Goal: Task Accomplishment & Management: Use online tool/utility

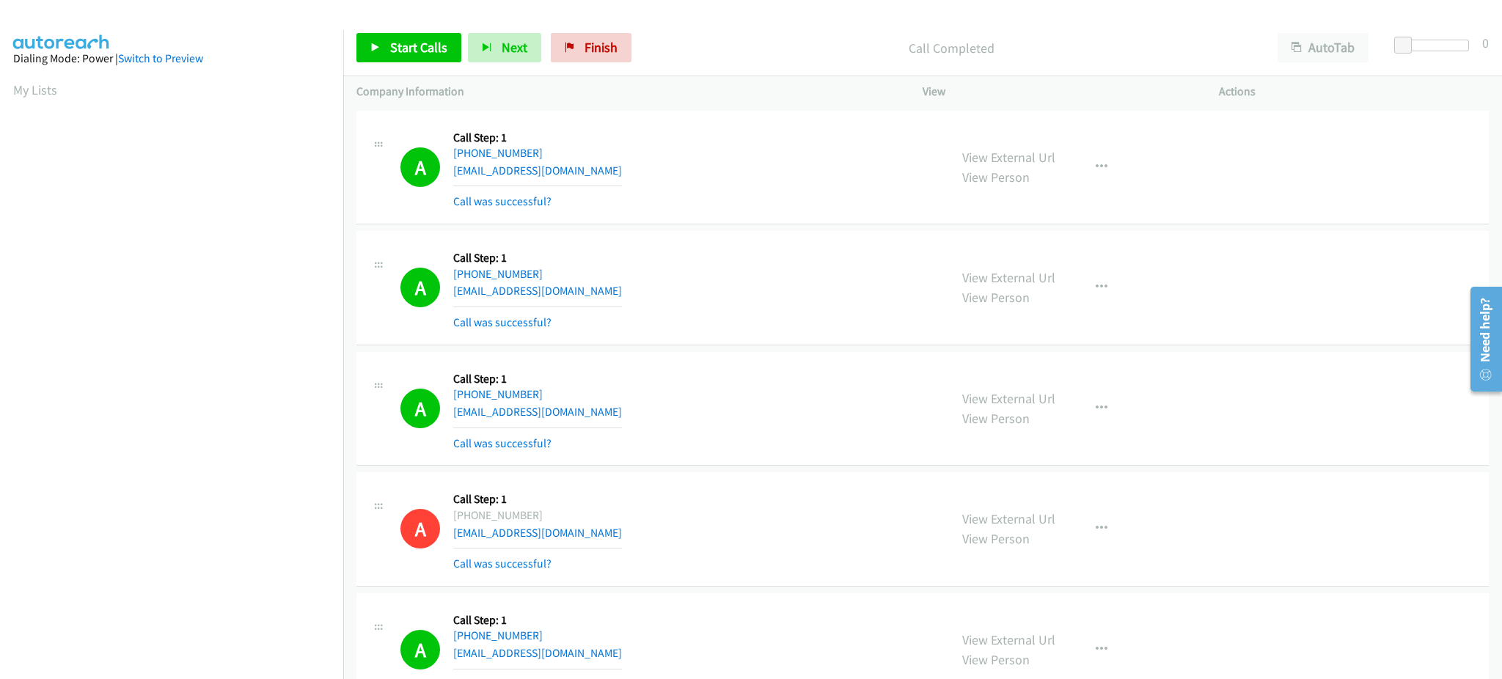
scroll to position [116, 0]
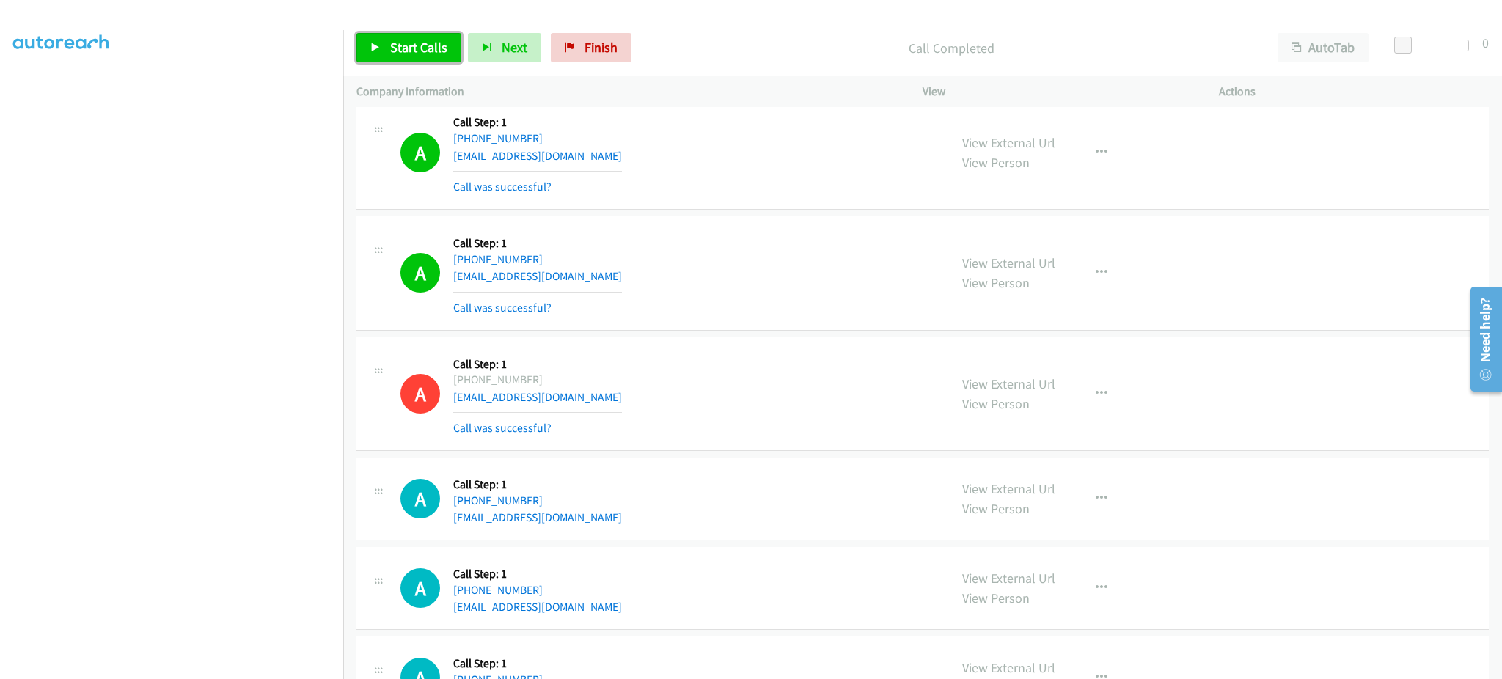
click at [411, 52] on span "Start Calls" at bounding box center [418, 47] width 57 height 17
click at [407, 51] on span "Pause" at bounding box center [406, 47] width 33 height 17
click at [415, 65] on div "Start Calls Pause Next Finish Paused AutoTab AutoTab 0" at bounding box center [922, 48] width 1159 height 56
click at [418, 47] on span "Start Calls" at bounding box center [418, 47] width 57 height 17
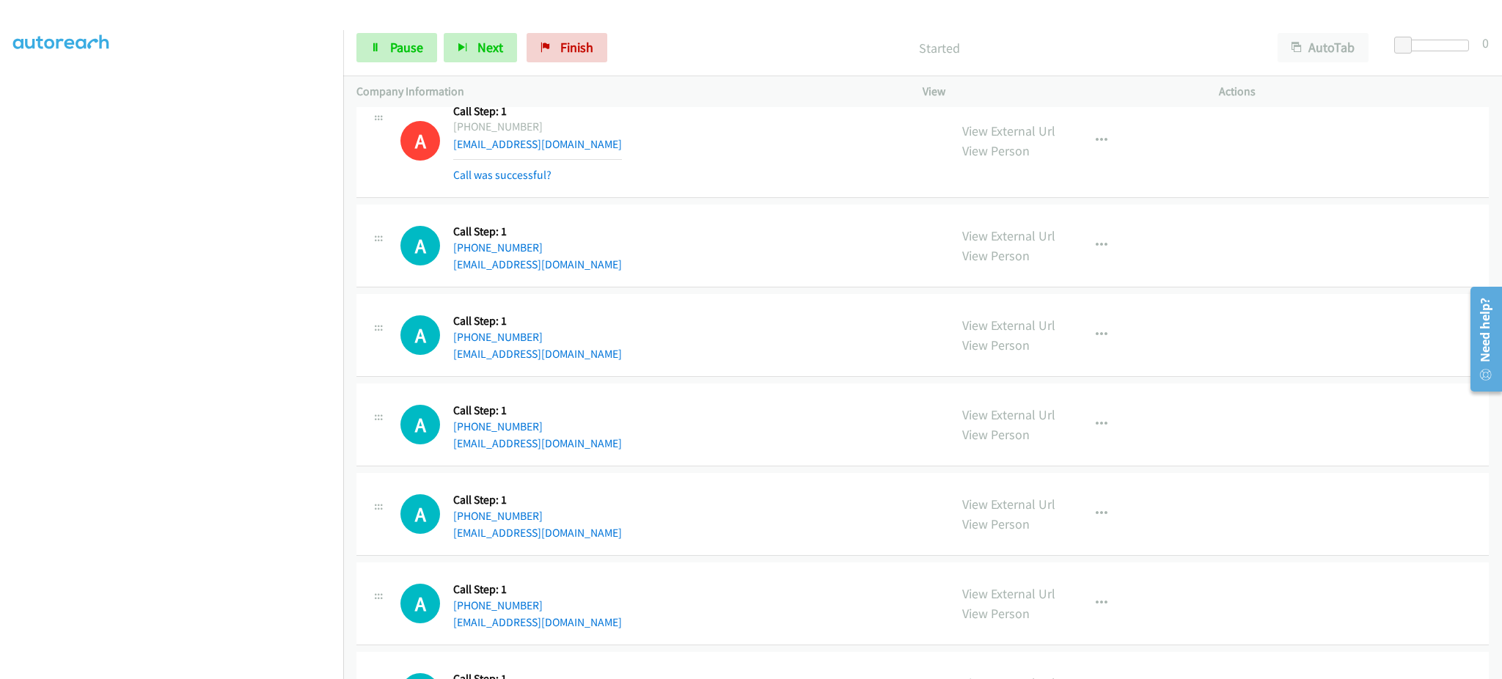
scroll to position [10493, 0]
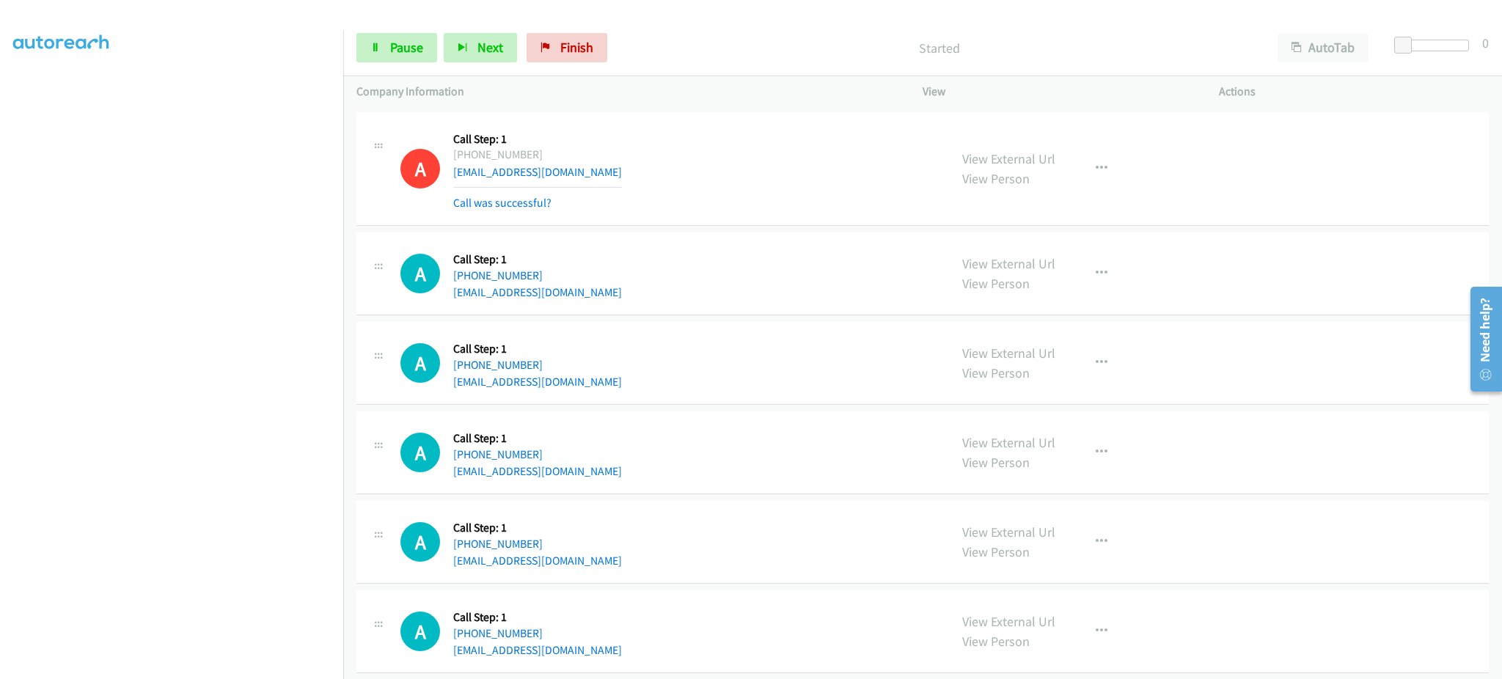
click at [1086, 391] on div "View External Url View Person View External Url Email Schedule/Manage Callback …" at bounding box center [1103, 363] width 309 height 56
click at [1087, 378] on button "button" at bounding box center [1102, 362] width 40 height 29
click at [387, 52] on div at bounding box center [751, 339] width 1502 height 679
click at [415, 48] on span "Pause" at bounding box center [406, 47] width 33 height 17
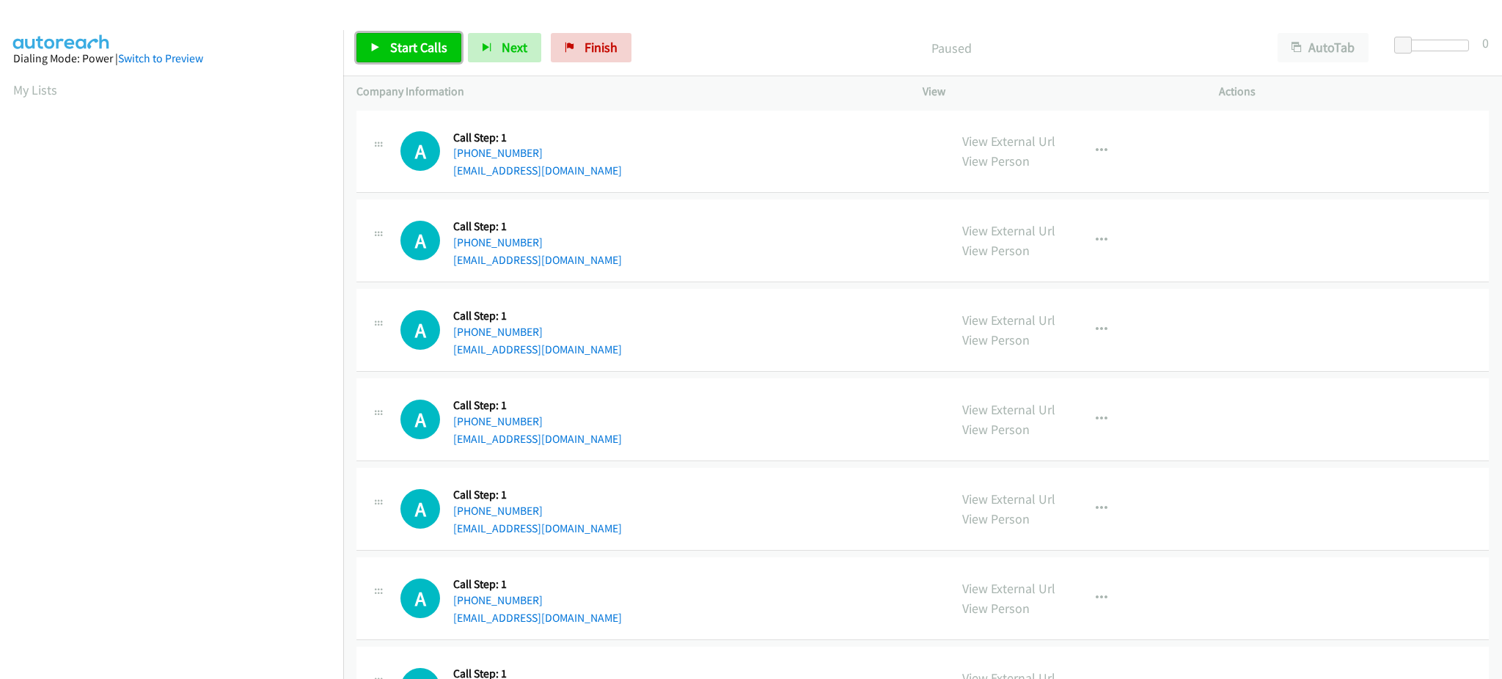
click at [414, 34] on link "Start Calls" at bounding box center [408, 47] width 105 height 29
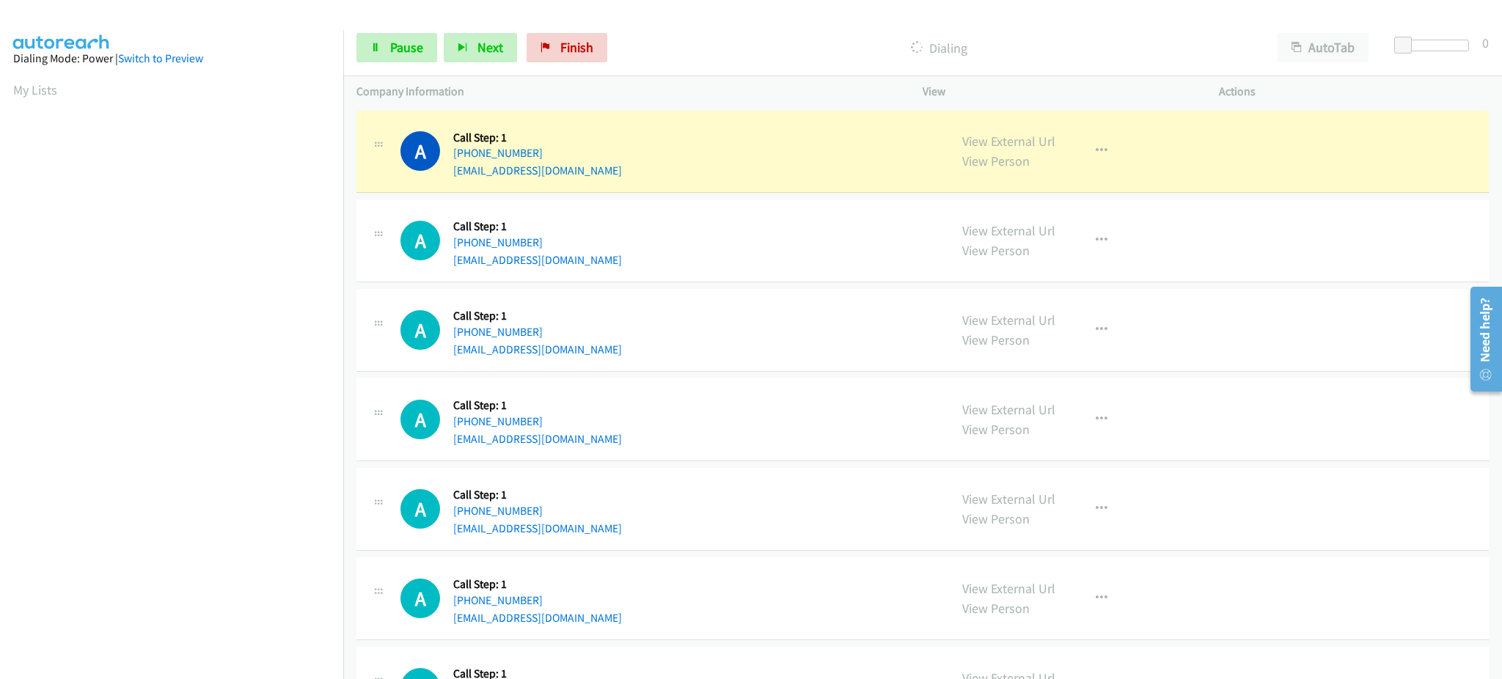
scroll to position [147, 0]
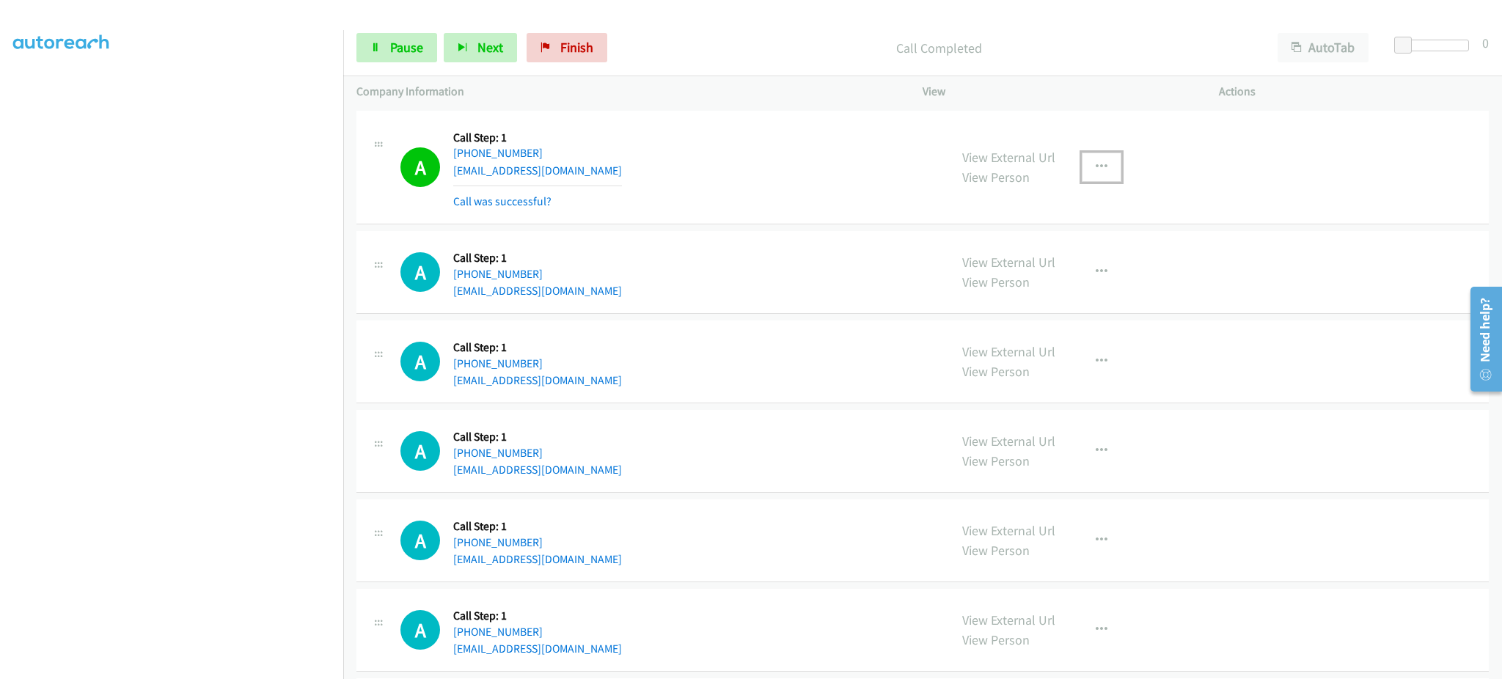
click at [1101, 157] on button "button" at bounding box center [1102, 167] width 40 height 29
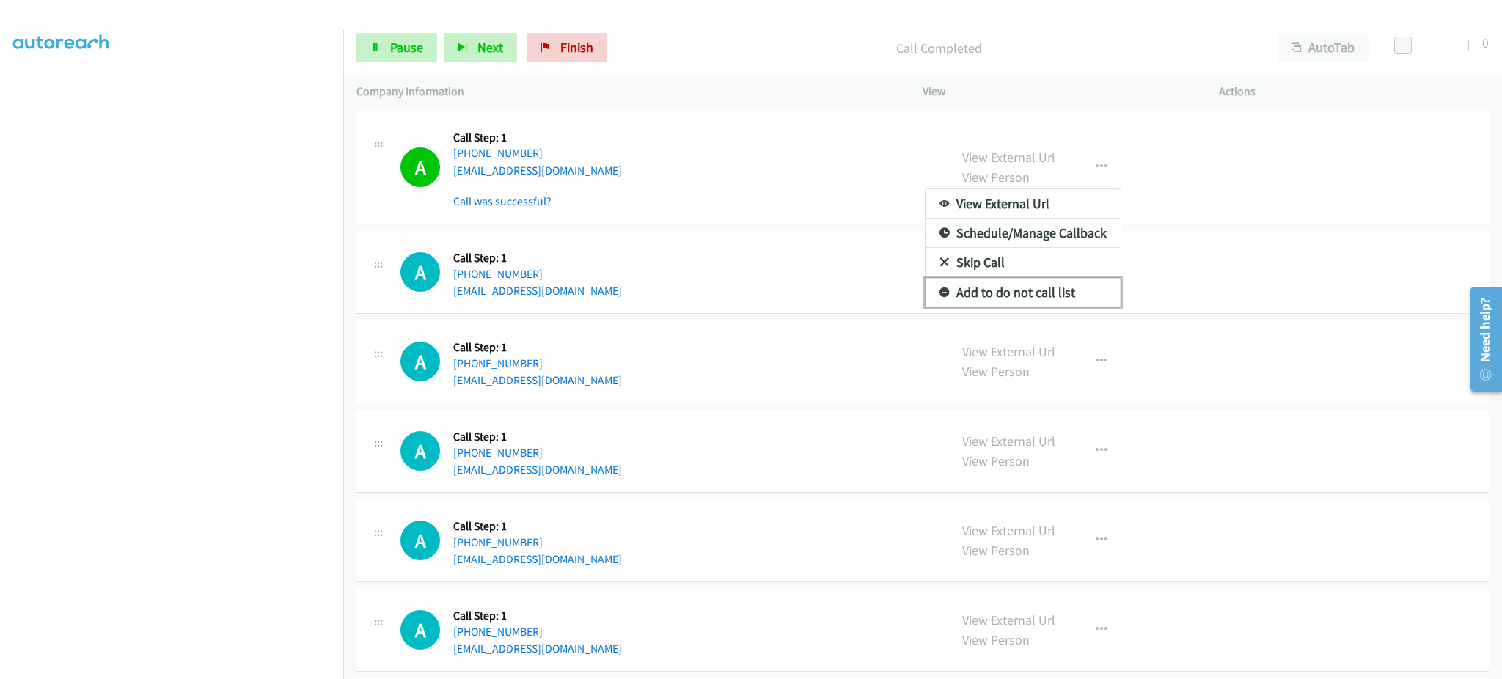
click at [1056, 292] on link "Add to do not call list" at bounding box center [1022, 292] width 195 height 29
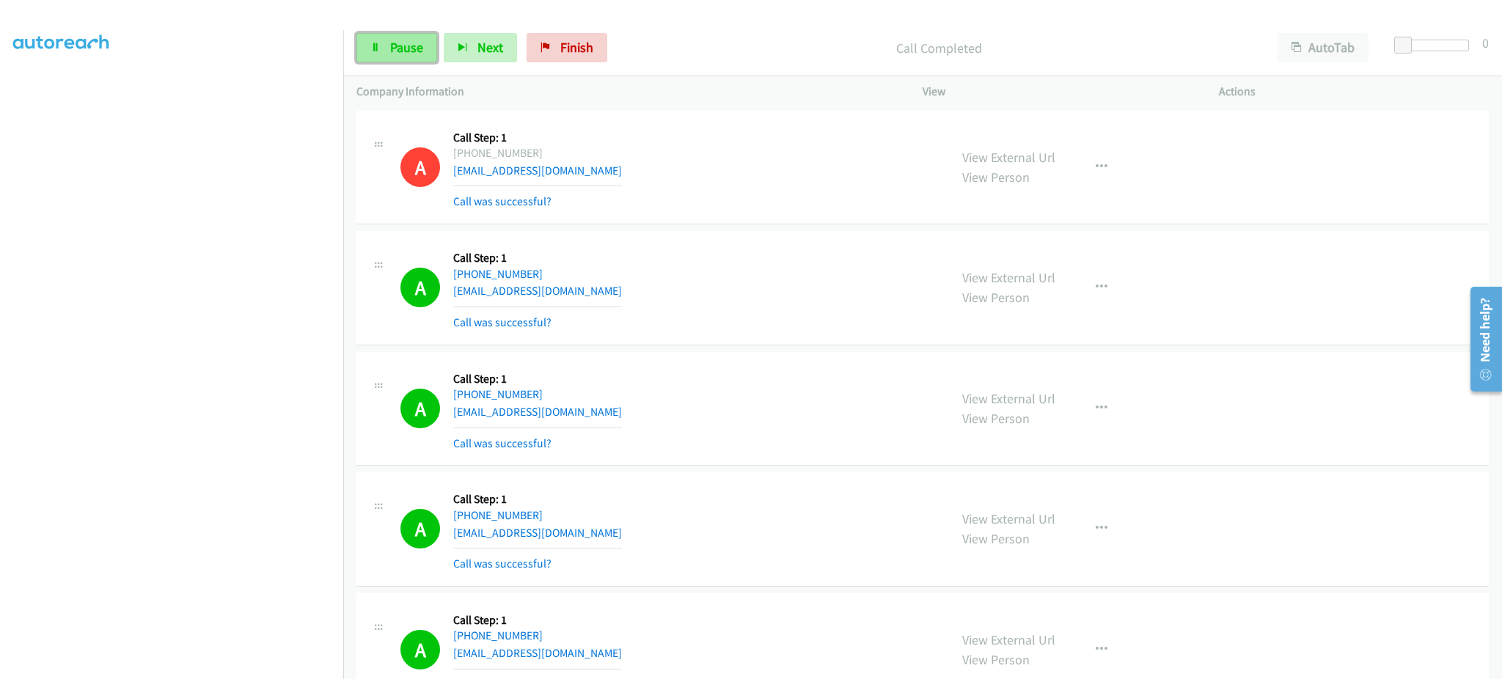
click at [416, 57] on link "Pause" at bounding box center [396, 47] width 81 height 29
drag, startPoint x: 1086, startPoint y: 532, endPoint x: 1029, endPoint y: 614, distance: 99.5
click at [1086, 532] on button "button" at bounding box center [1102, 528] width 40 height 29
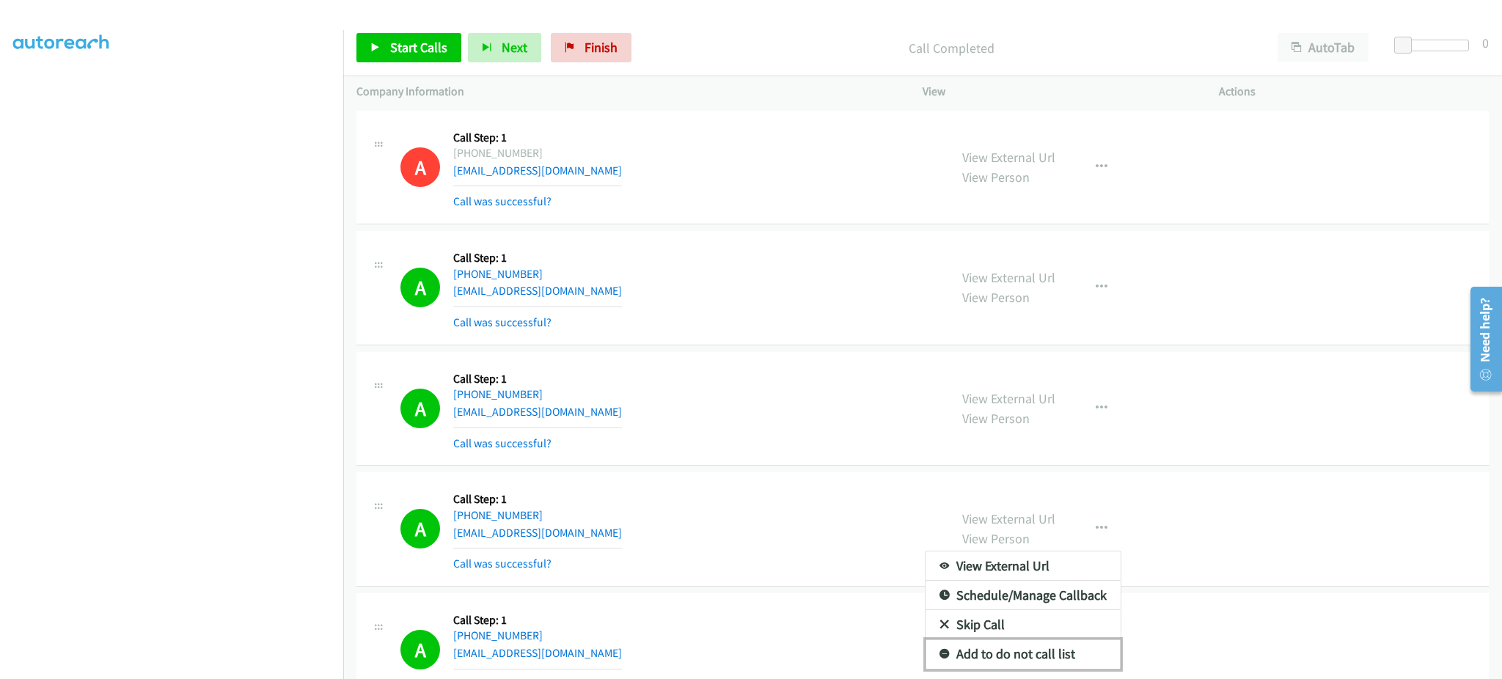
click at [1023, 639] on link "Add to do not call list" at bounding box center [1022, 653] width 195 height 29
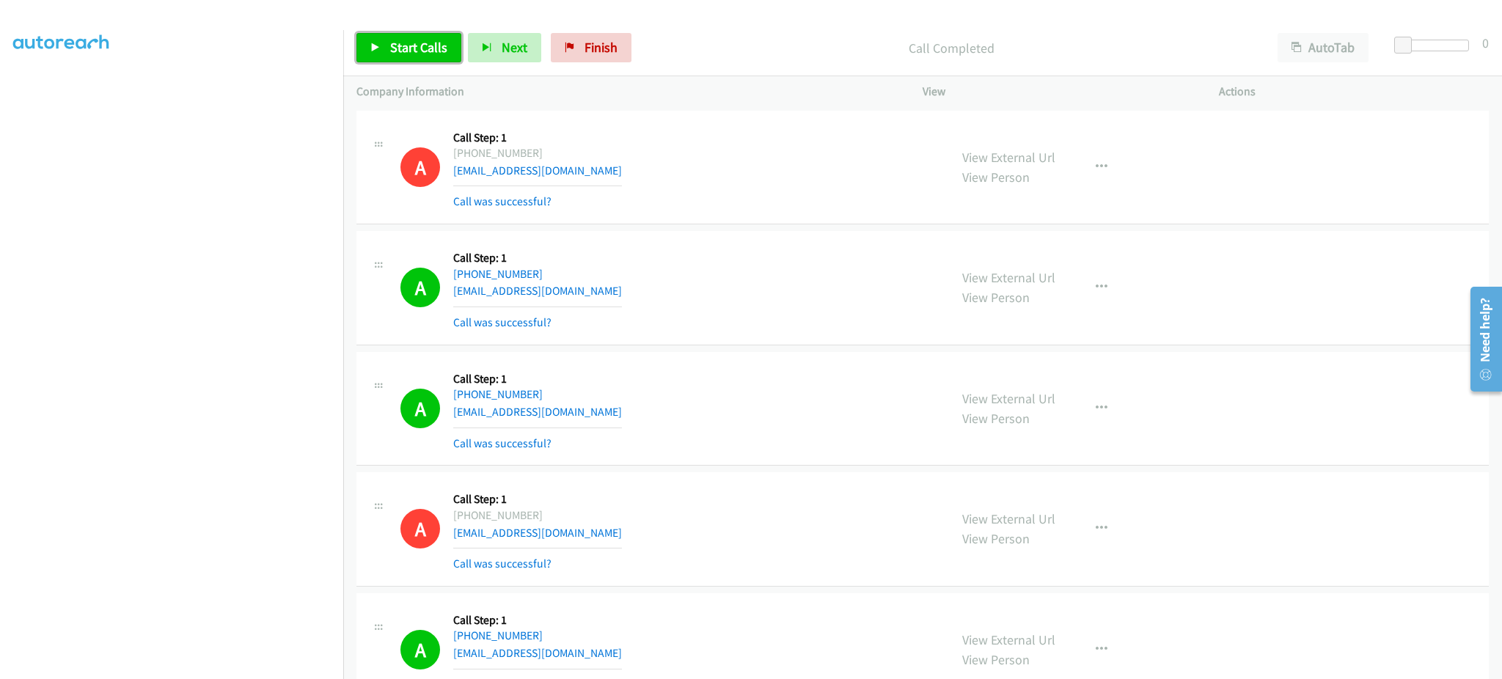
click at [431, 59] on link "Start Calls" at bounding box center [408, 47] width 105 height 29
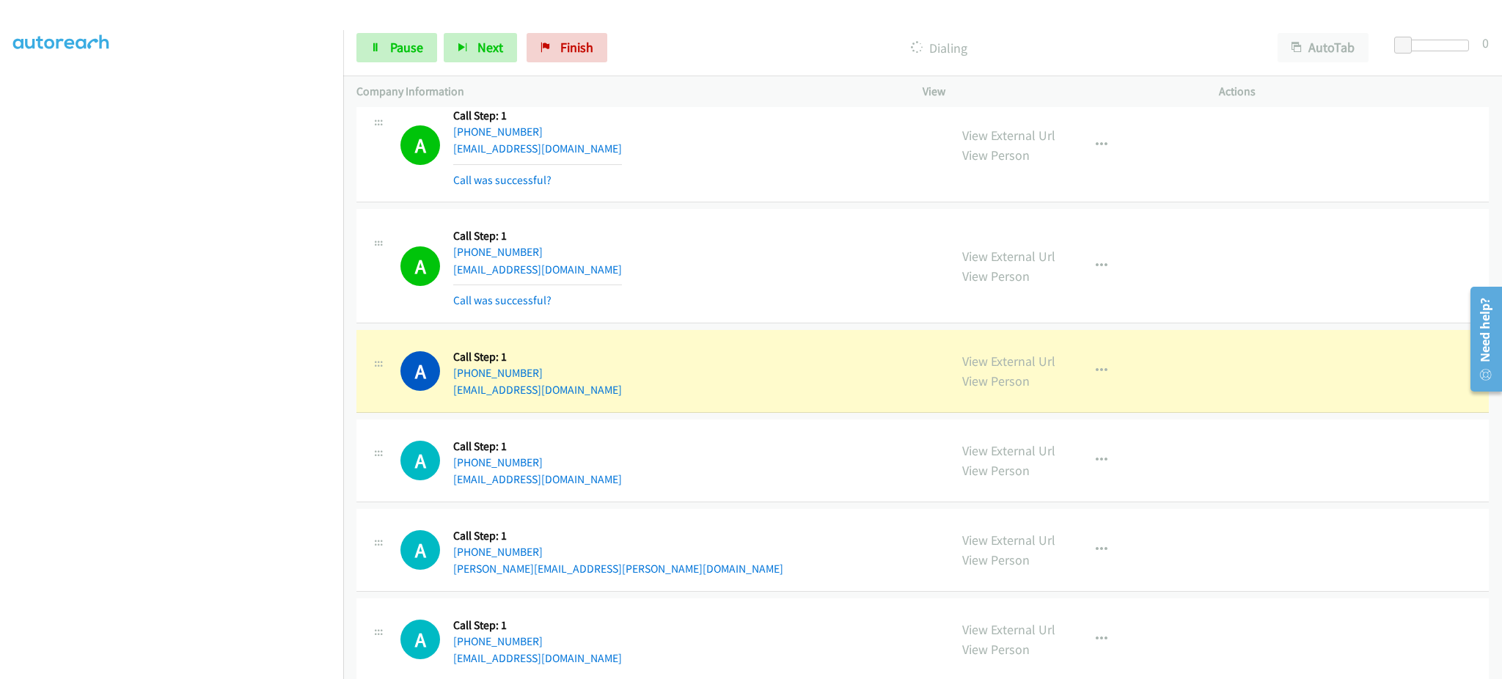
scroll to position [880, 0]
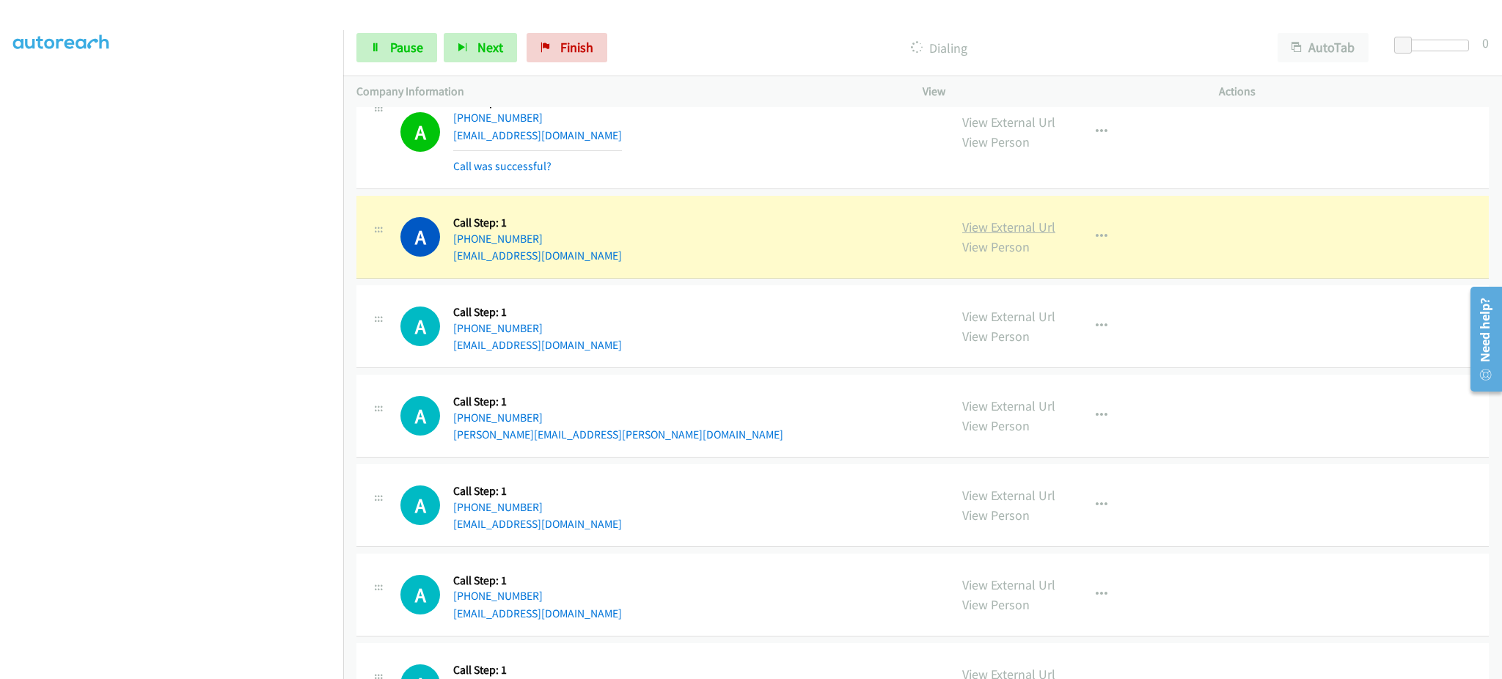
click at [1011, 227] on link "View External Url" at bounding box center [1008, 227] width 93 height 17
click at [390, 54] on span "Pause" at bounding box center [406, 47] width 33 height 17
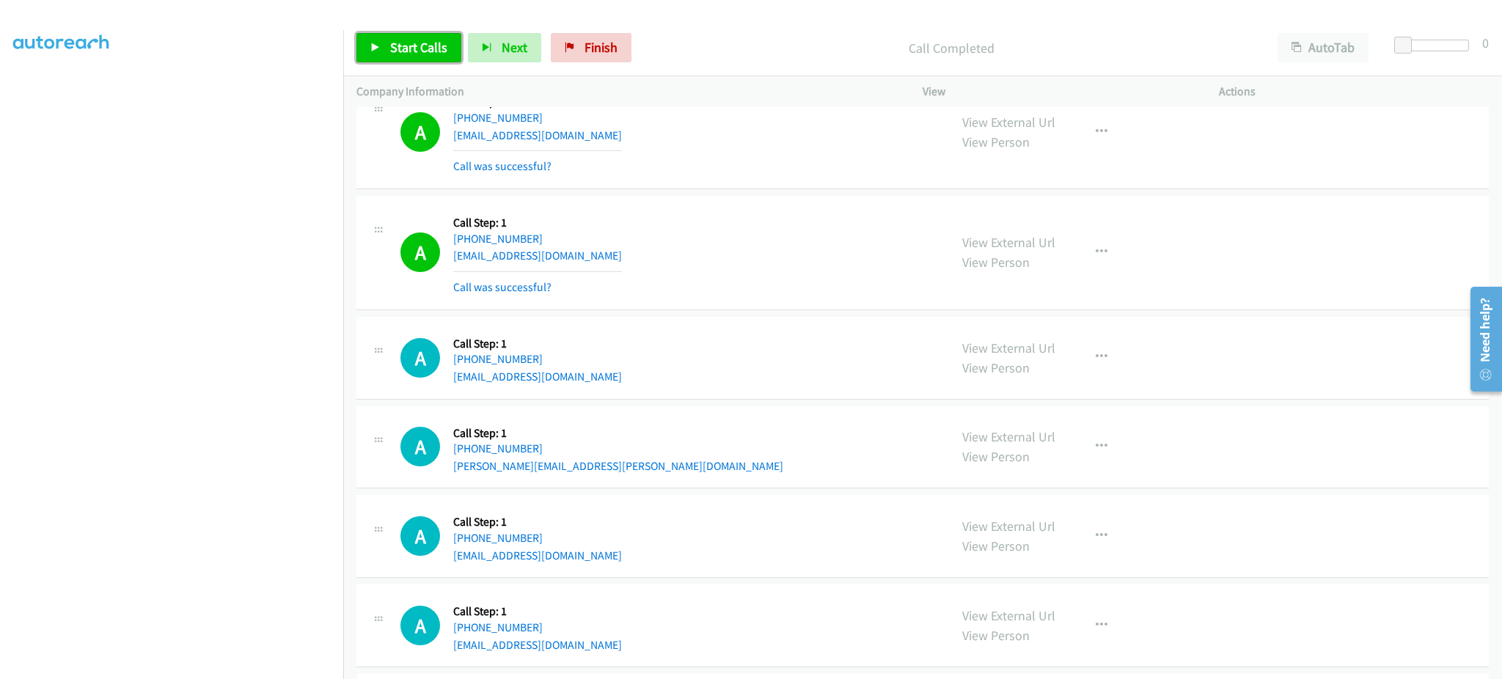
click at [385, 56] on link "Start Calls" at bounding box center [408, 47] width 105 height 29
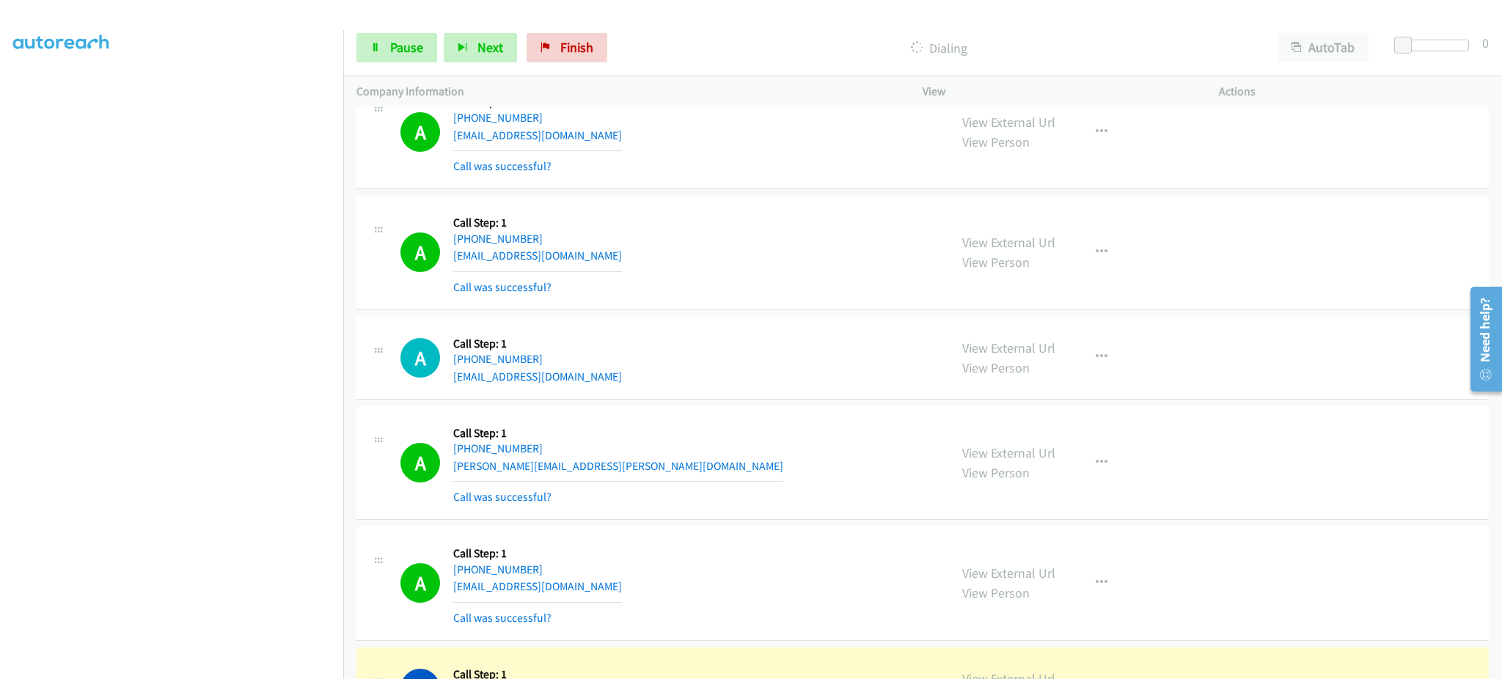
scroll to position [1173, 0]
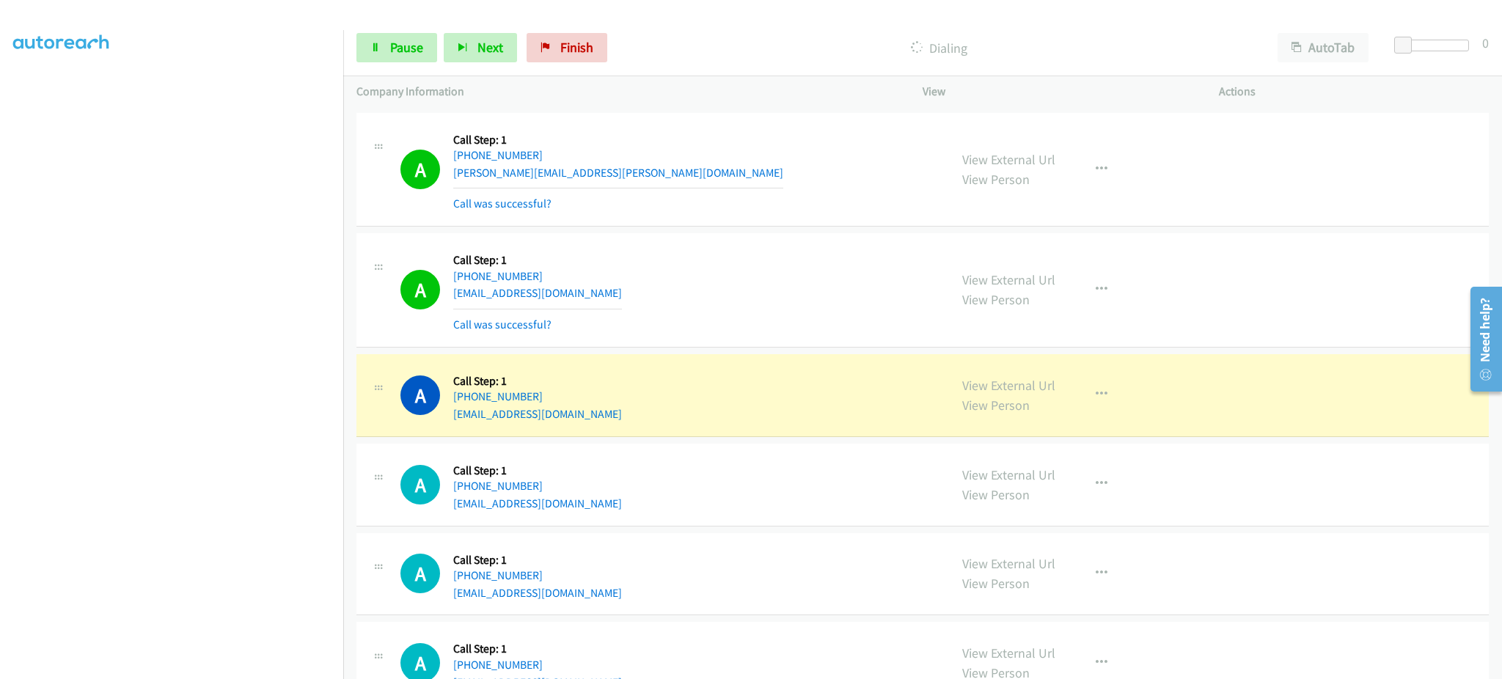
drag, startPoint x: 589, startPoint y: 397, endPoint x: 465, endPoint y: 405, distance: 124.2
click at [465, 405] on div "A Callback Scheduled Call Step: 1 America/New_York +1 470-277-8548 tanner2854@o…" at bounding box center [667, 395] width 535 height 56
copy link "470-277-8548"
click at [376, 35] on link "Pause" at bounding box center [396, 47] width 81 height 29
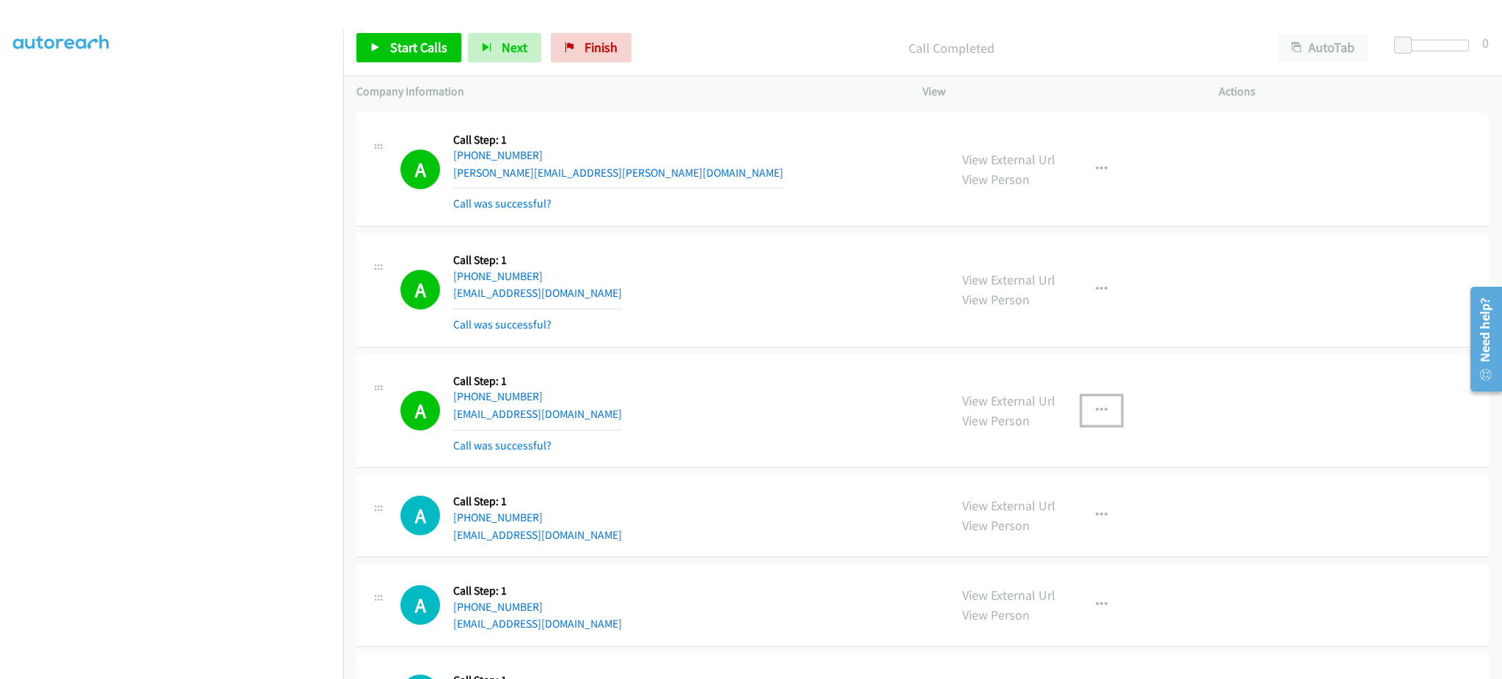
click at [1096, 398] on button "button" at bounding box center [1102, 410] width 40 height 29
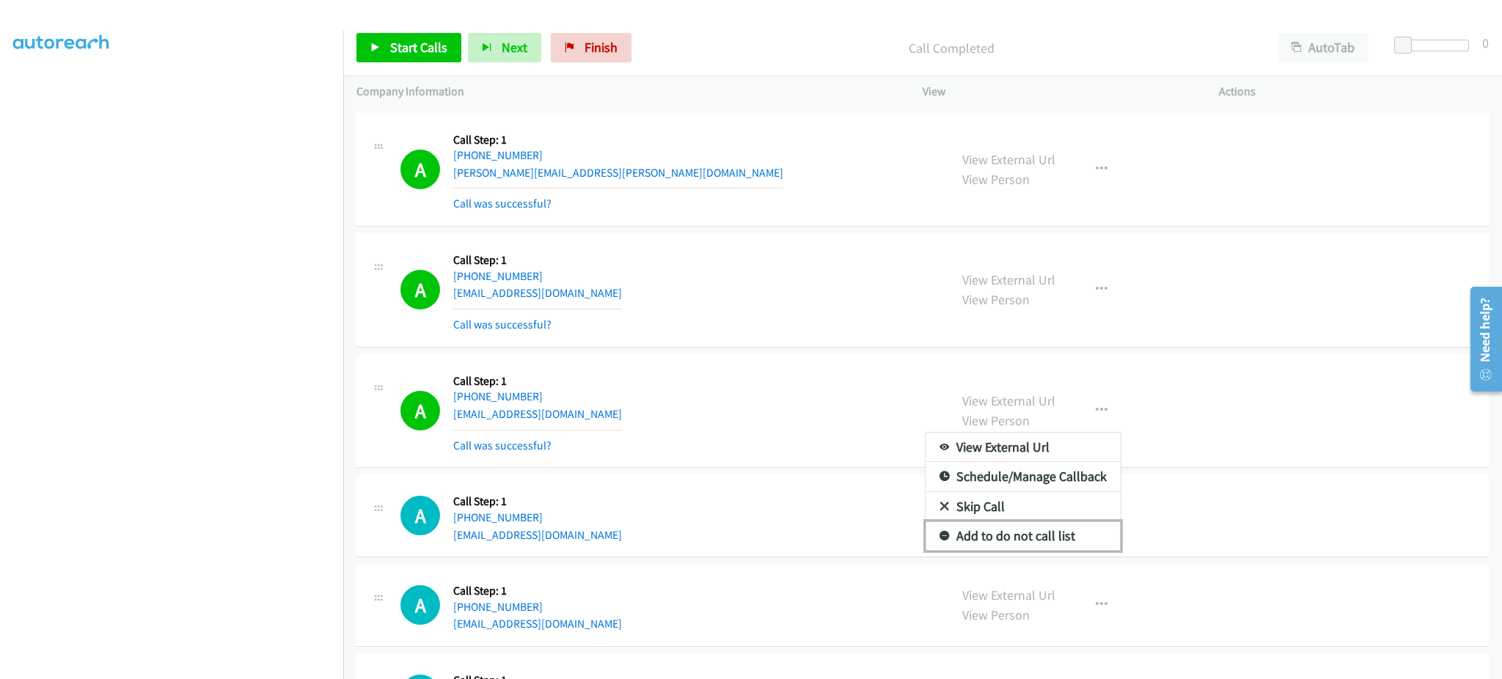
click at [1057, 524] on link "Add to do not call list" at bounding box center [1022, 535] width 195 height 29
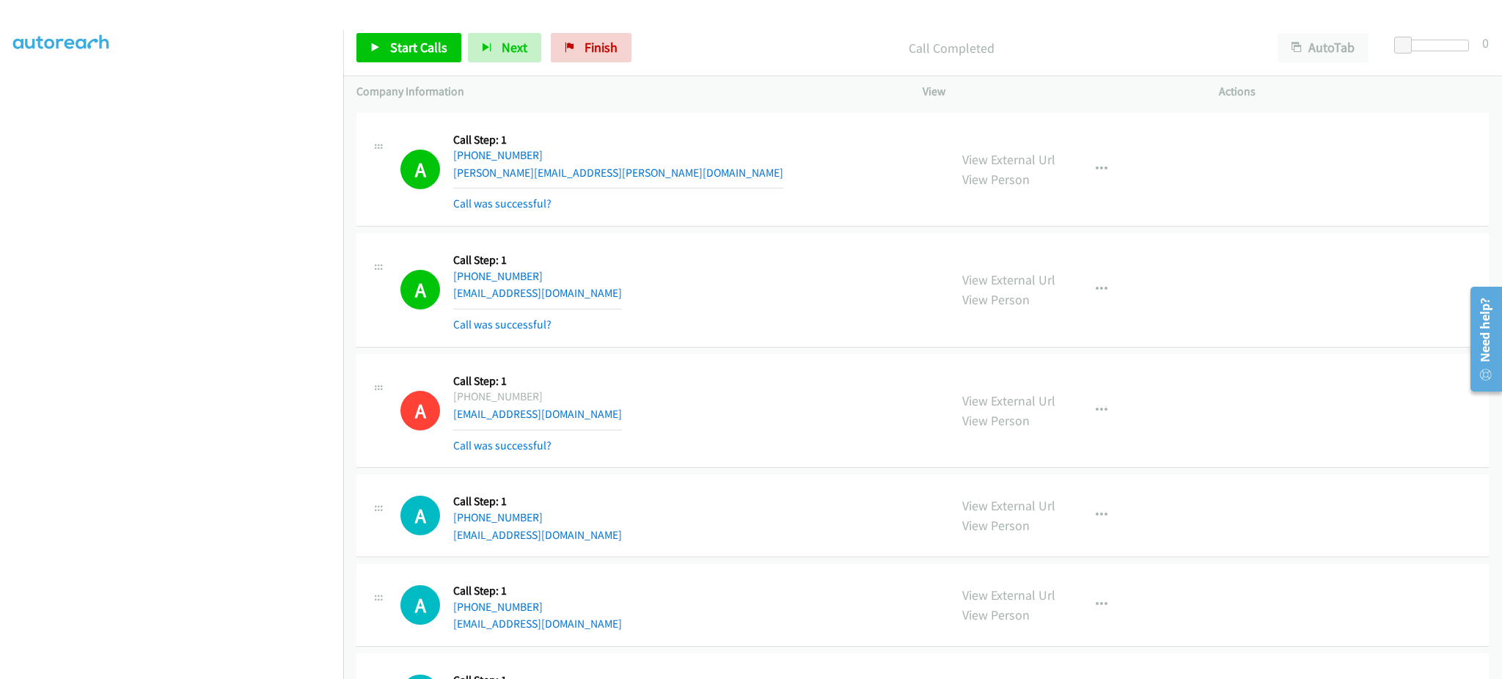
click at [362, 31] on div "Start Calls Pause Next Finish Call Completed AutoTab AutoTab 0" at bounding box center [922, 48] width 1159 height 56
click at [393, 53] on span "Start Calls" at bounding box center [418, 47] width 57 height 17
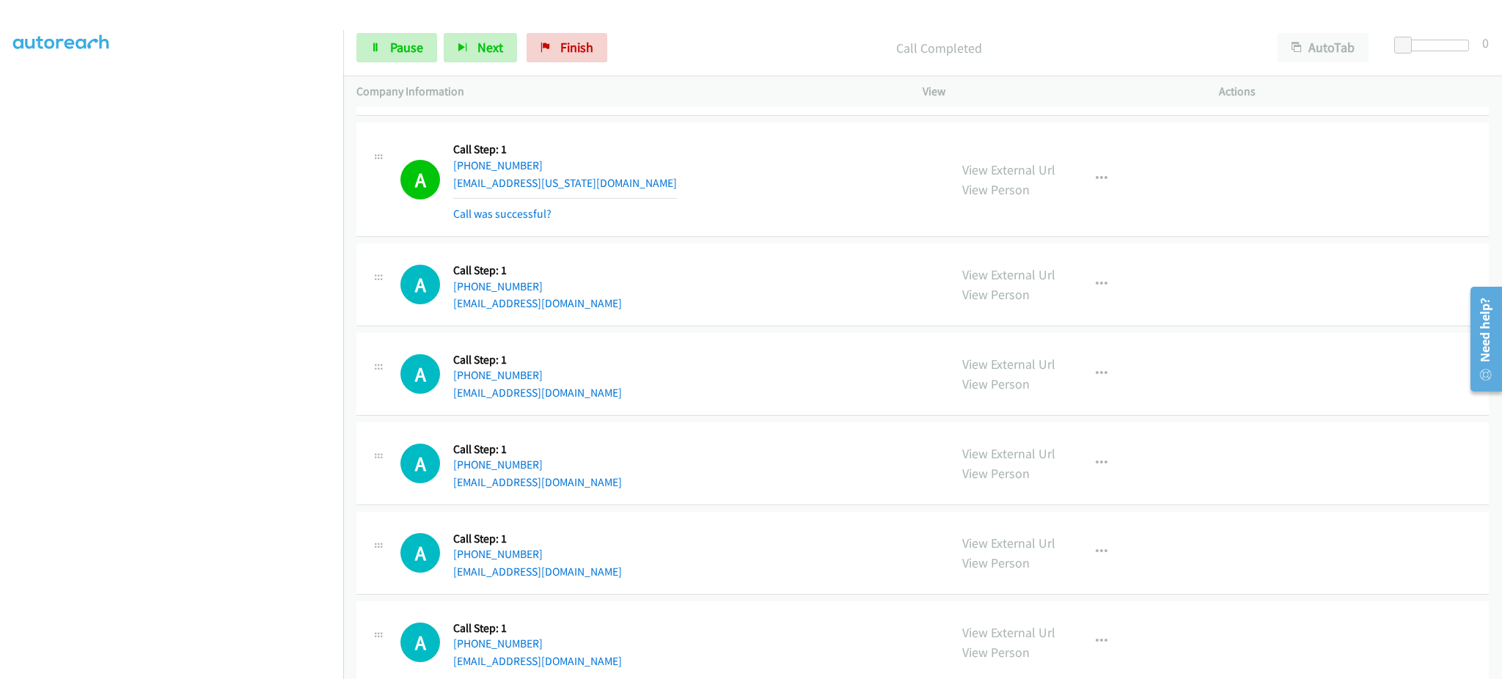
scroll to position [2640, 0]
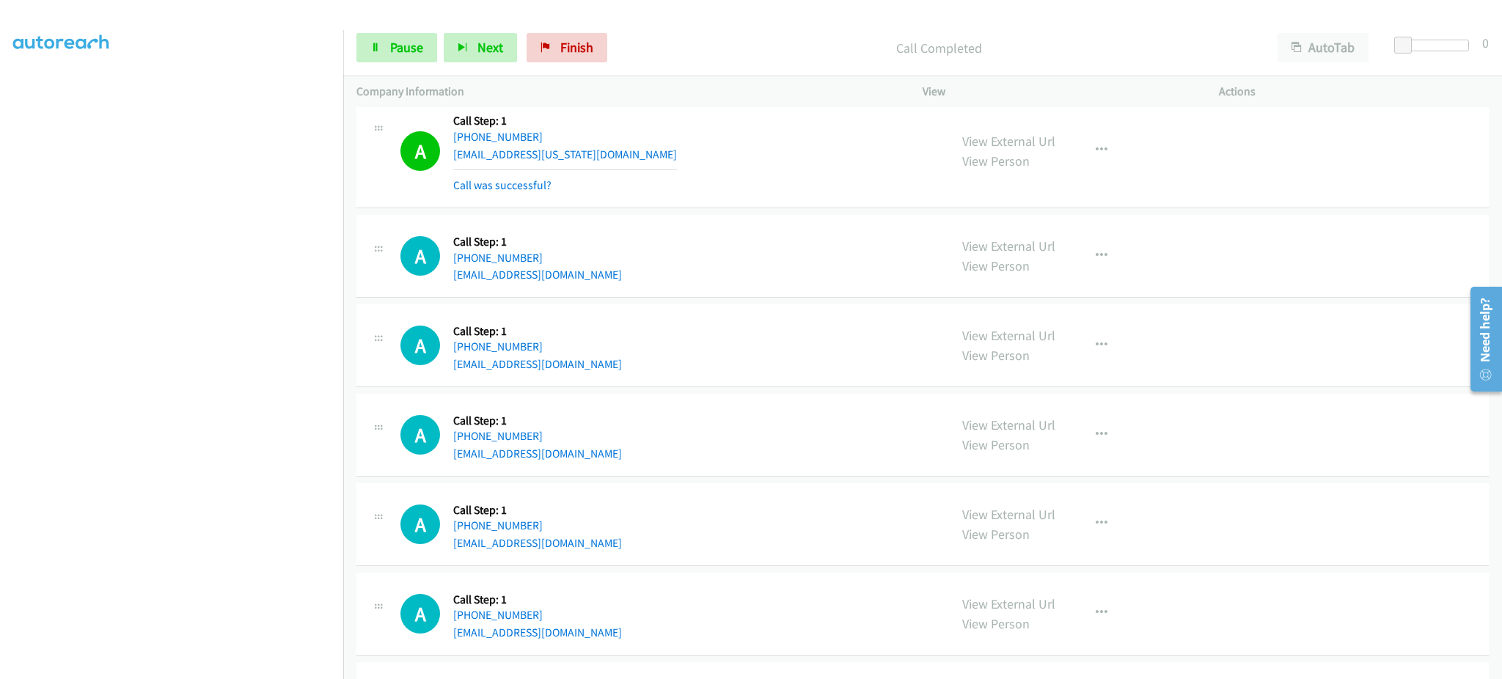
click at [1072, 158] on div "View External Url View Person View External Url Email Schedule/Manage Callback …" at bounding box center [1103, 150] width 309 height 87
click at [1096, 150] on icon "button" at bounding box center [1102, 150] width 12 height 12
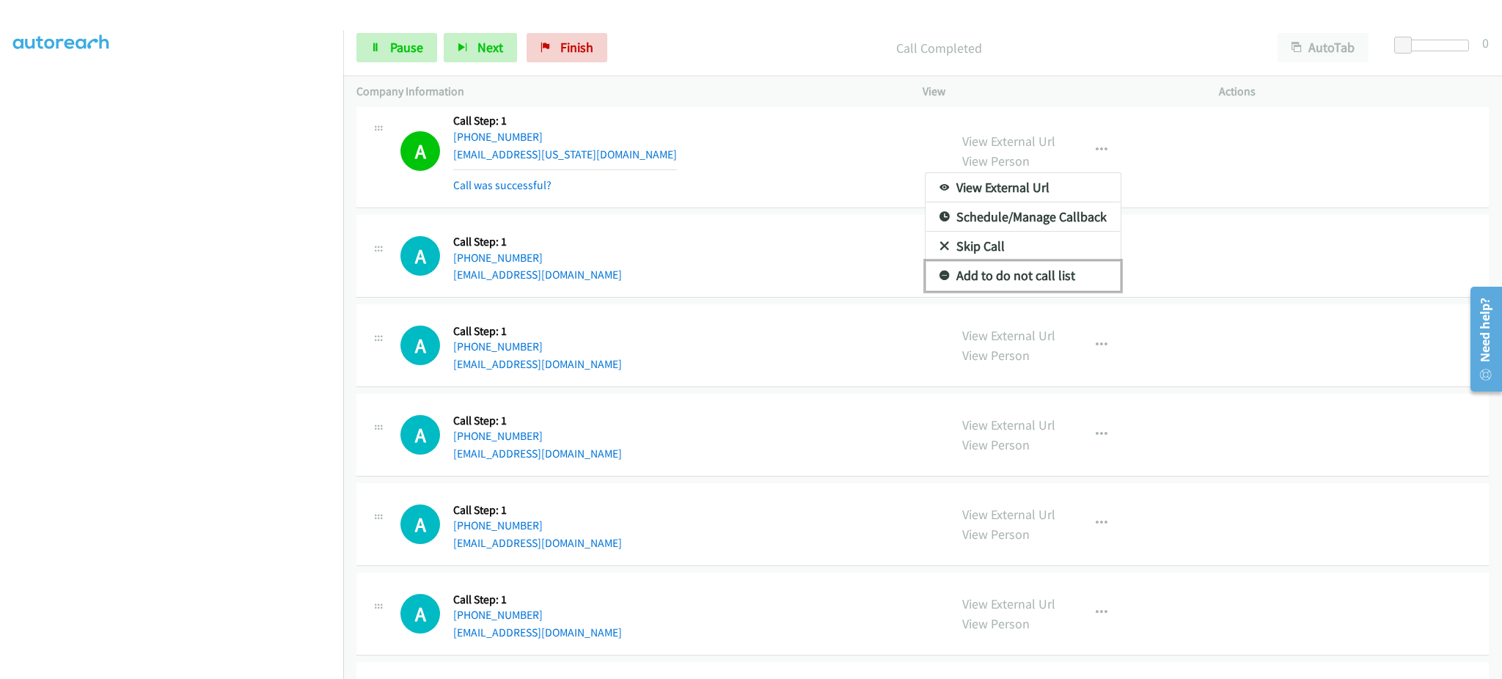
click at [1057, 276] on link "Add to do not call list" at bounding box center [1022, 275] width 195 height 29
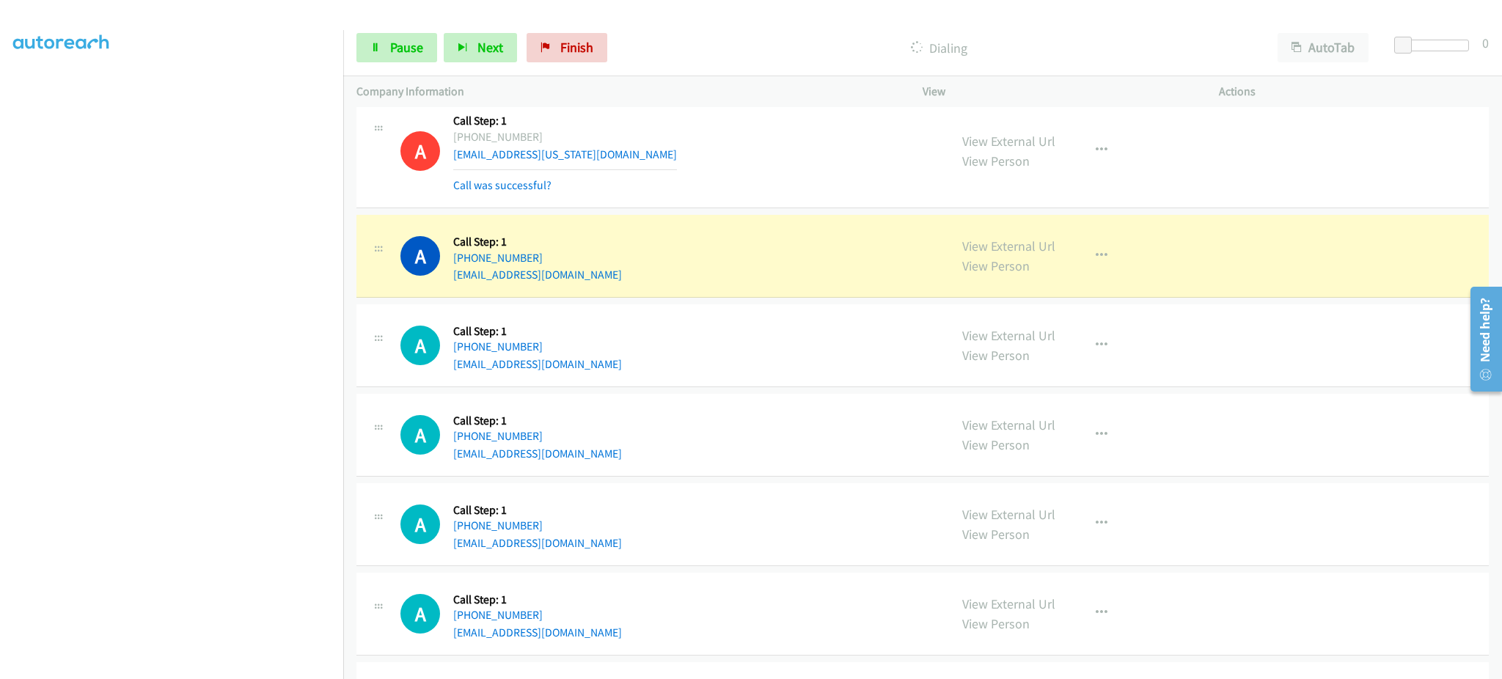
scroll to position [2030, 0]
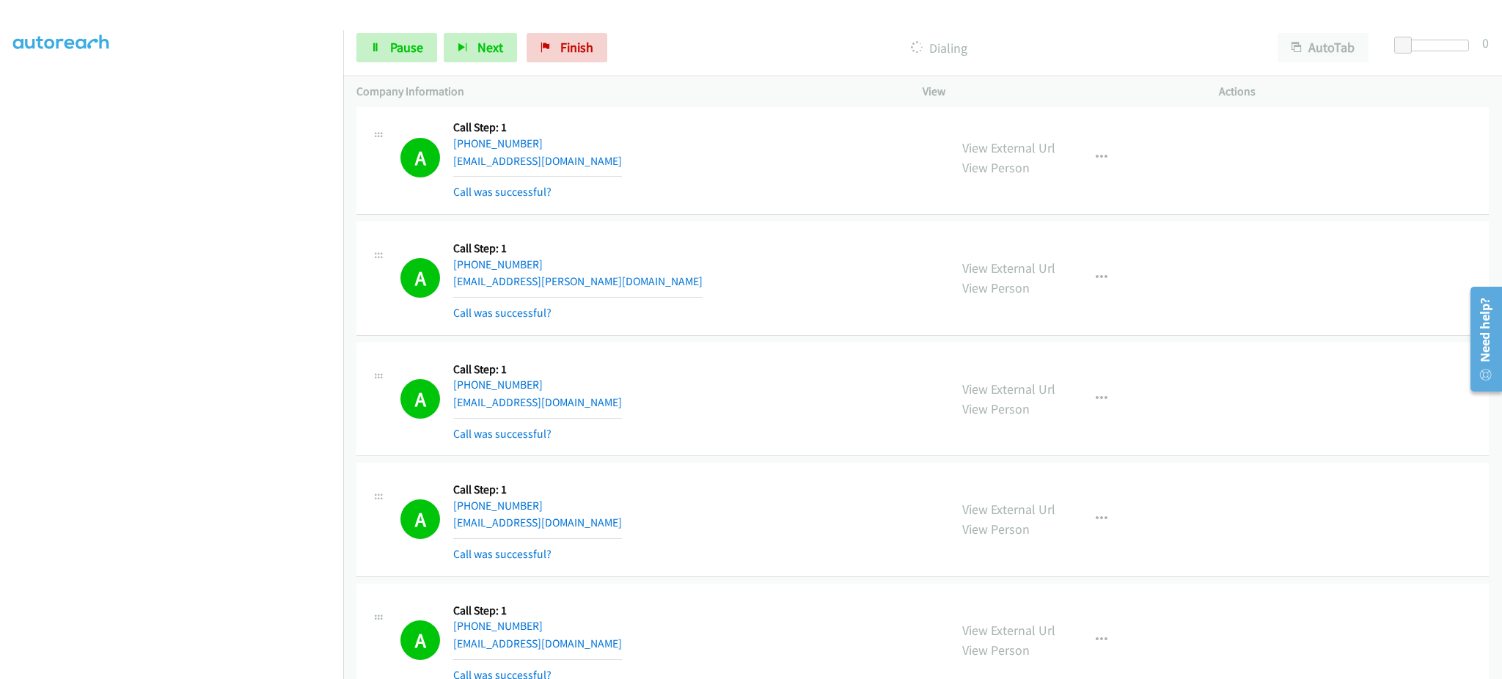
click at [1115, 400] on div "View External Url View Person View External Url Email Schedule/Manage Callback …" at bounding box center [1103, 399] width 309 height 87
click at [1098, 389] on button "button" at bounding box center [1102, 398] width 40 height 29
click at [1049, 515] on link "Add to do not call list" at bounding box center [1022, 524] width 195 height 29
click at [395, 45] on span "Pause" at bounding box center [406, 47] width 33 height 17
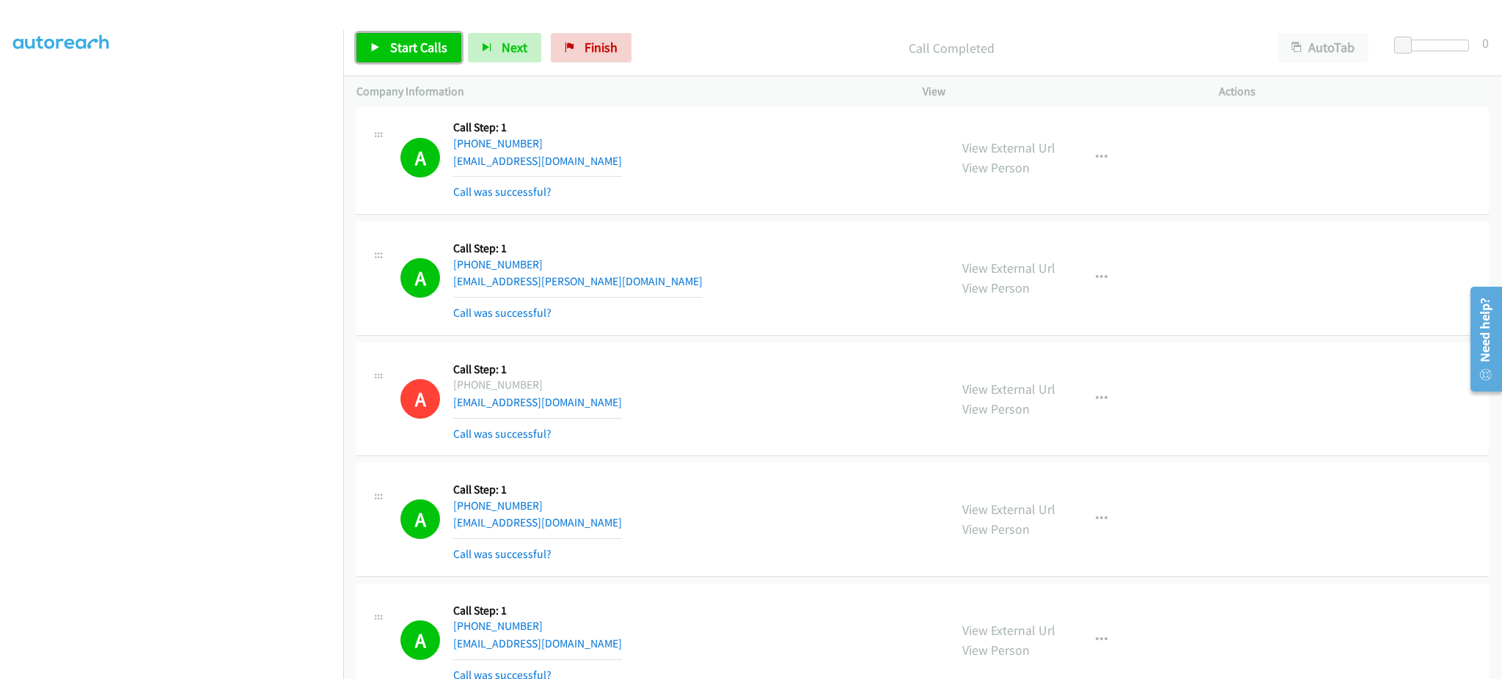
click at [397, 39] on span "Start Calls" at bounding box center [418, 47] width 57 height 17
click at [425, 54] on link "Pause" at bounding box center [396, 47] width 81 height 29
click at [422, 48] on span "Start Calls" at bounding box center [418, 47] width 57 height 17
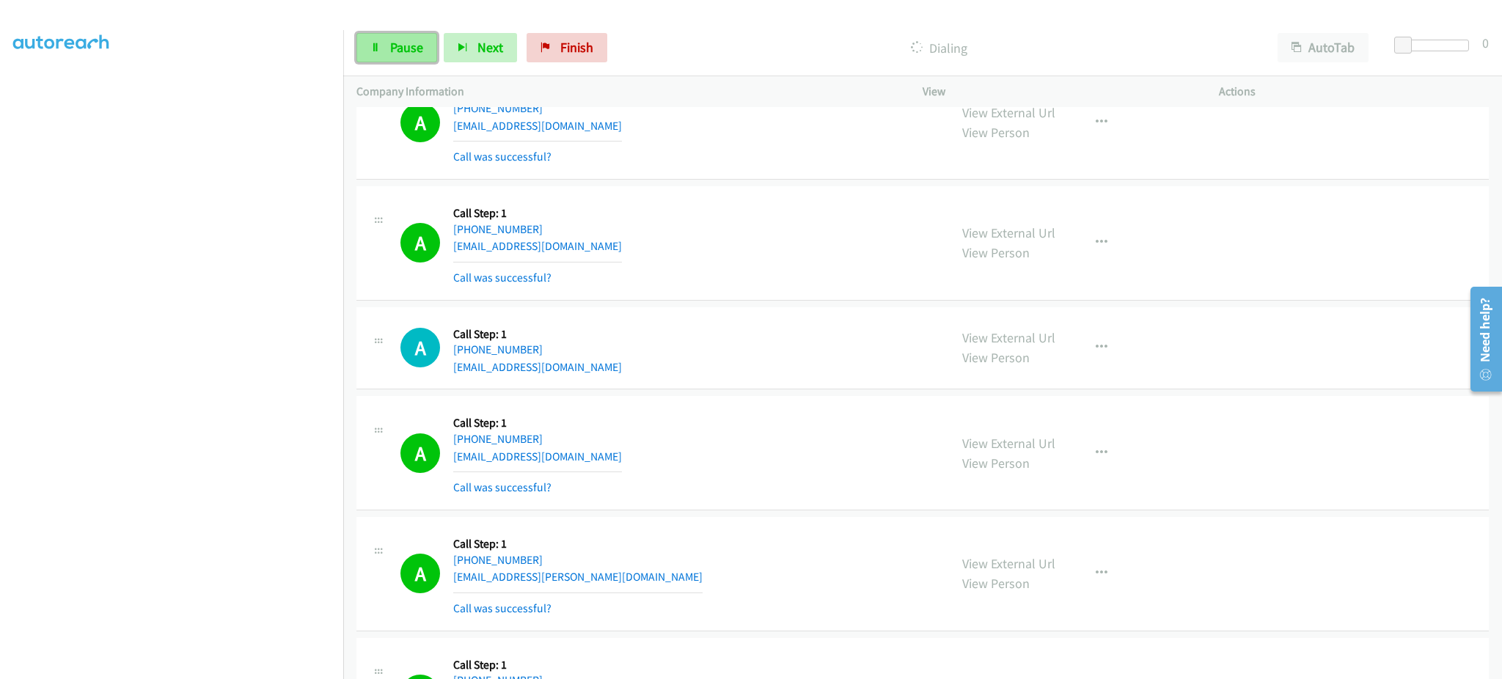
click at [412, 53] on span "Pause" at bounding box center [406, 47] width 33 height 17
click at [387, 44] on link "Start Calls" at bounding box center [408, 47] width 105 height 29
click at [617, 254] on div "A Callback Scheduled Call Step: 1 America/Los_Angeles +1 714-732-8776 micahespi…" at bounding box center [667, 242] width 535 height 87
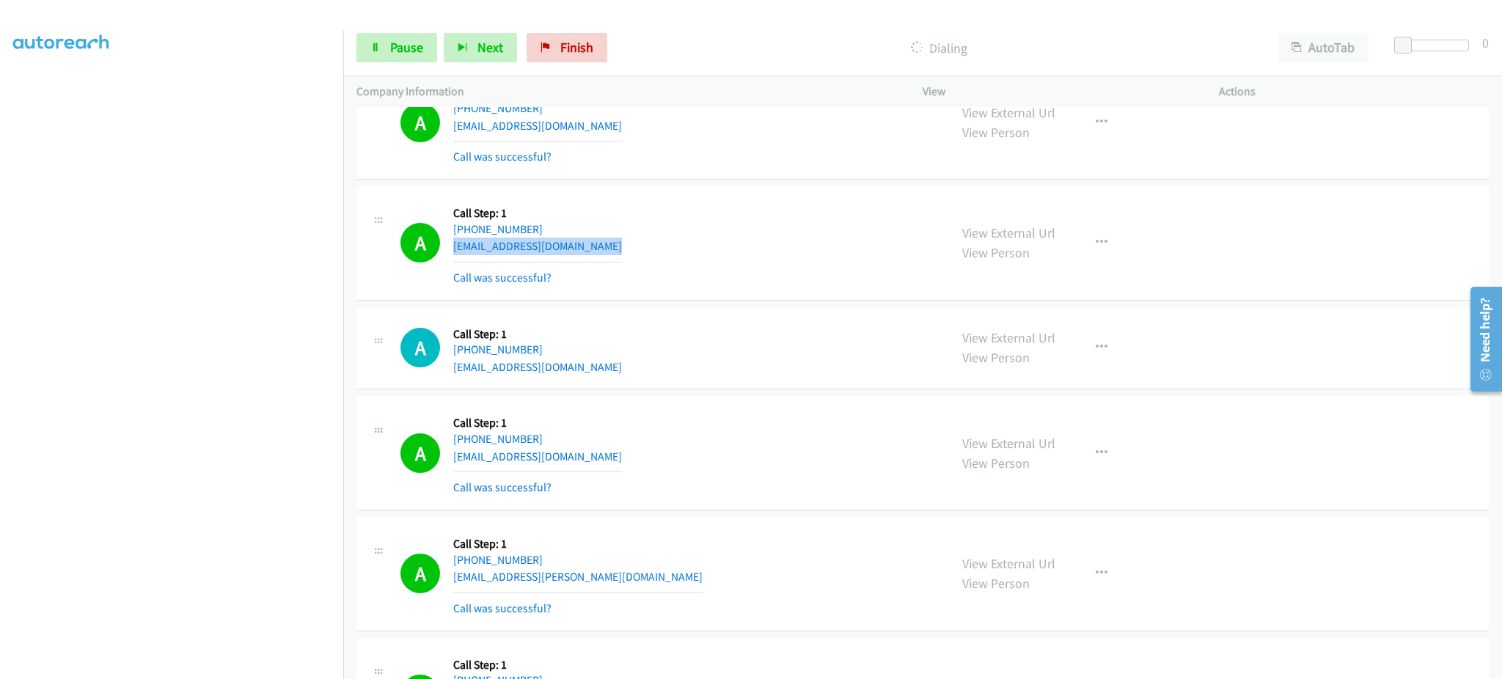
copy div "micahespino@gmail.com"
click at [617, 370] on div "A Callback Scheduled Call Step: 1 America/New_York [PHONE_NUMBER] [EMAIL_ADDRES…" at bounding box center [667, 348] width 535 height 56
copy div "[EMAIL_ADDRESS][DOMAIN_NAME]"
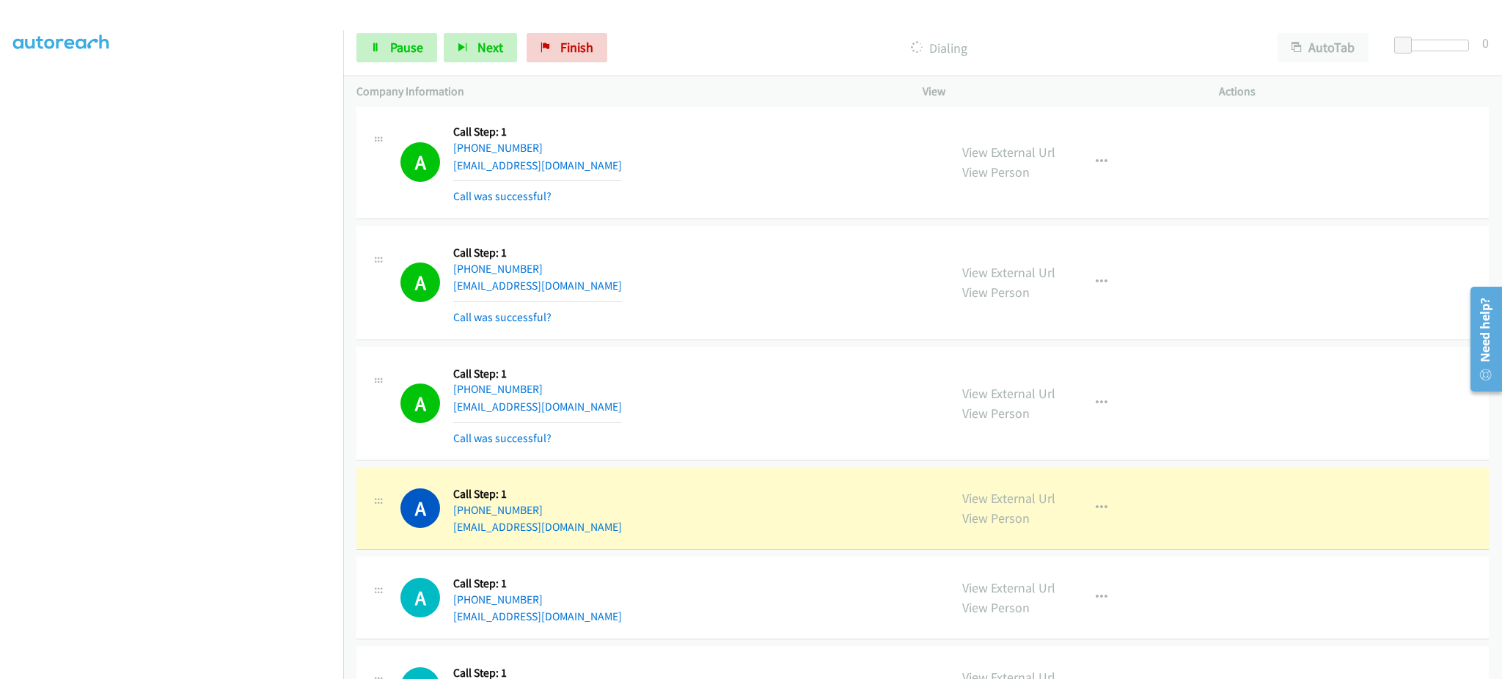
scroll to position [4670, 0]
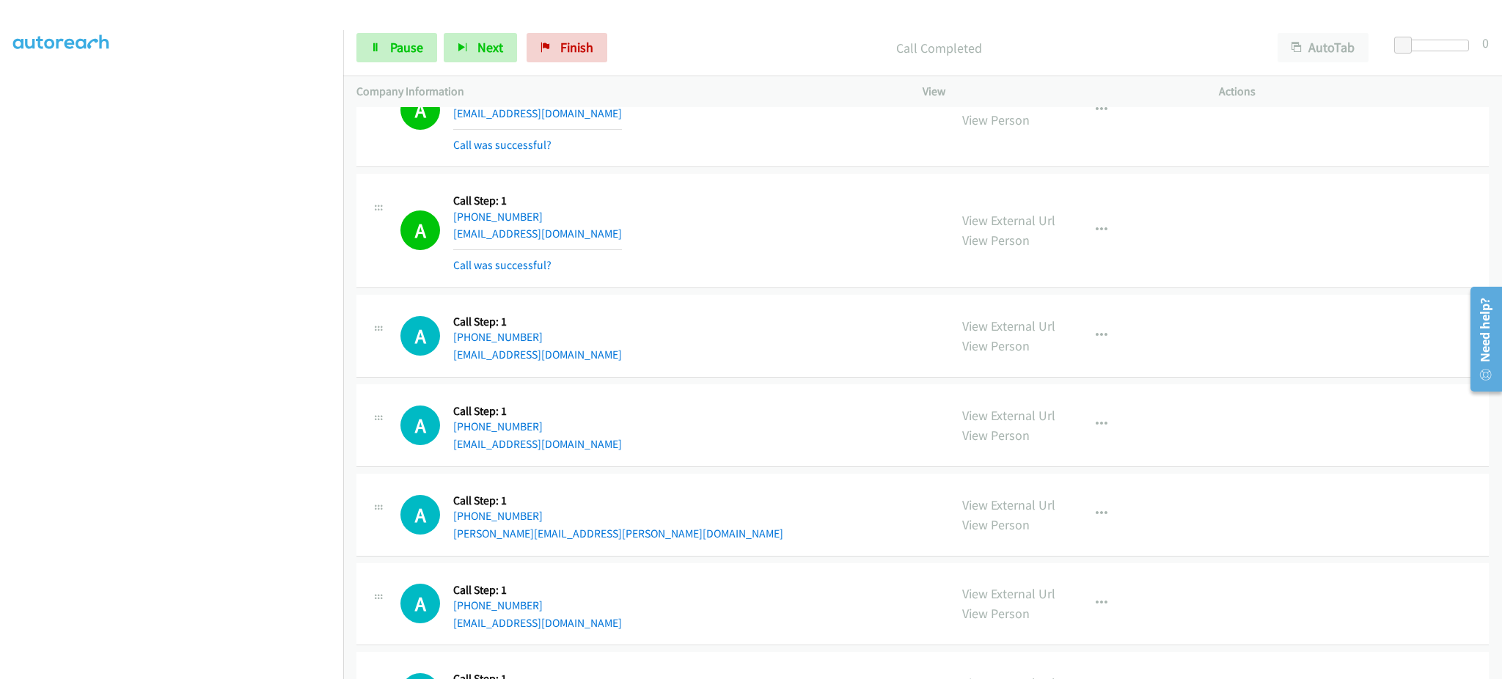
click at [1060, 222] on div "View External Url View Person View External Url Email Schedule/Manage Callback …" at bounding box center [1103, 230] width 309 height 87
click at [1082, 226] on button "button" at bounding box center [1102, 230] width 40 height 29
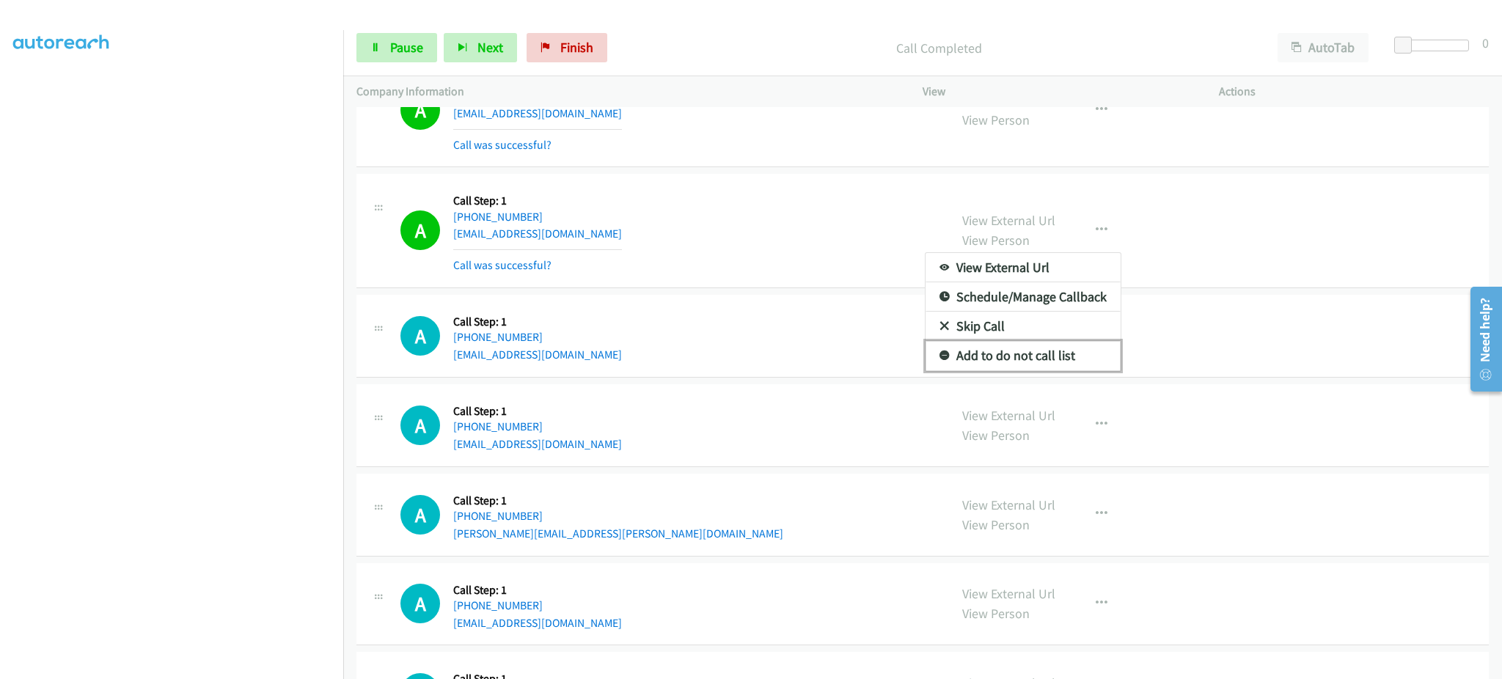
drag, startPoint x: 1064, startPoint y: 364, endPoint x: 1046, endPoint y: 353, distance: 20.4
click at [1063, 364] on link "Add to do not call list" at bounding box center [1022, 355] width 195 height 29
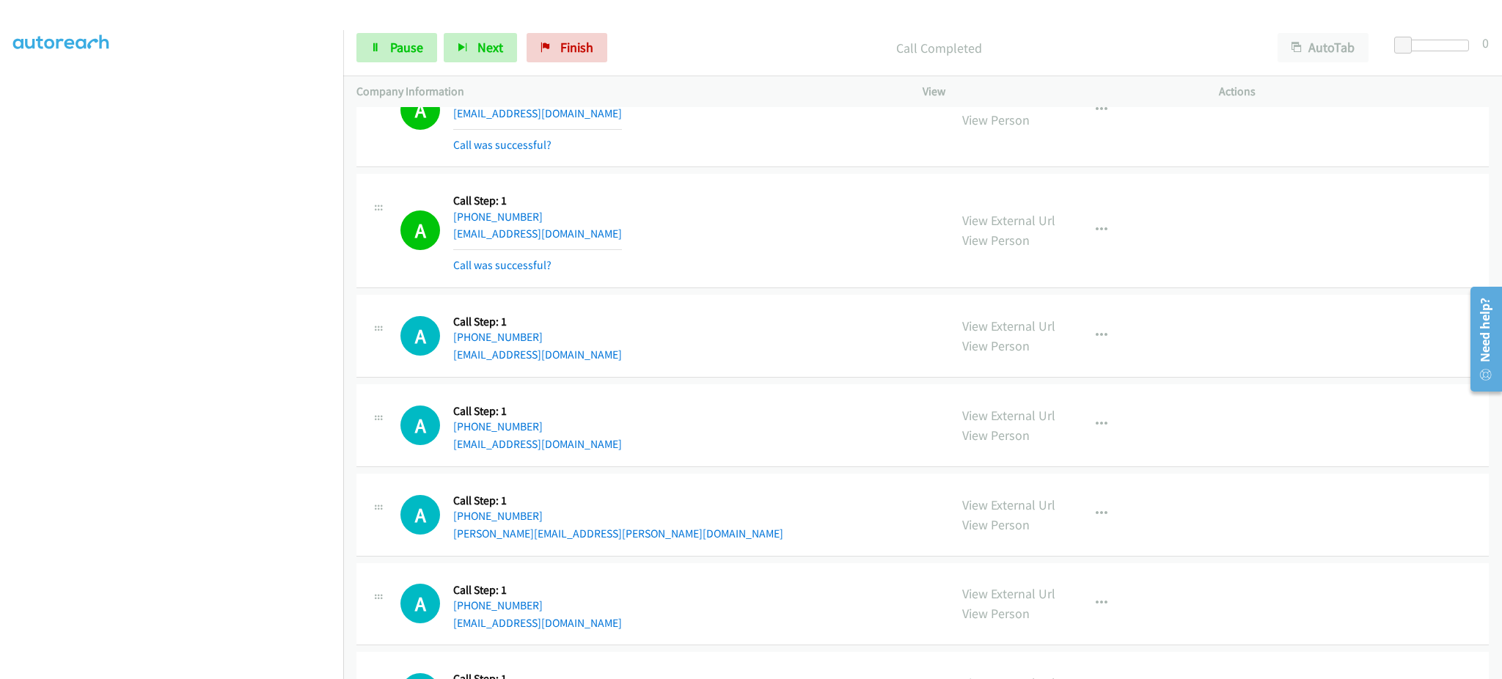
click at [623, 122] on div "A Callback Scheduled Call Step: 1 America/New_York +1 470-420-3341 rere1248619@…" at bounding box center [667, 110] width 535 height 87
copy div "rere1248619@gmail.com"
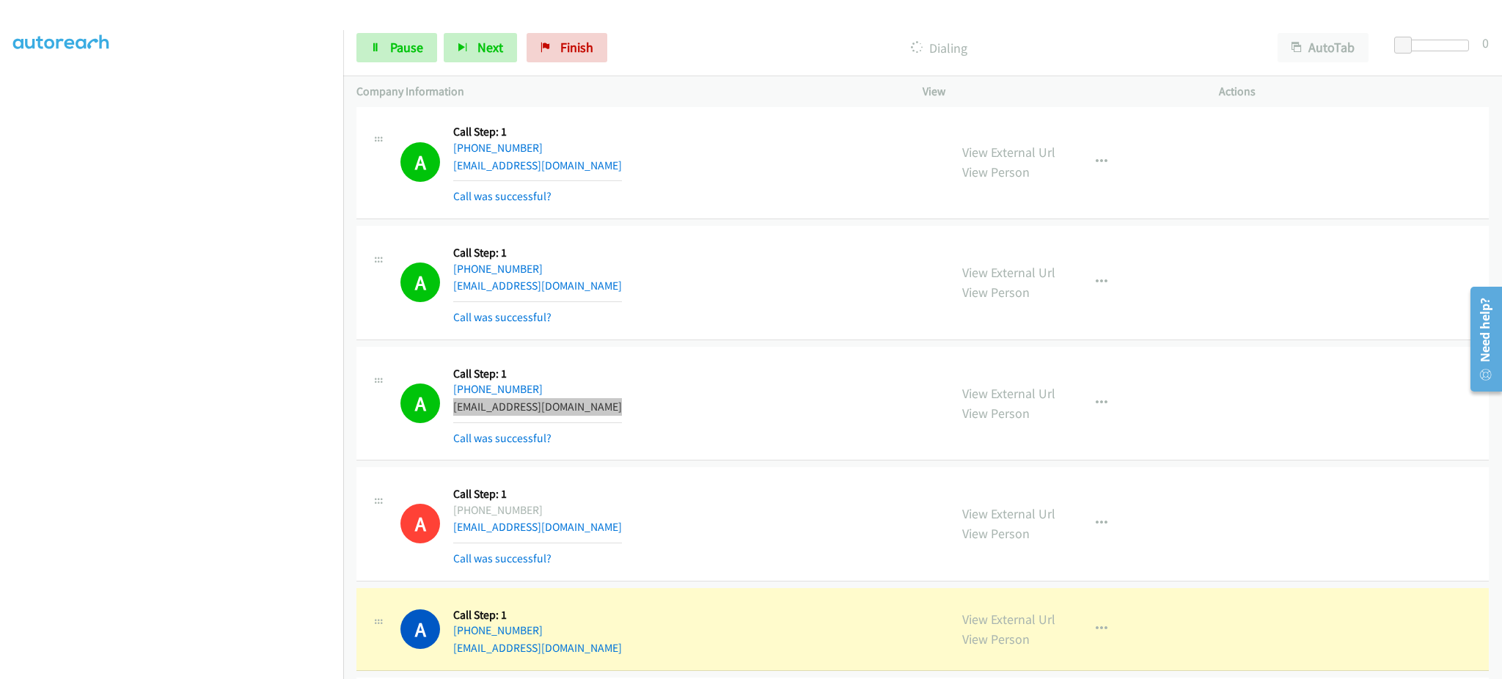
scroll to position [4843, 0]
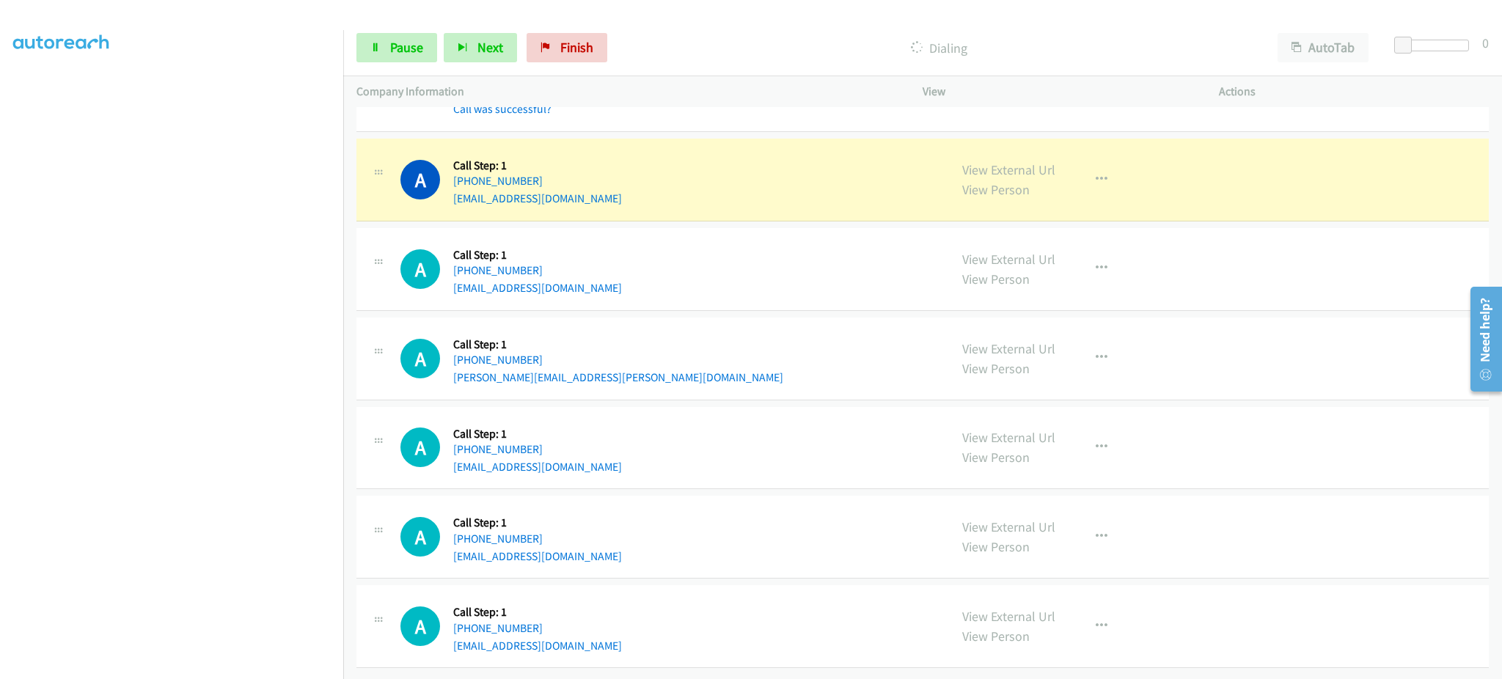
click at [583, 445] on div "A Callback Scheduled Call Step: 1 America/Los_Angeles +1 503-975-1008 brianbors…" at bounding box center [667, 448] width 535 height 56
copy div "brianborsch@yahoo.com"
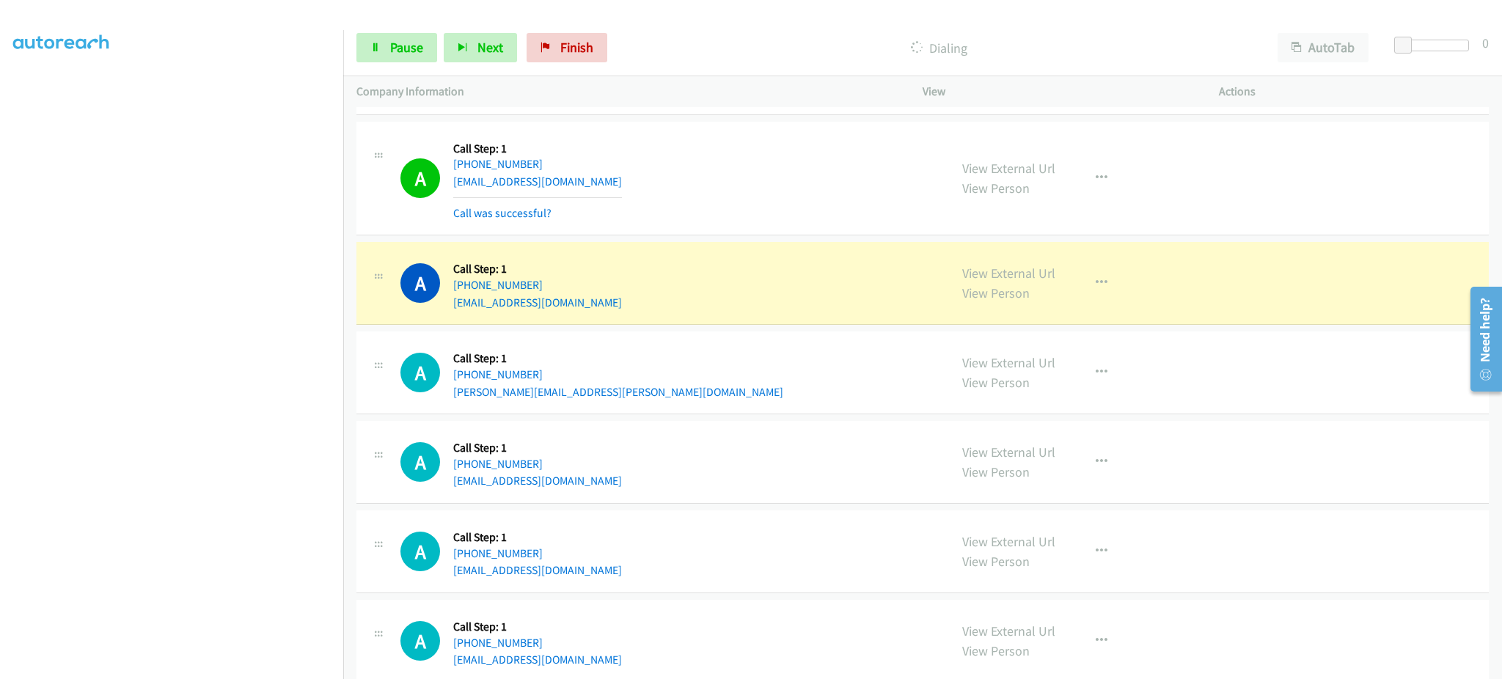
click at [612, 570] on div "A Callback Scheduled Call Step: 1 America/Los_Angeles +1 971-400-0960 diogo.chr…" at bounding box center [667, 552] width 535 height 56
copy div "diogo.christo@hotmail.com"
click at [378, 65] on div "Start Calls Pause Next Finish Dialing AutoTab AutoTab 0" at bounding box center [922, 48] width 1159 height 56
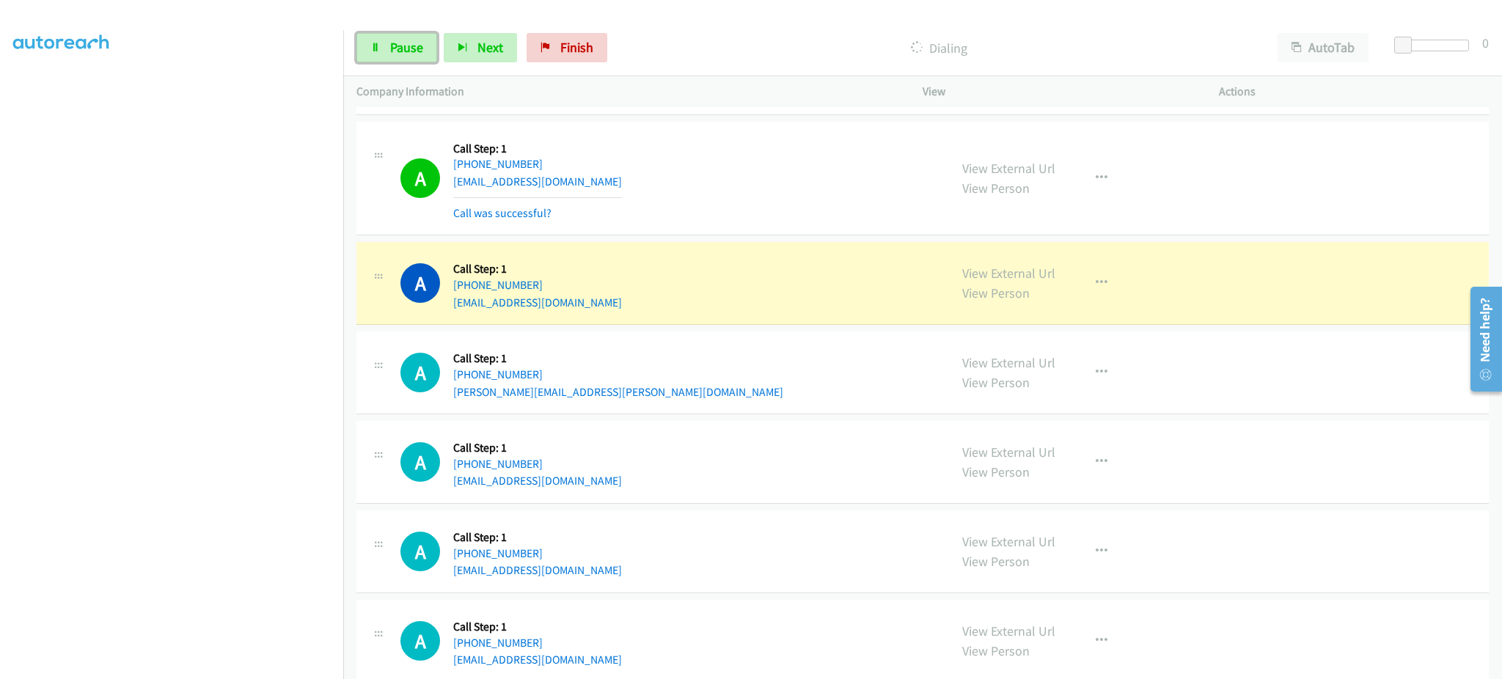
drag, startPoint x: 381, startPoint y: 36, endPoint x: 378, endPoint y: 6, distance: 30.2
click at [381, 36] on link "Pause" at bounding box center [396, 47] width 81 height 29
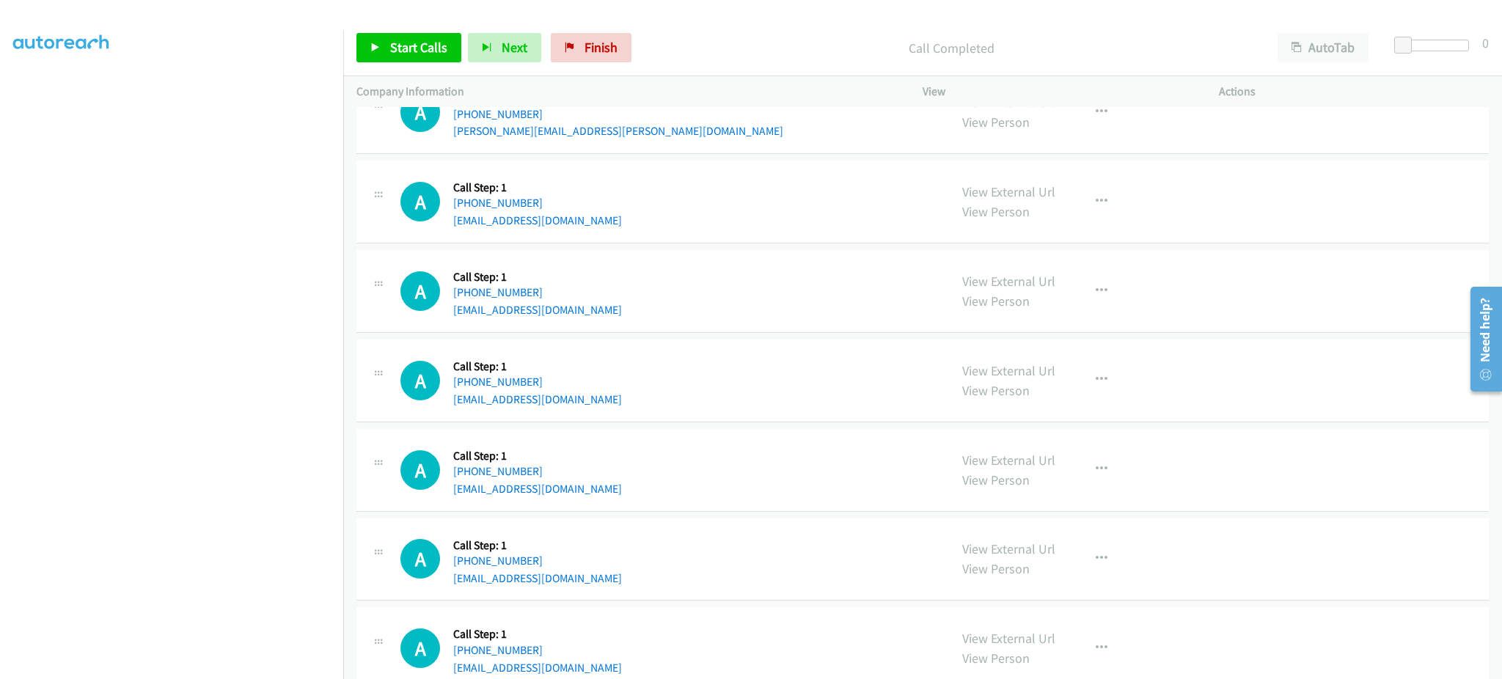
scroll to position [5136, 0]
click at [614, 494] on div "A Callback Scheduled Call Step: 1 America/New_York +1 908-963-7017 shackman33@g…" at bounding box center [667, 469] width 535 height 56
copy div "shackman33@gmail.com"
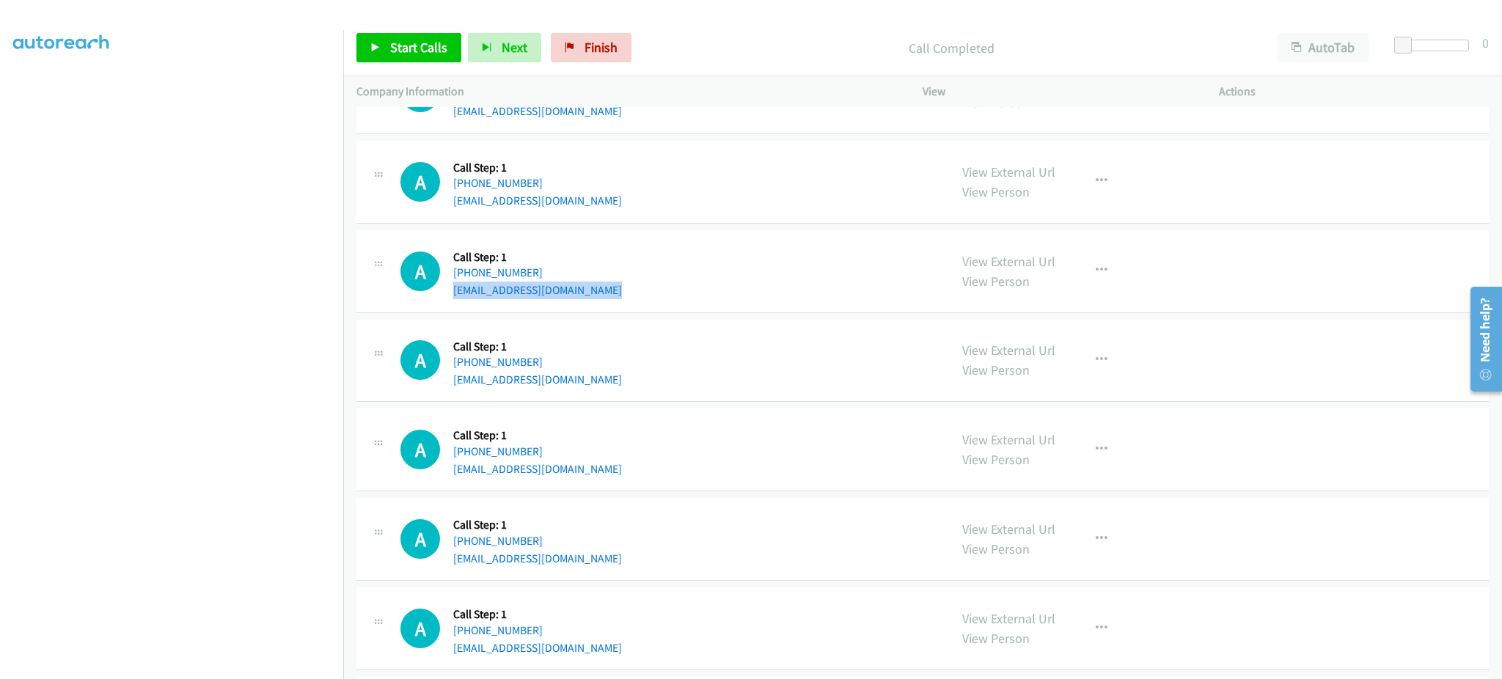
scroll to position [5328, 0]
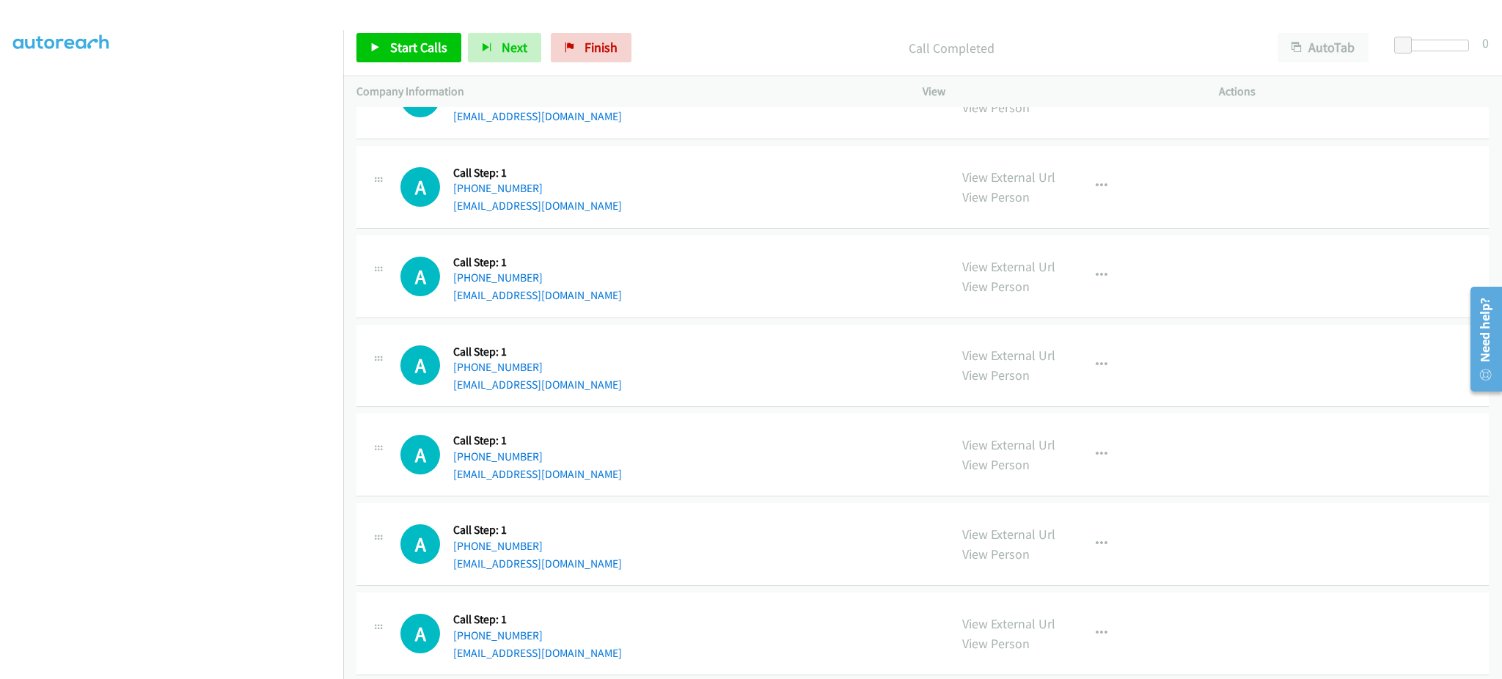
click at [589, 394] on div "A Callback Scheduled Call Step: 1 America/New_York +1 631-942-5464 mvogtv@gmail…" at bounding box center [667, 366] width 535 height 56
copy div "mvogtv@gmail.com"
click at [433, 43] on span "Start Calls" at bounding box center [418, 47] width 57 height 17
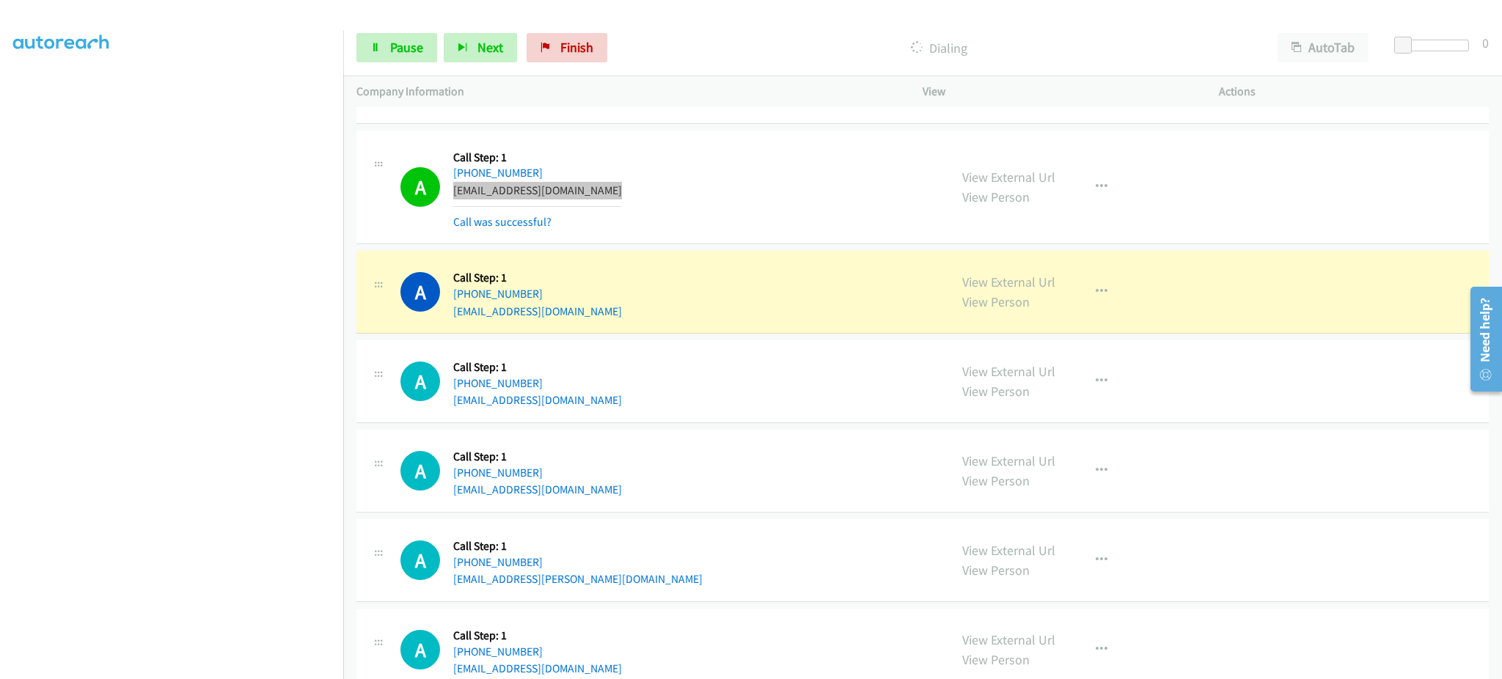
scroll to position [5684, 0]
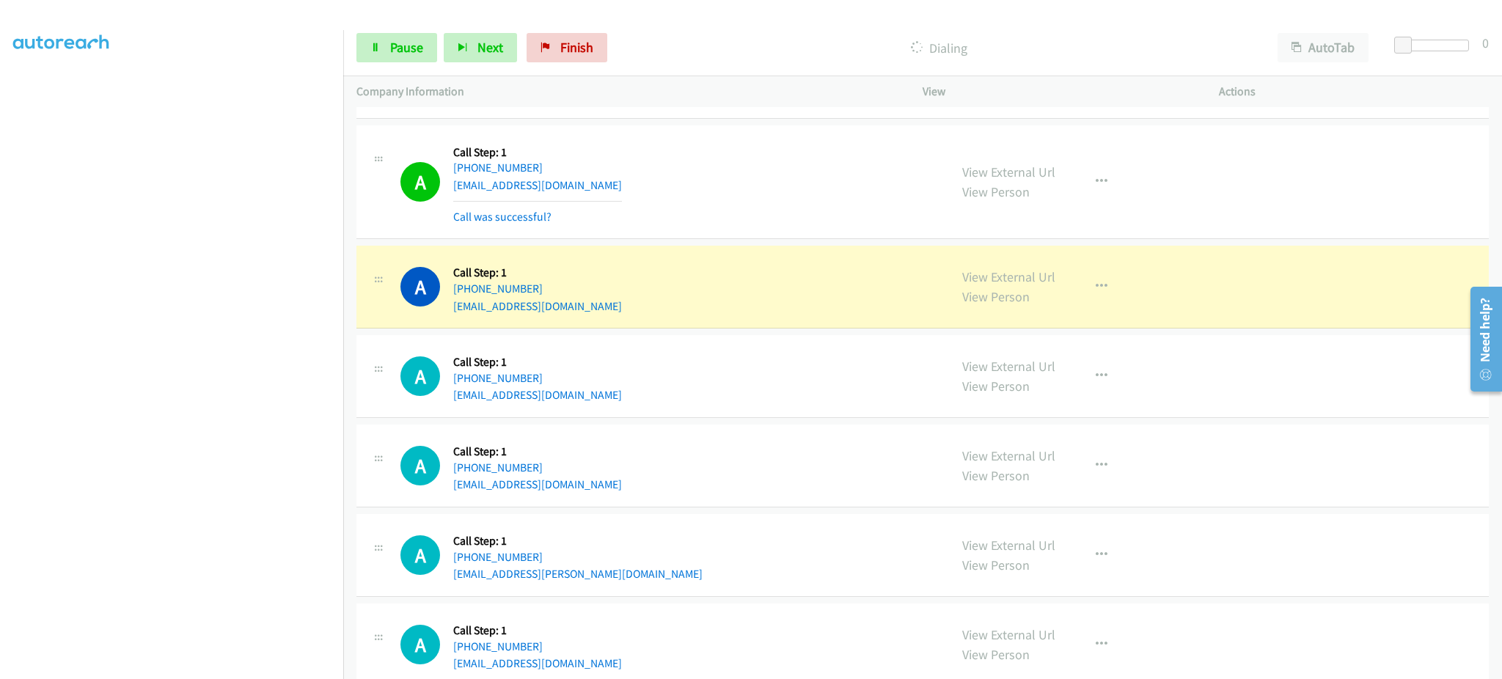
click at [615, 395] on div "A Callback Scheduled Call Step: 1 America/Chicago +1 256-282-7440 dscottingham@…" at bounding box center [667, 376] width 535 height 56
copy div "dscottingham@gmail.com"
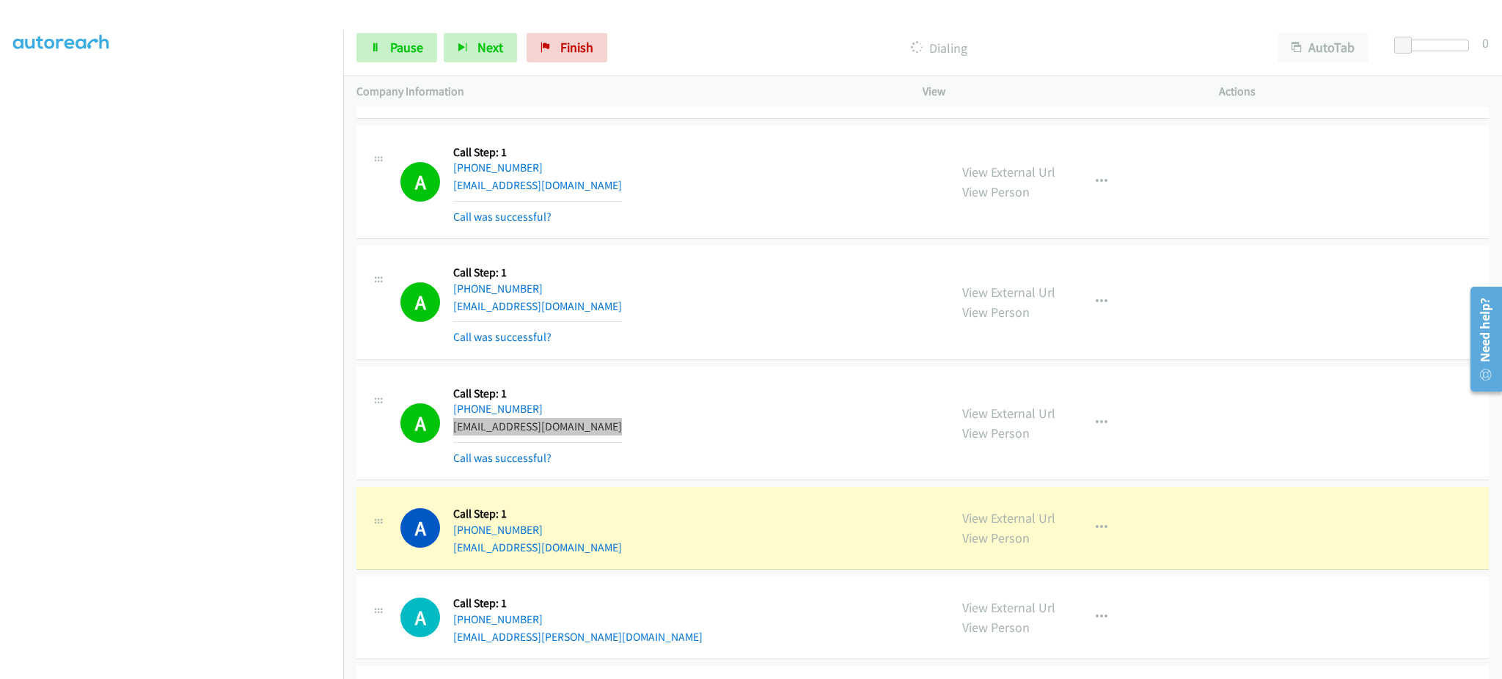
scroll to position [5977, 0]
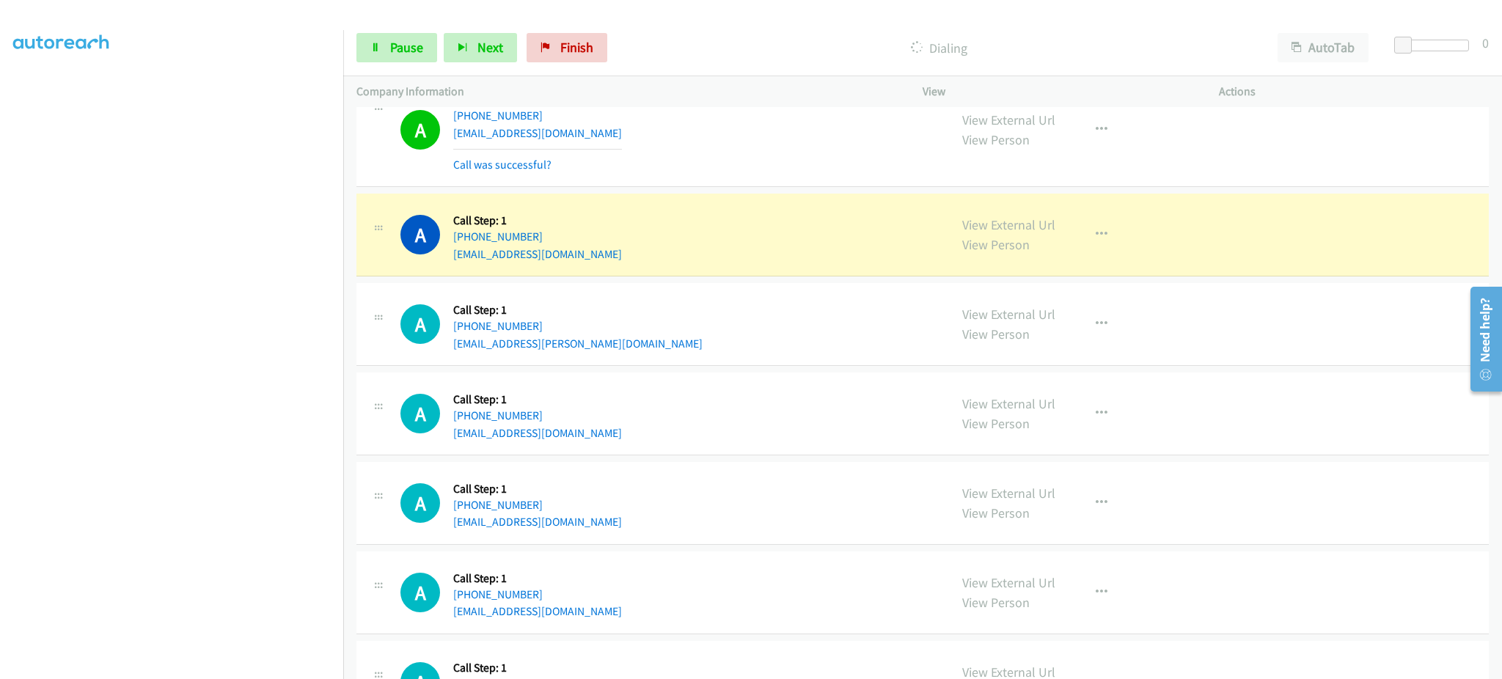
click at [584, 348] on div "A Callback Scheduled Call Step: 1 America/New_York +1 317-350-8092 j.pratik.92@…" at bounding box center [667, 324] width 535 height 56
copy div "j.pratik.92@gmail.com"
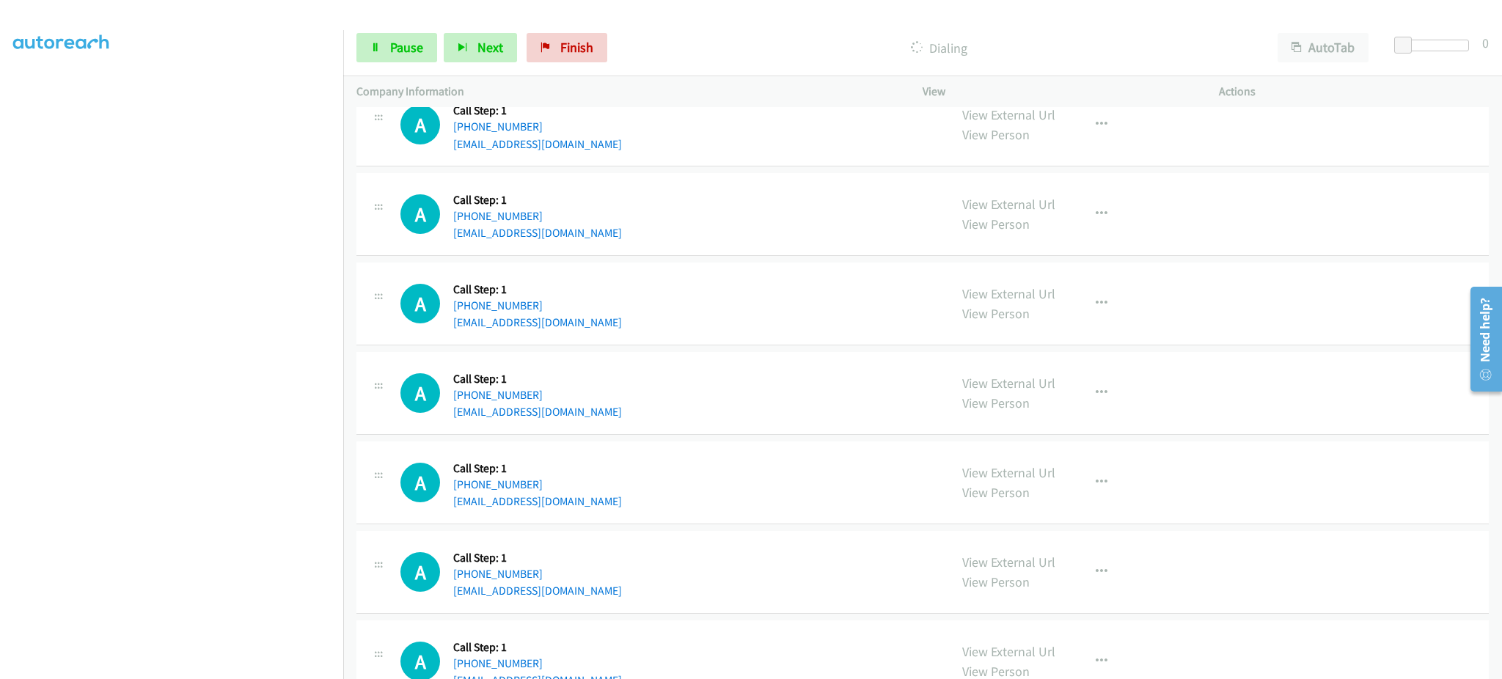
scroll to position [6270, 0]
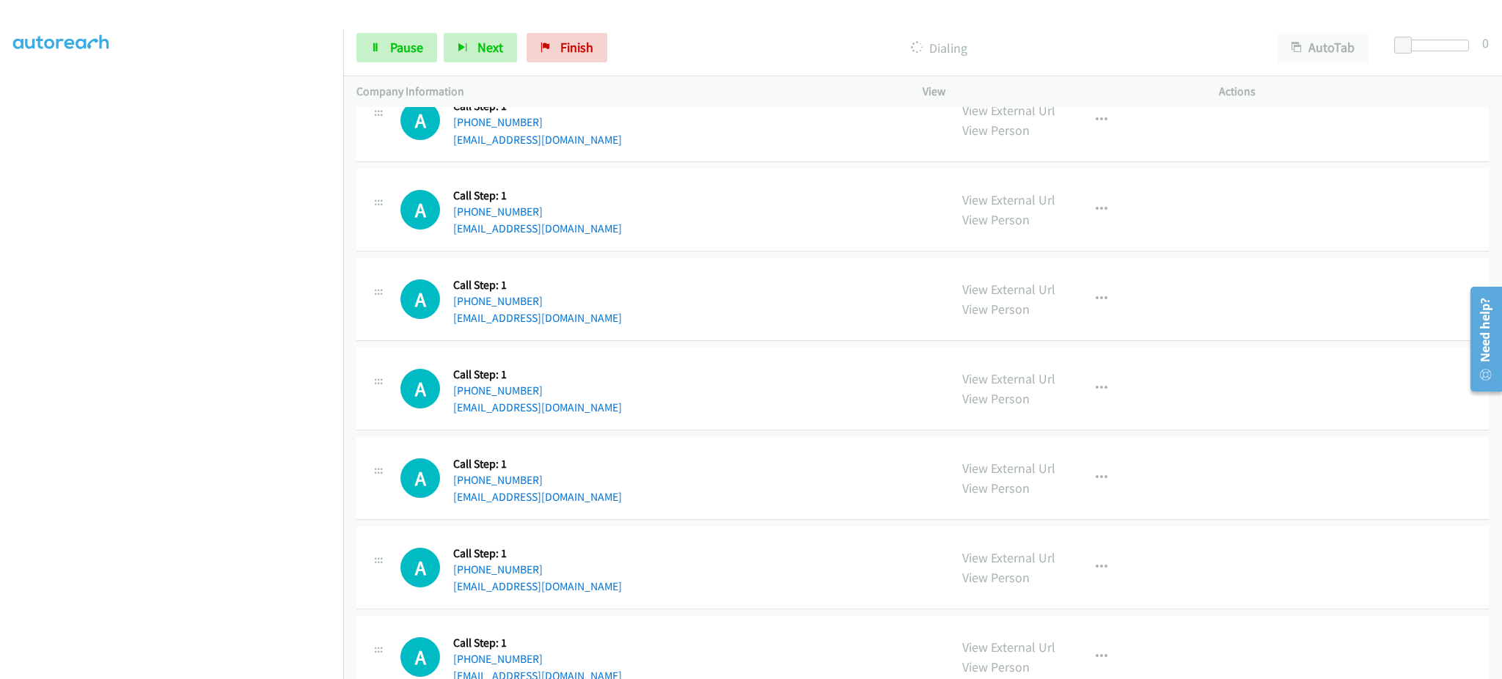
click at [594, 415] on div "A Callback Scheduled Call Step: 1 America/Chicago +1 847-899-3997 alkoop10@gmai…" at bounding box center [667, 389] width 535 height 56
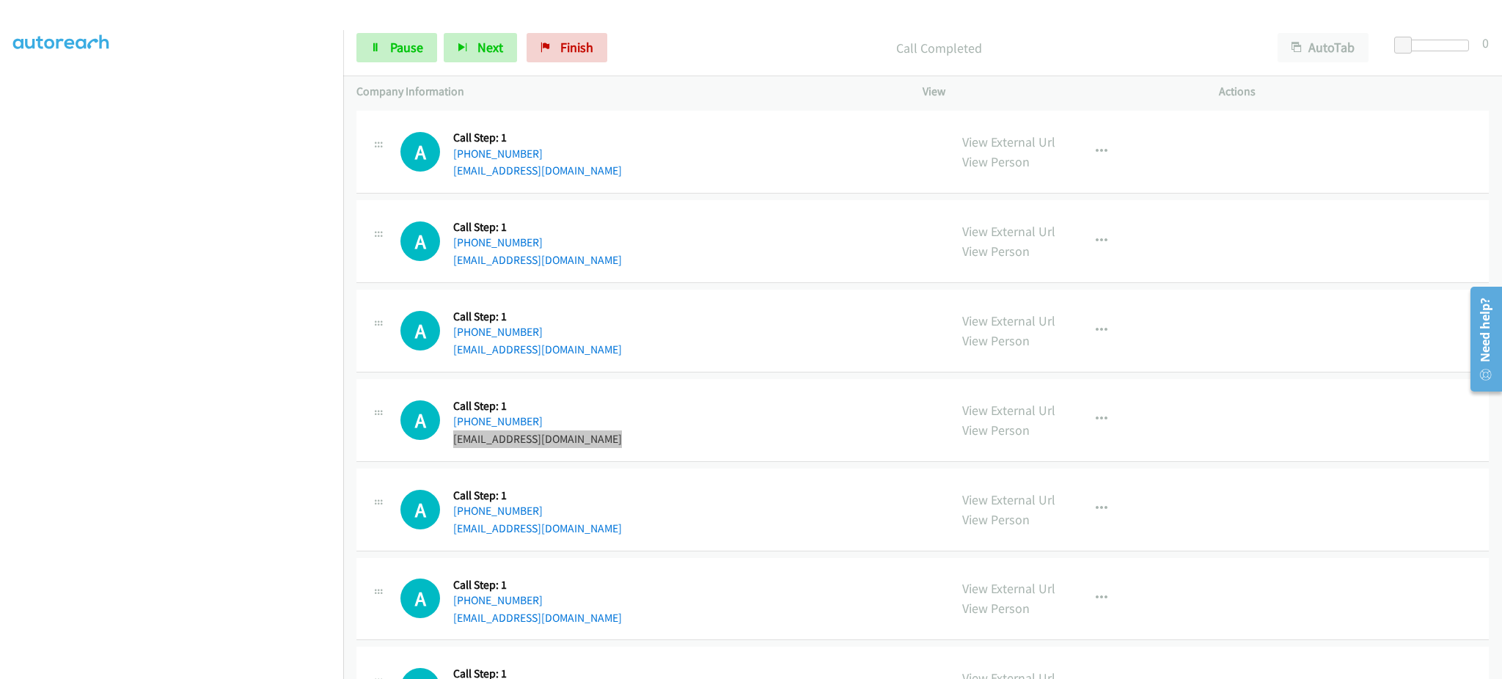
scroll to position [6302, 0]
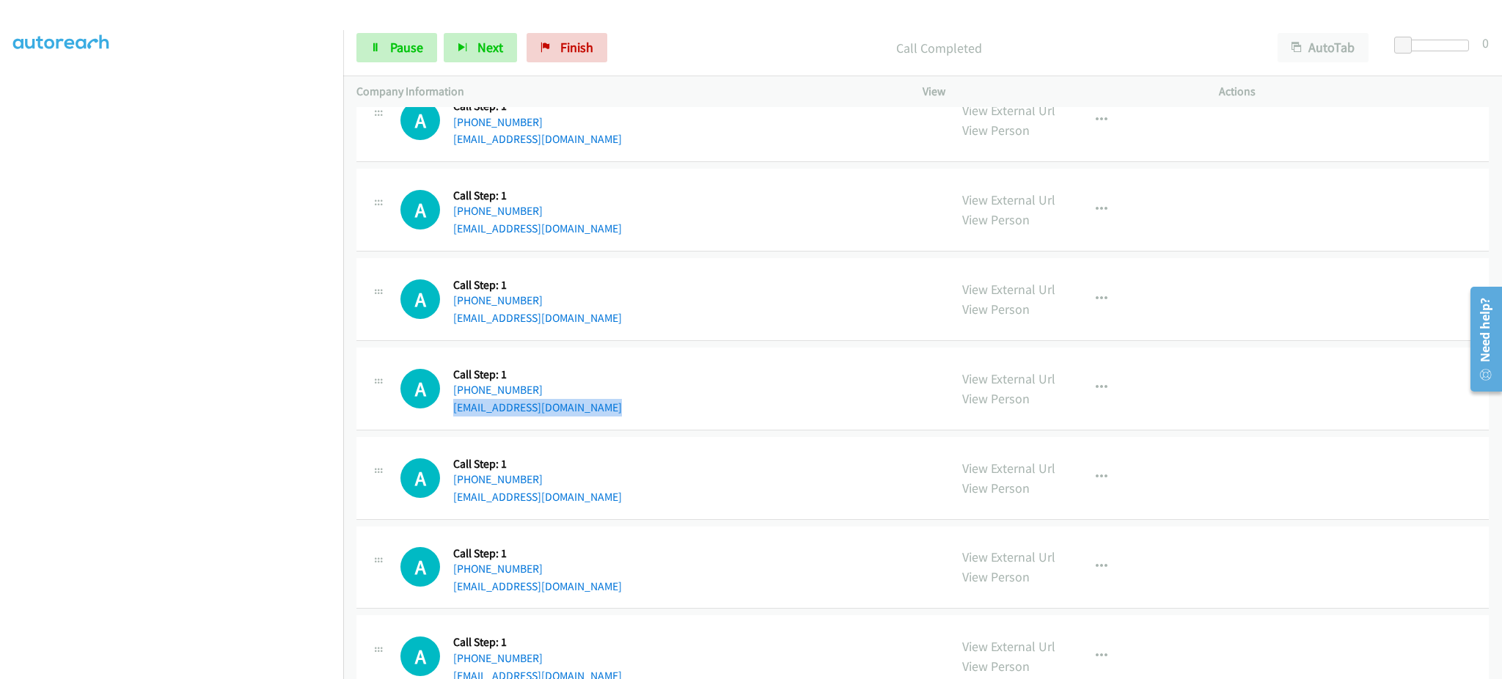
click at [601, 411] on div "A Callback Scheduled Call Step: 1 America/Chicago +1 847-899-3997 alkoop10@gmai…" at bounding box center [667, 389] width 535 height 56
click at [593, 494] on div "A Callback Scheduled Call Step: 1 America/New_York +1 978-505-2318 goblue626@gm…" at bounding box center [667, 478] width 535 height 56
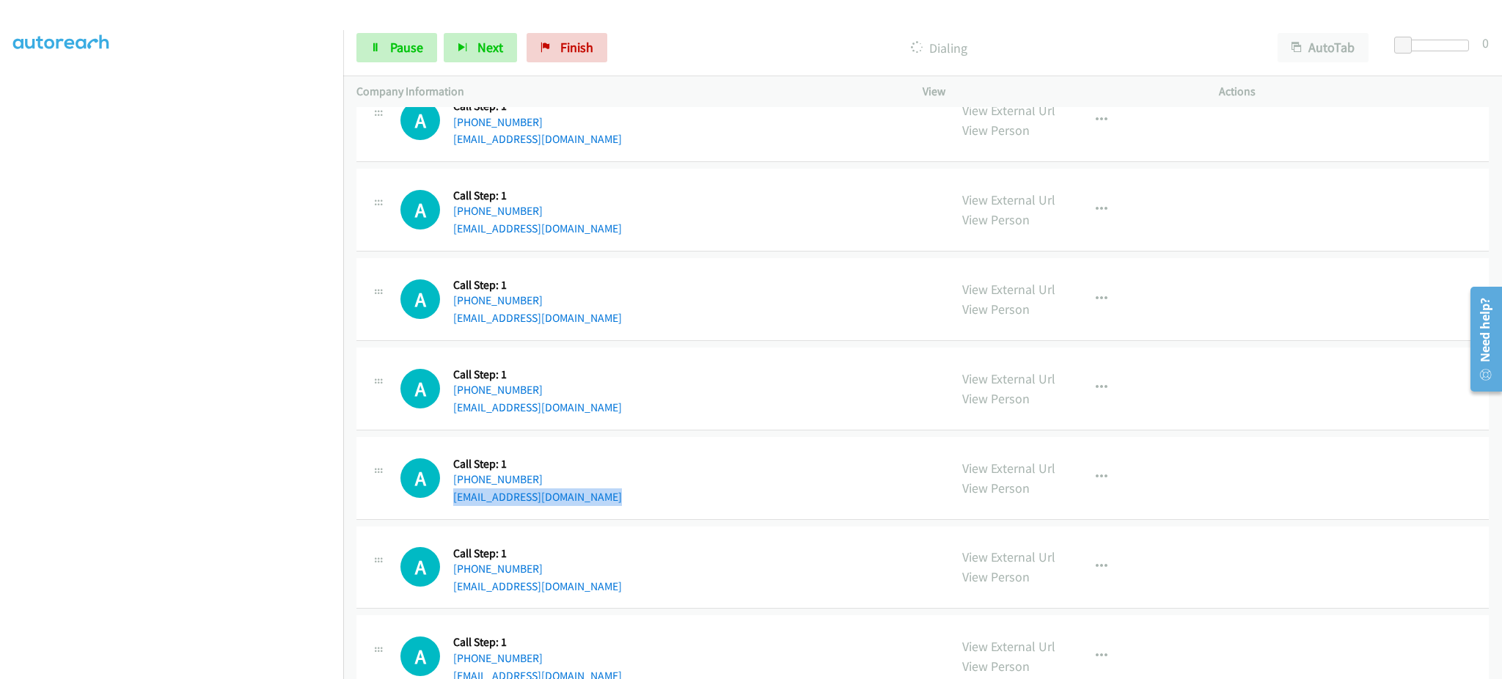
click at [593, 494] on div "A Callback Scheduled Call Step: 1 America/New_York +1 978-505-2318 goblue626@gm…" at bounding box center [667, 478] width 535 height 56
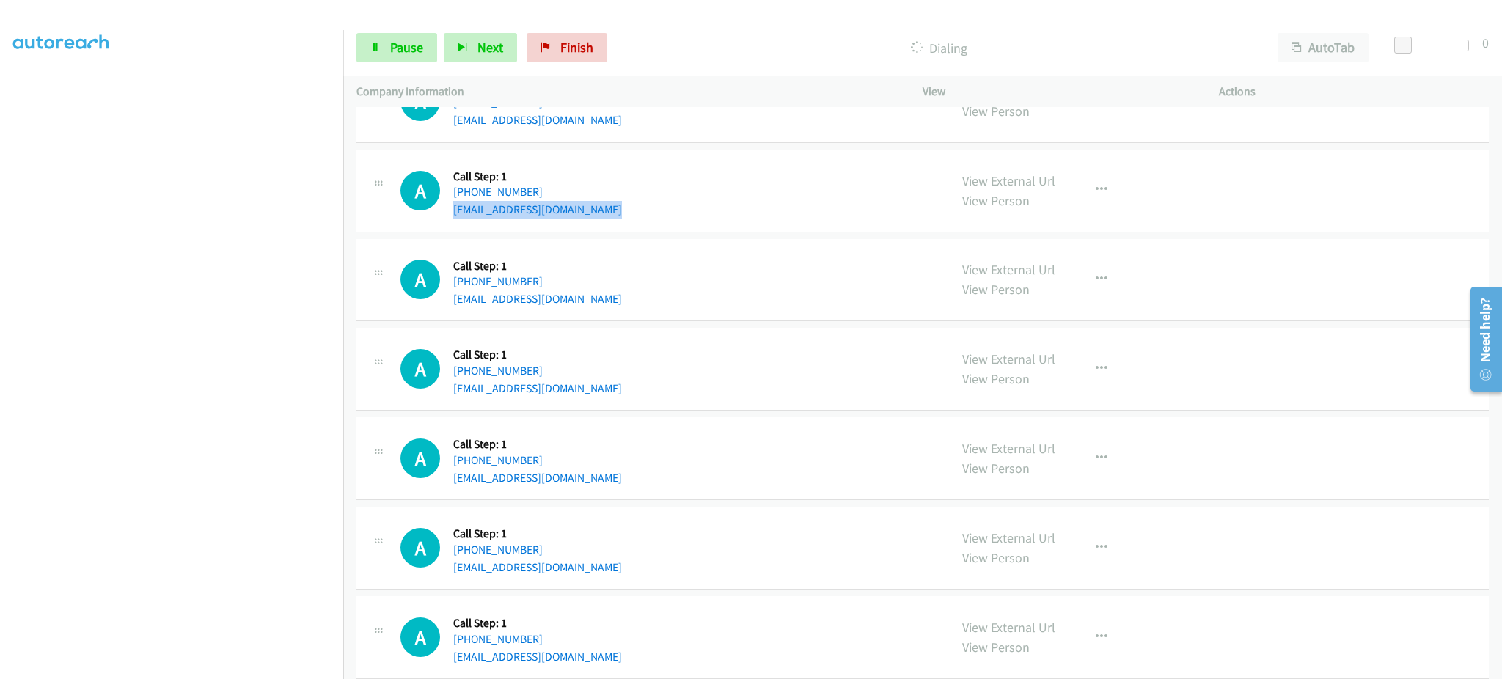
scroll to position [6595, 0]
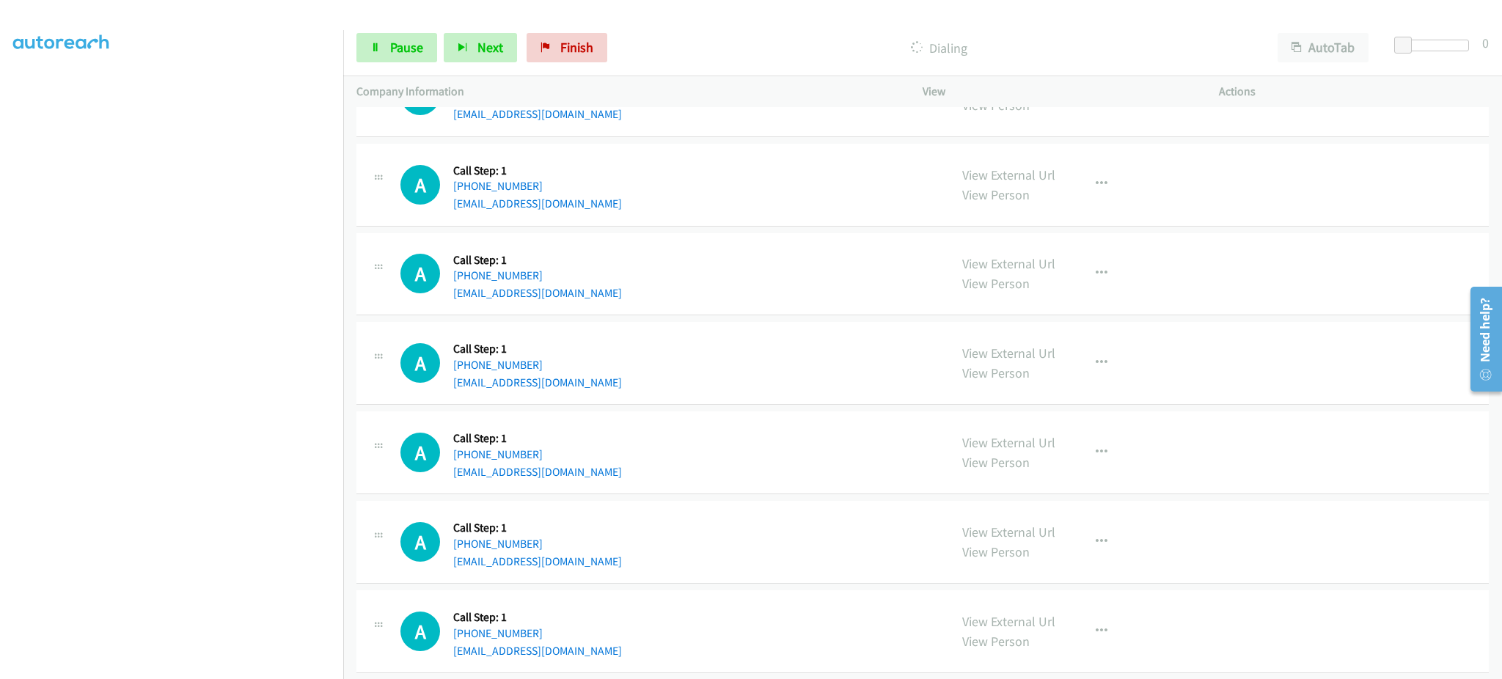
click at [592, 296] on div "A Callback Scheduled Call Step: 1 America/Chicago +1 608-207-1289 unitrendllc@g…" at bounding box center [667, 274] width 535 height 56
click at [606, 373] on div "A Callback Scheduled Call Step: 1 America/New_York +1 508-542-4231 noahjohn727@…" at bounding box center [667, 363] width 535 height 56
click at [604, 384] on div "A Callback Scheduled Call Step: 1 America/New_York +1 508-542-4231 noahjohn727@…" at bounding box center [667, 363] width 535 height 56
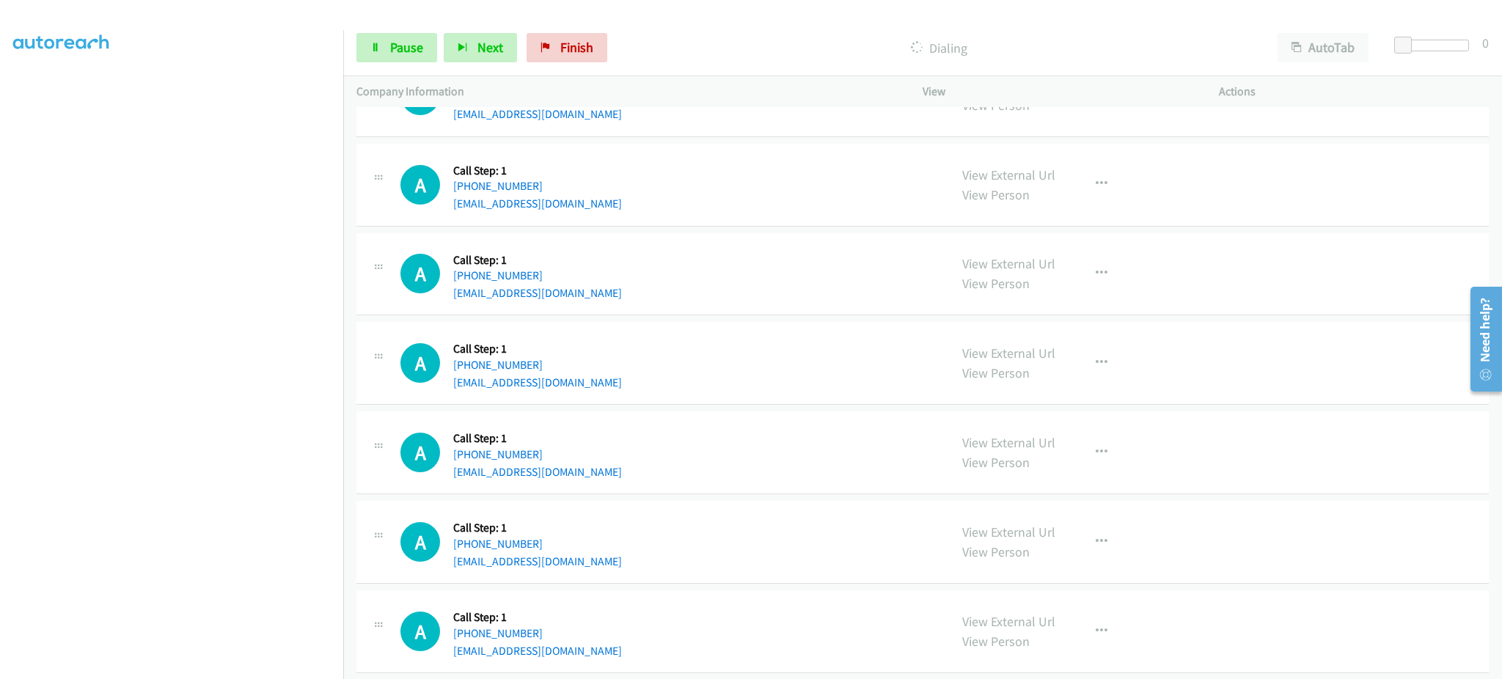
click at [604, 384] on div "A Callback Scheduled Call Step: 1 America/New_York +1 508-542-4231 noahjohn727@…" at bounding box center [667, 363] width 535 height 56
drag, startPoint x: 604, startPoint y: 384, endPoint x: 612, endPoint y: 384, distance: 7.4
click at [604, 384] on div "A Callback Scheduled Call Step: 1 America/New_York +1 508-542-4231 noahjohn727@…" at bounding box center [667, 363] width 535 height 56
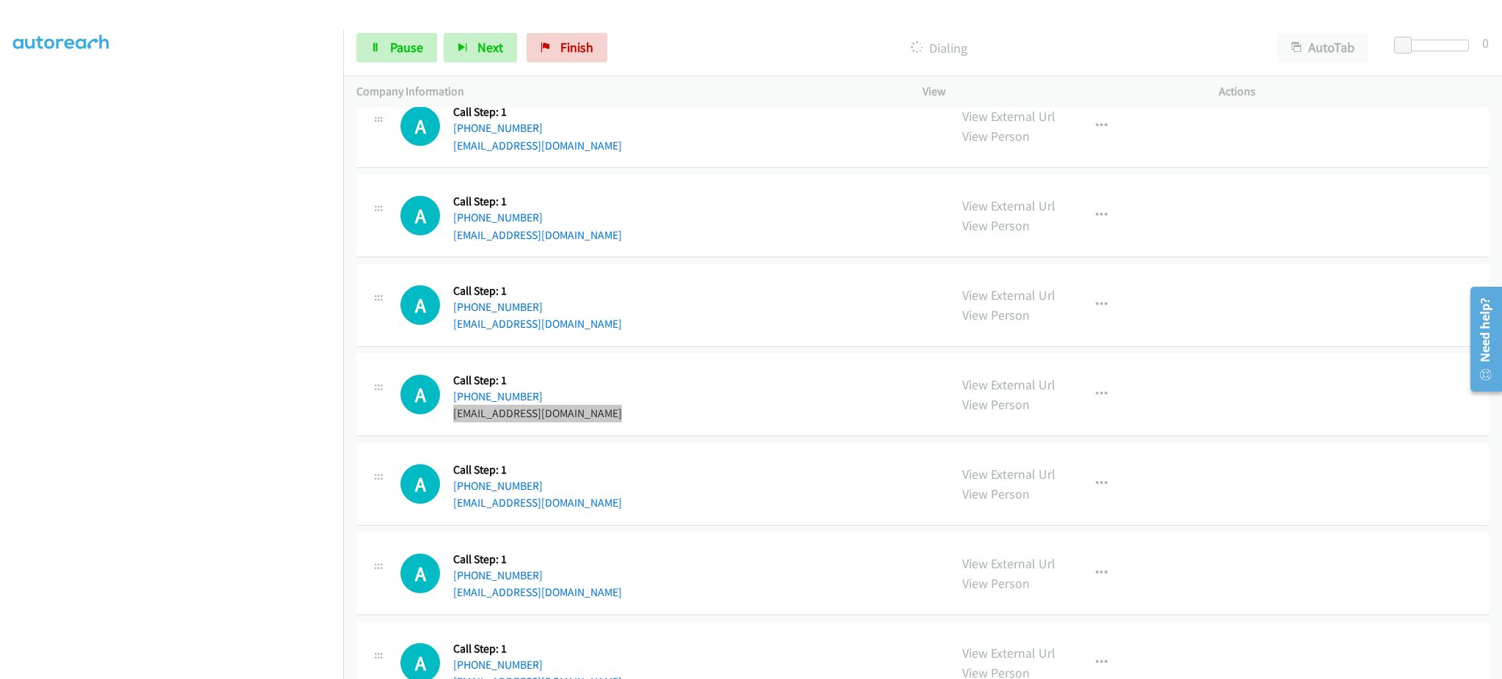
scroll to position [6626, 0]
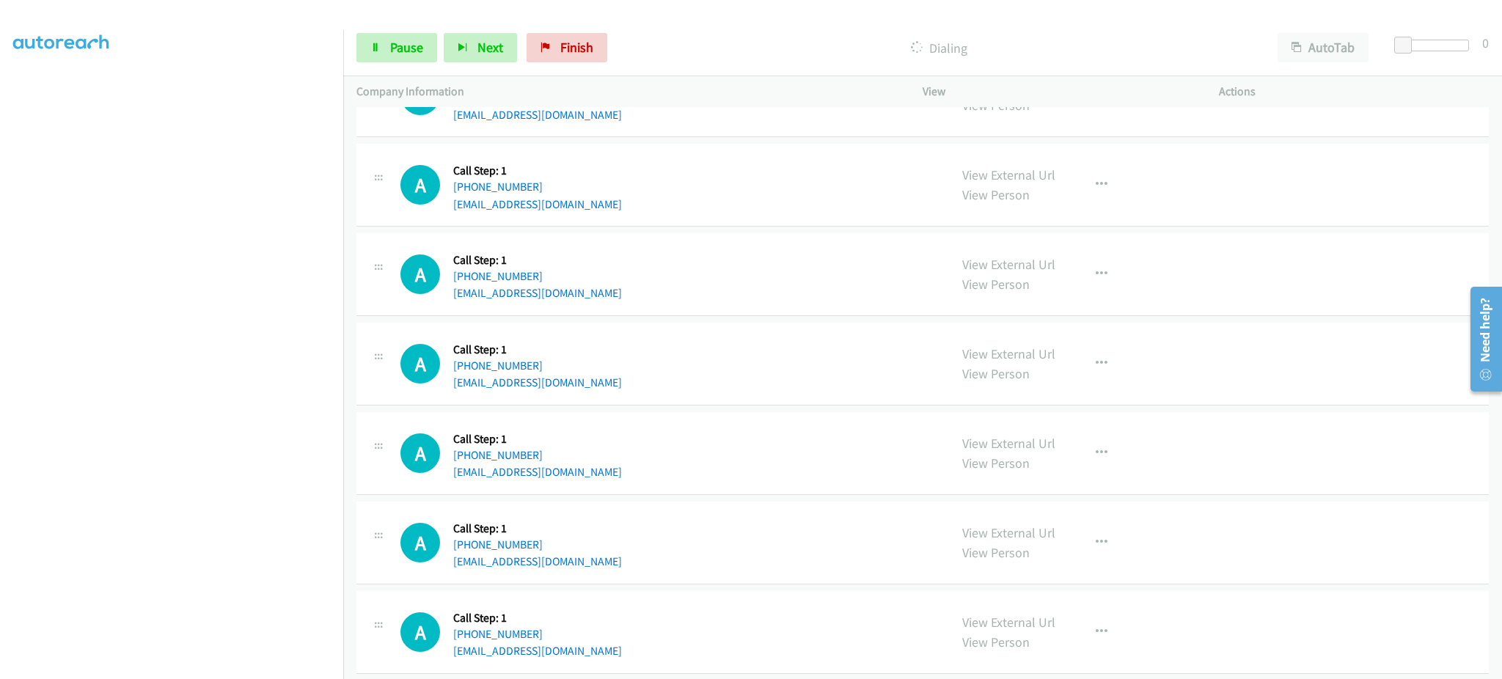
click at [635, 468] on div "A Callback Scheduled Call Step: 1 America/Los_Angeles [PHONE_NUMBER] [EMAIL_ADD…" at bounding box center [667, 453] width 535 height 56
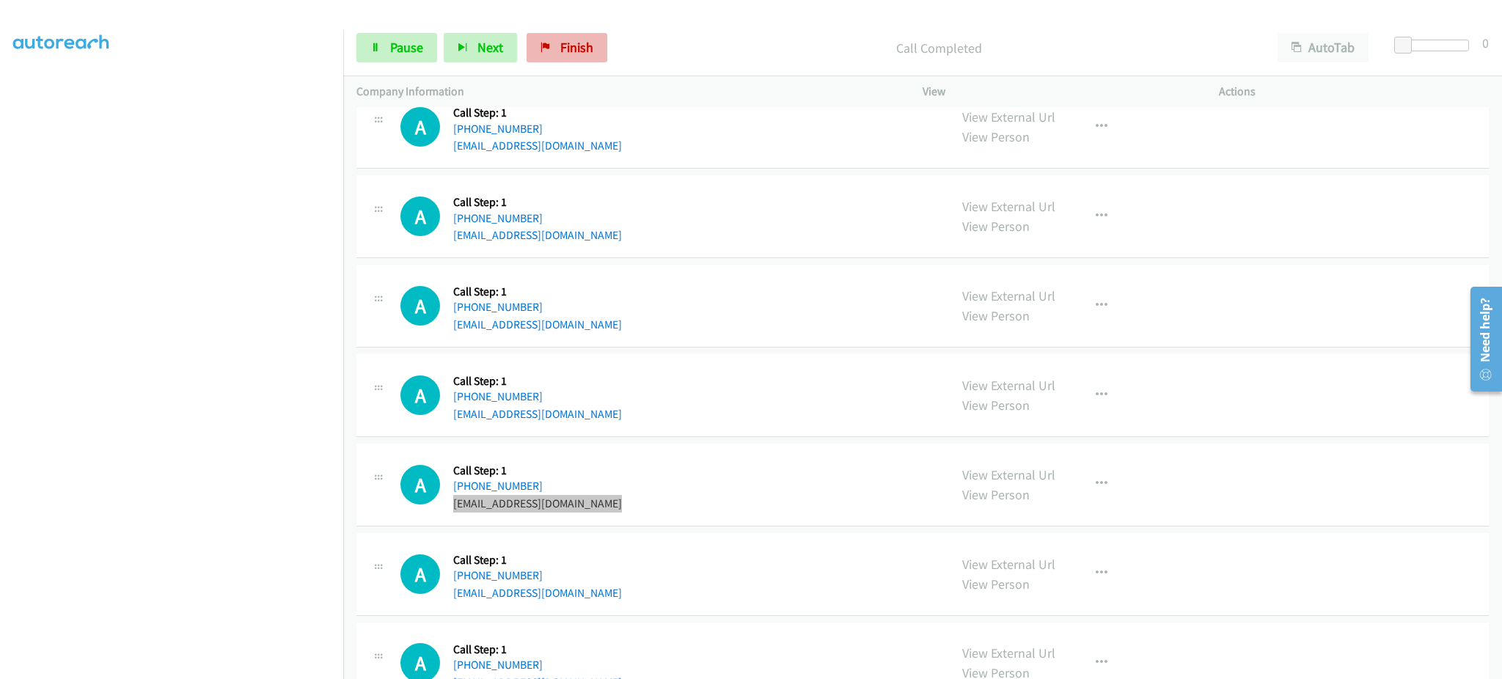
scroll to position [6657, 0]
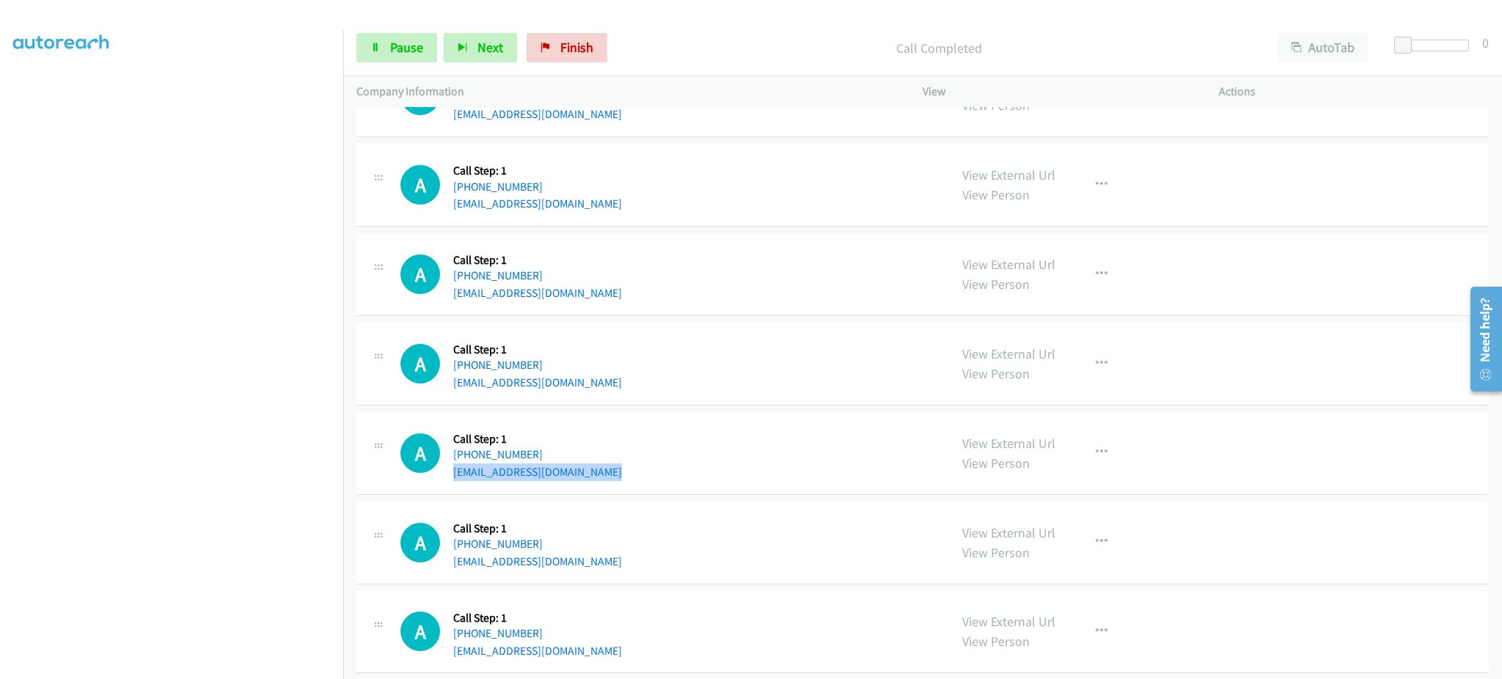
click at [617, 473] on div "A Callback Scheduled Call Step: 1 America/Los_Angeles [PHONE_NUMBER] [EMAIL_ADD…" at bounding box center [667, 453] width 535 height 56
click at [617, 474] on div "A Callback Scheduled Call Step: 1 America/Los_Angeles [PHONE_NUMBER] [EMAIL_ADD…" at bounding box center [667, 453] width 535 height 56
click at [383, 54] on link "Pause" at bounding box center [396, 47] width 81 height 29
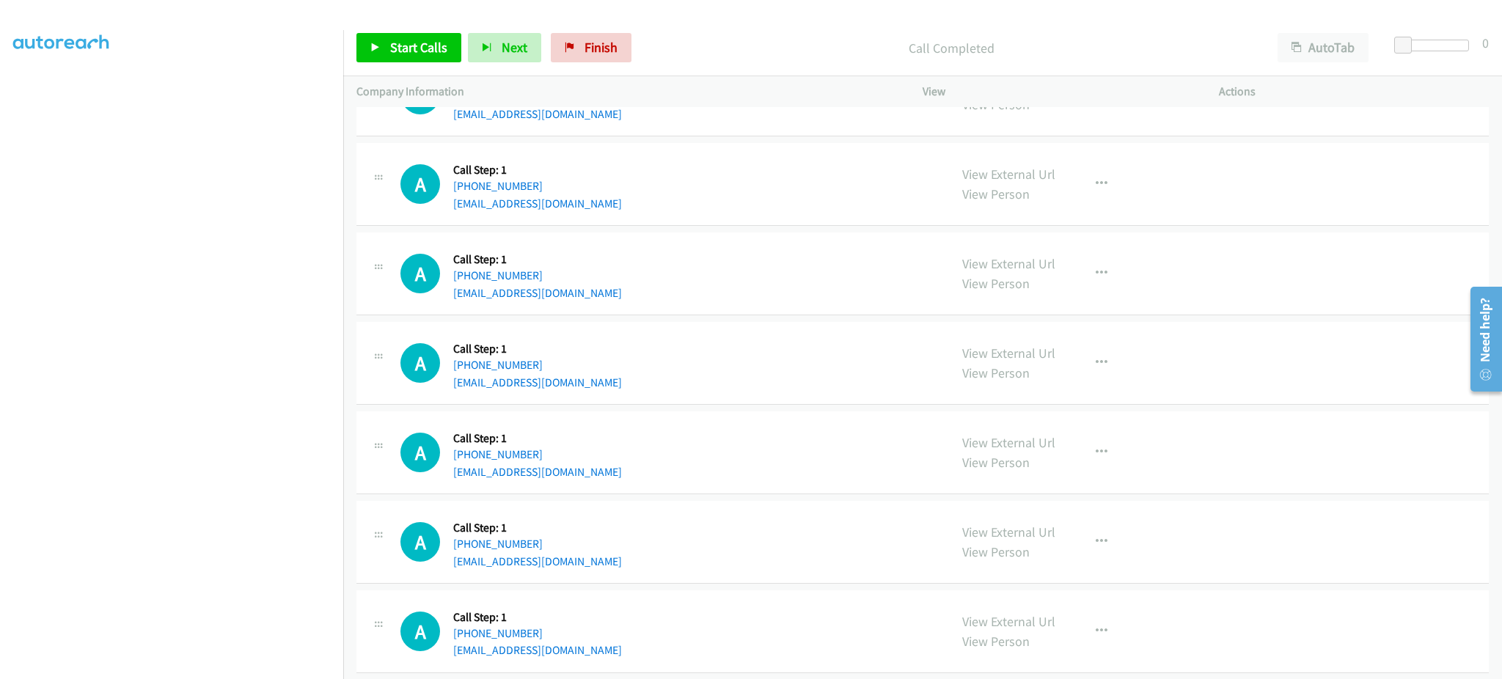
scroll to position [4262, 0]
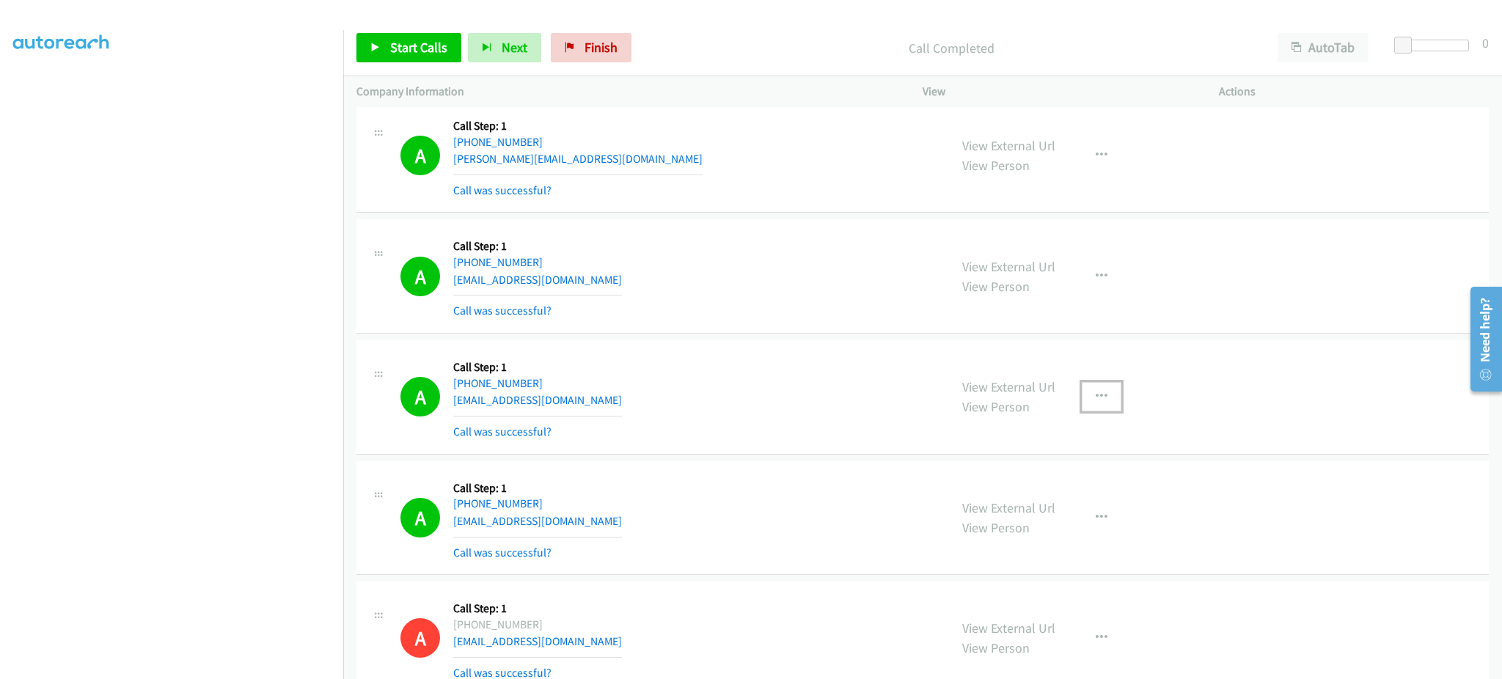
click at [1097, 400] on icon "button" at bounding box center [1102, 397] width 12 height 12
click at [1035, 521] on link "Add to do not call list" at bounding box center [1022, 521] width 195 height 29
click at [1098, 409] on button "button" at bounding box center [1102, 395] width 40 height 29
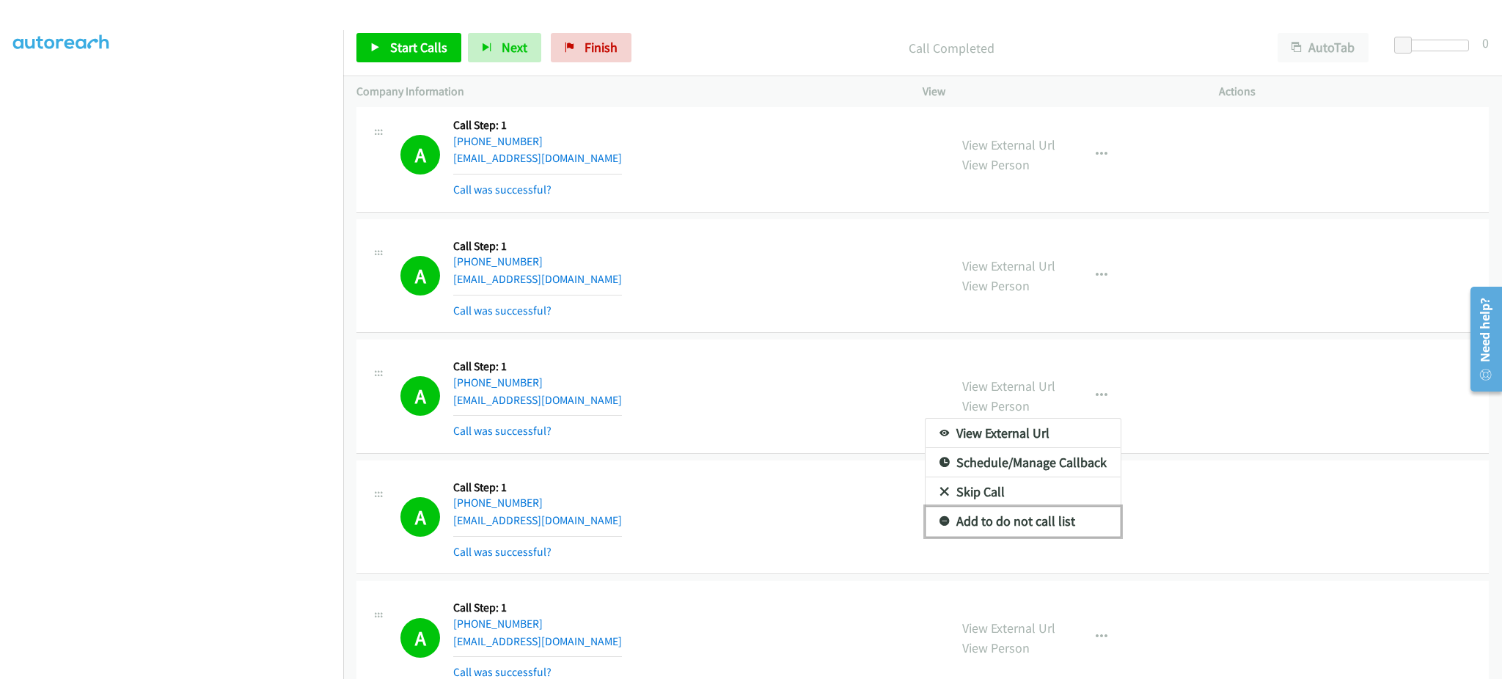
drag, startPoint x: 1089, startPoint y: 519, endPoint x: 1037, endPoint y: 616, distance: 109.9
click at [1088, 519] on link "Add to do not call list" at bounding box center [1022, 521] width 195 height 29
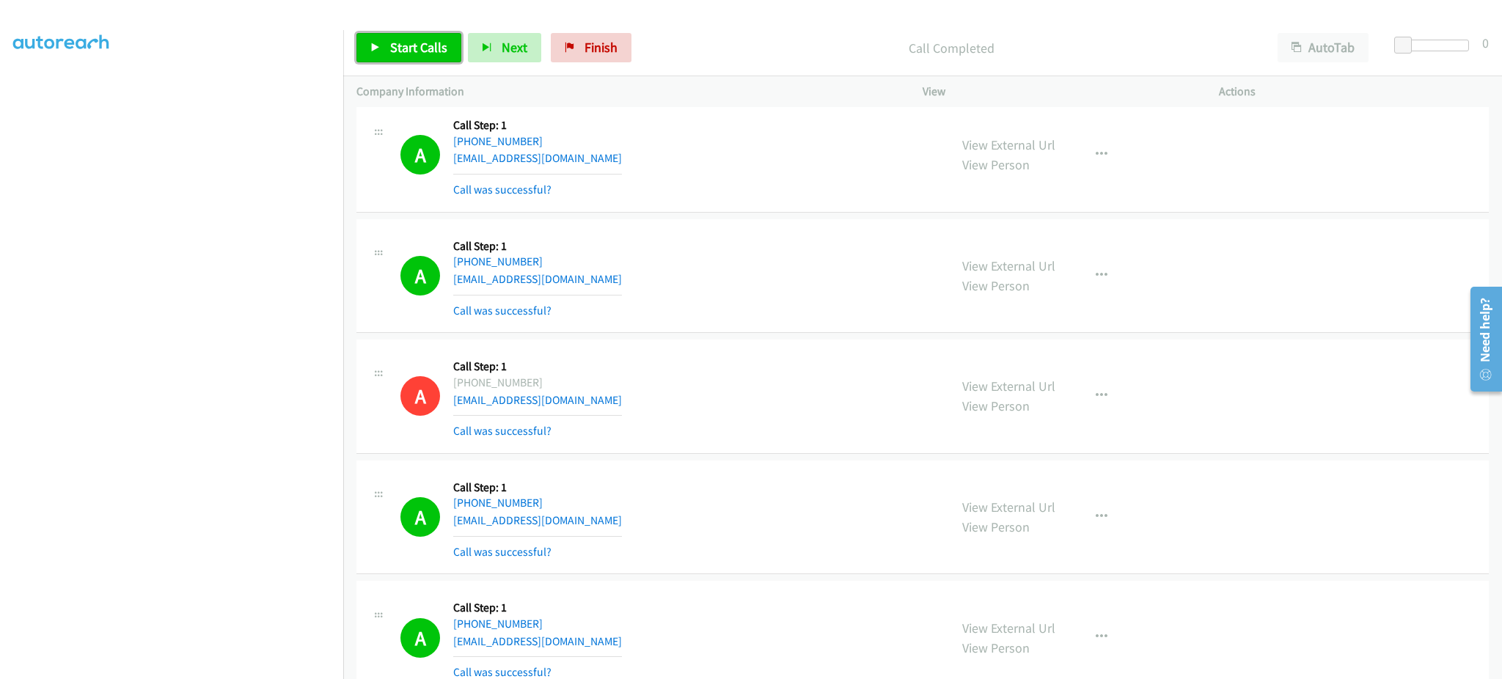
click at [412, 44] on span "Start Calls" at bounding box center [418, 47] width 57 height 17
click at [385, 39] on link "Pause" at bounding box center [396, 47] width 81 height 29
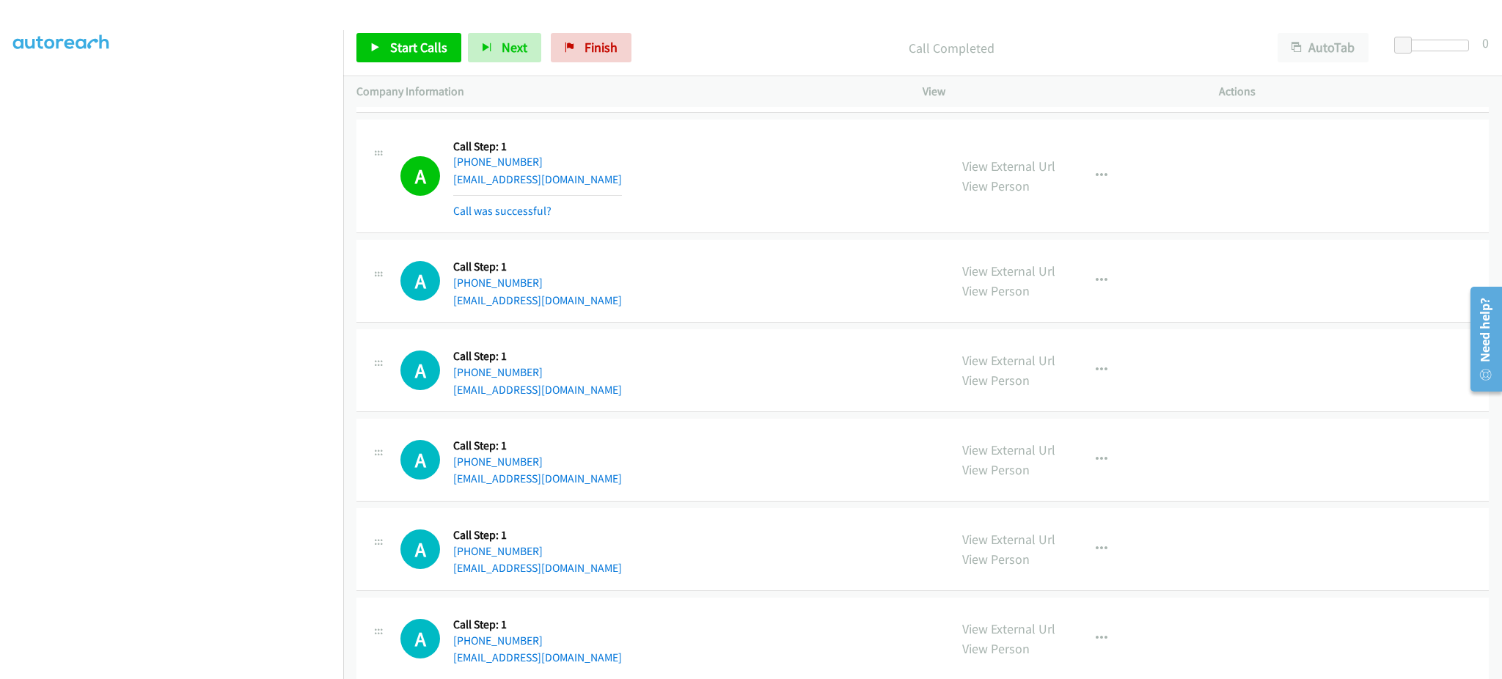
scroll to position [6806, 0]
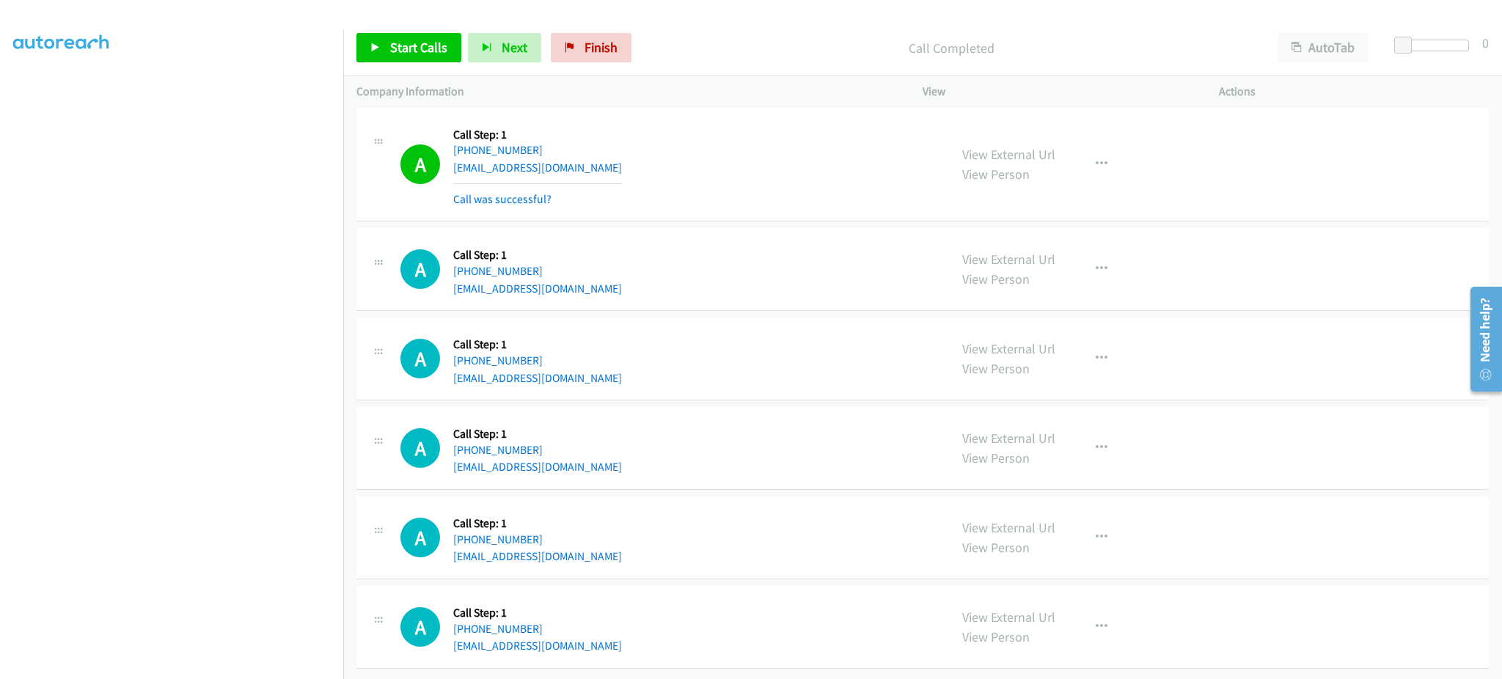
click at [604, 465] on div "A Callback Scheduled Call Step: 1 America/Los_Angeles +1 619-392-2109 randell_a…" at bounding box center [922, 448] width 1132 height 83
click at [603, 456] on div "A Callback Scheduled Call Step: 1 America/Los_Angeles [PHONE_NUMBER] [EMAIL_ADD…" at bounding box center [667, 448] width 535 height 56
click at [618, 634] on div "A Callback Scheduled Call Step: 1 America/Denver +1 435-862-0939 barlowmedicare…" at bounding box center [667, 627] width 535 height 56
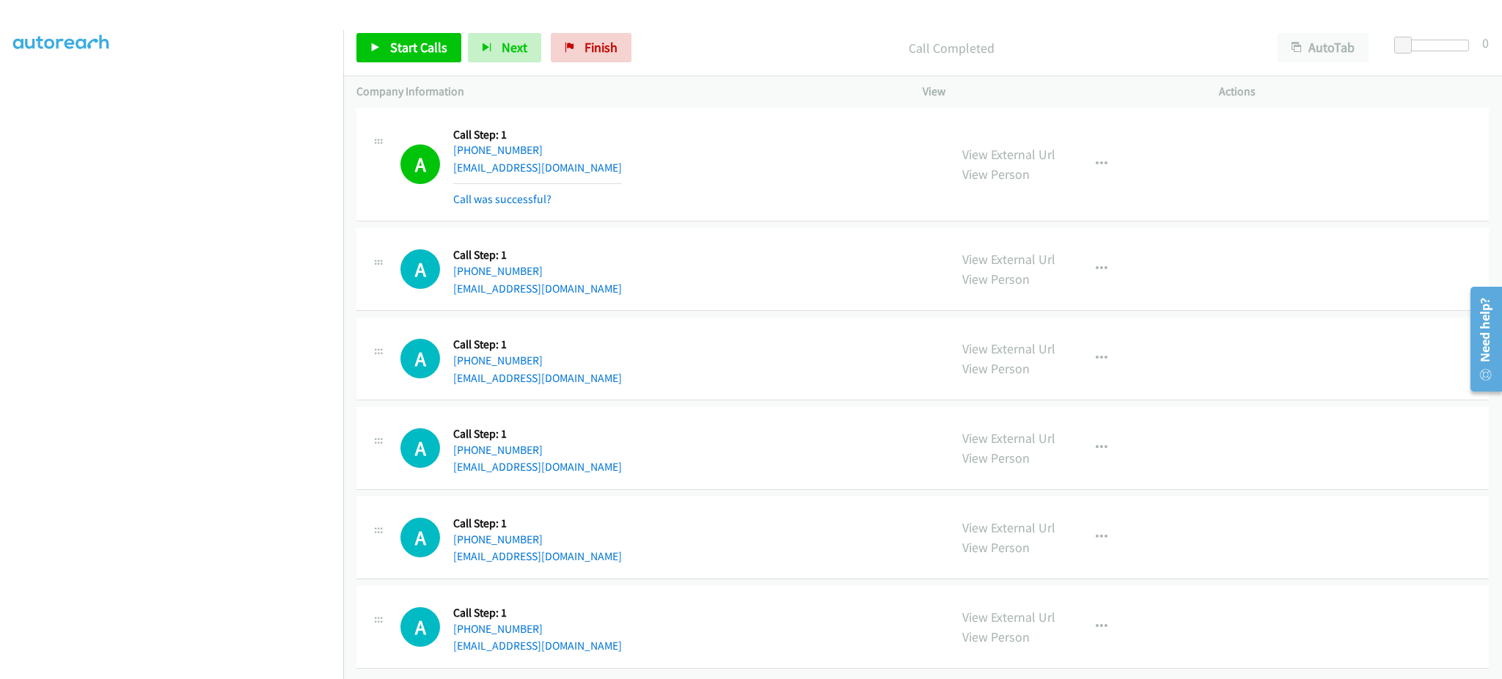
click at [618, 634] on div "A Callback Scheduled Call Step: 1 America/Denver +1 435-862-0939 barlowmedicare…" at bounding box center [667, 627] width 535 height 56
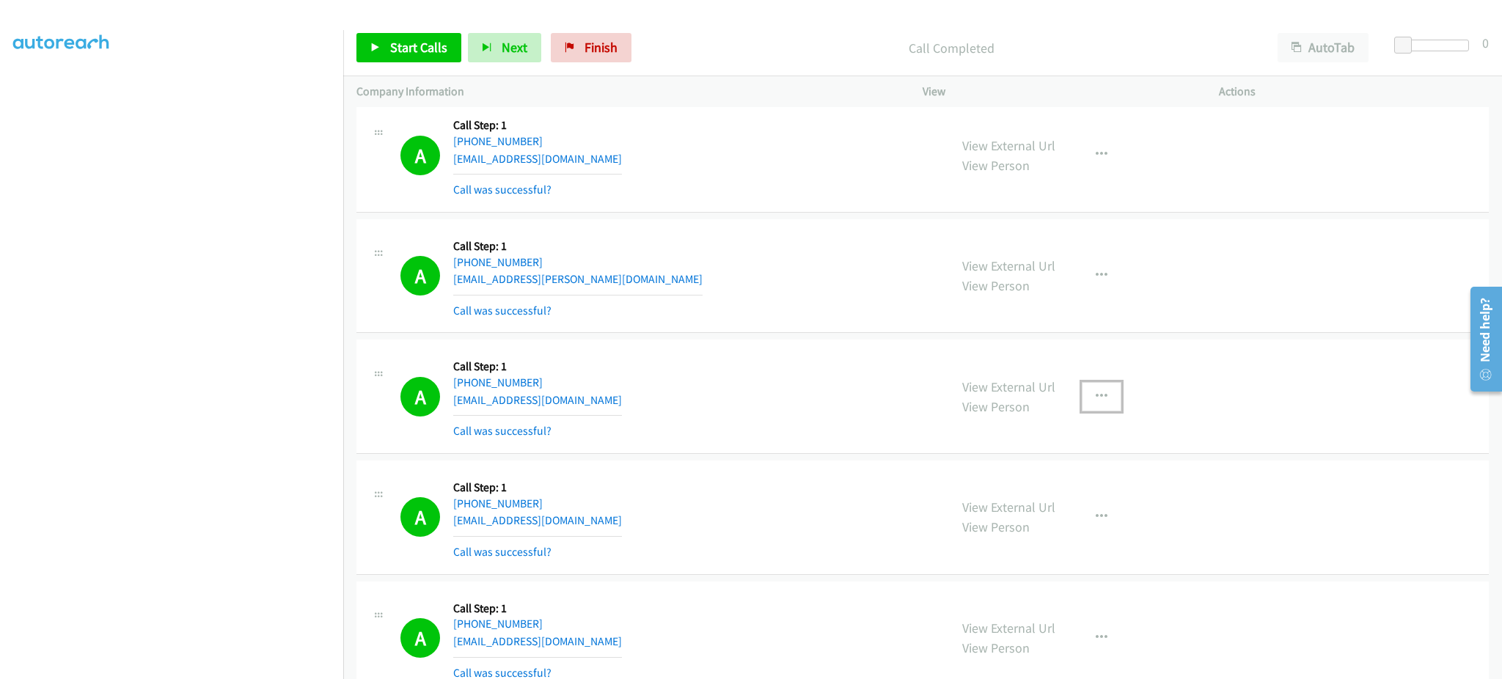
click at [1096, 400] on icon "button" at bounding box center [1102, 397] width 12 height 12
click at [1039, 526] on link "Add to do not call list" at bounding box center [1022, 521] width 195 height 29
click at [421, 66] on div "Start Calls Pause Next Finish Call Completed AutoTab AutoTab 0" at bounding box center [922, 48] width 1159 height 56
click at [414, 44] on span "Start Calls" at bounding box center [418, 47] width 57 height 17
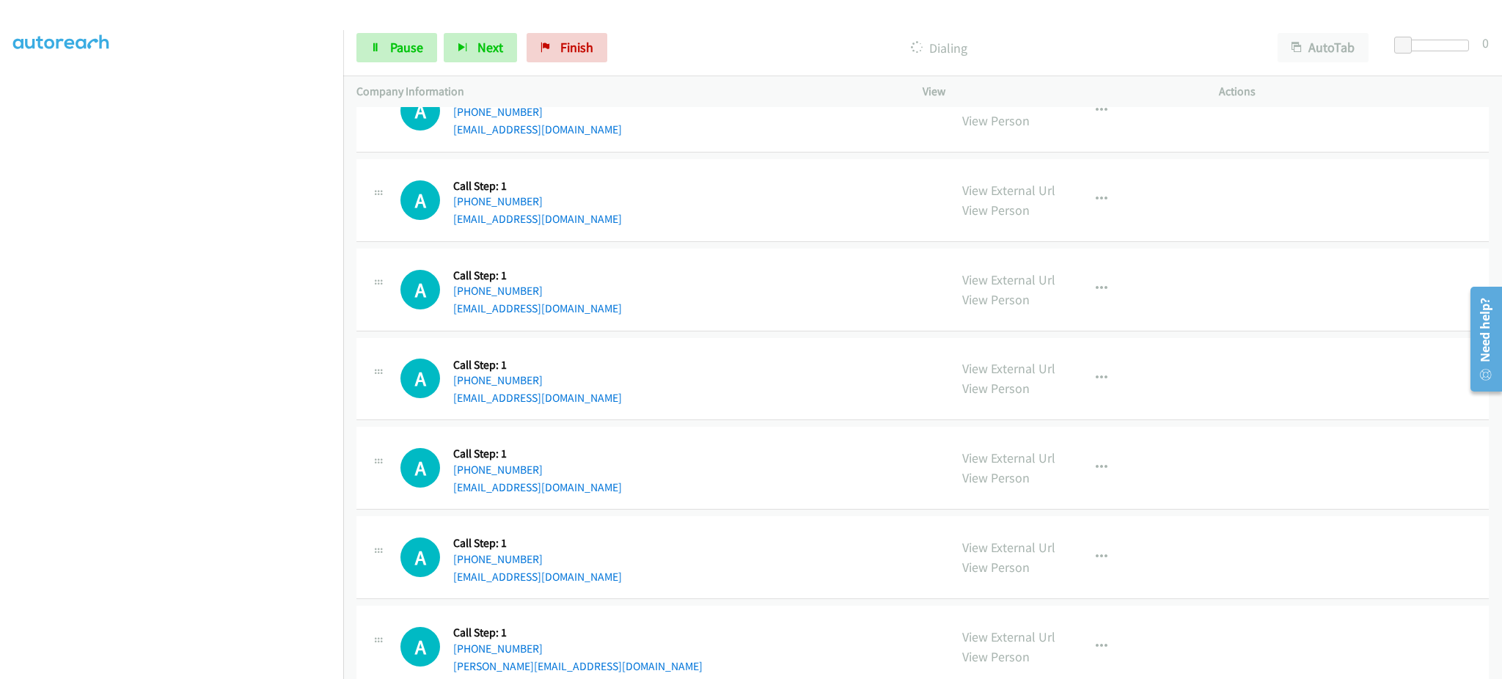
scroll to position [6952, 0]
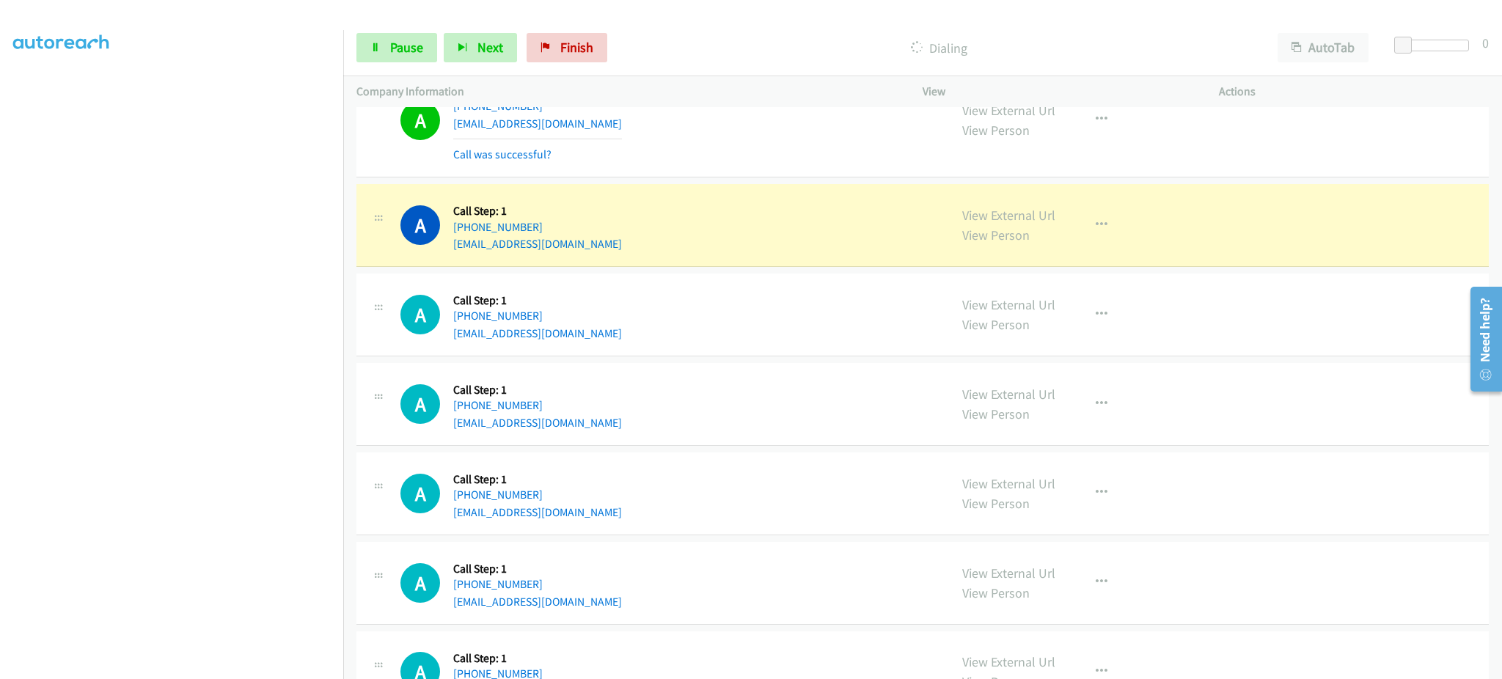
click at [389, 27] on div "Start Calls Pause Next Finish Dialing AutoTab AutoTab 0" at bounding box center [922, 48] width 1159 height 56
click at [403, 51] on span "Pause" at bounding box center [406, 47] width 33 height 17
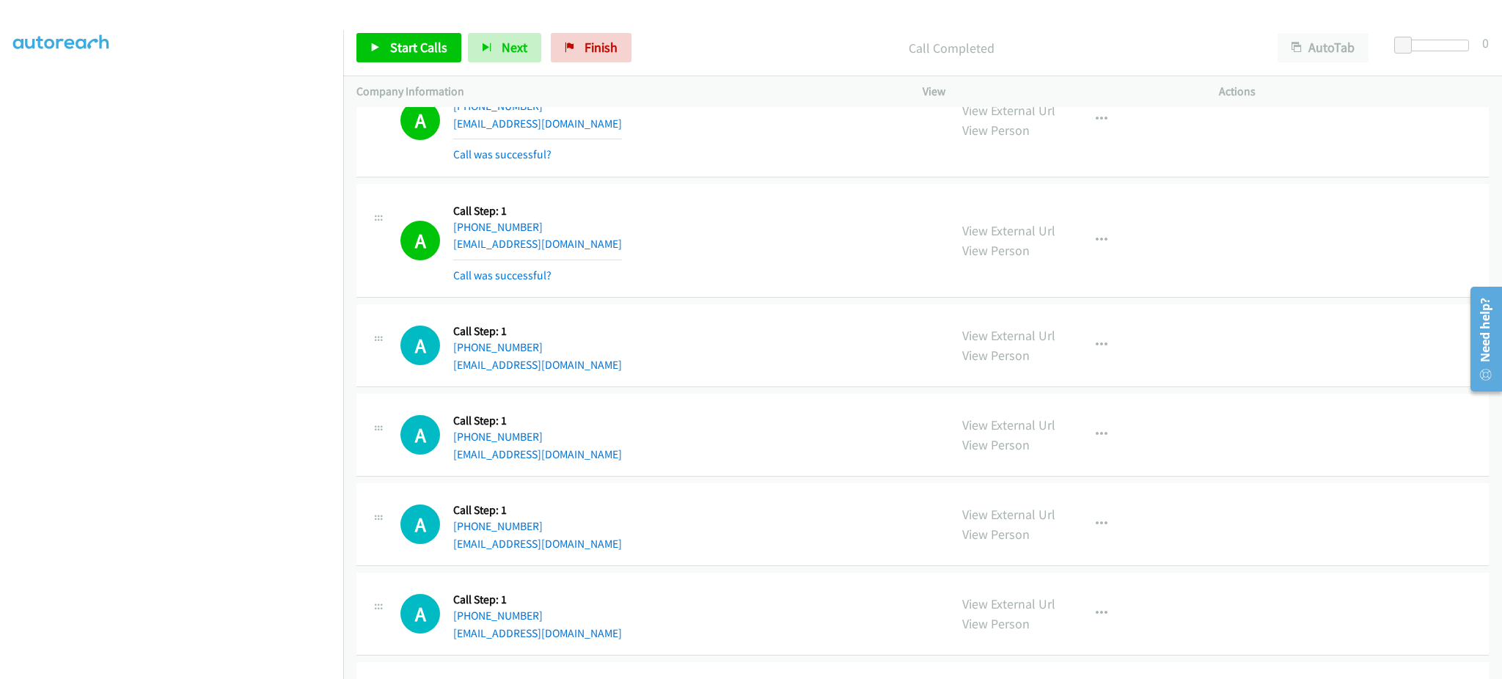
scroll to position [5348, 0]
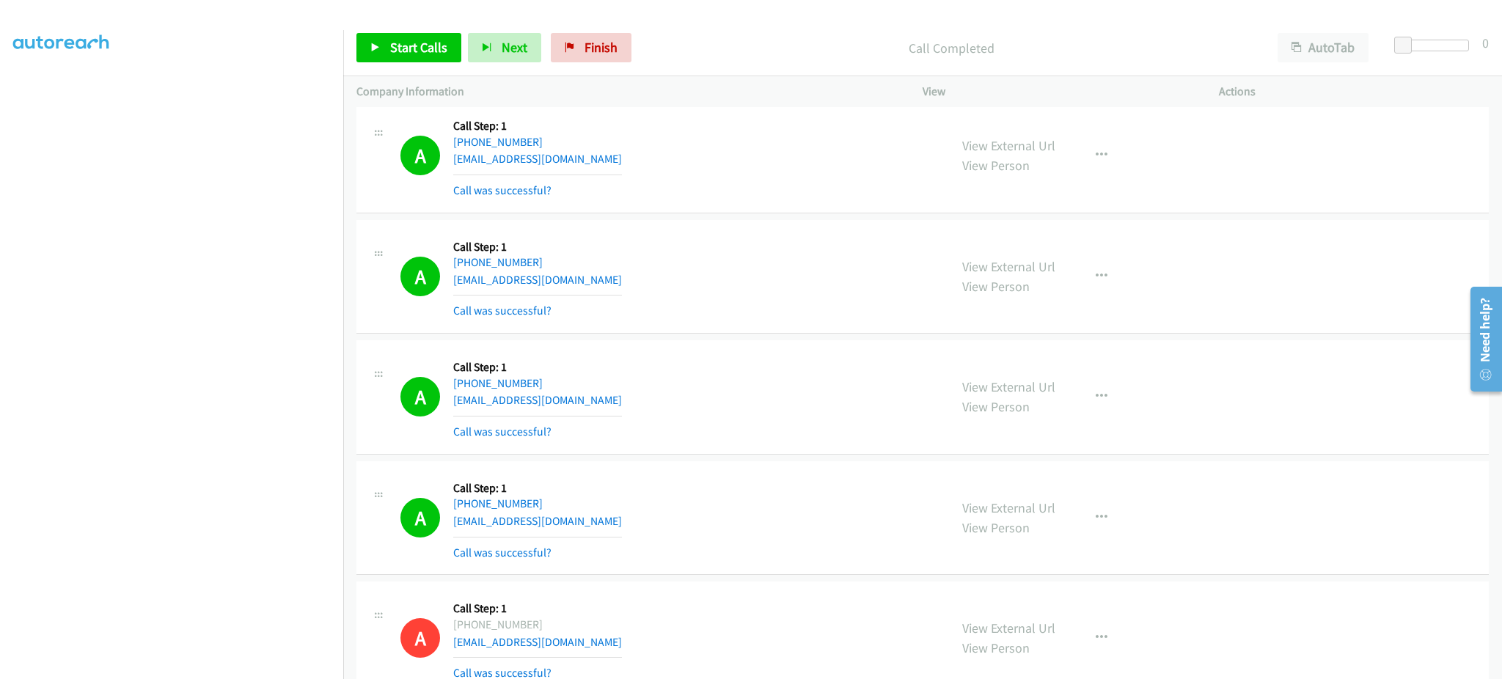
drag, startPoint x: 1116, startPoint y: 406, endPoint x: 1106, endPoint y: 404, distance: 10.5
click at [1112, 404] on div "View External Url View Person View External Url Email Schedule/Manage Callback …" at bounding box center [1103, 396] width 309 height 87
click at [1084, 411] on button "button" at bounding box center [1102, 396] width 40 height 29
click at [1050, 523] on link "Add to do not call list" at bounding box center [1022, 521] width 195 height 29
click at [403, 51] on span "Start Calls" at bounding box center [418, 47] width 57 height 17
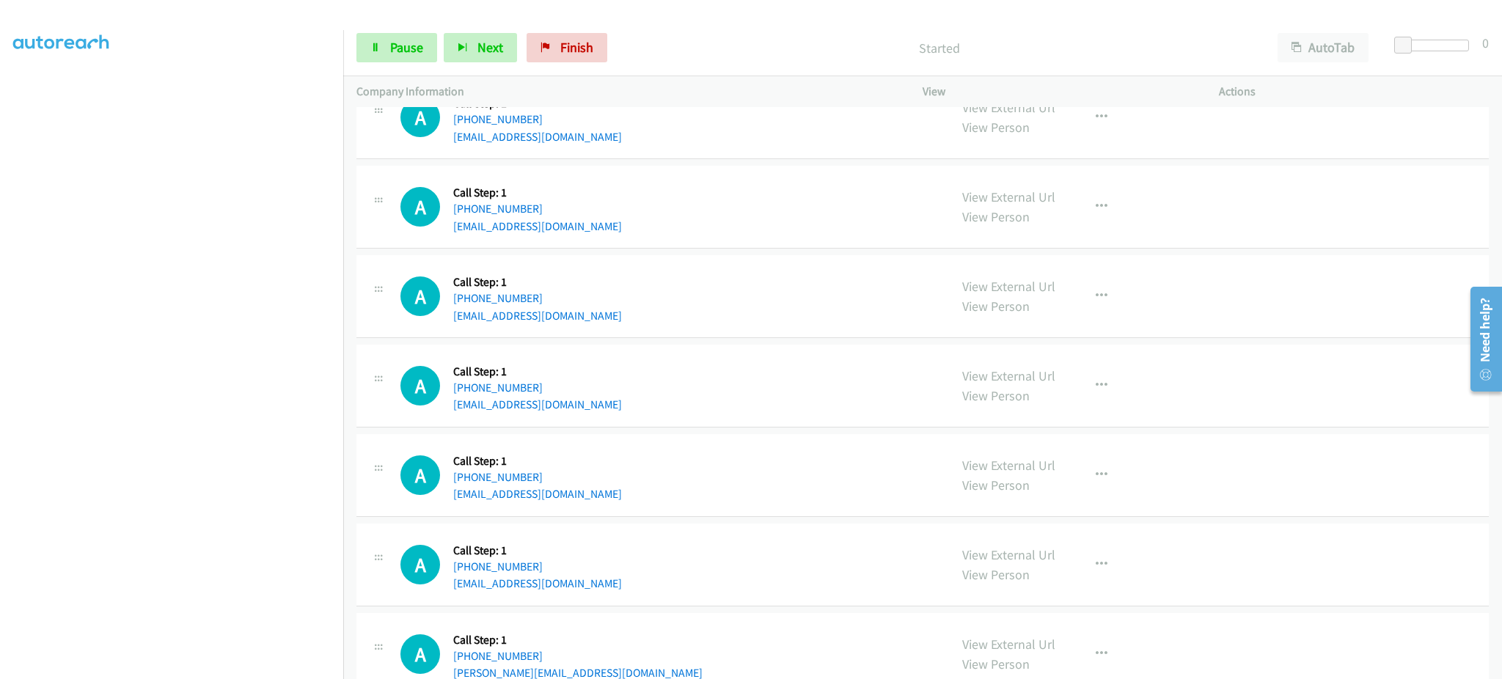
scroll to position [7584, 0]
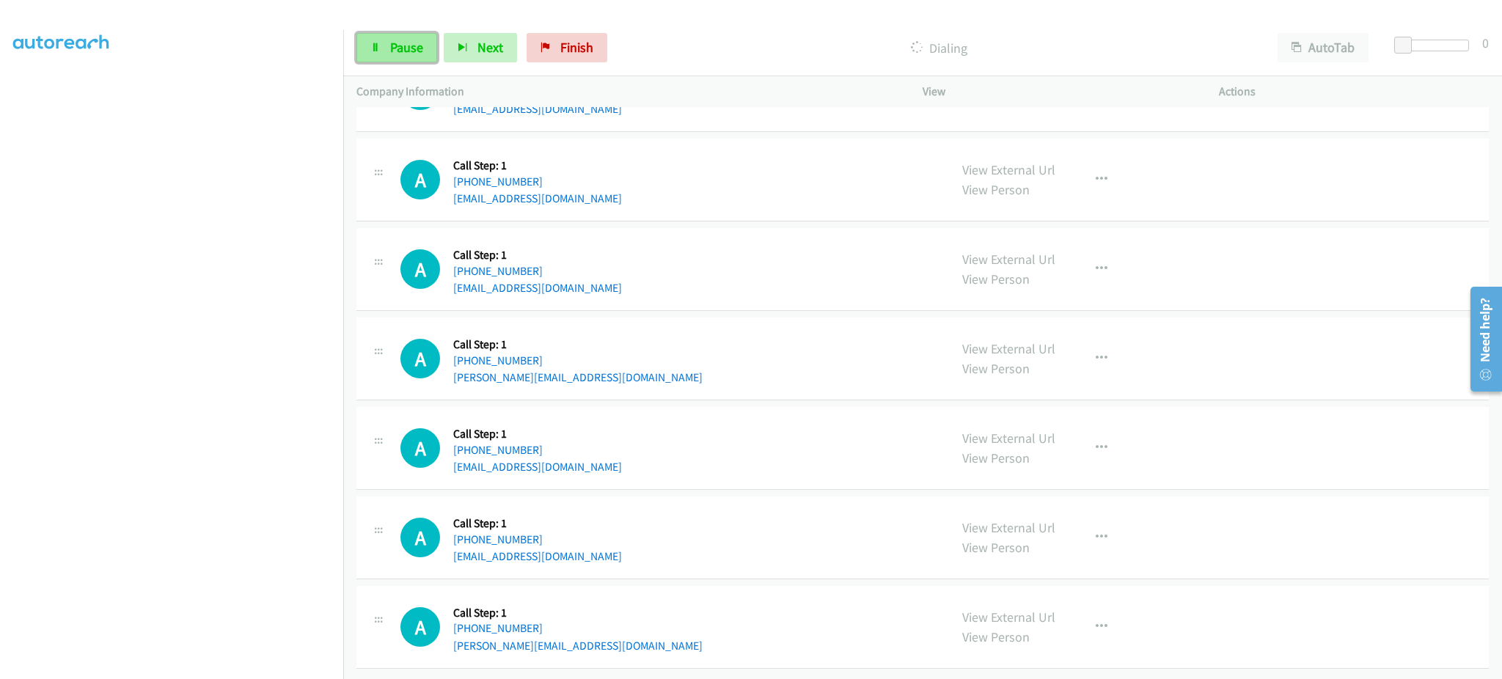
click at [397, 40] on span "Pause" at bounding box center [406, 47] width 33 height 17
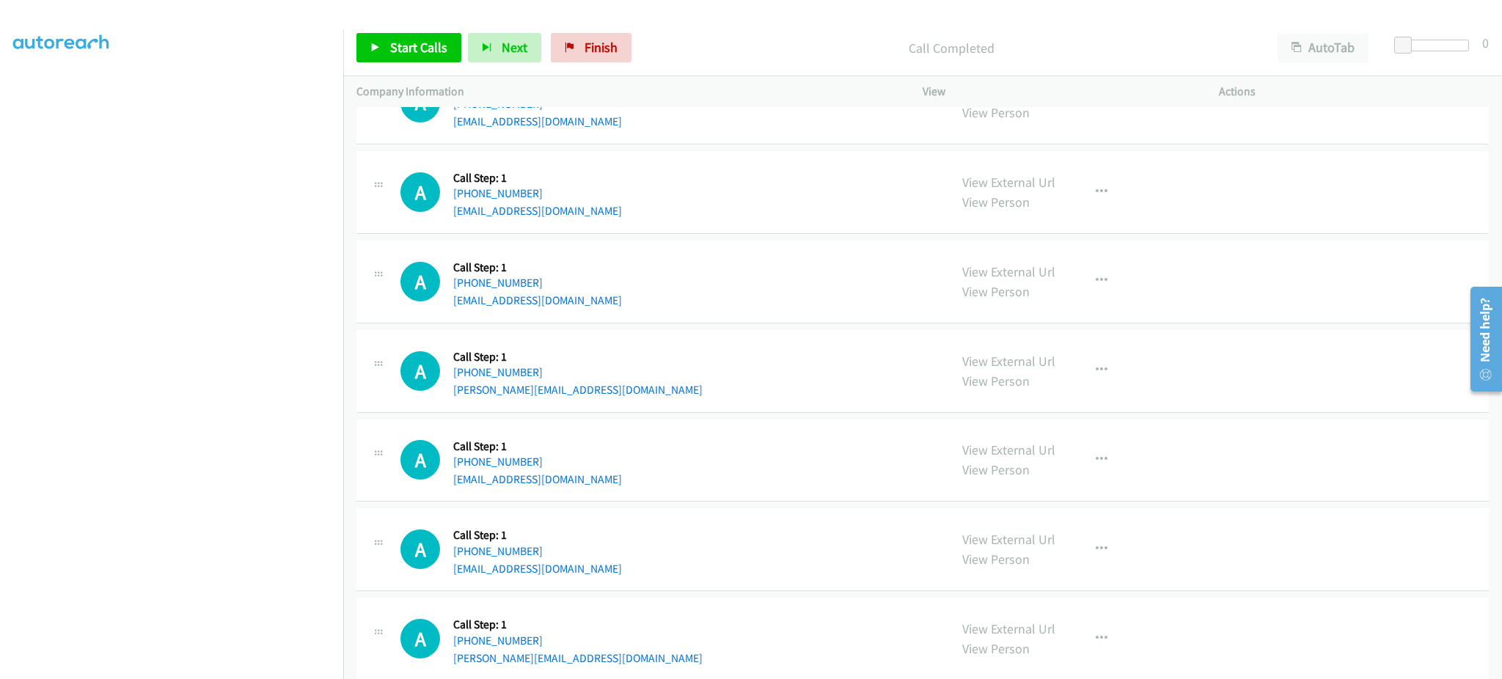
scroll to position [7616, 0]
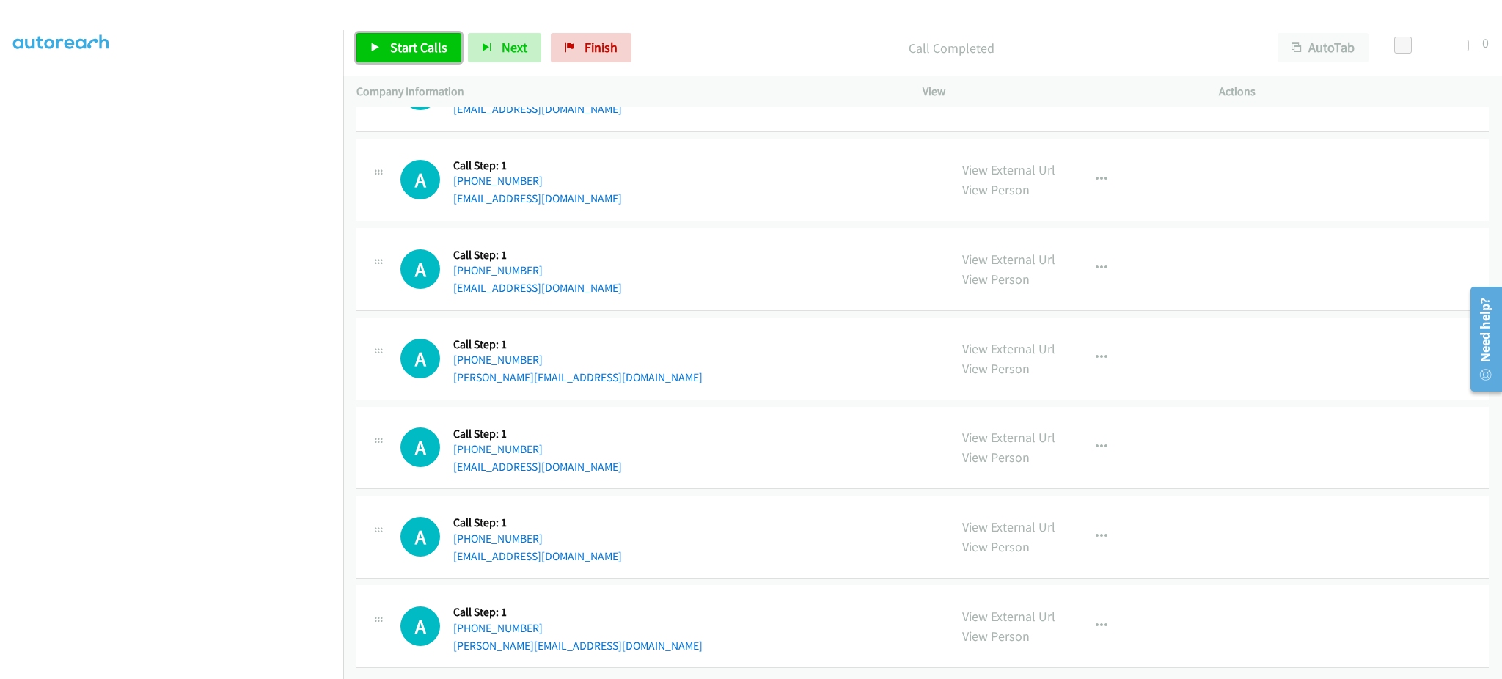
click at [391, 43] on span "Start Calls" at bounding box center [418, 47] width 57 height 17
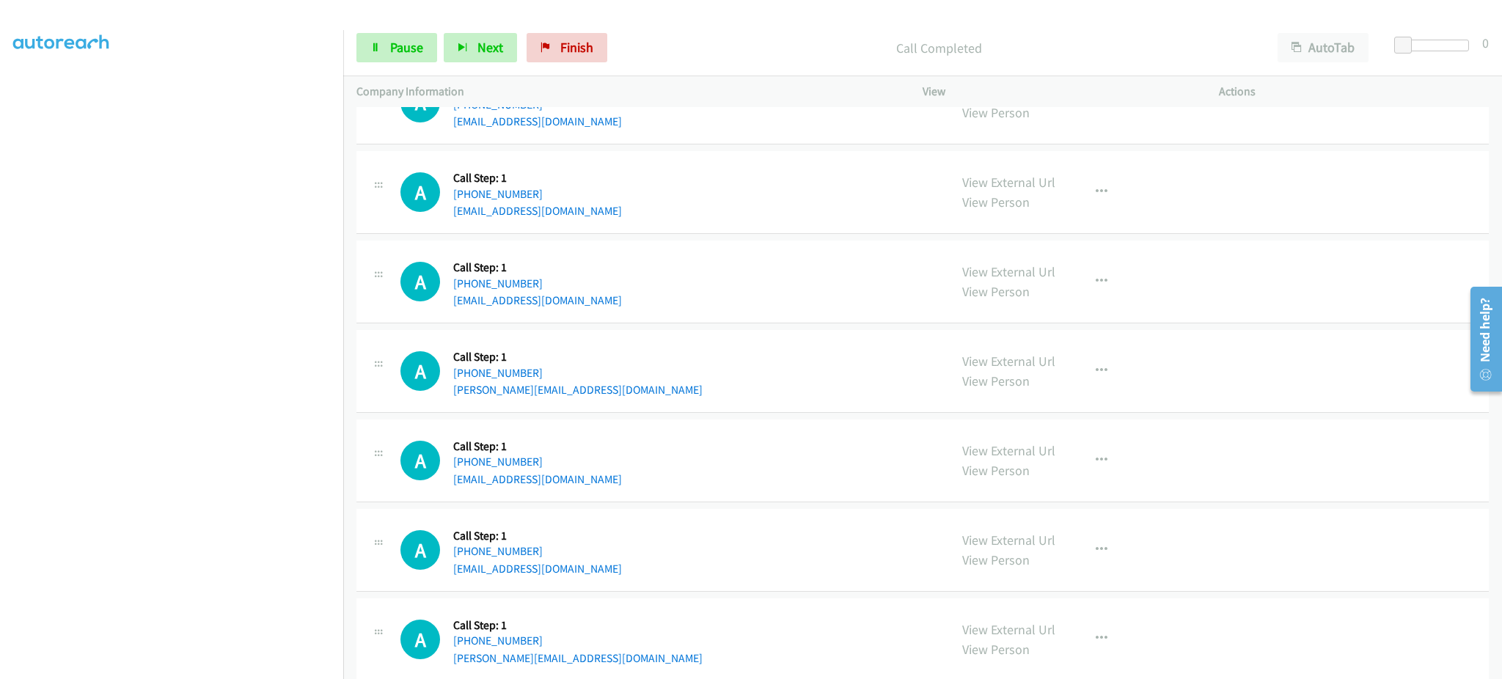
scroll to position [7678, 0]
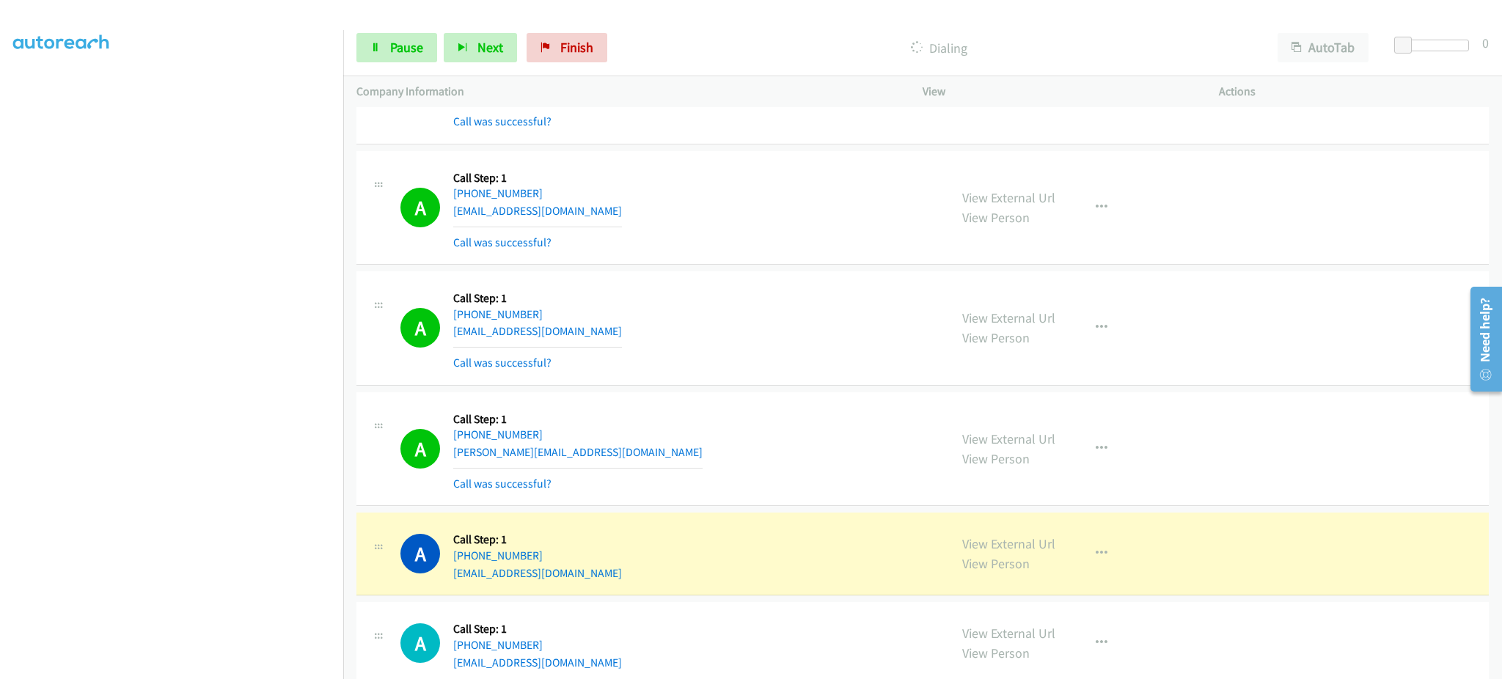
click at [983, 558] on div "View External Url View Person" at bounding box center [1008, 554] width 93 height 40
click at [975, 540] on link "View External Url" at bounding box center [1008, 543] width 93 height 17
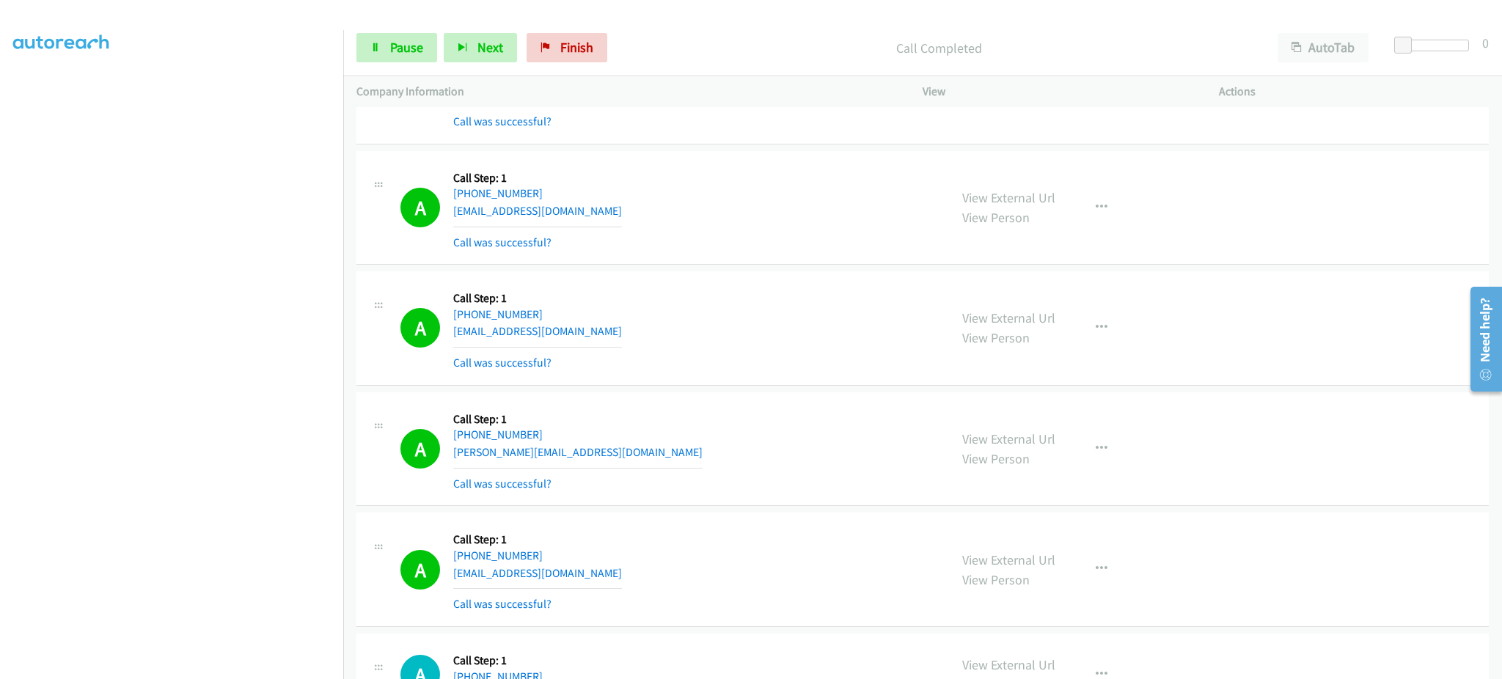
scroll to position [7972, 0]
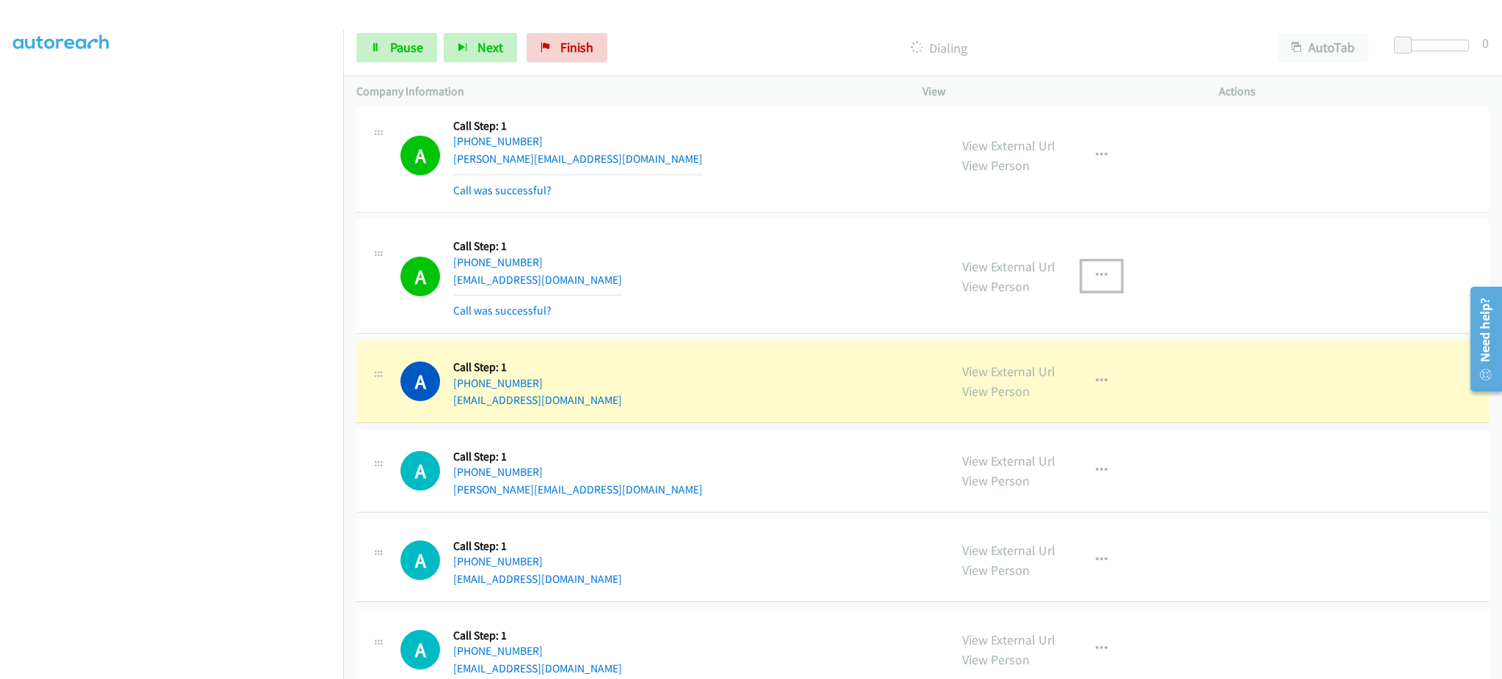
click at [1084, 287] on button "button" at bounding box center [1102, 275] width 40 height 29
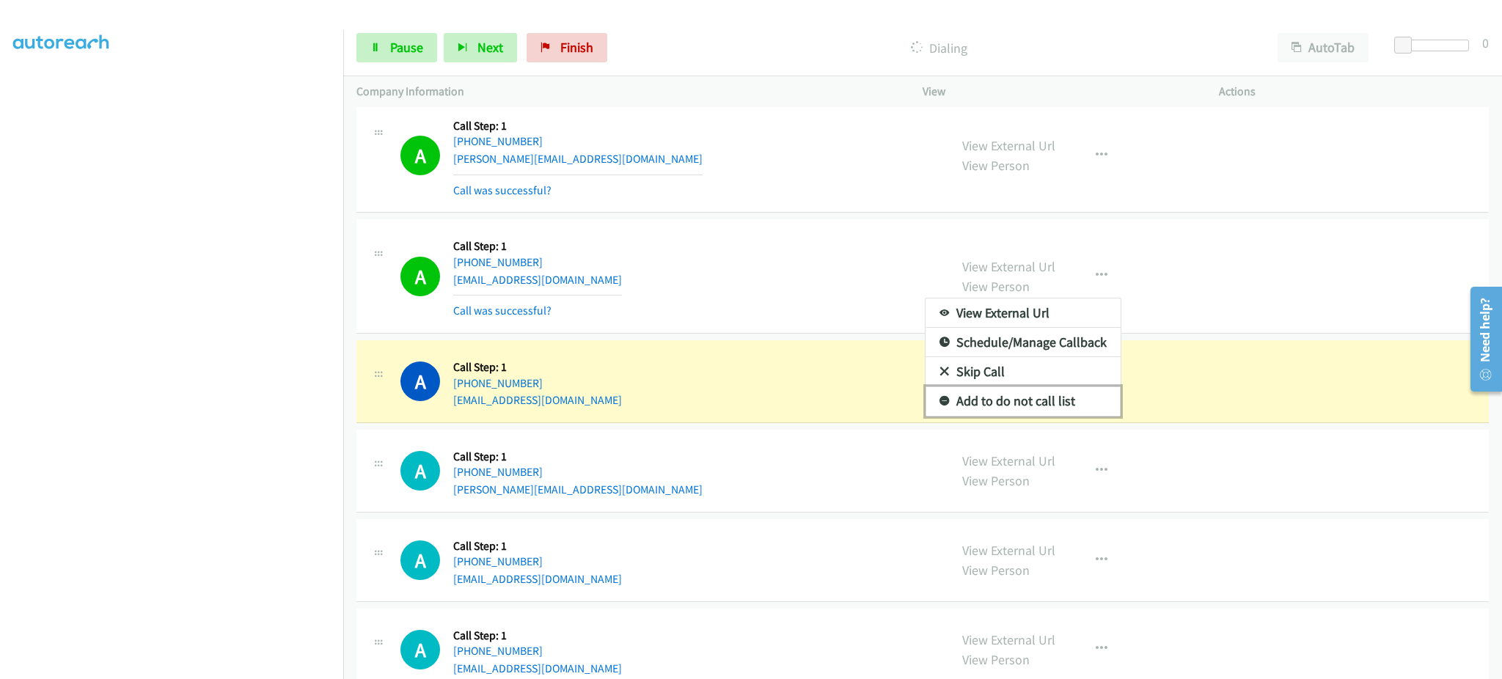
click at [1046, 403] on link "Add to do not call list" at bounding box center [1022, 400] width 195 height 29
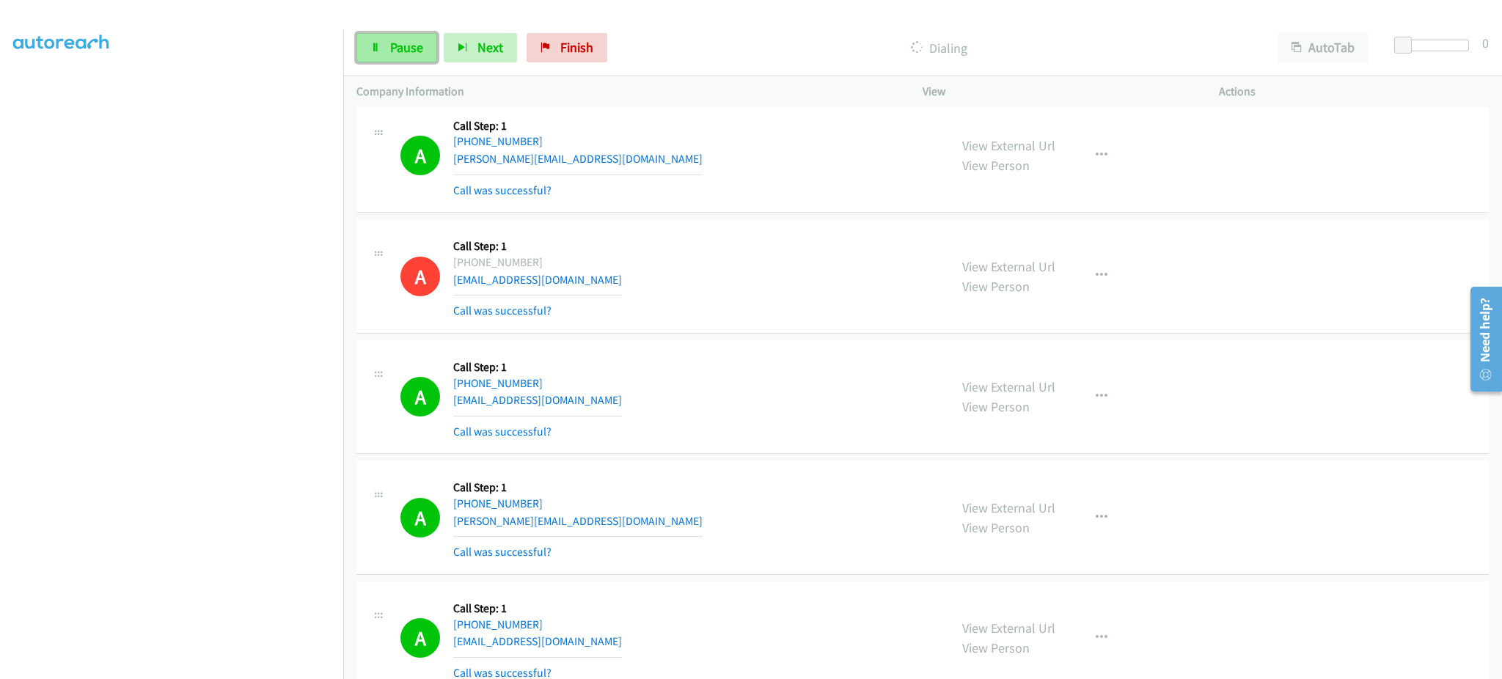
click at [420, 62] on link "Pause" at bounding box center [396, 47] width 81 height 29
click at [401, 63] on div "Start Calls Pause Next Finish Call Completed AutoTab AutoTab 0" at bounding box center [922, 48] width 1159 height 56
click at [441, 32] on div "Start Calls Pause Next Finish Call Completed AutoTab AutoTab 0" at bounding box center [922, 48] width 1159 height 56
click at [427, 43] on span "Start Calls" at bounding box center [418, 47] width 57 height 17
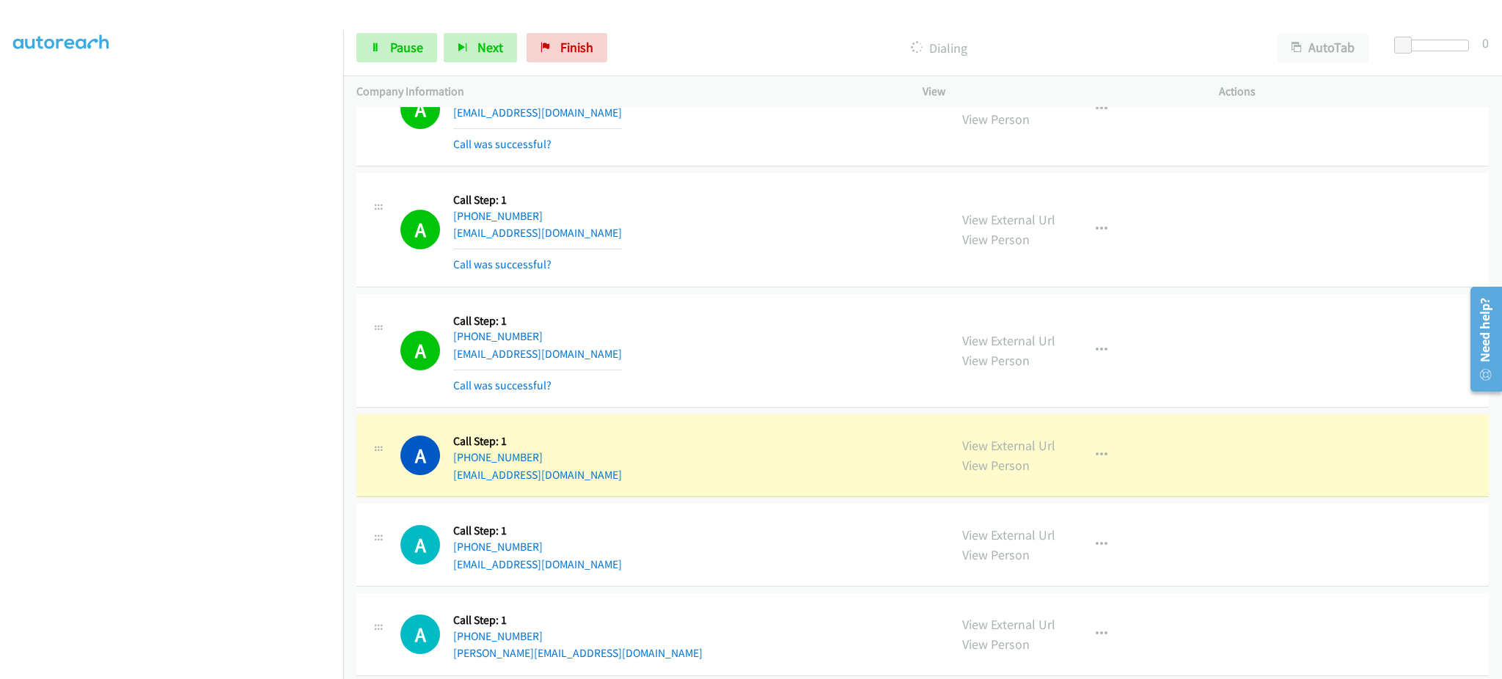
scroll to position [9731, 0]
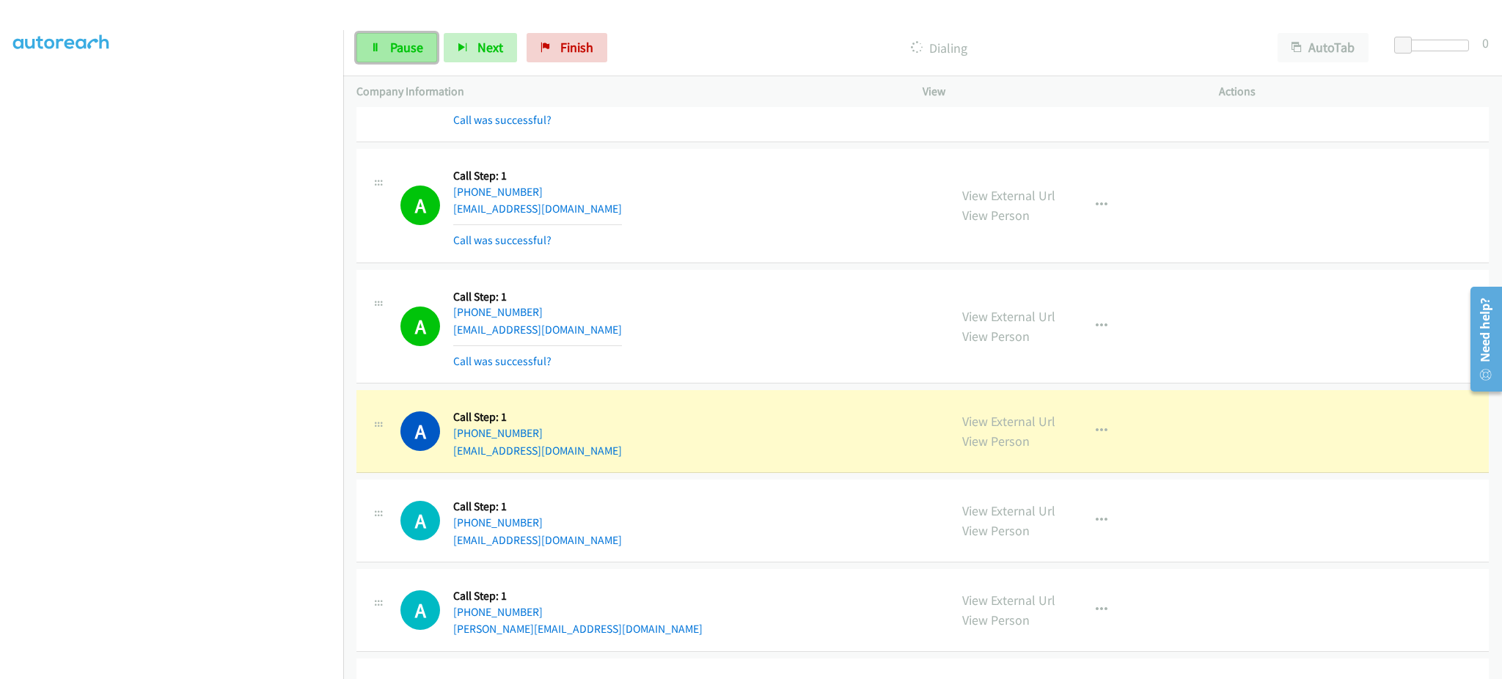
click at [402, 48] on span "Pause" at bounding box center [406, 47] width 33 height 17
click at [962, 423] on link "View External Url" at bounding box center [1008, 421] width 93 height 17
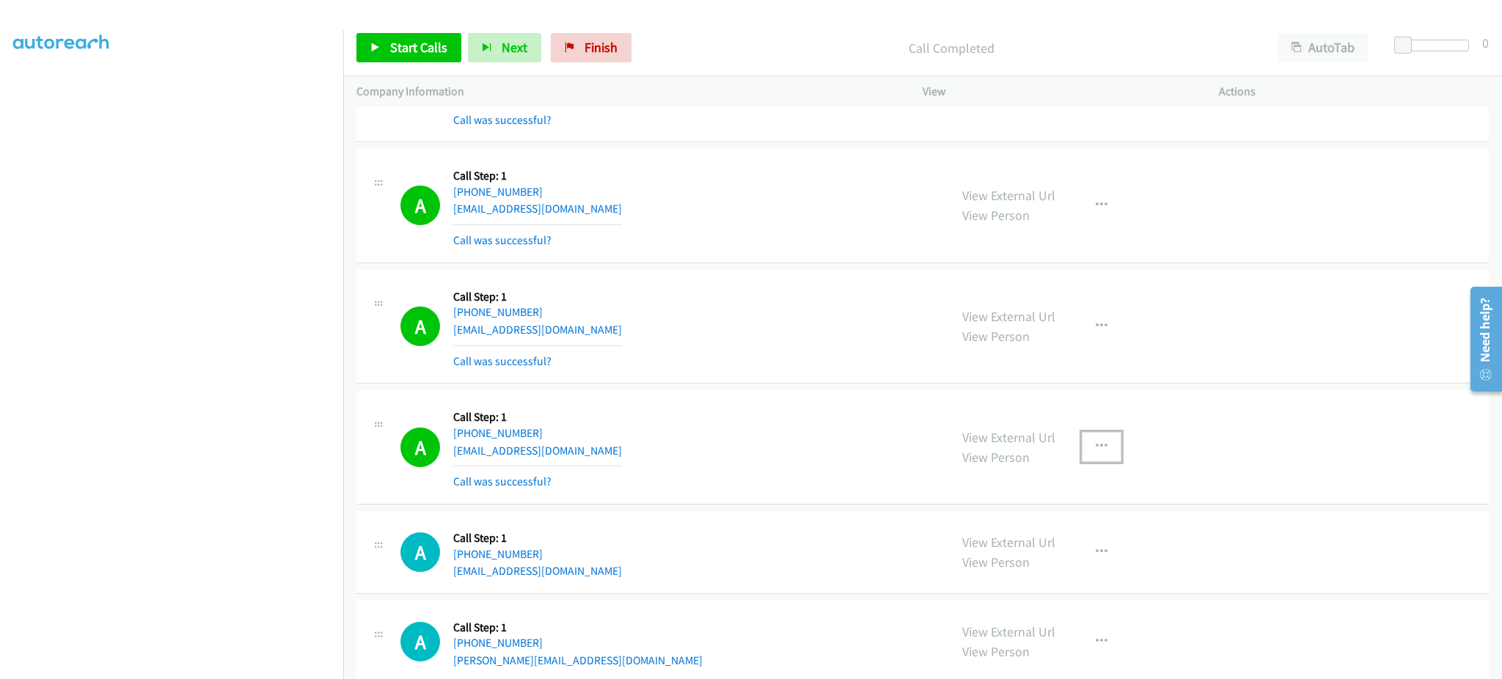
click at [1096, 441] on button "button" at bounding box center [1102, 446] width 40 height 29
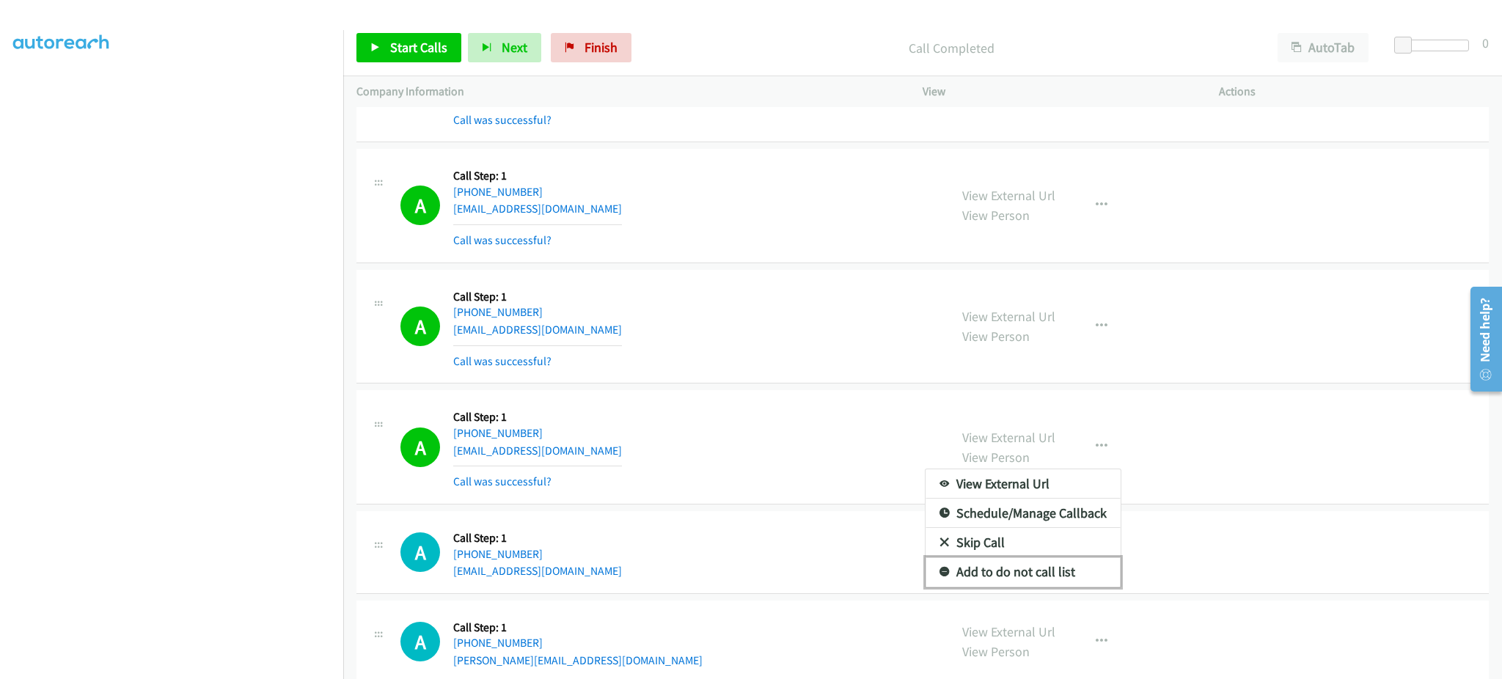
click at [1039, 578] on link "Add to do not call list" at bounding box center [1022, 571] width 195 height 29
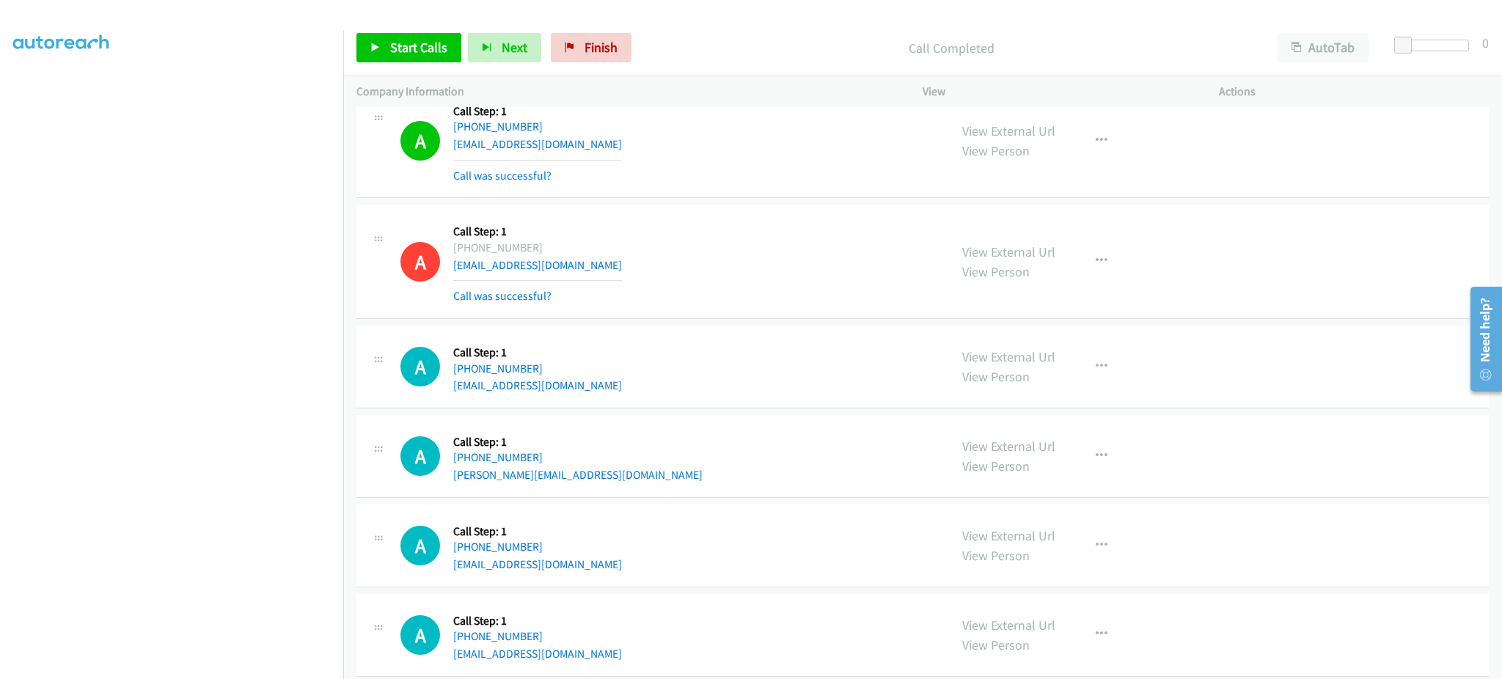
scroll to position [9946, 0]
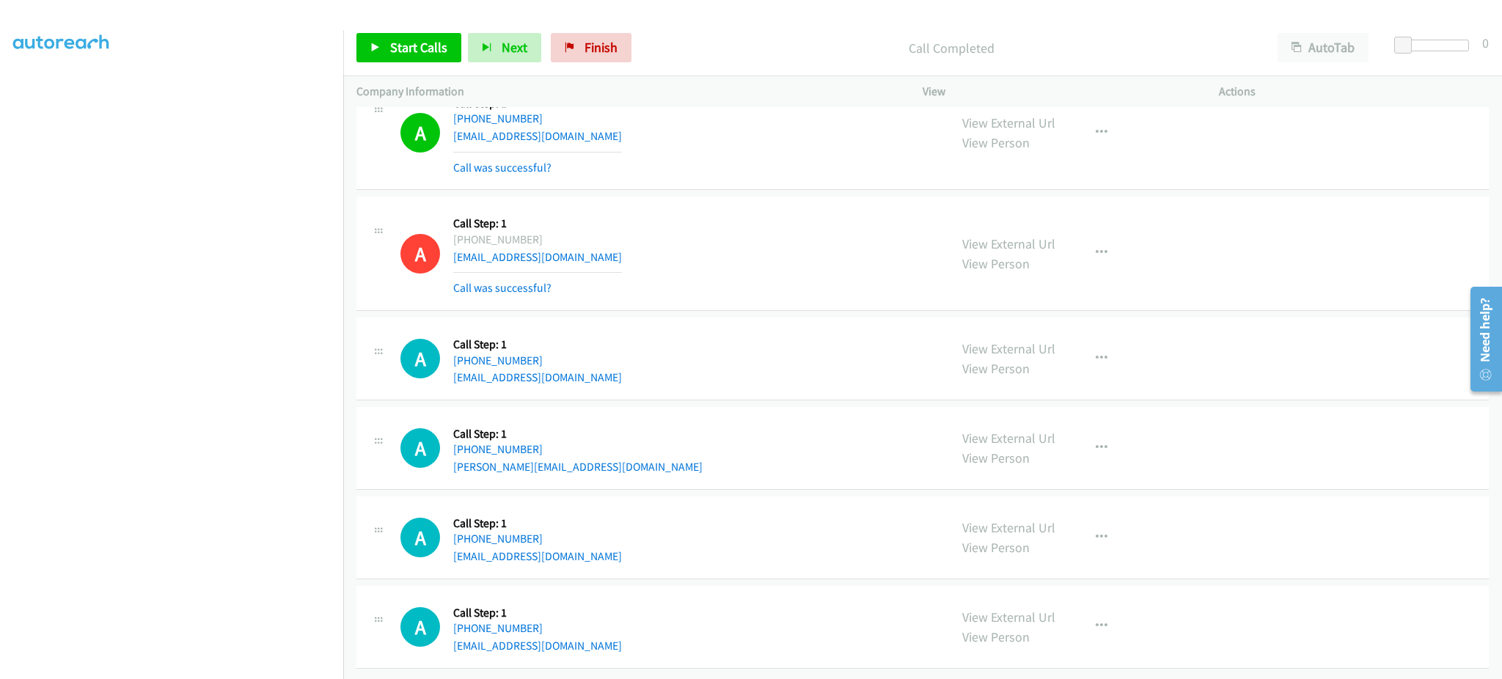
click at [599, 639] on div "A Callback Scheduled Call Step: 1 America/New_York +1 908-502-8205 medelluscast…" at bounding box center [667, 627] width 535 height 56
click at [598, 635] on div "A Callback Scheduled Call Step: 1 America/New_York +1 908-502-8205 medelluscast…" at bounding box center [667, 627] width 535 height 56
click at [419, 45] on span "Start Calls" at bounding box center [418, 47] width 57 height 17
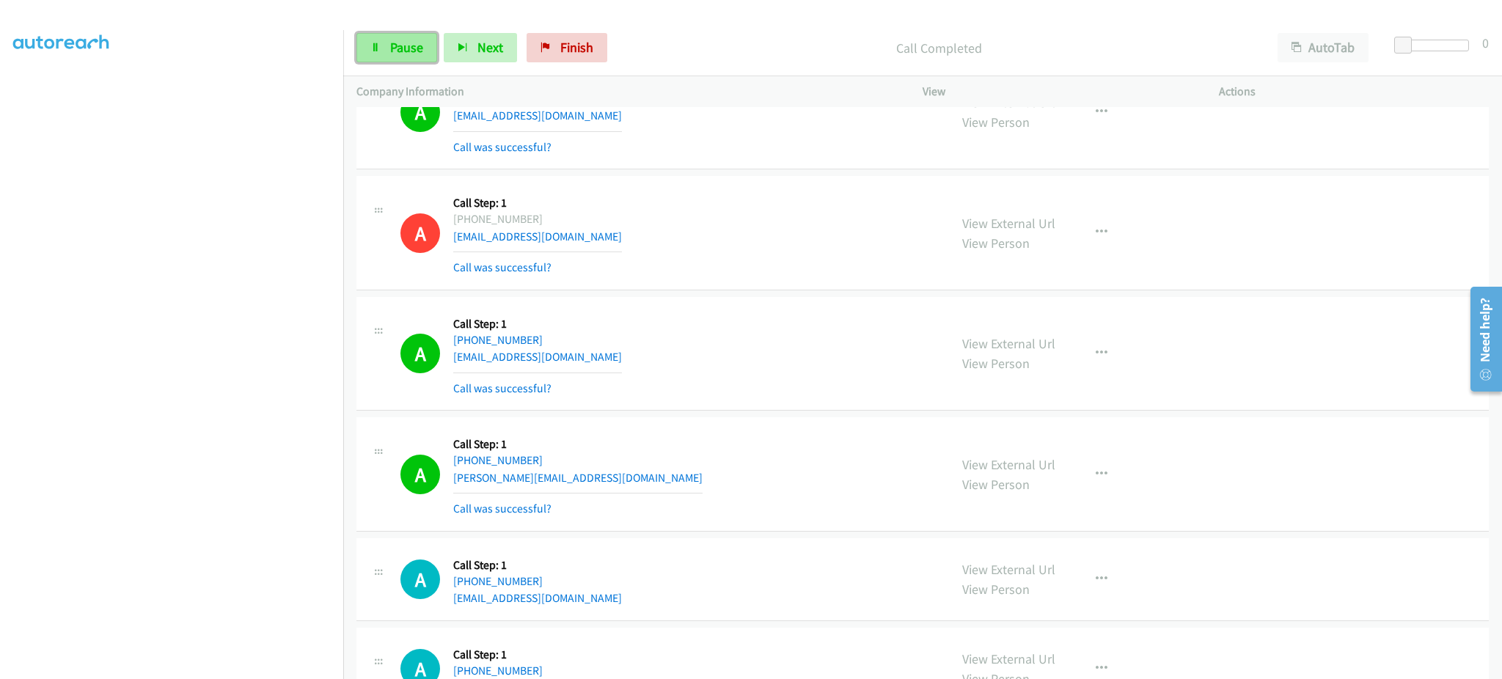
click at [382, 37] on link "Pause" at bounding box center [396, 47] width 81 height 29
click at [413, 46] on span "Start Calls" at bounding box center [418, 47] width 57 height 17
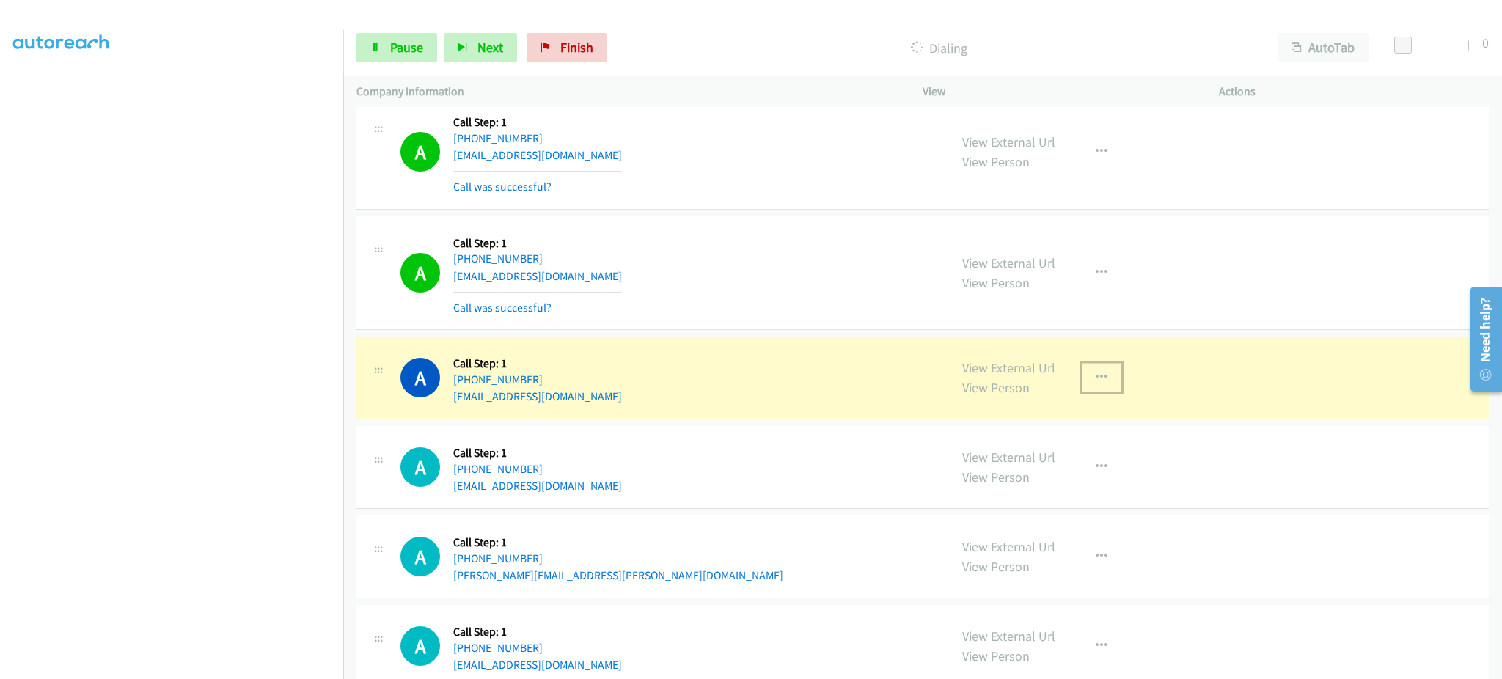
click at [1101, 388] on button "button" at bounding box center [1102, 377] width 40 height 29
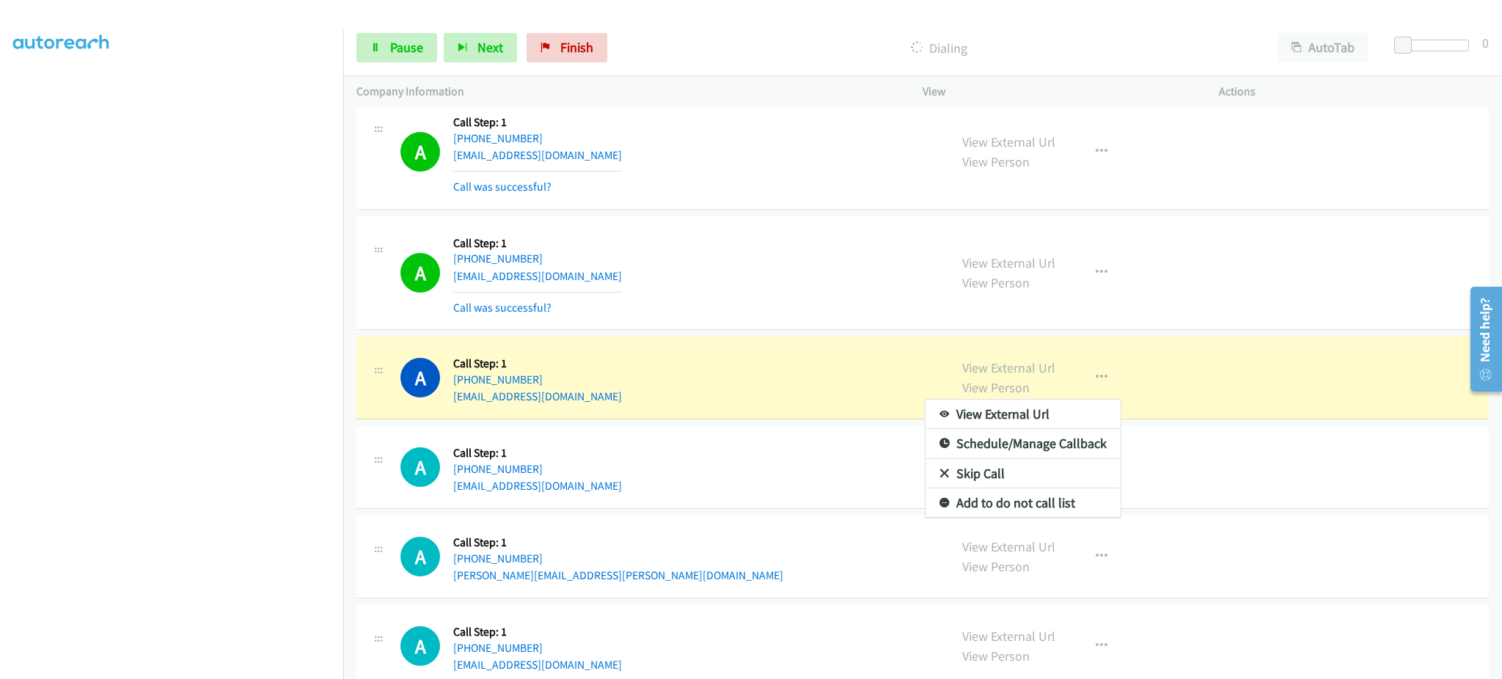
click at [411, 38] on div at bounding box center [751, 339] width 1502 height 679
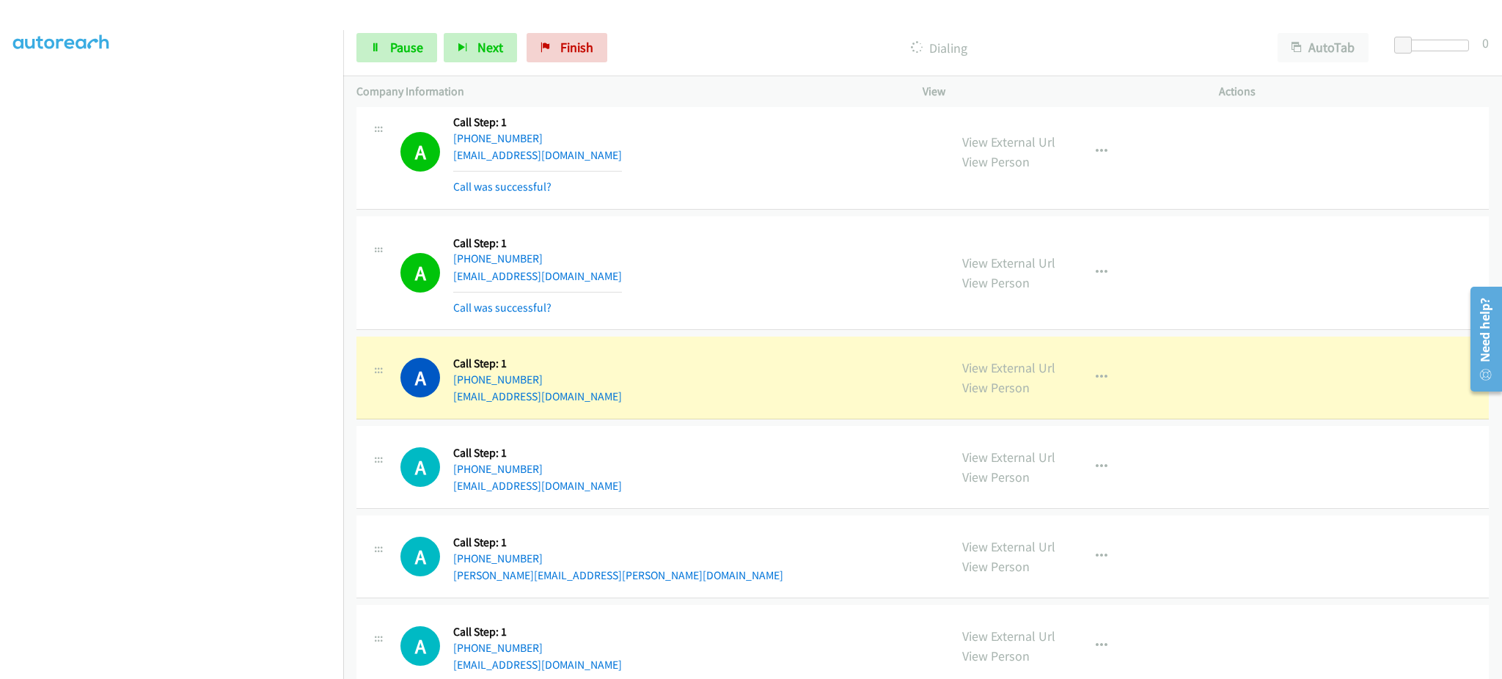
click at [395, 29] on div "Start Calls Pause Next Finish Dialing AutoTab AutoTab 0" at bounding box center [922, 48] width 1159 height 56
click at [394, 41] on span "Pause" at bounding box center [406, 47] width 33 height 17
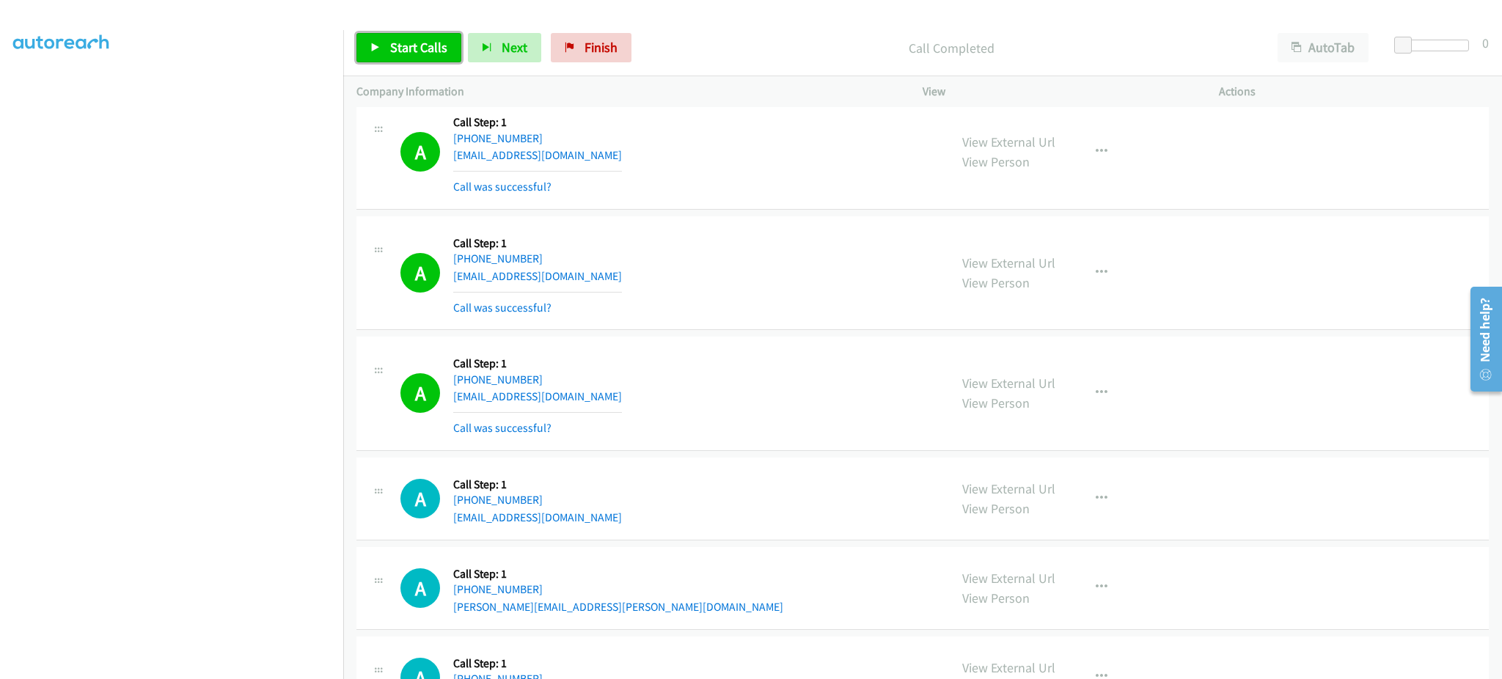
click at [433, 62] on link "Start Calls" at bounding box center [408, 47] width 105 height 29
drag, startPoint x: 408, startPoint y: 57, endPoint x: 458, endPoint y: 51, distance: 50.3
click at [408, 57] on link "Pause" at bounding box center [396, 47] width 81 height 29
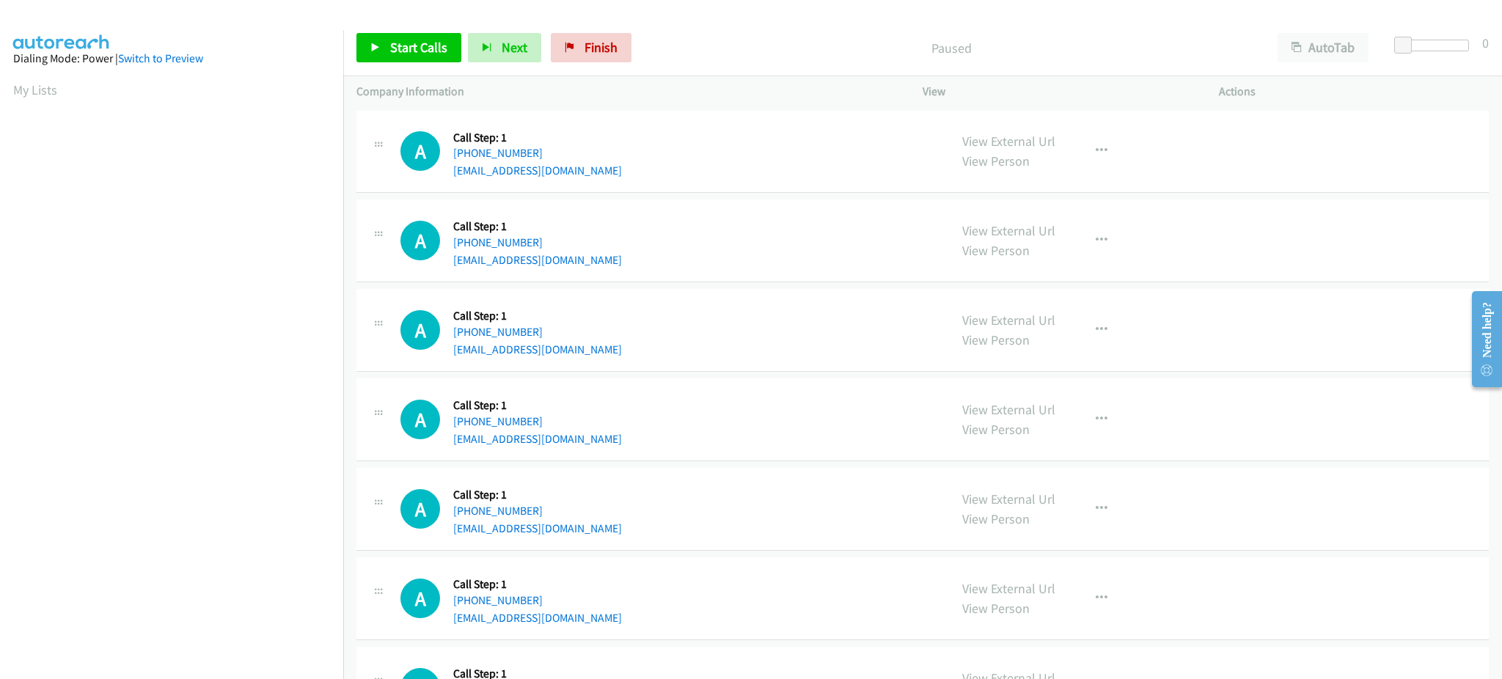
drag, startPoint x: 44, startPoint y: 91, endPoint x: 524, endPoint y: 484, distance: 620.1
click at [44, 91] on link "My Lists" at bounding box center [35, 89] width 44 height 17
click at [450, 48] on link "Start Calls" at bounding box center [408, 47] width 105 height 29
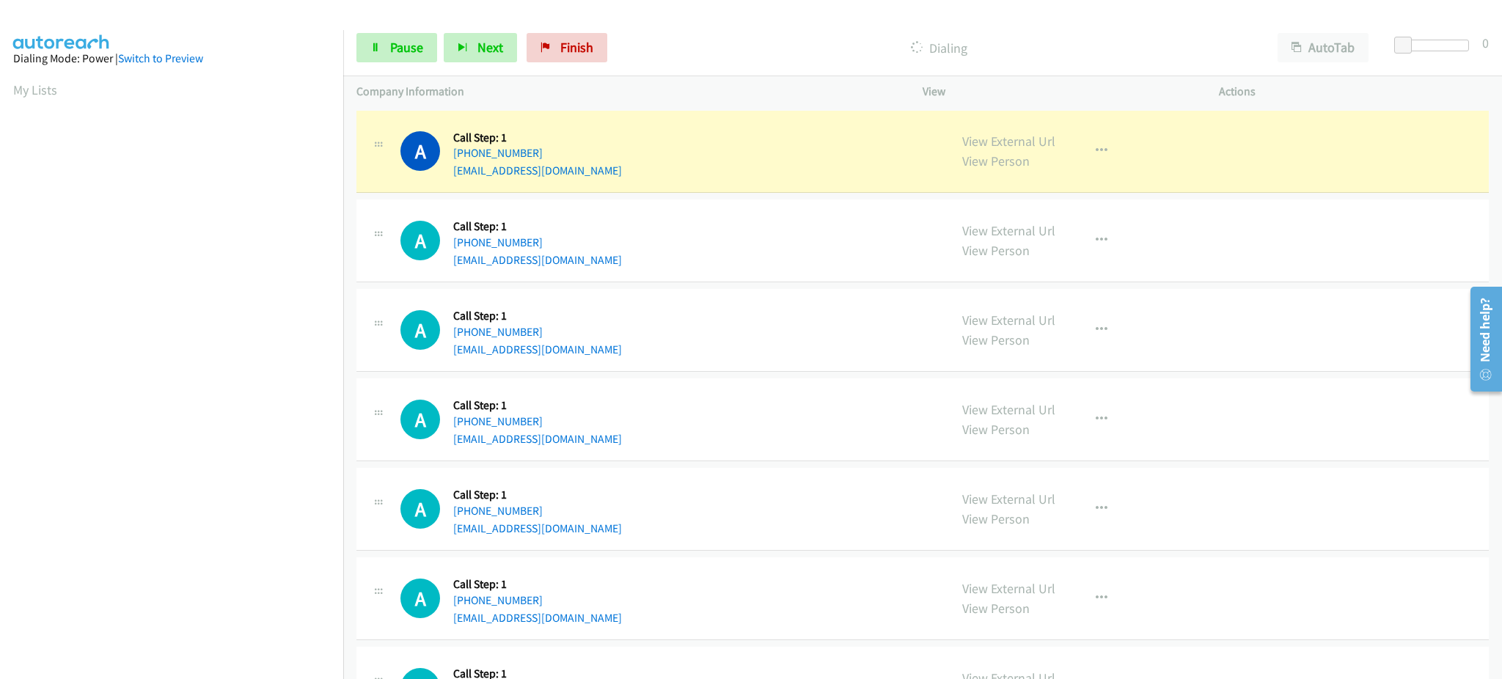
scroll to position [147, 0]
click at [399, 43] on span "Pause" at bounding box center [406, 47] width 33 height 17
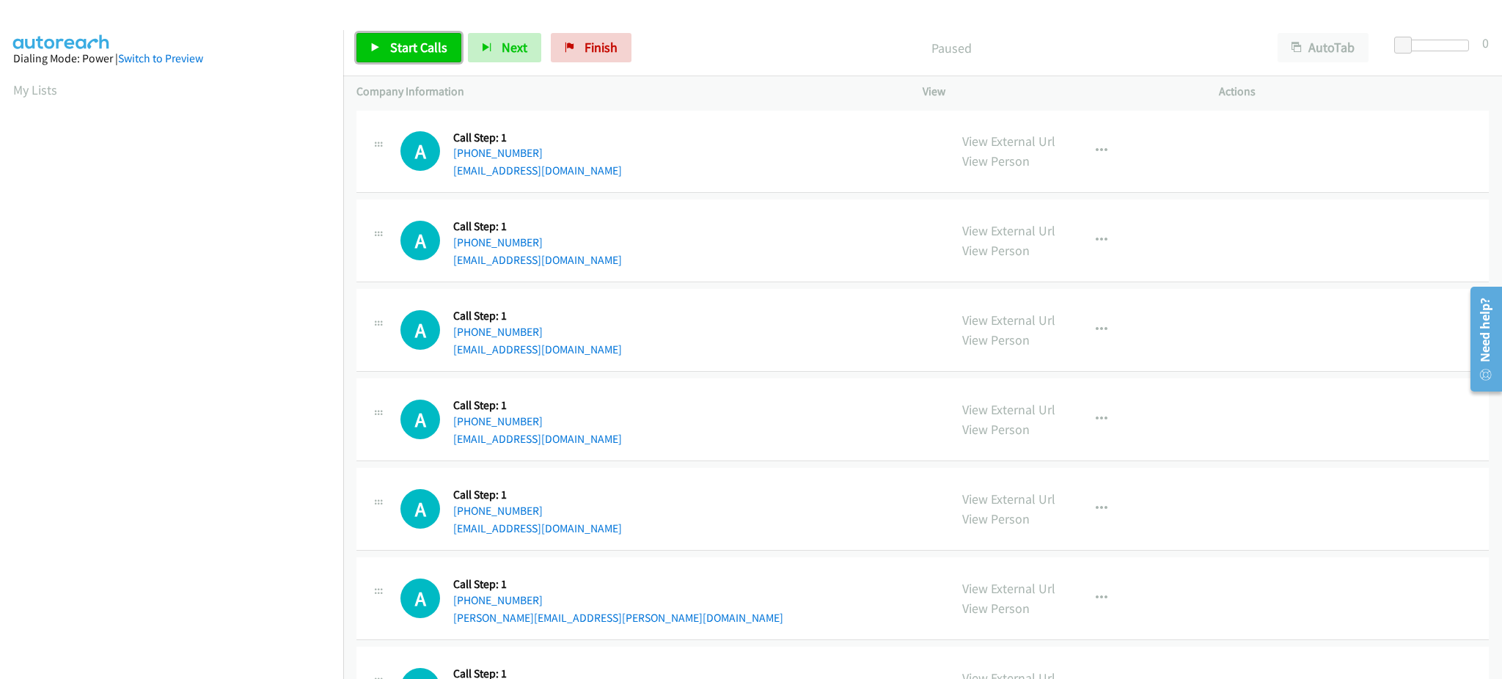
click at [437, 51] on span "Start Calls" at bounding box center [418, 47] width 57 height 17
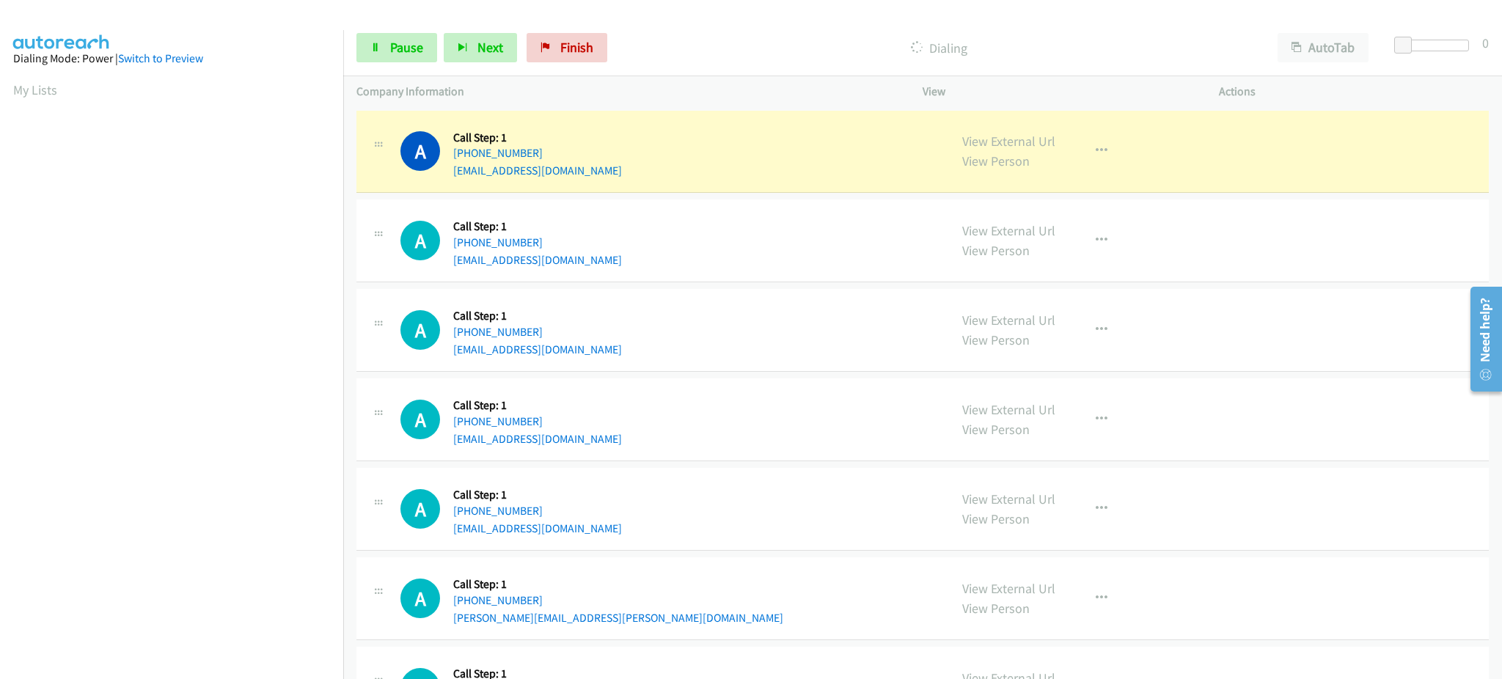
scroll to position [147, 0]
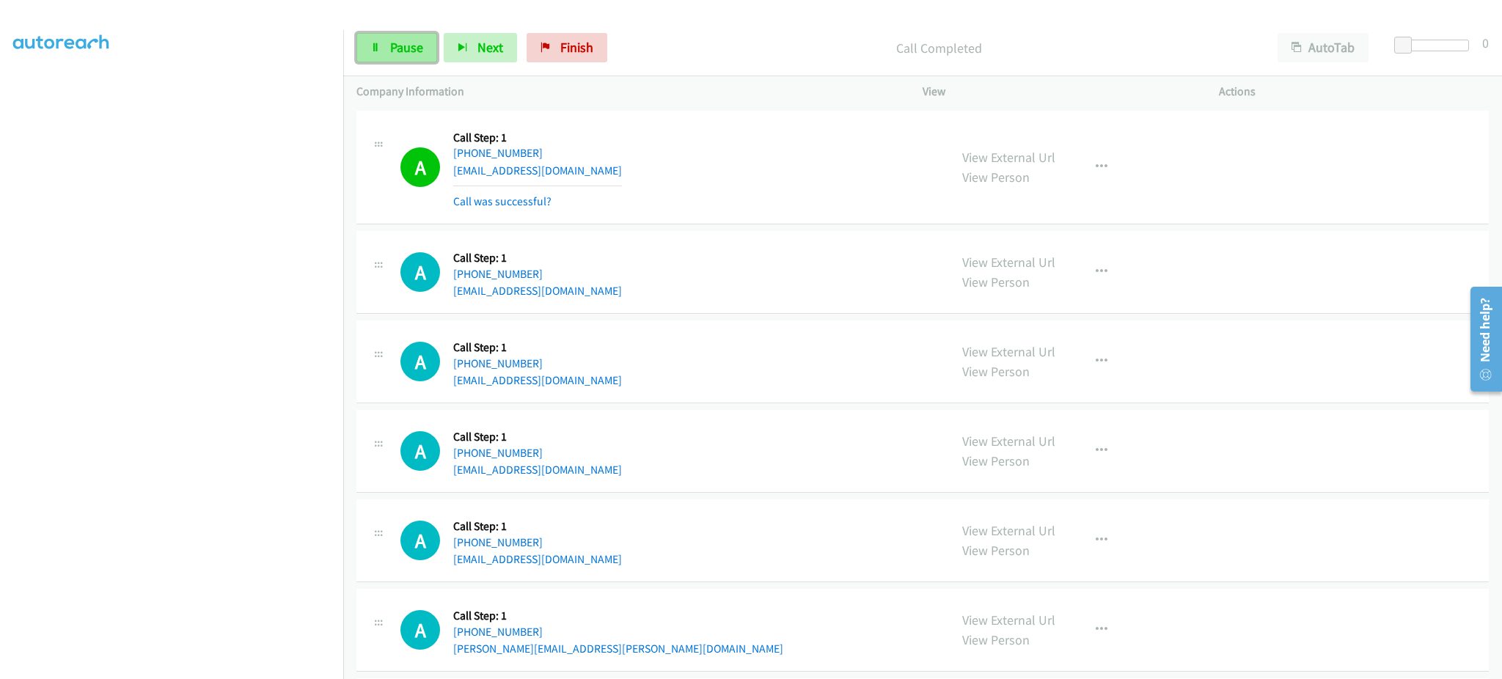
click at [396, 36] on link "Pause" at bounding box center [396, 47] width 81 height 29
click at [619, 167] on div "A Callback Scheduled Call Step: 1 America/New_York [PHONE_NUMBER] [EMAIL_ADDRES…" at bounding box center [667, 167] width 535 height 87
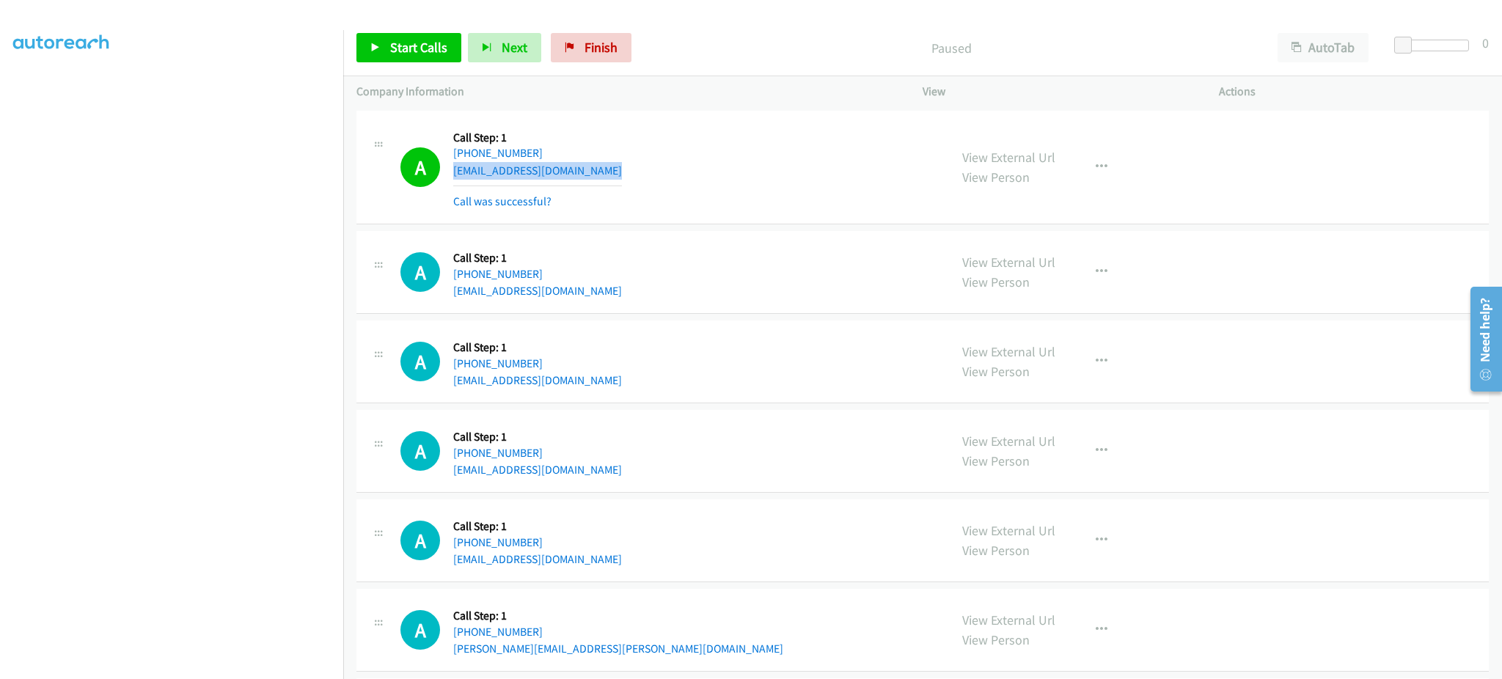
click at [619, 167] on div "A Callback Scheduled Call Step: 1 America/New_York [PHONE_NUMBER] [EMAIL_ADDRES…" at bounding box center [667, 167] width 535 height 87
copy div "[EMAIL_ADDRESS][DOMAIN_NAME]"
click at [622, 292] on div "A Callback Scheduled Call Step: 1 America/New_York [PHONE_NUMBER] [EMAIL_ADDRES…" at bounding box center [667, 272] width 535 height 56
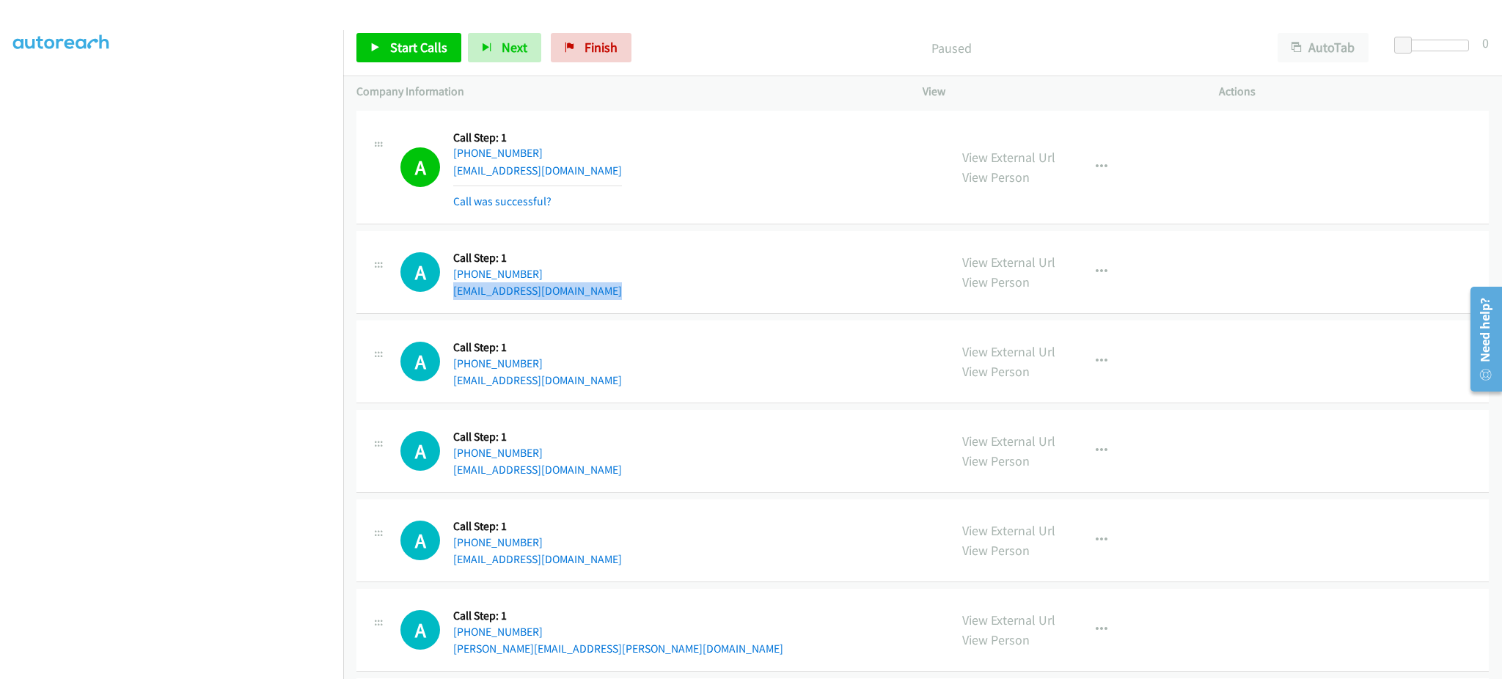
copy div "[EMAIL_ADDRESS][DOMAIN_NAME]"
click at [604, 373] on div "A Callback Scheduled Call Step: 1 America/Los_Angeles [PHONE_NUMBER] [EMAIL_ADD…" at bounding box center [667, 362] width 535 height 56
click at [603, 377] on div "A Callback Scheduled Call Step: 1 America/Los_Angeles [PHONE_NUMBER] [EMAIL_ADD…" at bounding box center [667, 362] width 535 height 56
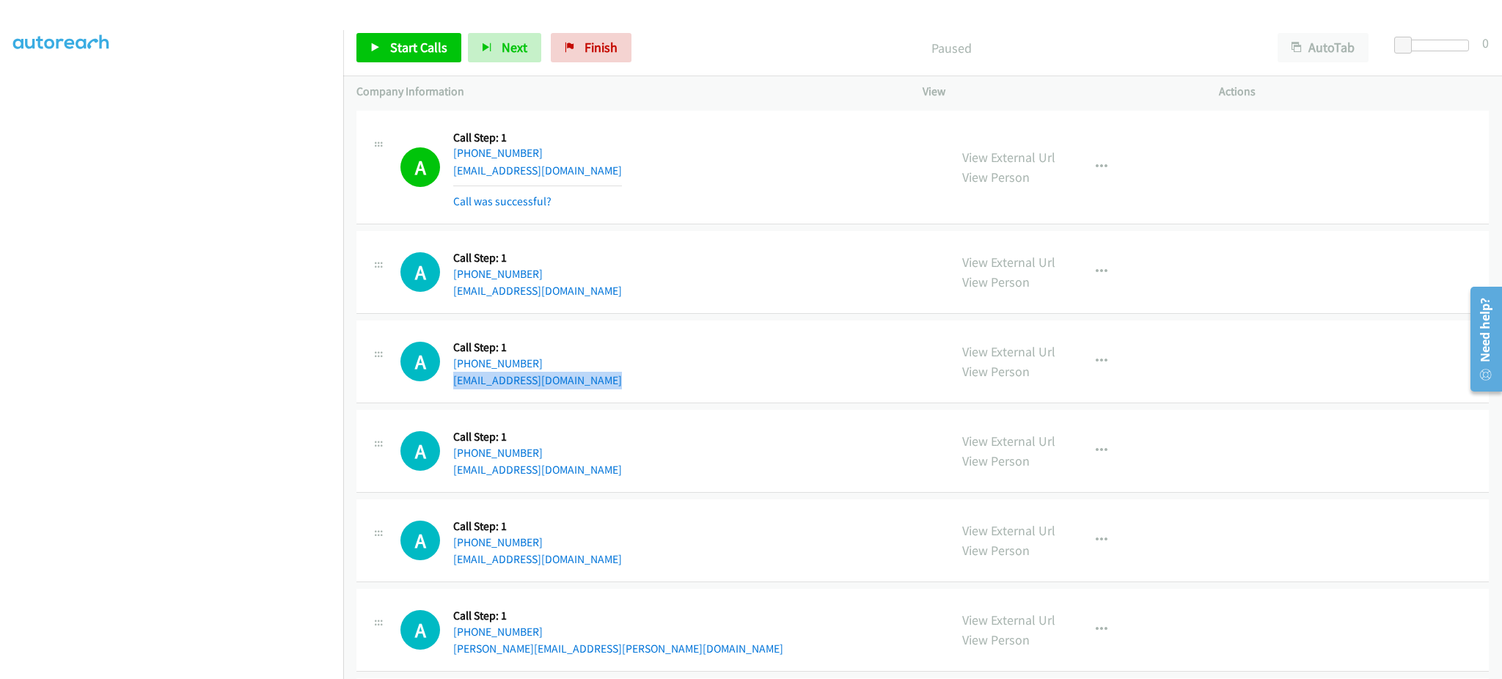
copy div "[EMAIL_ADDRESS][DOMAIN_NAME]"
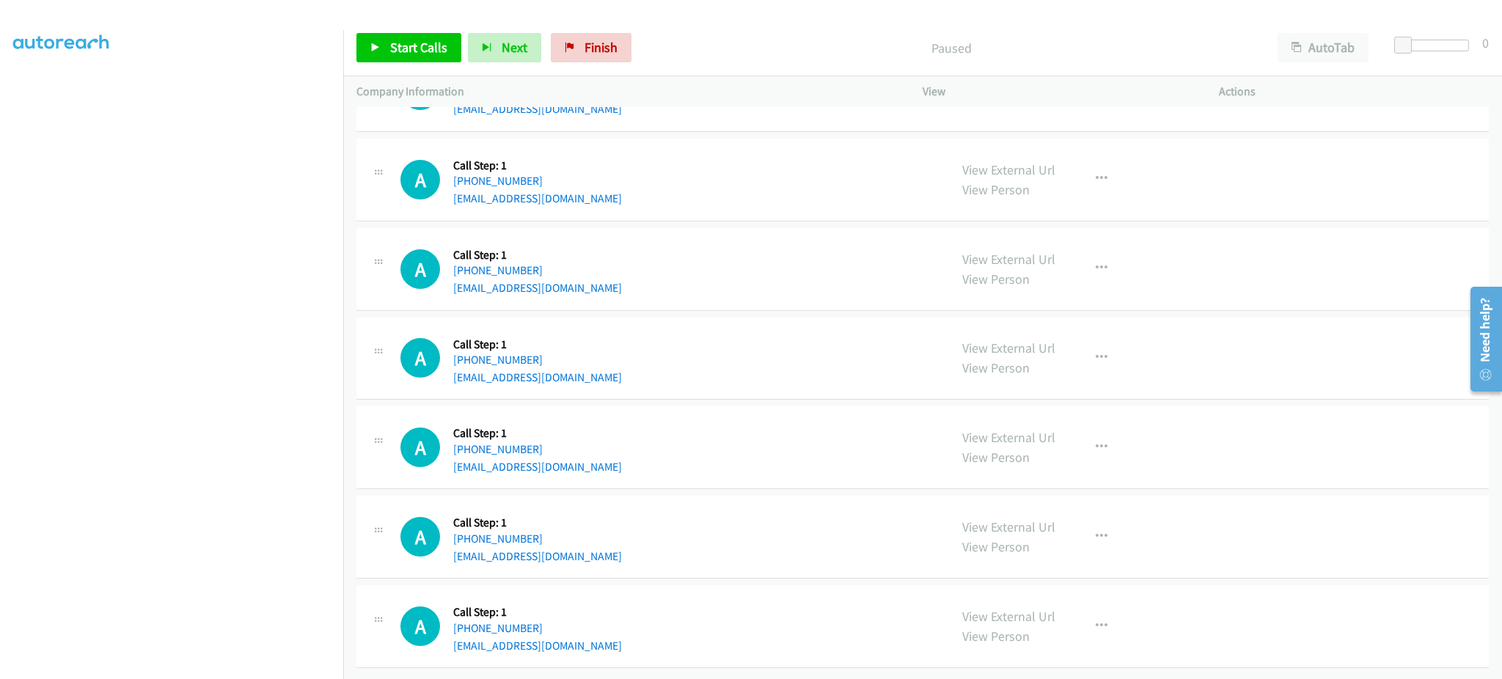
click at [612, 454] on div "A Callback Scheduled Call Step: 1 America/Los_Angeles [PHONE_NUMBER] [EMAIL_ADD…" at bounding box center [667, 447] width 535 height 56
copy div "[EMAIL_ADDRESS][DOMAIN_NAME]"
click at [588, 541] on div "A Callback Scheduled Call Step: 1 America/Los_Angeles [PHONE_NUMBER] [EMAIL_ADD…" at bounding box center [667, 537] width 535 height 56
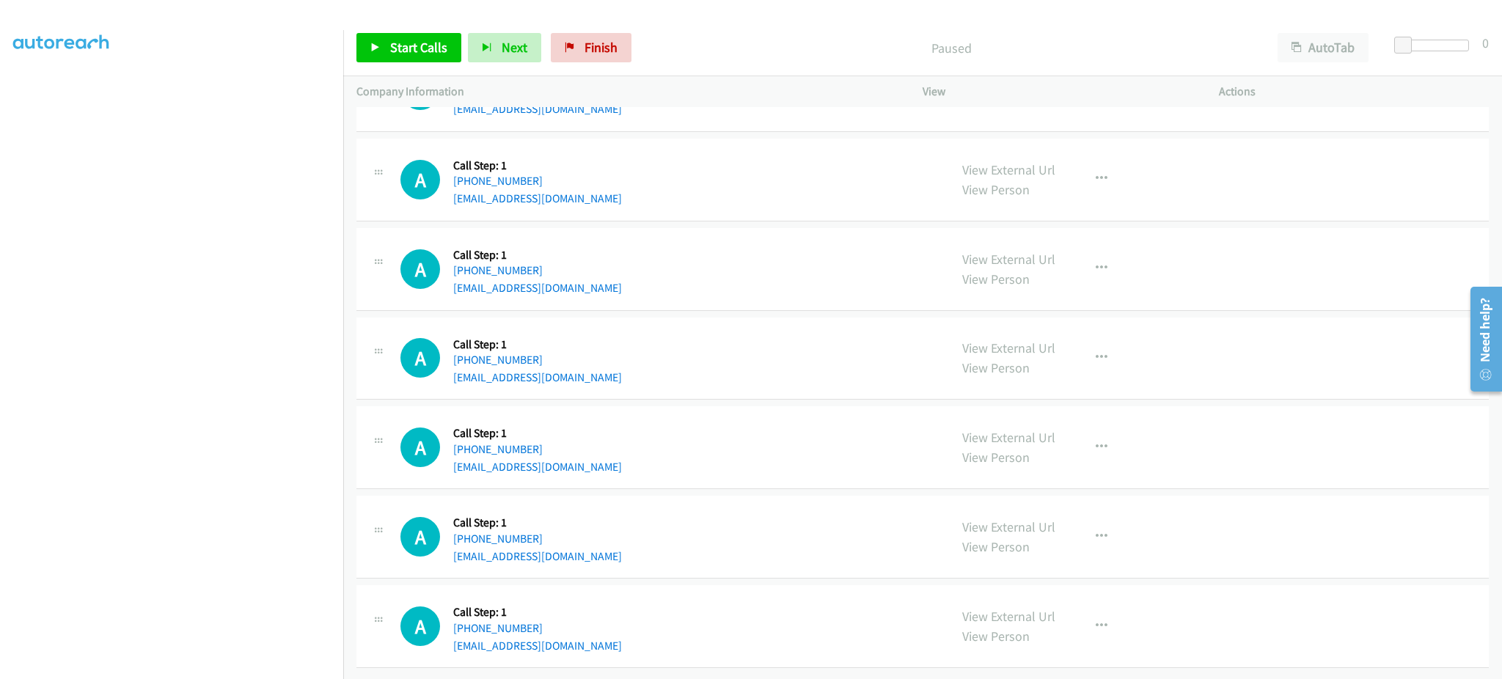
click at [588, 541] on div "A Callback Scheduled Call Step: 1 America/Los_Angeles [PHONE_NUMBER] [EMAIL_ADD…" at bounding box center [667, 537] width 535 height 56
copy div "[EMAIL_ADDRESS][DOMAIN_NAME]"
click at [559, 631] on div "A Callback Scheduled Call Step: 1 America/New_York [PHONE_NUMBER] [EMAIL_ADDRES…" at bounding box center [667, 626] width 535 height 56
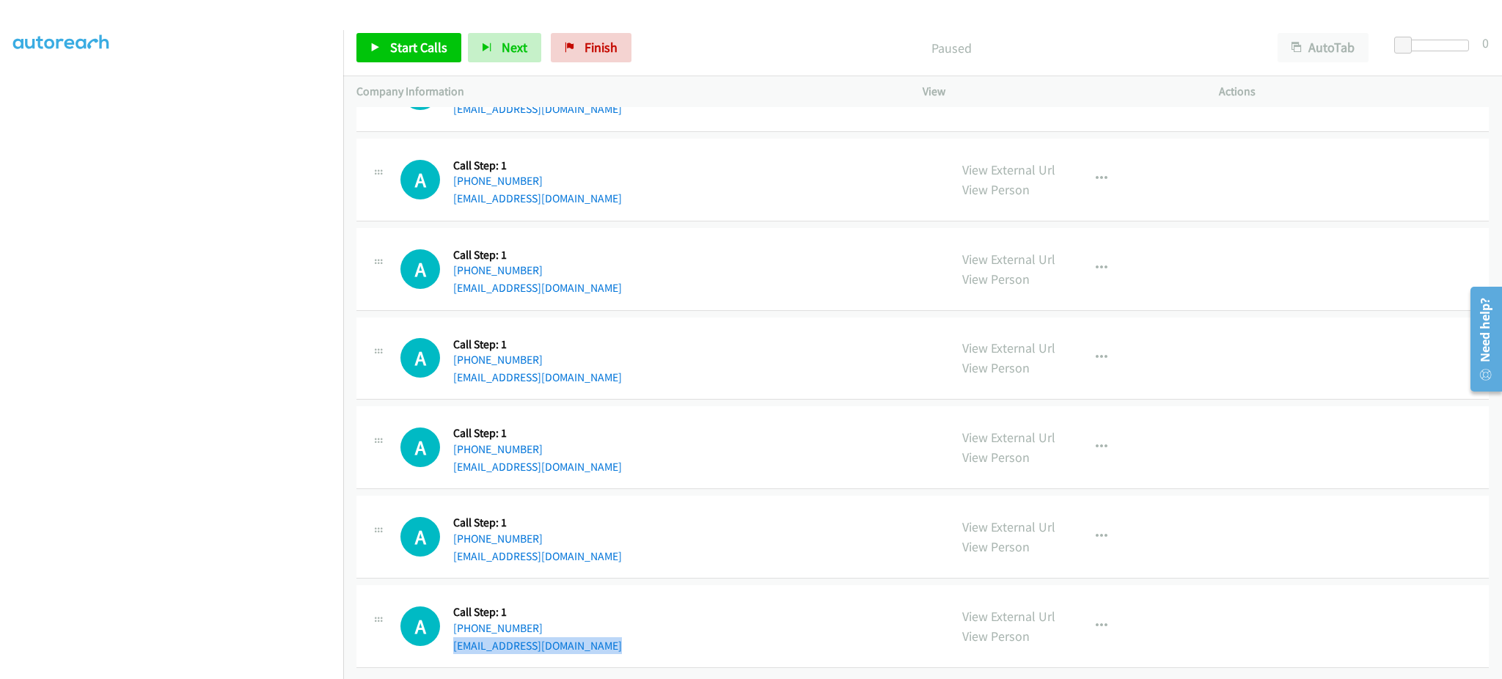
click at [559, 631] on div "A Callback Scheduled Call Step: 1 America/New_York [PHONE_NUMBER] [EMAIL_ADDRES…" at bounding box center [667, 626] width 535 height 56
copy div "[EMAIL_ADDRESS][DOMAIN_NAME]"
drag, startPoint x: 441, startPoint y: 48, endPoint x: 593, endPoint y: 10, distance: 157.2
click at [441, 48] on span "Start Calls" at bounding box center [418, 47] width 57 height 17
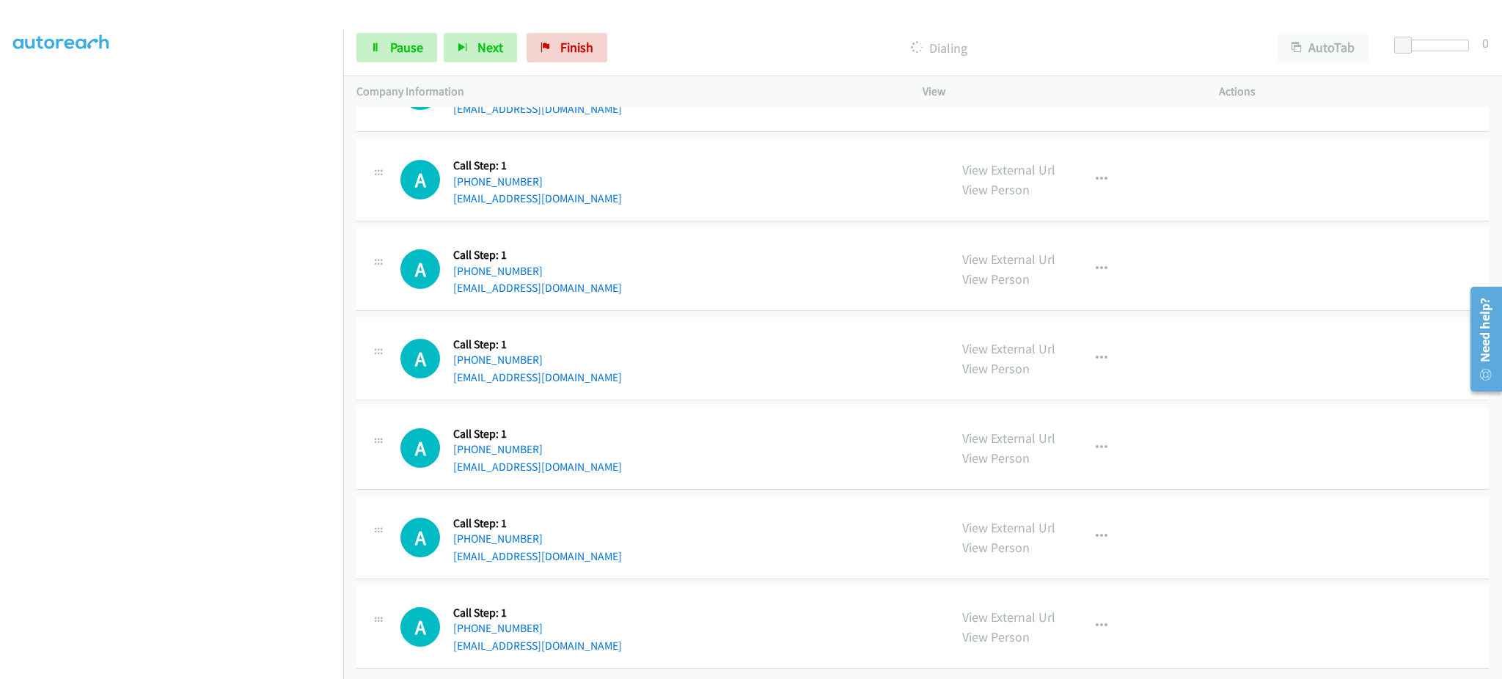
scroll to position [219, 0]
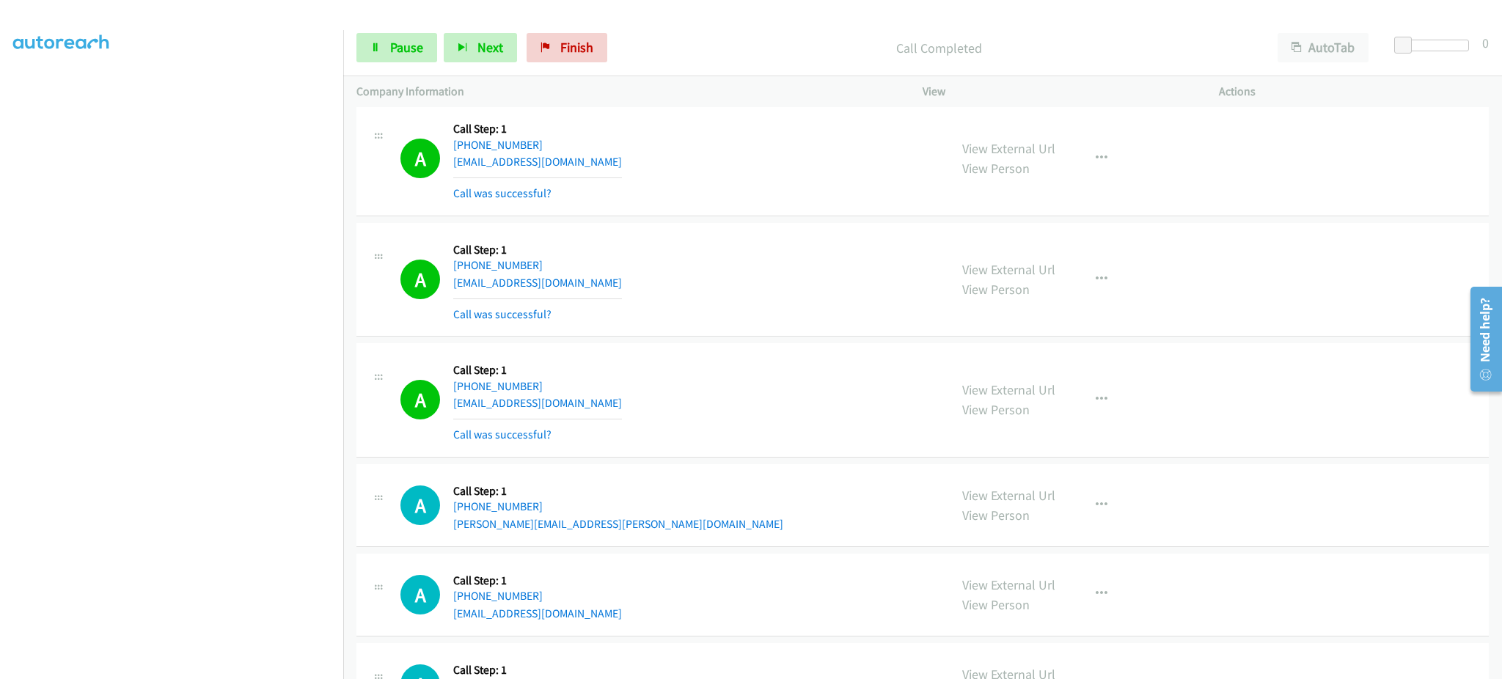
click at [1092, 384] on div "View External Url View Person View External Url Email Schedule/Manage Callback …" at bounding box center [1103, 399] width 309 height 87
drag, startPoint x: 1082, startPoint y: 384, endPoint x: 1080, endPoint y: 409, distance: 25.0
click at [1082, 391] on button "button" at bounding box center [1102, 399] width 40 height 29
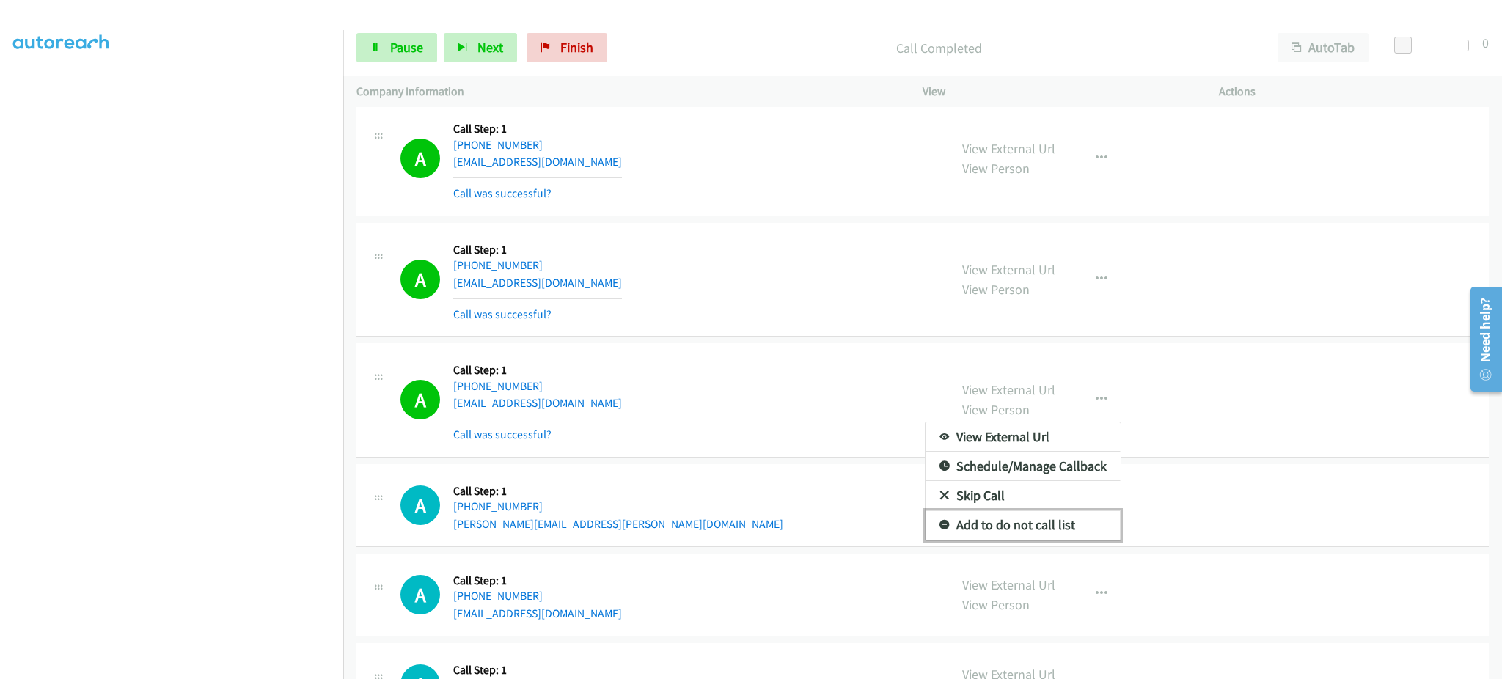
click at [1041, 532] on link "Add to do not call list" at bounding box center [1022, 524] width 195 height 29
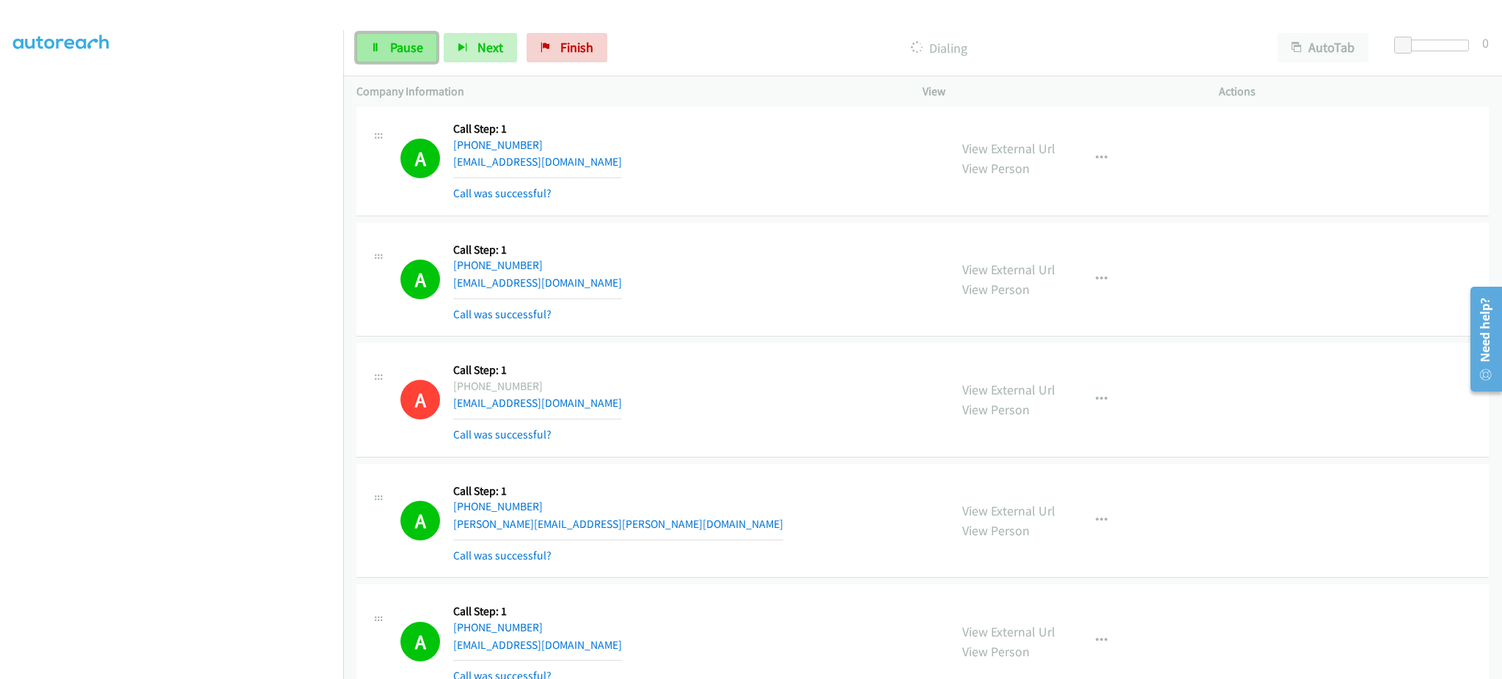
click at [412, 54] on span "Pause" at bounding box center [406, 47] width 33 height 17
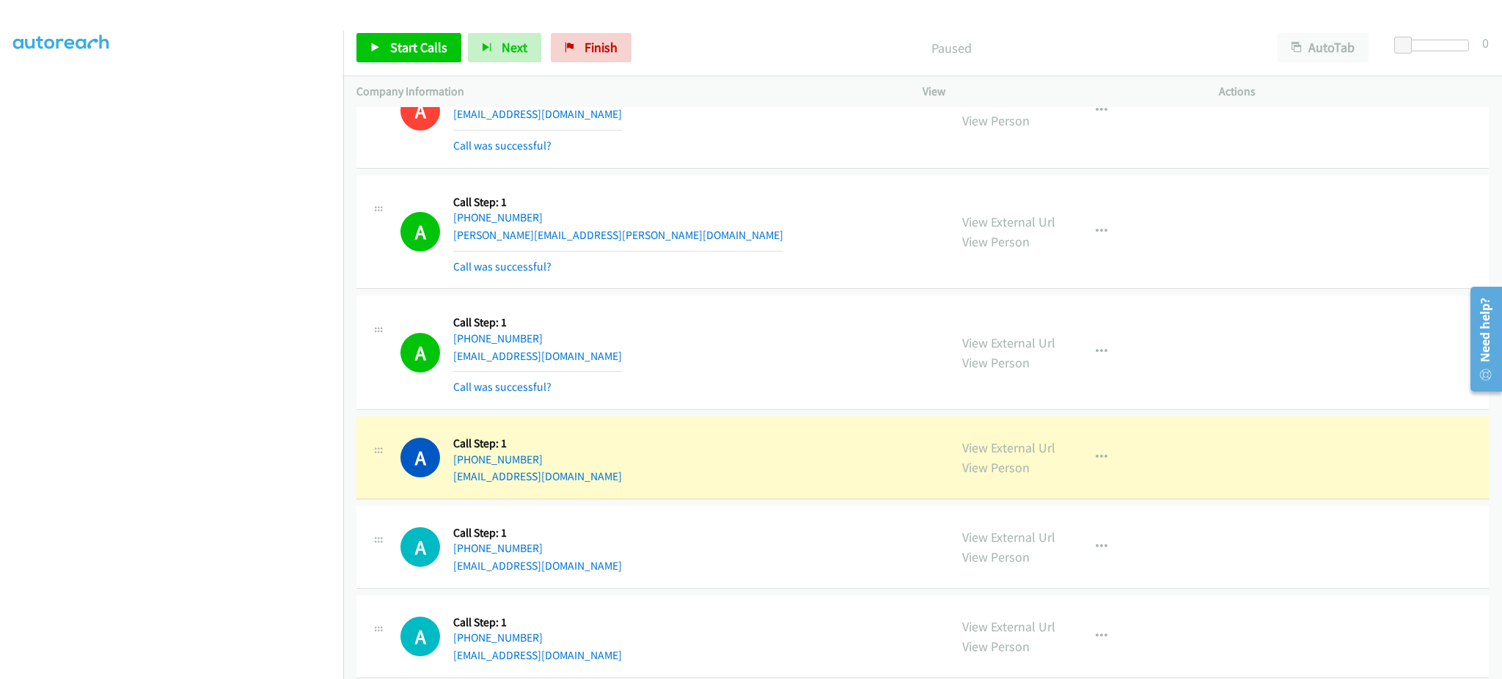
scroll to position [512, 0]
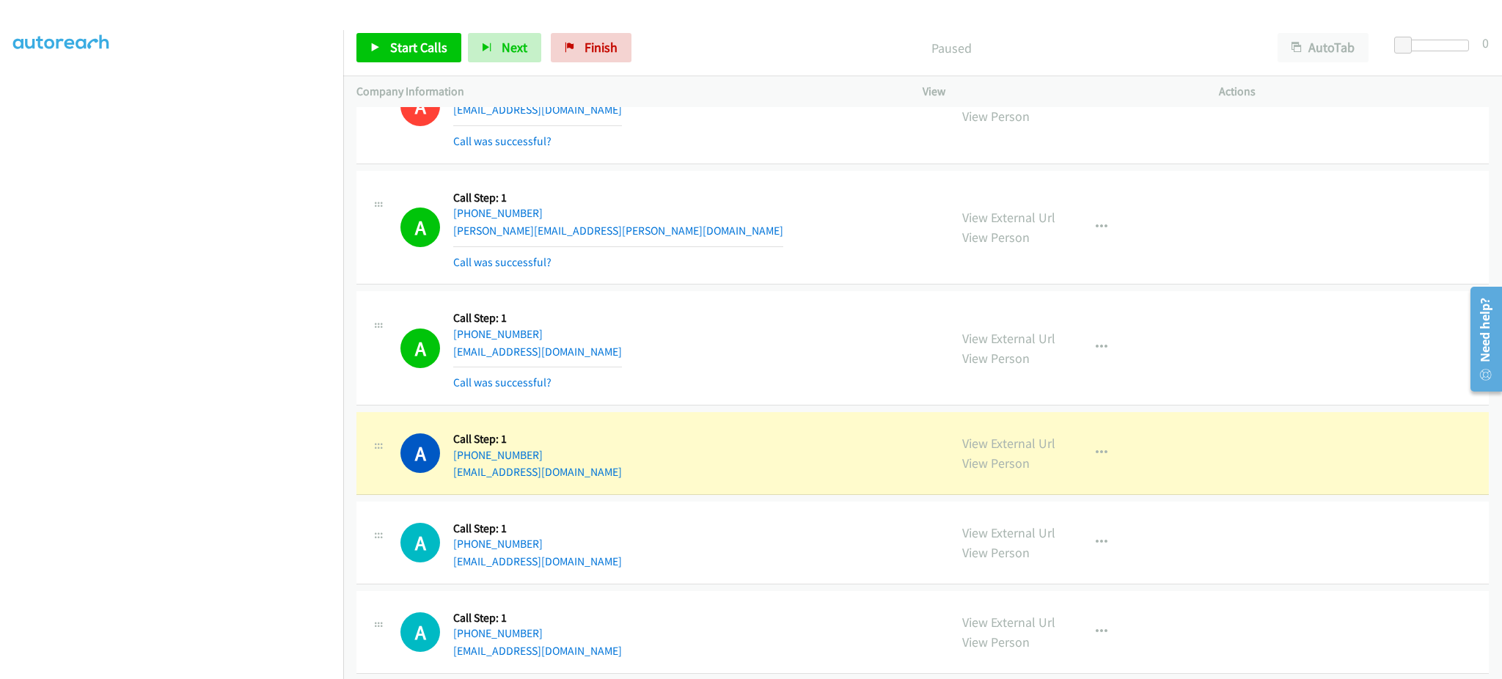
click at [665, 353] on div "A Callback Scheduled Call Step: 1 America/New_York [PHONE_NUMBER] [EMAIL_ADDRES…" at bounding box center [667, 347] width 535 height 87
copy div "[EMAIL_ADDRESS][DOMAIN_NAME]"
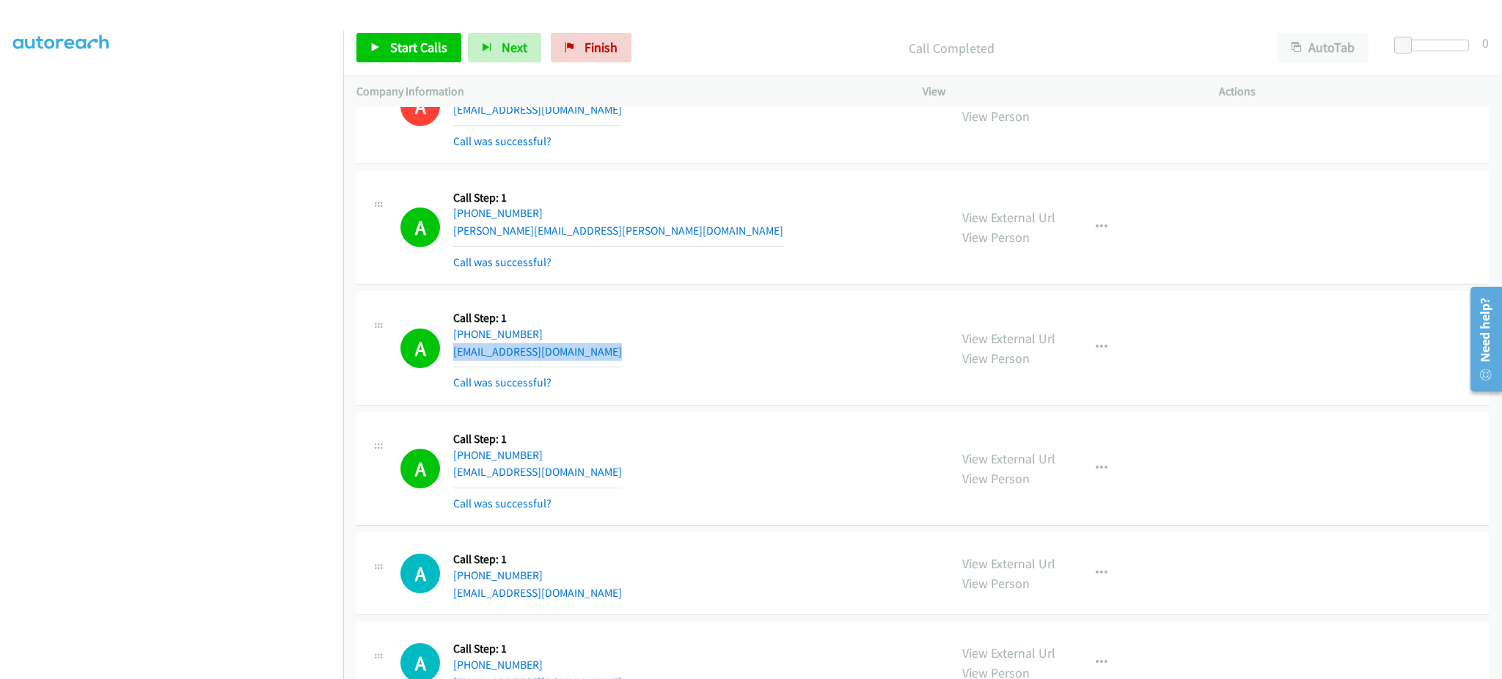
copy div "[EMAIL_ADDRESS][DOMAIN_NAME]"
click at [595, 469] on div "A Callback Scheduled Call Step: 1 America/Los_Angeles [PHONE_NUMBER] [EMAIL_ADD…" at bounding box center [667, 468] width 535 height 87
copy div "[EMAIL_ADDRESS][DOMAIN_NAME]"
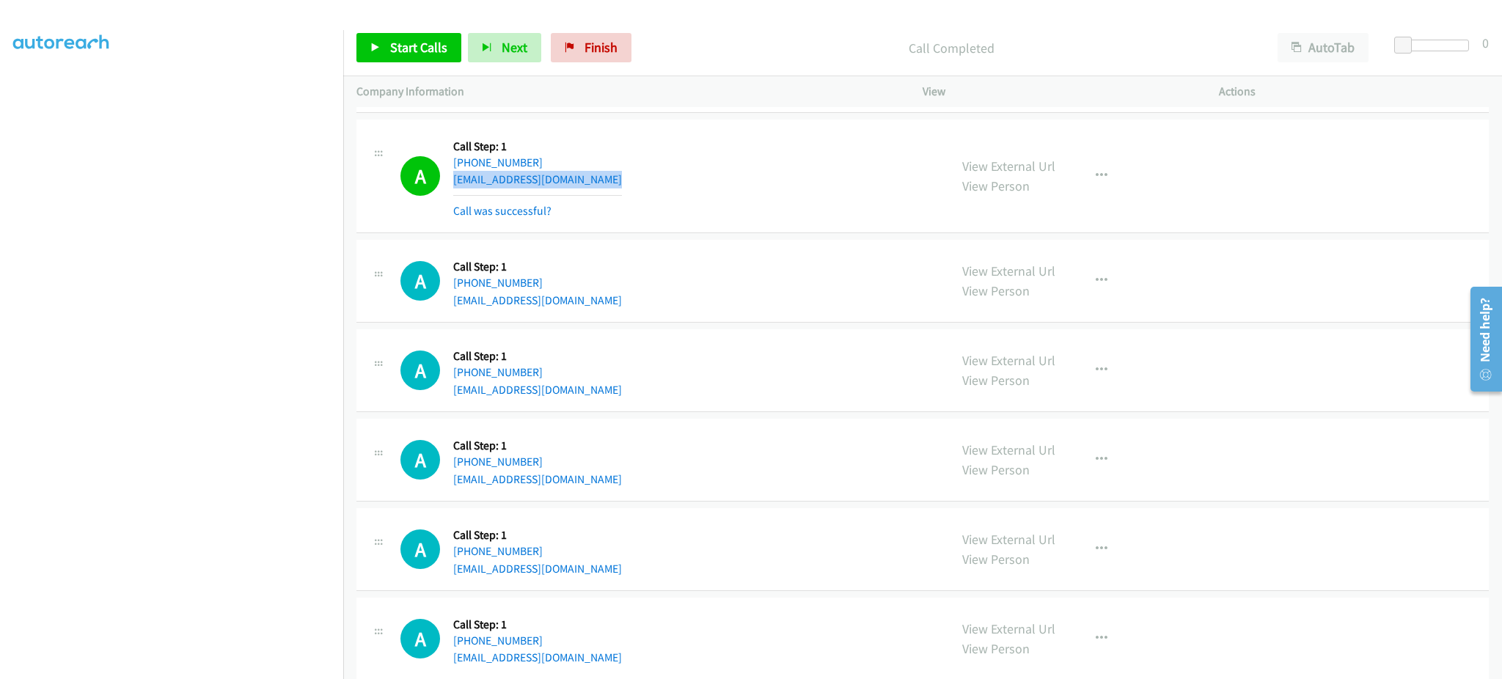
scroll to position [805, 0]
click at [608, 295] on div "A Callback Scheduled Call Step: 1 America/New_York [PHONE_NUMBER] [EMAIL_ADDRES…" at bounding box center [667, 280] width 535 height 56
copy div "[EMAIL_ADDRESS][DOMAIN_NAME]"
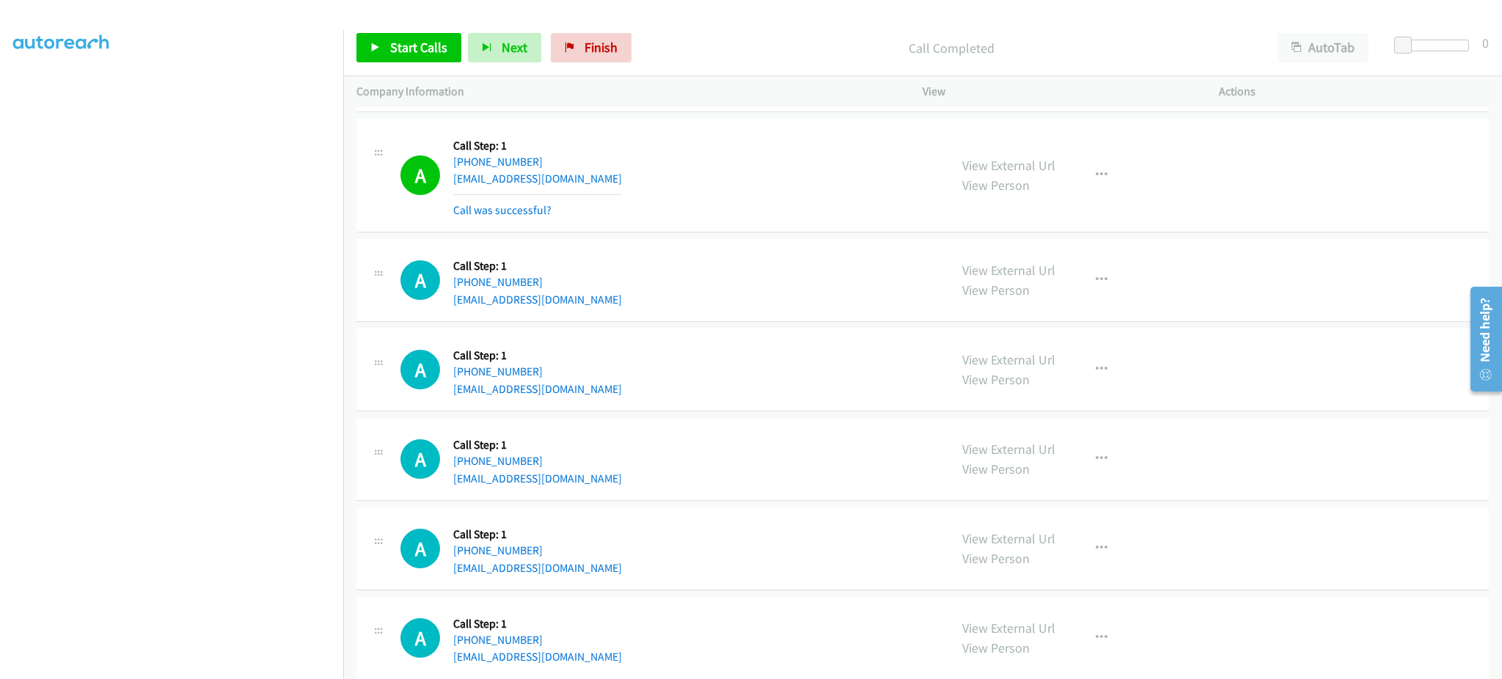
click at [614, 387] on div "A Callback Scheduled Call Step: 1 America/New_York [PHONE_NUMBER] [EMAIL_ADDRES…" at bounding box center [667, 370] width 535 height 56
click at [611, 484] on div "A Callback Scheduled Call Step: 1 [GEOGRAPHIC_DATA]/[GEOGRAPHIC_DATA] [PHONE_NU…" at bounding box center [667, 459] width 535 height 56
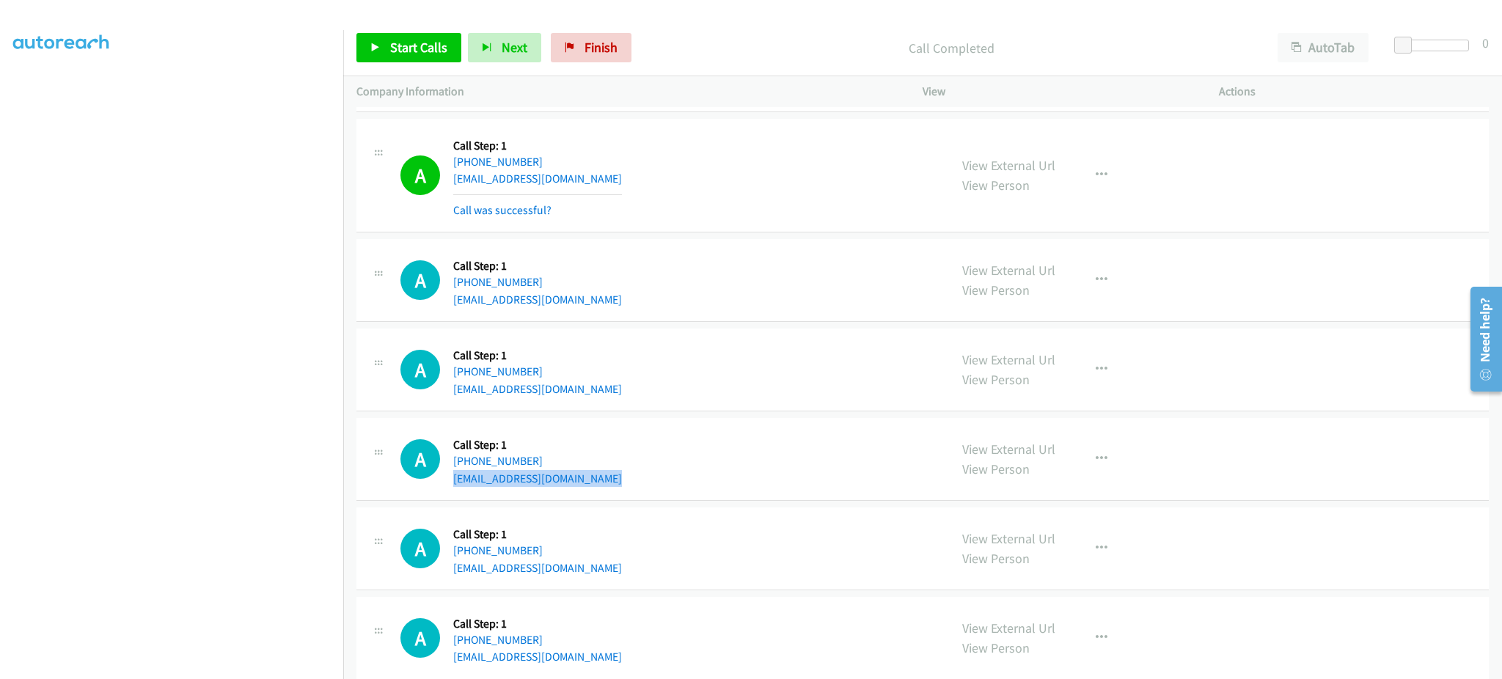
click at [611, 484] on div "A Callback Scheduled Call Step: 1 [GEOGRAPHIC_DATA]/[GEOGRAPHIC_DATA] [PHONE_NU…" at bounding box center [667, 459] width 535 height 56
click at [623, 574] on div "A Callback Scheduled Call Step: 1 America/Los_Angeles [PHONE_NUMBER] [EMAIL_ADD…" at bounding box center [667, 549] width 535 height 56
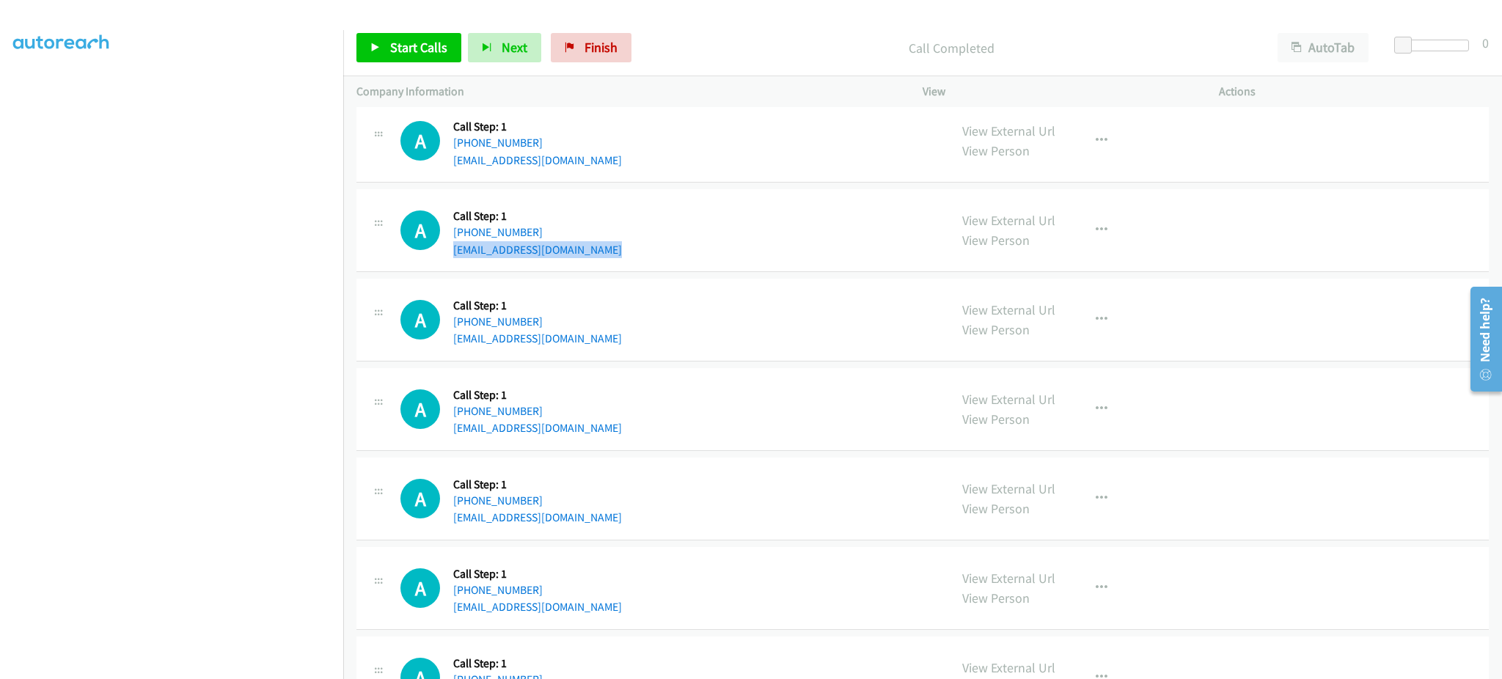
scroll to position [1098, 0]
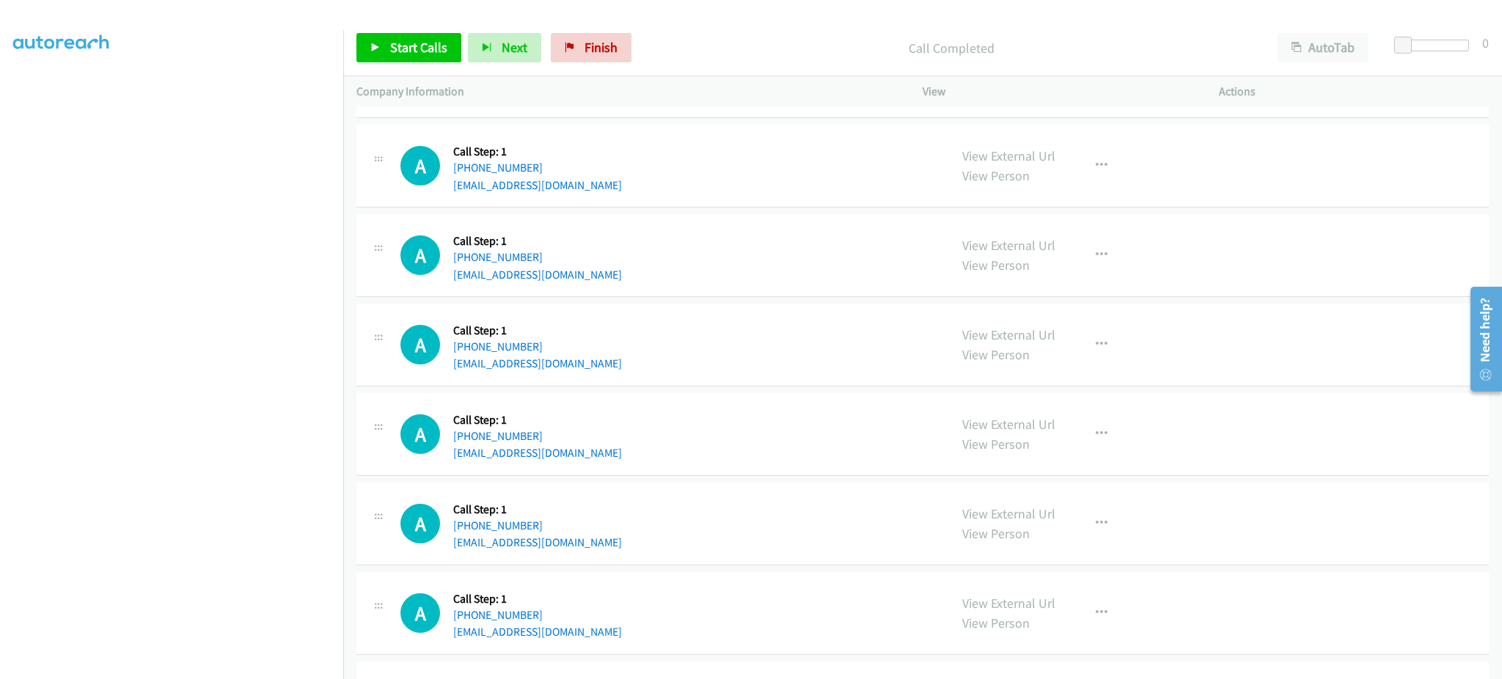
click at [588, 357] on div "A Callback Scheduled Call Step: 1 America/Los_Angeles [PHONE_NUMBER] [EMAIL_ADD…" at bounding box center [667, 345] width 535 height 56
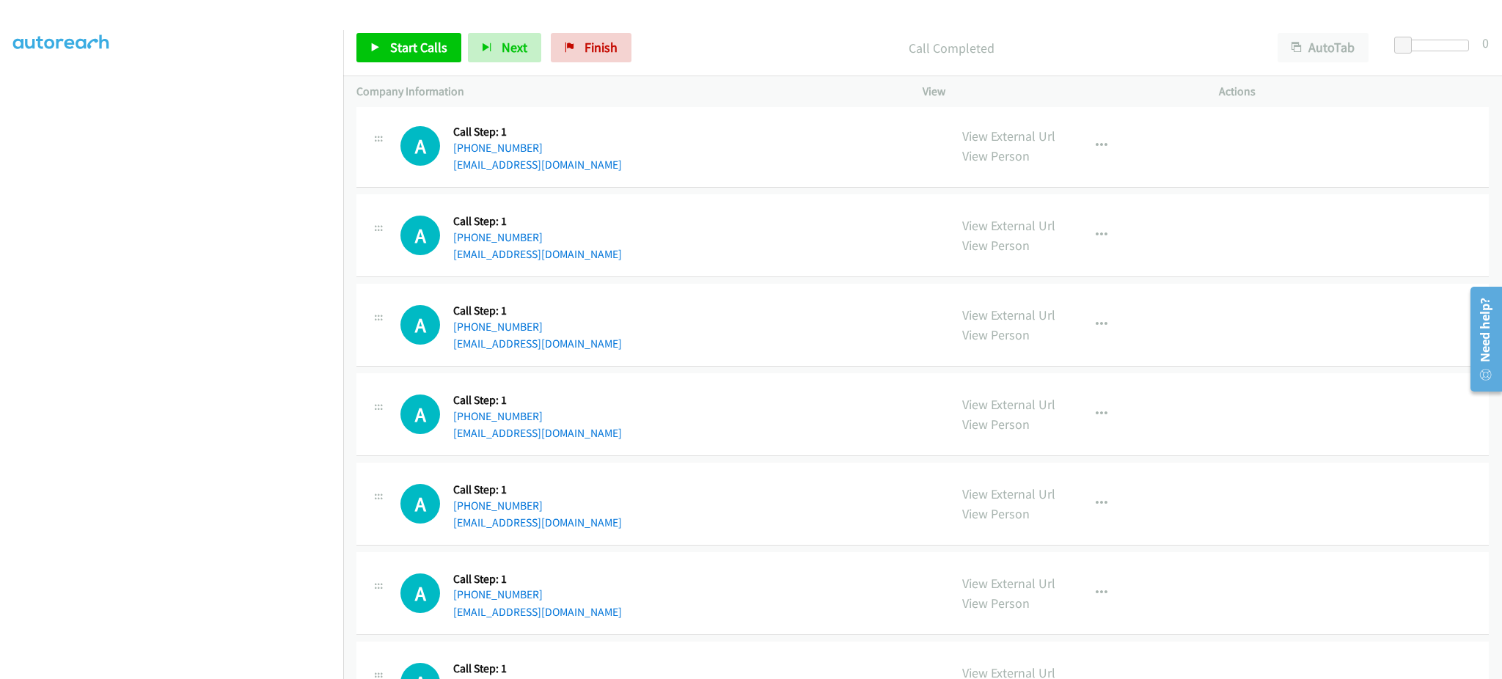
scroll to position [1392, 0]
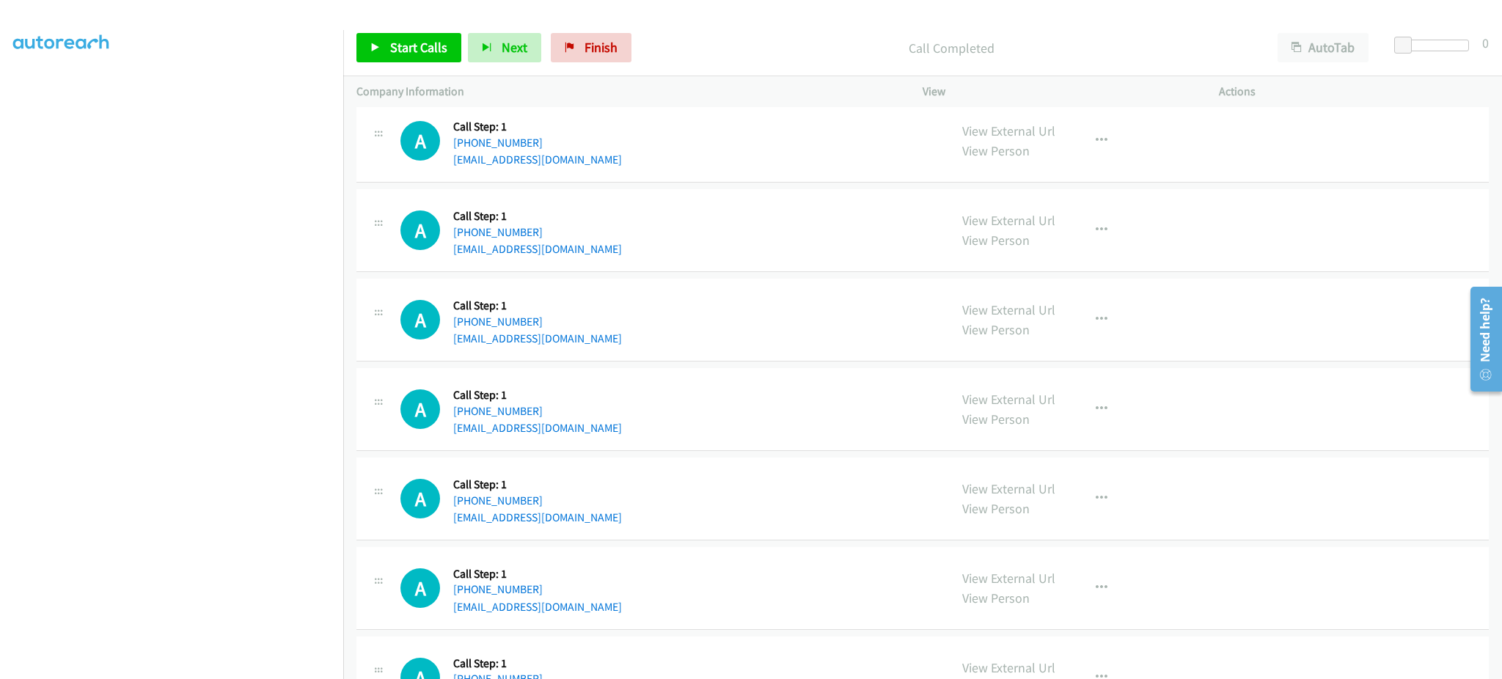
click at [563, 431] on div "A Callback Scheduled Call Step: 1 [GEOGRAPHIC_DATA]/[GEOGRAPHIC_DATA] [PHONE_NU…" at bounding box center [667, 409] width 535 height 56
click at [579, 520] on div "A Callback Scheduled Call Step: 1 America/Los_Angeles [PHONE_NUMBER] [EMAIL_ADD…" at bounding box center [667, 499] width 535 height 56
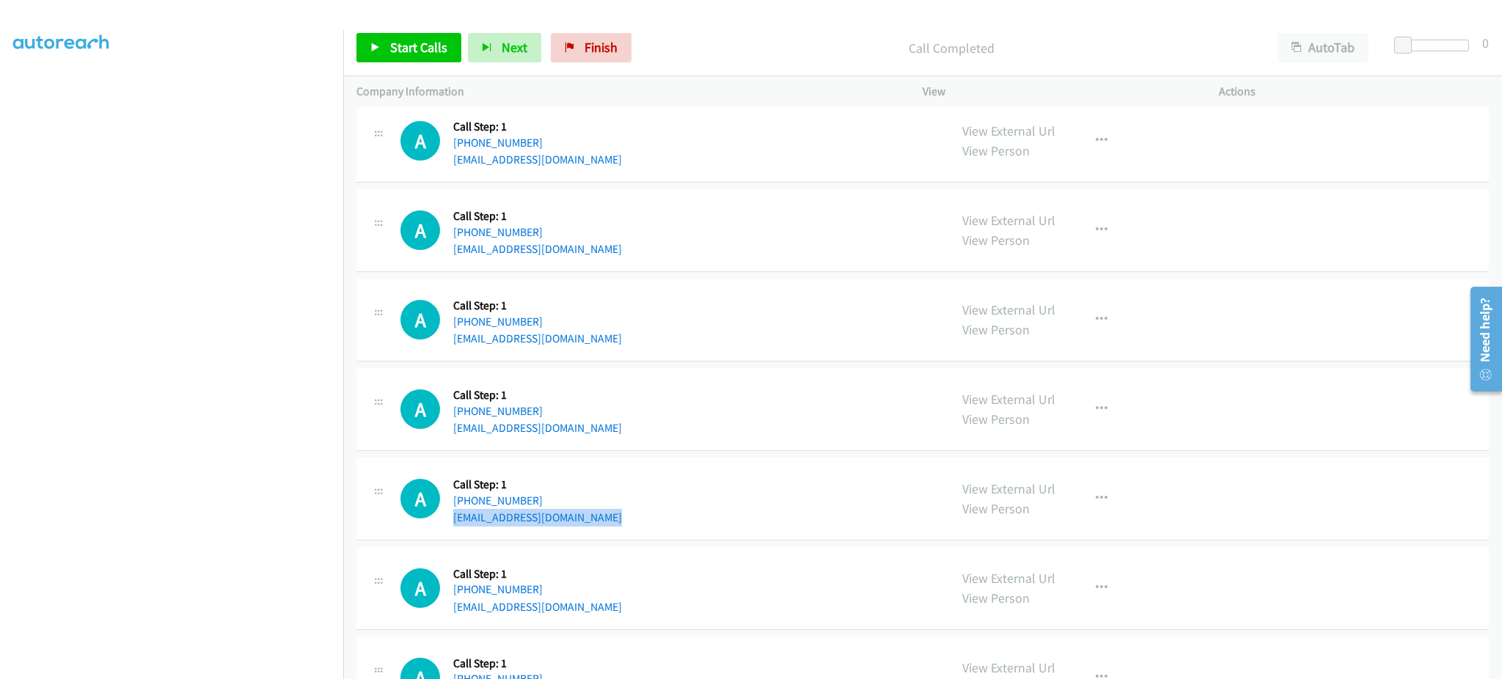
click at [579, 520] on div "A Callback Scheduled Call Step: 1 America/Los_Angeles [PHONE_NUMBER] [EMAIL_ADD…" at bounding box center [667, 499] width 535 height 56
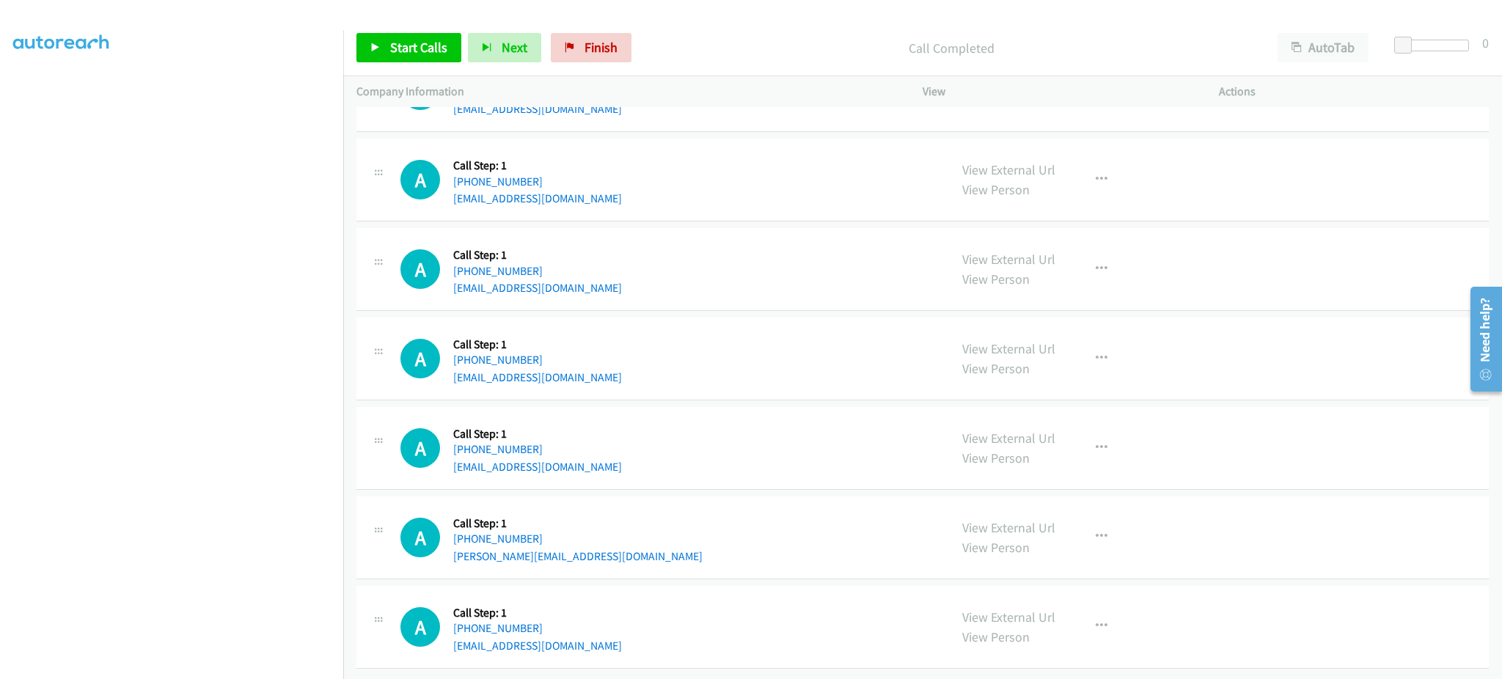
click at [616, 359] on div "A Callback Scheduled Call Step: 1 [GEOGRAPHIC_DATA]/[GEOGRAPHIC_DATA] [PHONE_NU…" at bounding box center [667, 359] width 535 height 56
click at [639, 447] on div "A Callback Scheduled Call Step: 1 America/New_York [PHONE_NUMBER] [EMAIL_ADDRES…" at bounding box center [667, 448] width 535 height 56
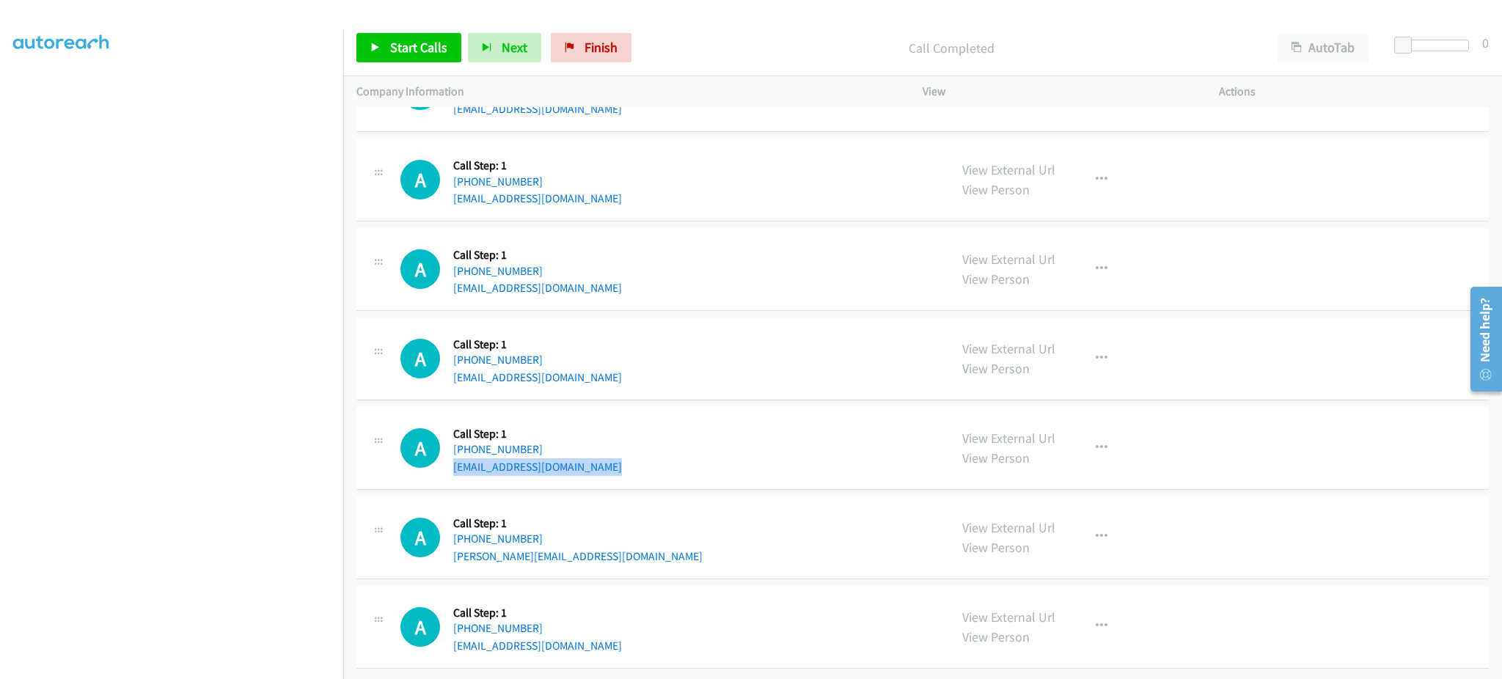
click at [639, 447] on div "A Callback Scheduled Call Step: 1 America/New_York [PHONE_NUMBER] [EMAIL_ADDRES…" at bounding box center [667, 448] width 535 height 56
click at [592, 546] on div "A Callback Scheduled Call Step: 1 America/New_York [PHONE_NUMBER] [PERSON_NAME]…" at bounding box center [667, 538] width 535 height 56
click at [587, 626] on div "A Callback Scheduled Call Step: 1 America/New_York [PHONE_NUMBER] [EMAIL_ADDRES…" at bounding box center [667, 627] width 535 height 56
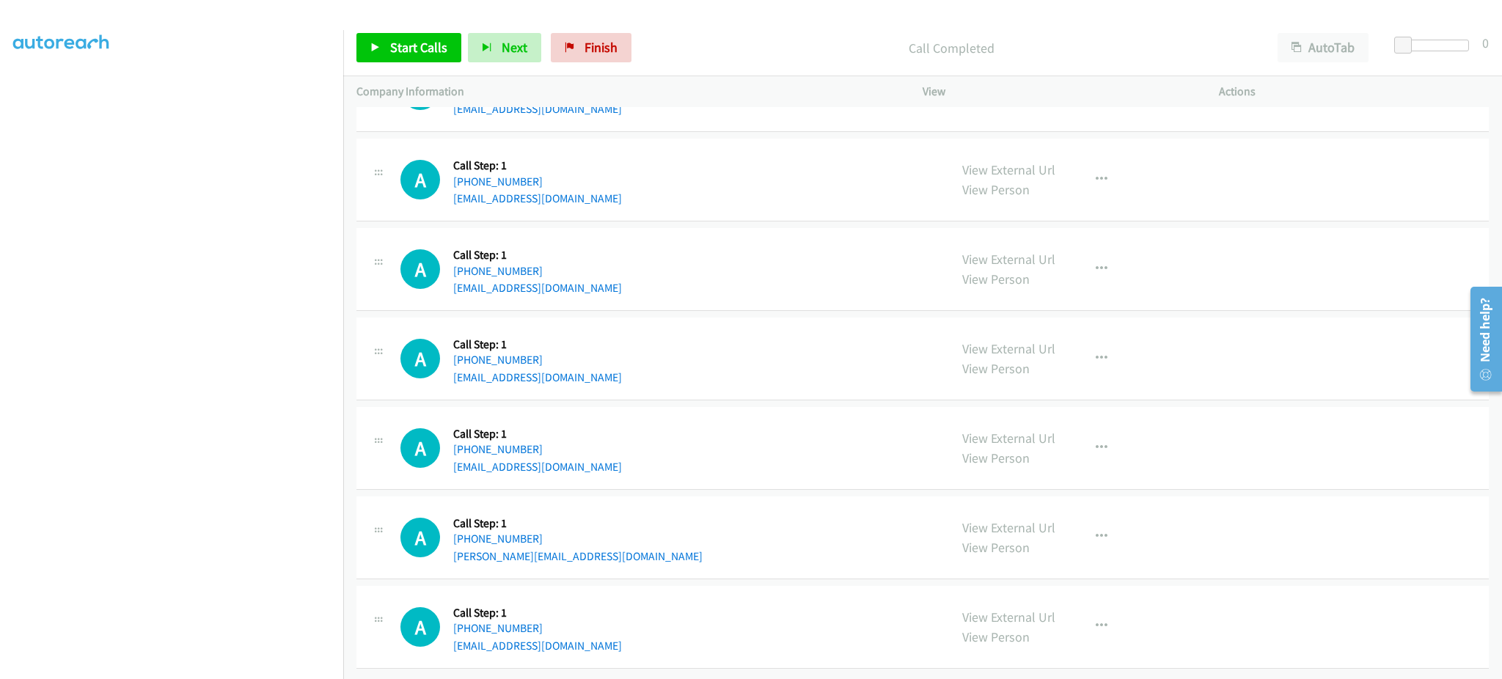
click at [587, 626] on div "A Callback Scheduled Call Step: 1 America/New_York [PHONE_NUMBER] [EMAIL_ADDRES…" at bounding box center [667, 627] width 535 height 56
click at [422, 41] on span "Start Calls" at bounding box center [418, 47] width 57 height 17
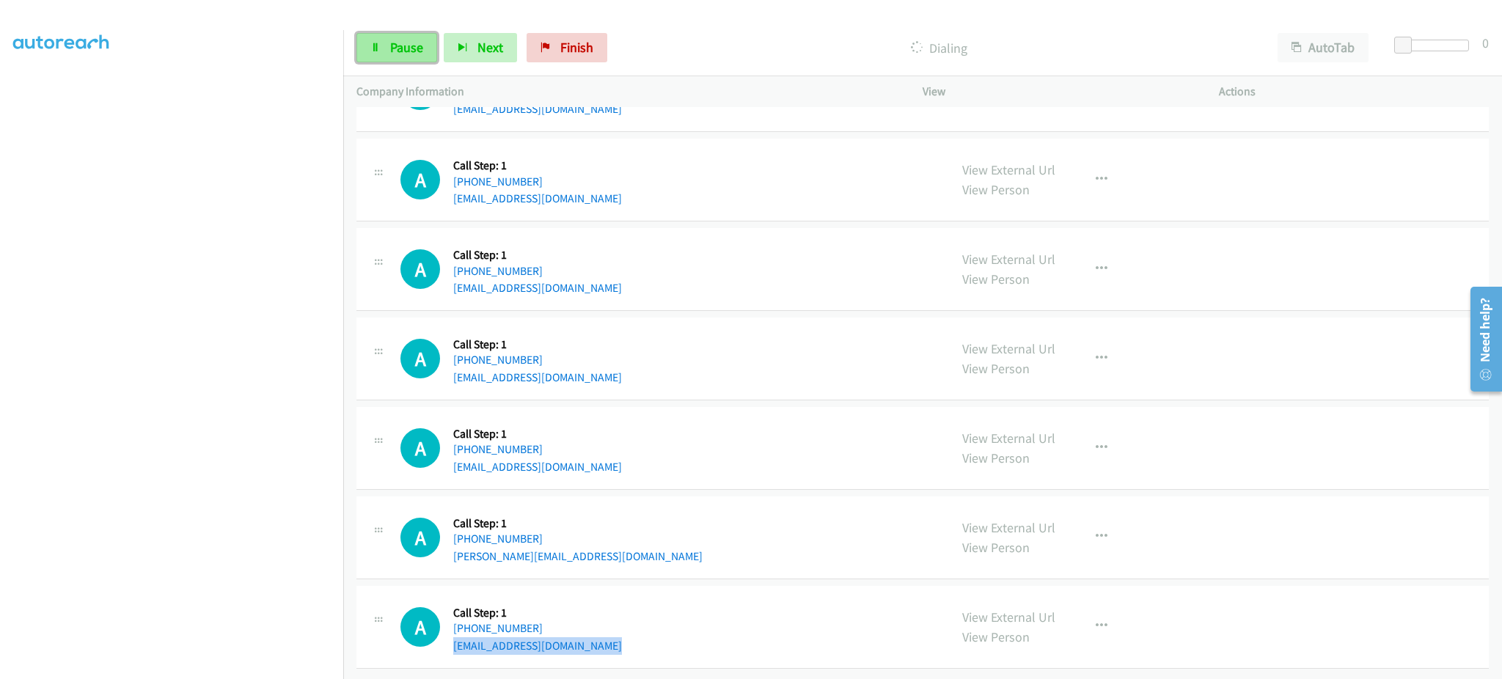
click at [392, 51] on span "Pause" at bounding box center [406, 47] width 33 height 17
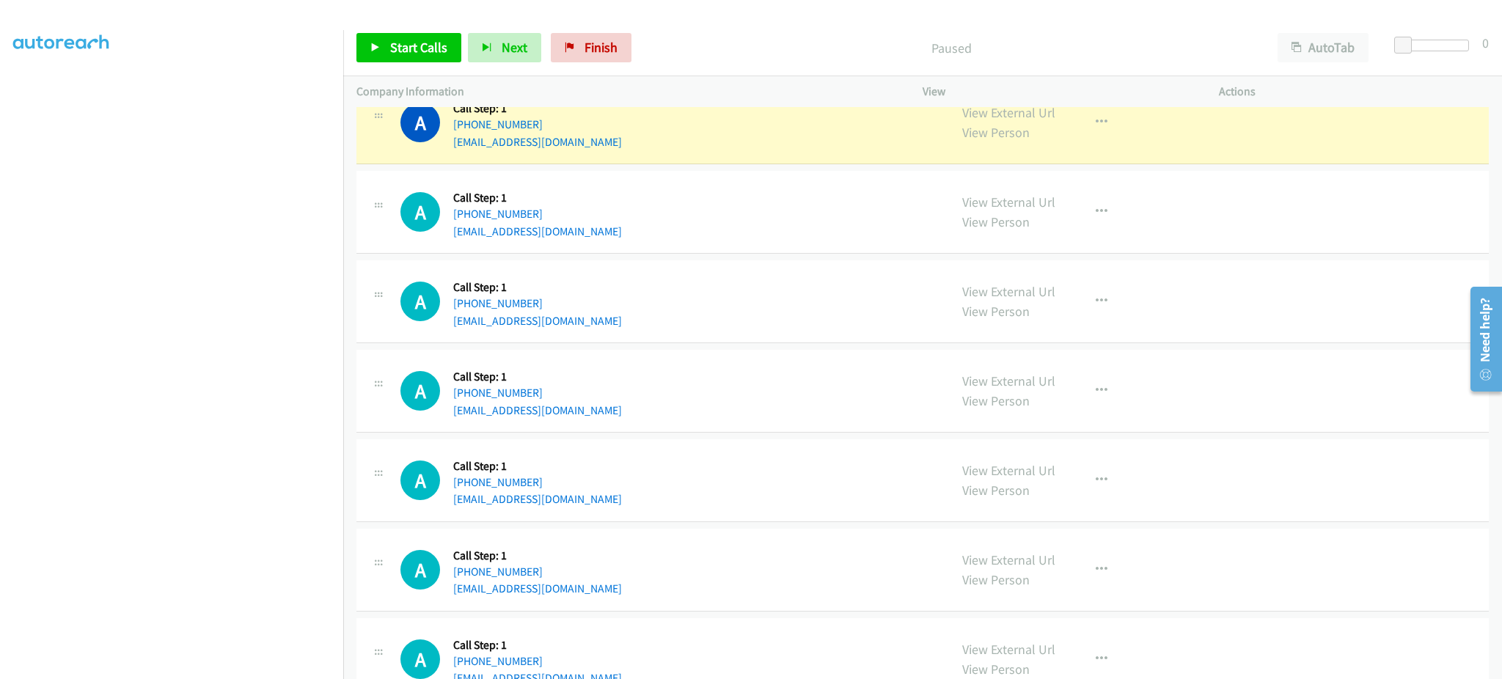
scroll to position [756, 0]
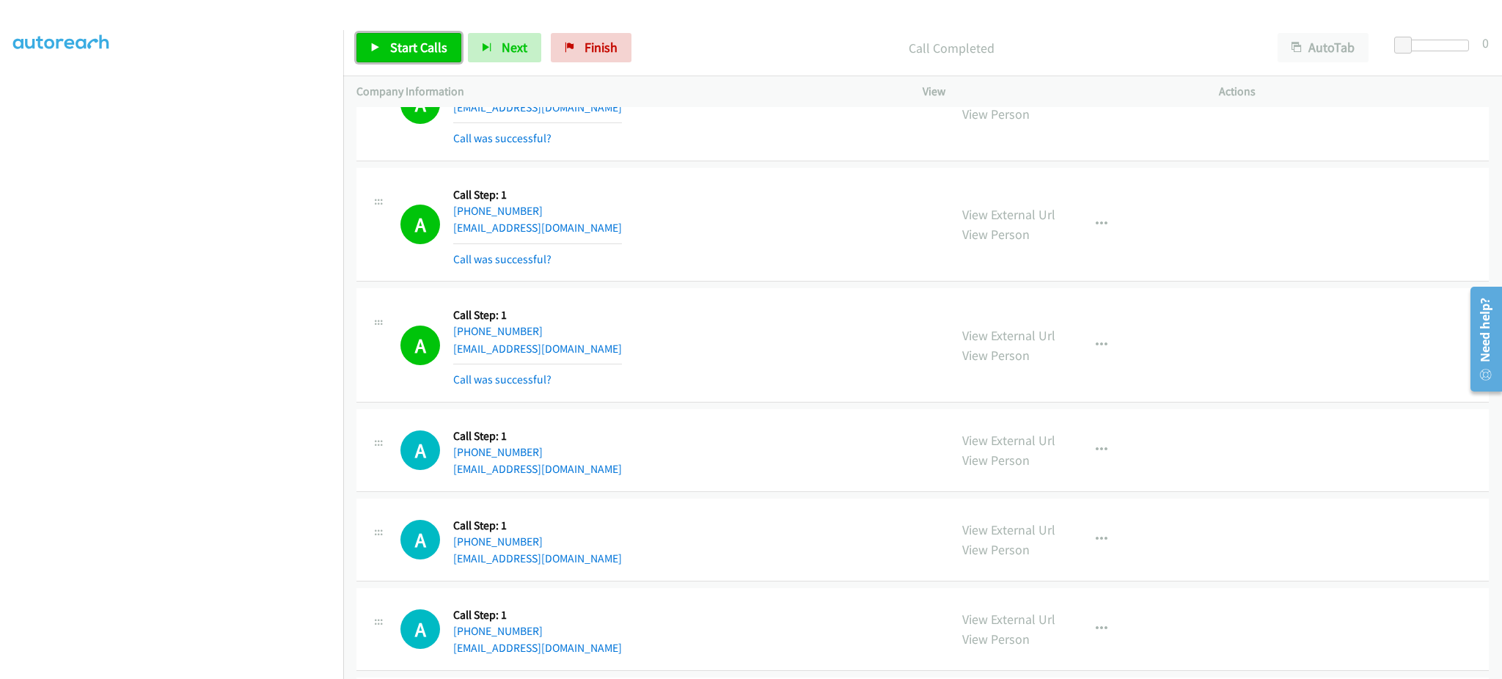
click at [442, 47] on span "Start Calls" at bounding box center [418, 47] width 57 height 17
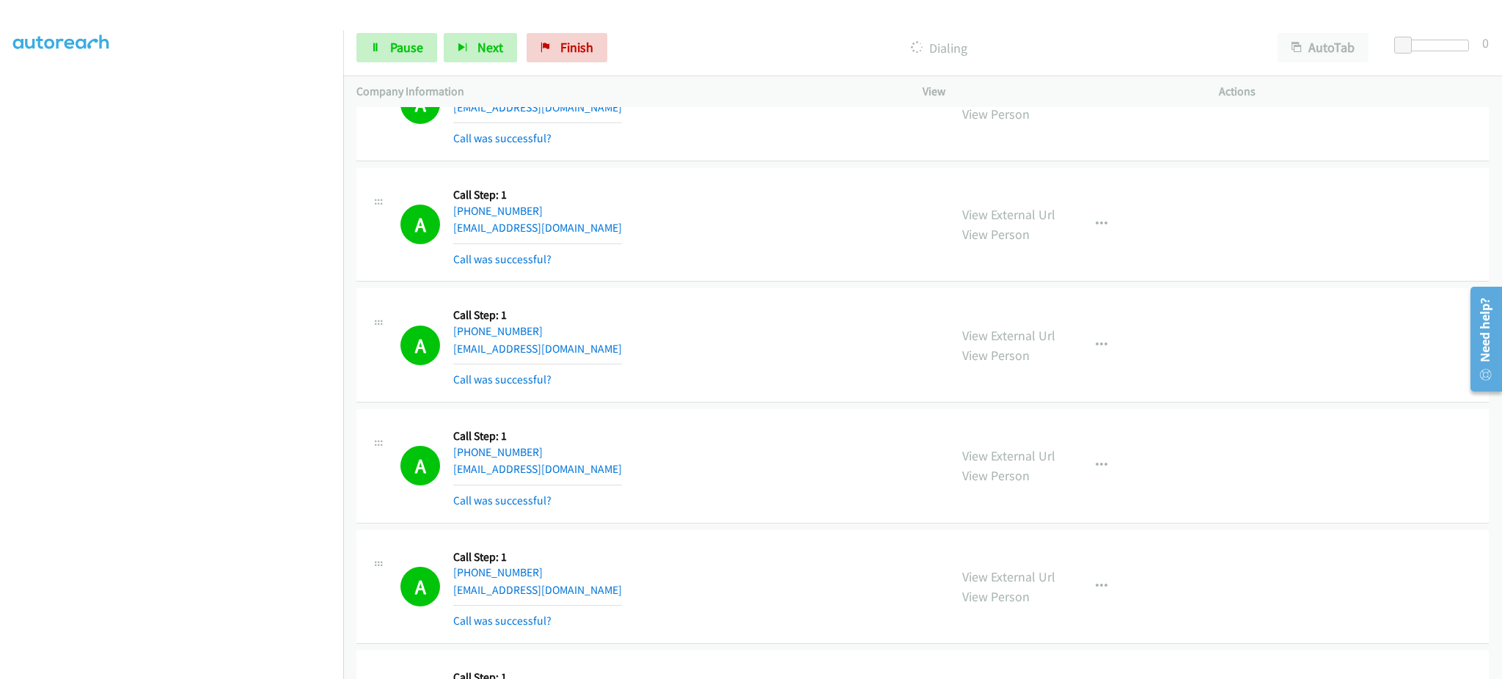
click at [416, 31] on div "Start Calls Pause Next Finish Dialing AutoTab AutoTab 0" at bounding box center [922, 48] width 1159 height 56
click at [381, 35] on link "Pause" at bounding box center [396, 47] width 81 height 29
click at [365, 51] on link "Start Calls" at bounding box center [408, 47] width 105 height 29
click at [469, 43] on button "Next" at bounding box center [480, 47] width 73 height 29
click at [400, 51] on span "Pause" at bounding box center [406, 47] width 33 height 17
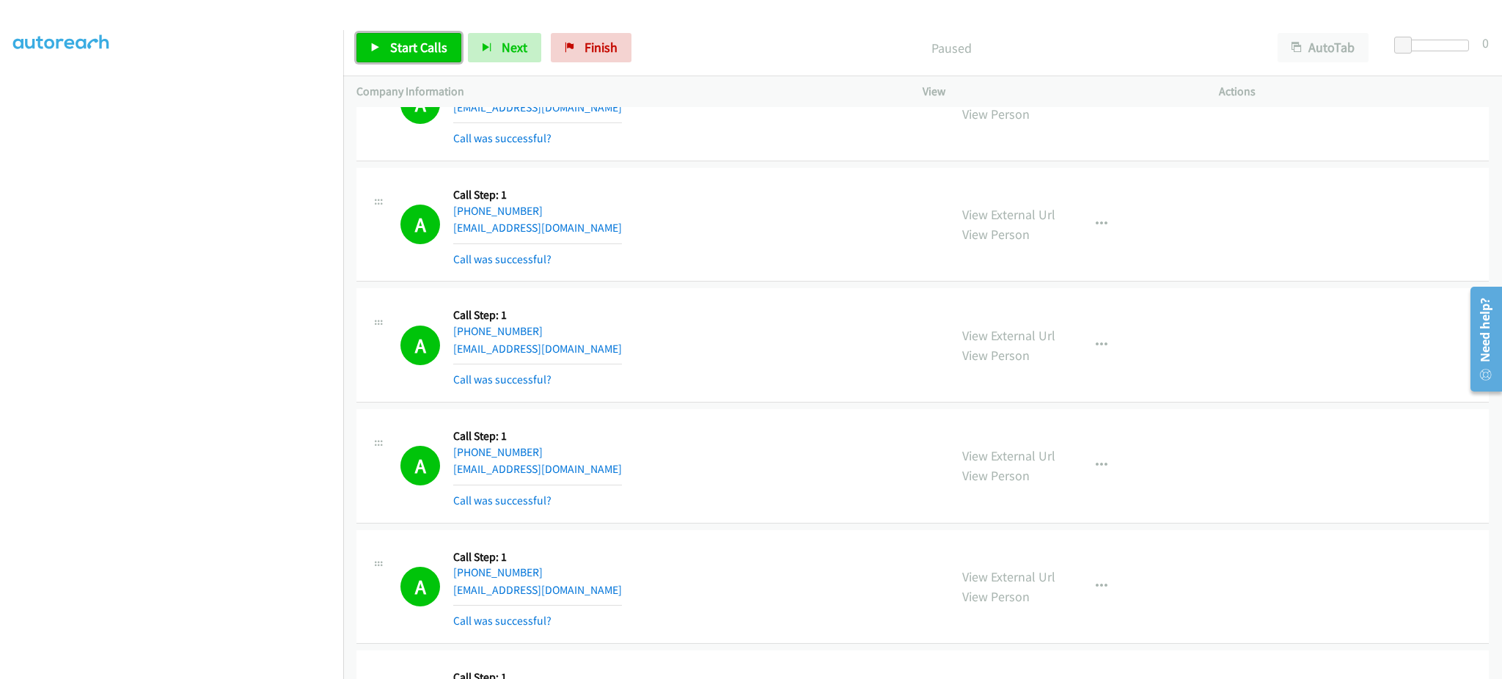
click at [411, 59] on link "Start Calls" at bounding box center [408, 47] width 105 height 29
click at [406, 54] on span "Pause" at bounding box center [406, 47] width 33 height 17
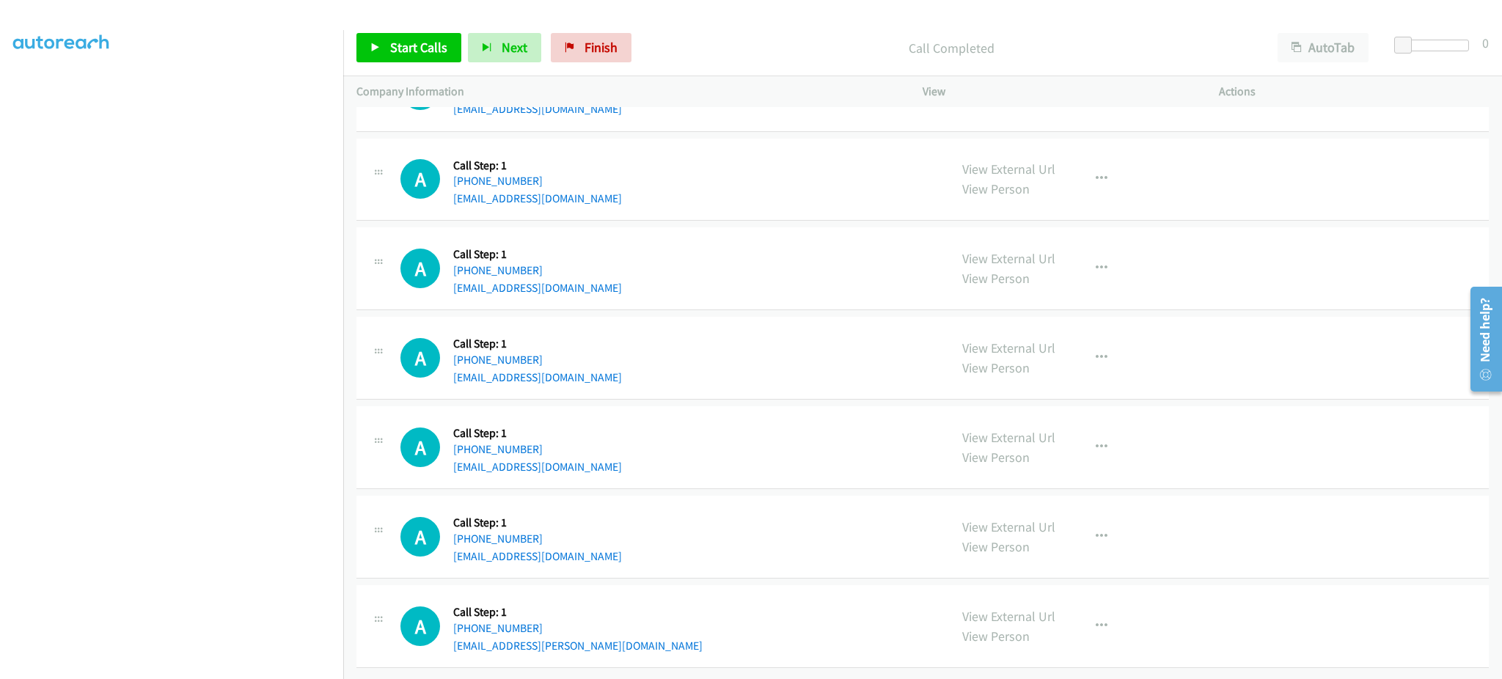
scroll to position [2759, 0]
click at [587, 279] on div "A Callback Scheduled Call Step: 1 America/New_York [PHONE_NUMBER] [EMAIL_ADDRES…" at bounding box center [667, 269] width 535 height 56
drag, startPoint x: 359, startPoint y: 26, endPoint x: 370, endPoint y: 30, distance: 11.6
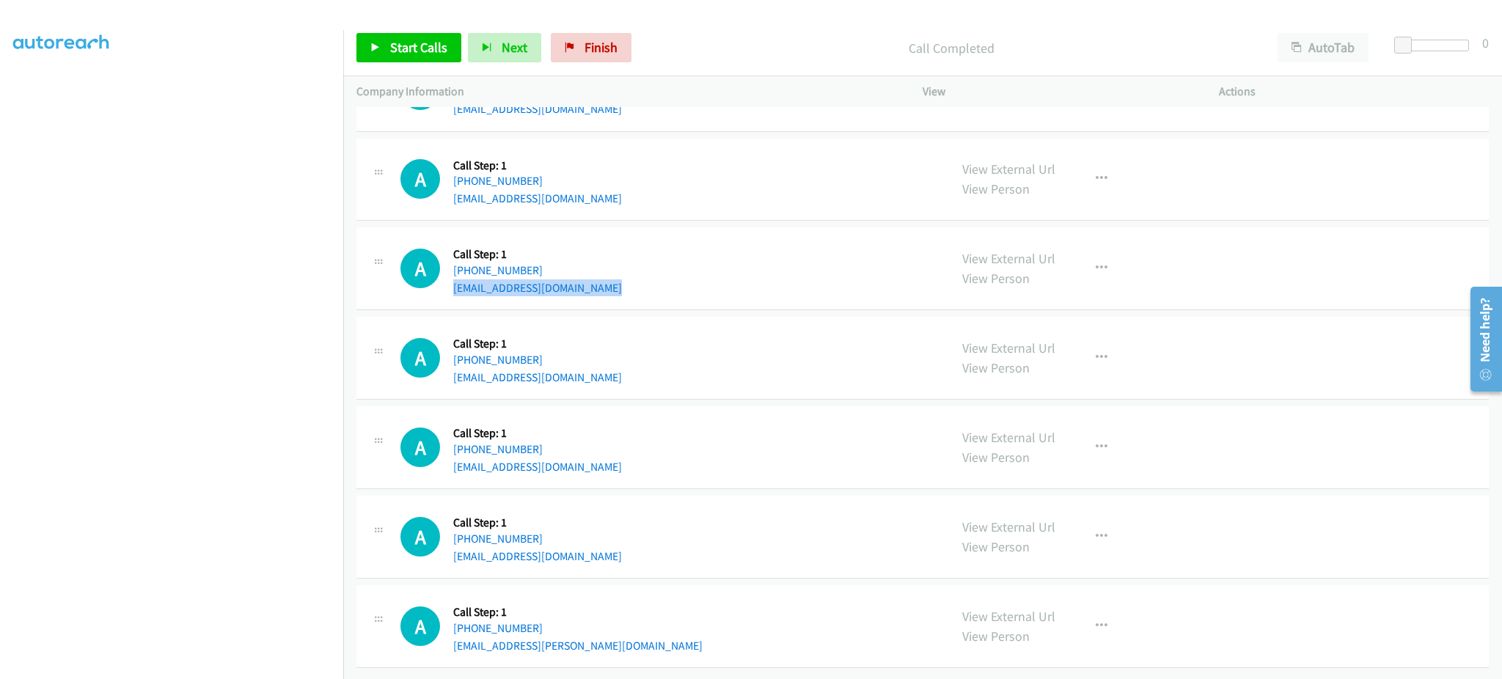
click at [359, 26] on div "Start Calls Pause Next Finish Call Completed AutoTab AutoTab 0" at bounding box center [922, 48] width 1159 height 56
click at [370, 30] on div "Start Calls Pause Next Finish Call Completed AutoTab AutoTab 0" at bounding box center [922, 48] width 1159 height 56
drag, startPoint x: 376, startPoint y: 39, endPoint x: 378, endPoint y: 29, distance: 10.4
click at [377, 39] on link "Start Calls" at bounding box center [408, 47] width 105 height 29
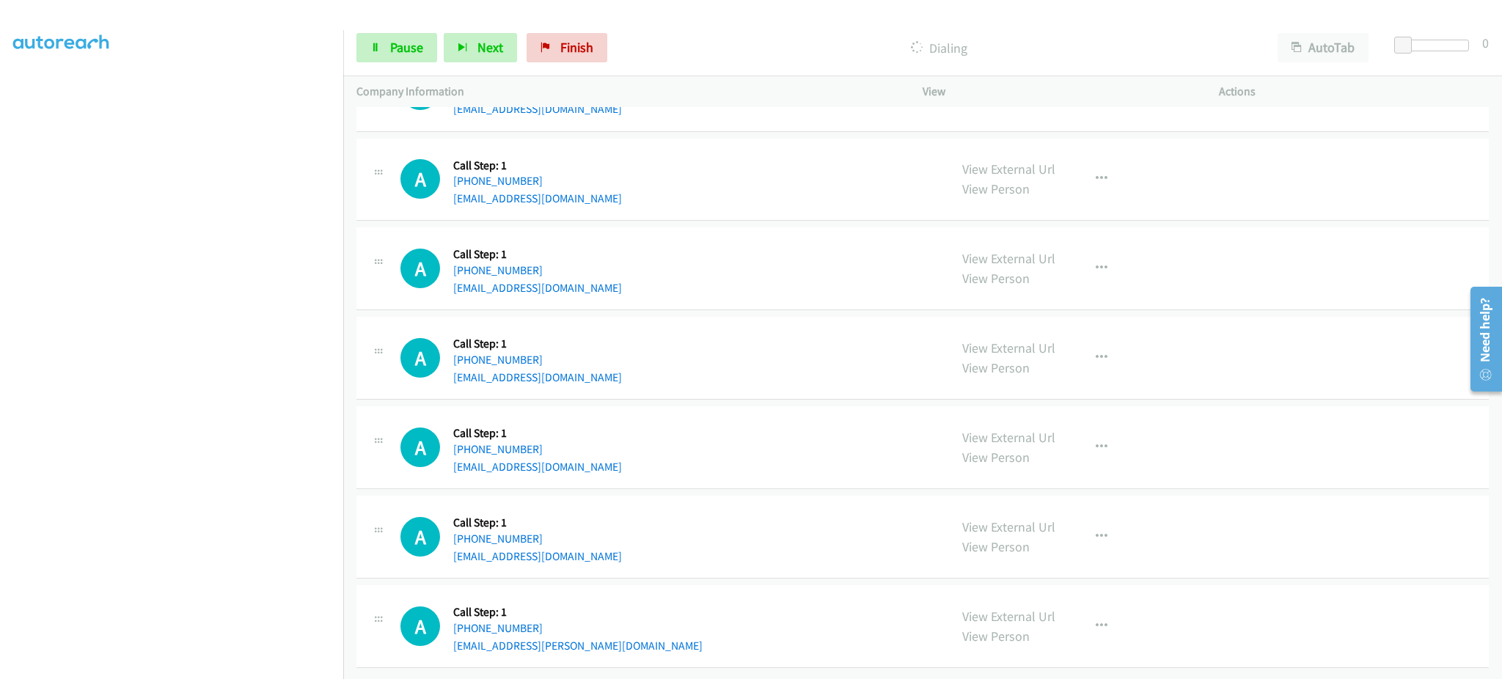
click at [576, 636] on div "A Callback Scheduled Call Step: 1 America/New_York [PHONE_NUMBER] [EMAIL_ADDRES…" at bounding box center [667, 626] width 535 height 56
click at [590, 455] on div "A Callback Scheduled Call Step: 1 [GEOGRAPHIC_DATA]/[GEOGRAPHIC_DATA] [PHONE_NU…" at bounding box center [667, 447] width 535 height 56
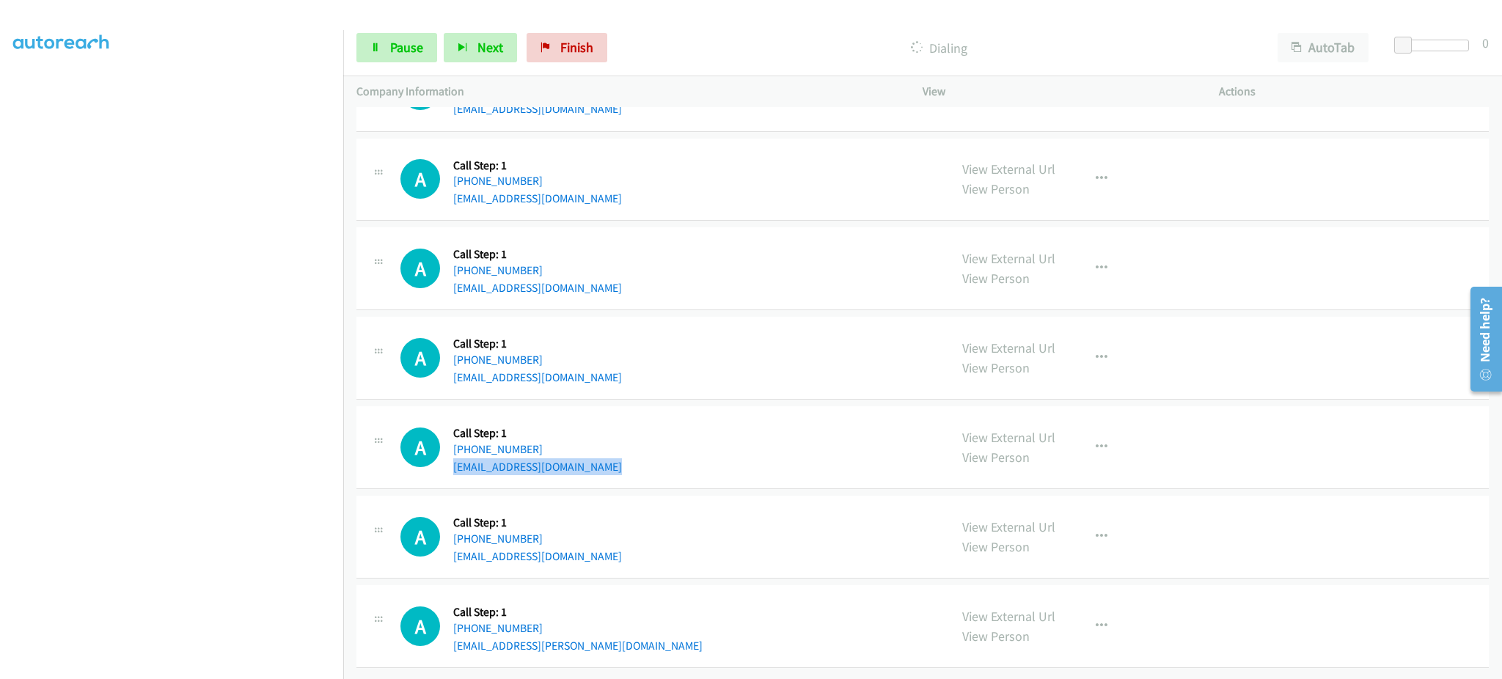
click at [590, 455] on div "A Callback Scheduled Call Step: 1 [GEOGRAPHIC_DATA]/[GEOGRAPHIC_DATA] [PHONE_NU…" at bounding box center [667, 447] width 535 height 56
click at [355, 57] on div "Start Calls Pause Next Finish Dialing AutoTab AutoTab 0" at bounding box center [922, 48] width 1159 height 56
click at [383, 55] on link "Pause" at bounding box center [396, 47] width 81 height 29
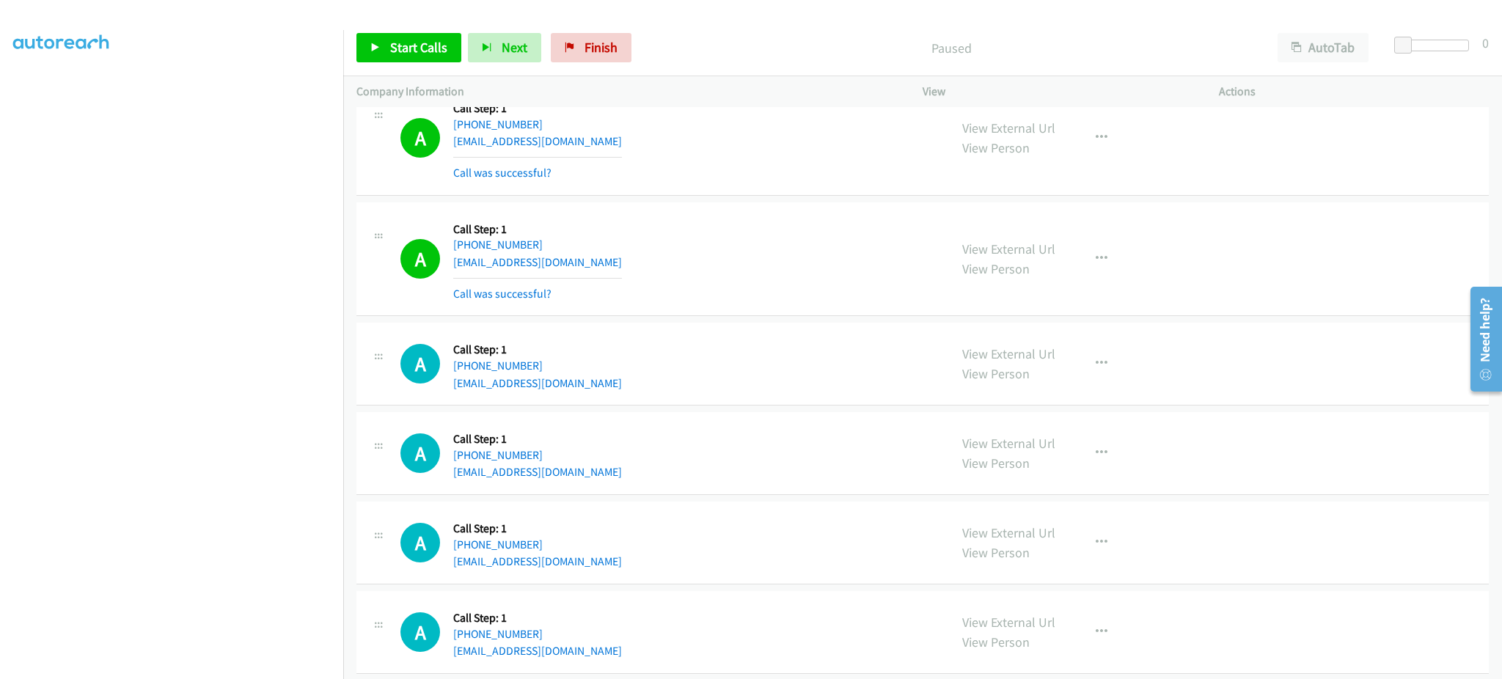
scroll to position [2496, 0]
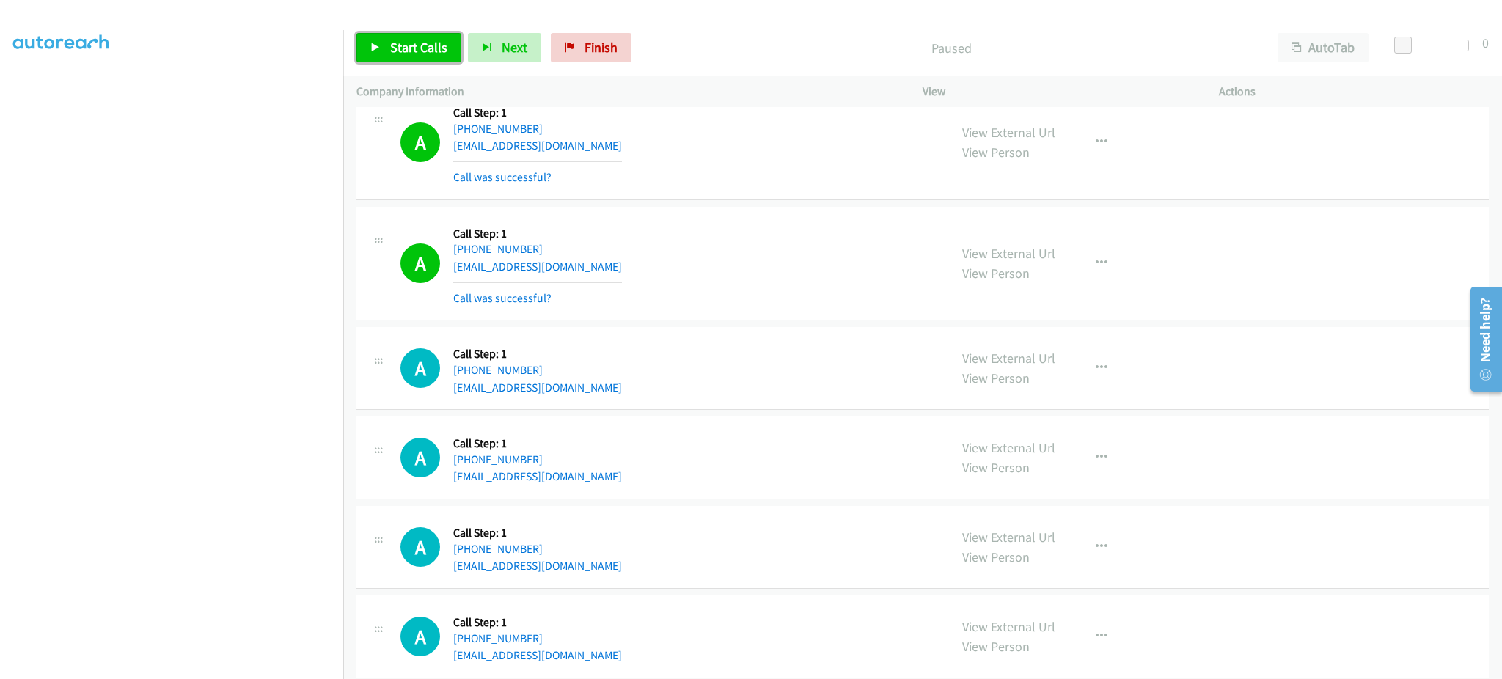
click at [391, 42] on span "Start Calls" at bounding box center [418, 47] width 57 height 17
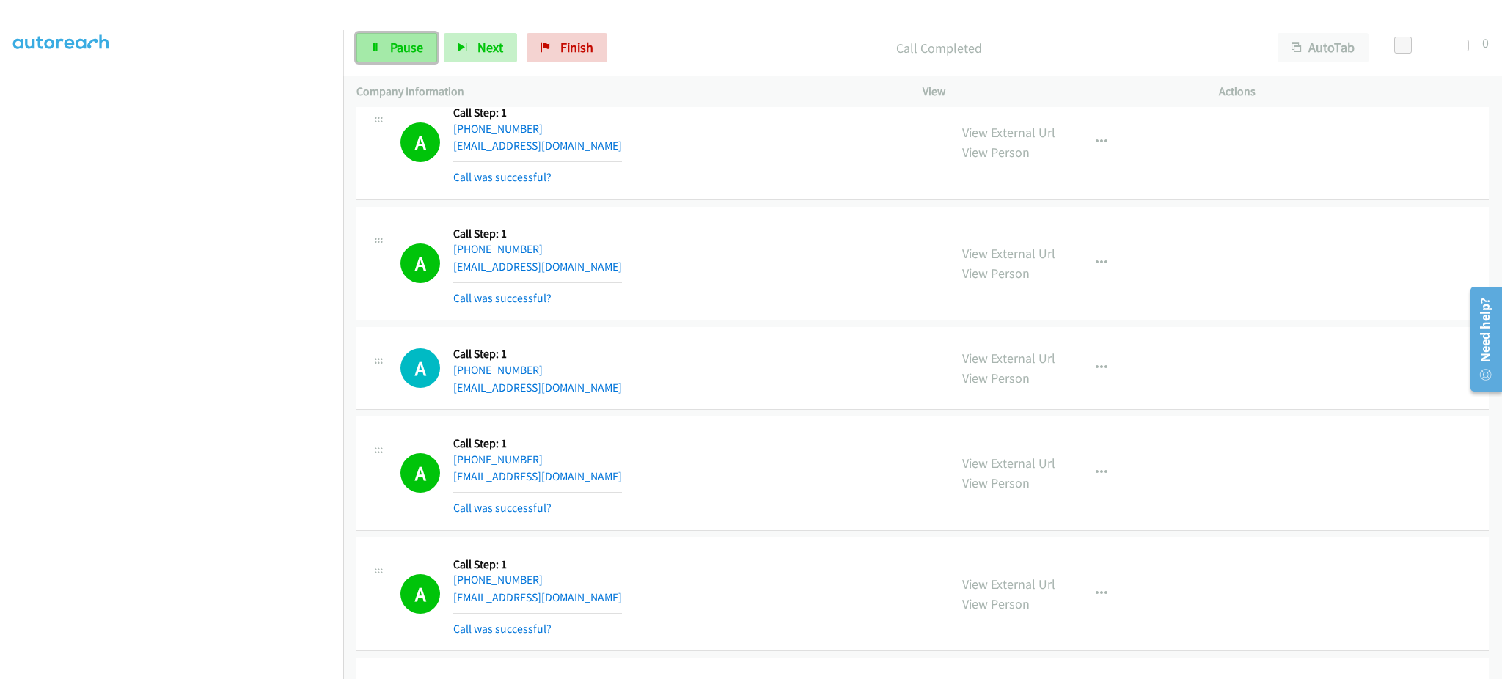
click at [419, 35] on link "Pause" at bounding box center [396, 47] width 81 height 29
click at [400, 47] on span "Start Calls" at bounding box center [418, 47] width 57 height 17
click at [395, 52] on span "Pause" at bounding box center [406, 47] width 33 height 17
click at [682, 431] on div "A Callback Scheduled Call Step: 1 America/Los_Angeles [PHONE_NUMBER] [EMAIL_ADD…" at bounding box center [667, 473] width 535 height 87
click at [400, 43] on span "Start Calls" at bounding box center [418, 47] width 57 height 17
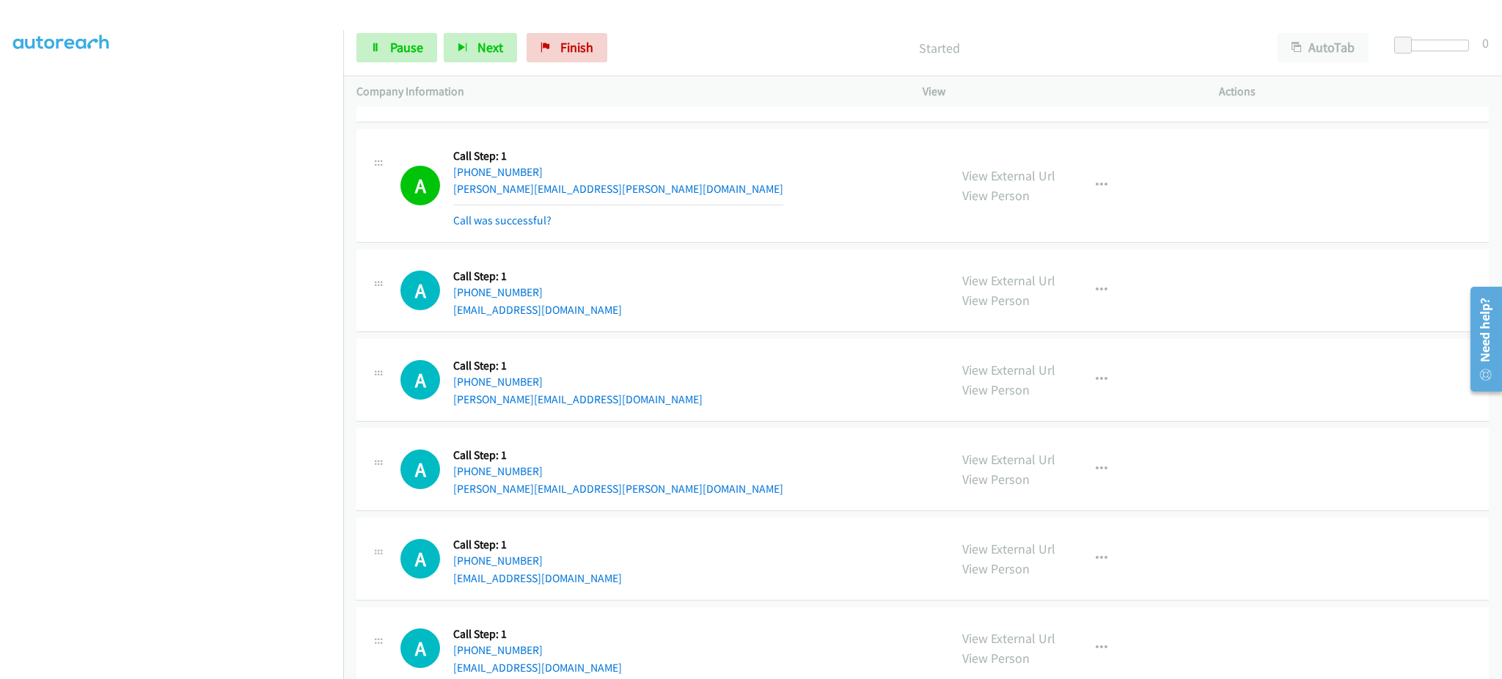
scroll to position [3693, 0]
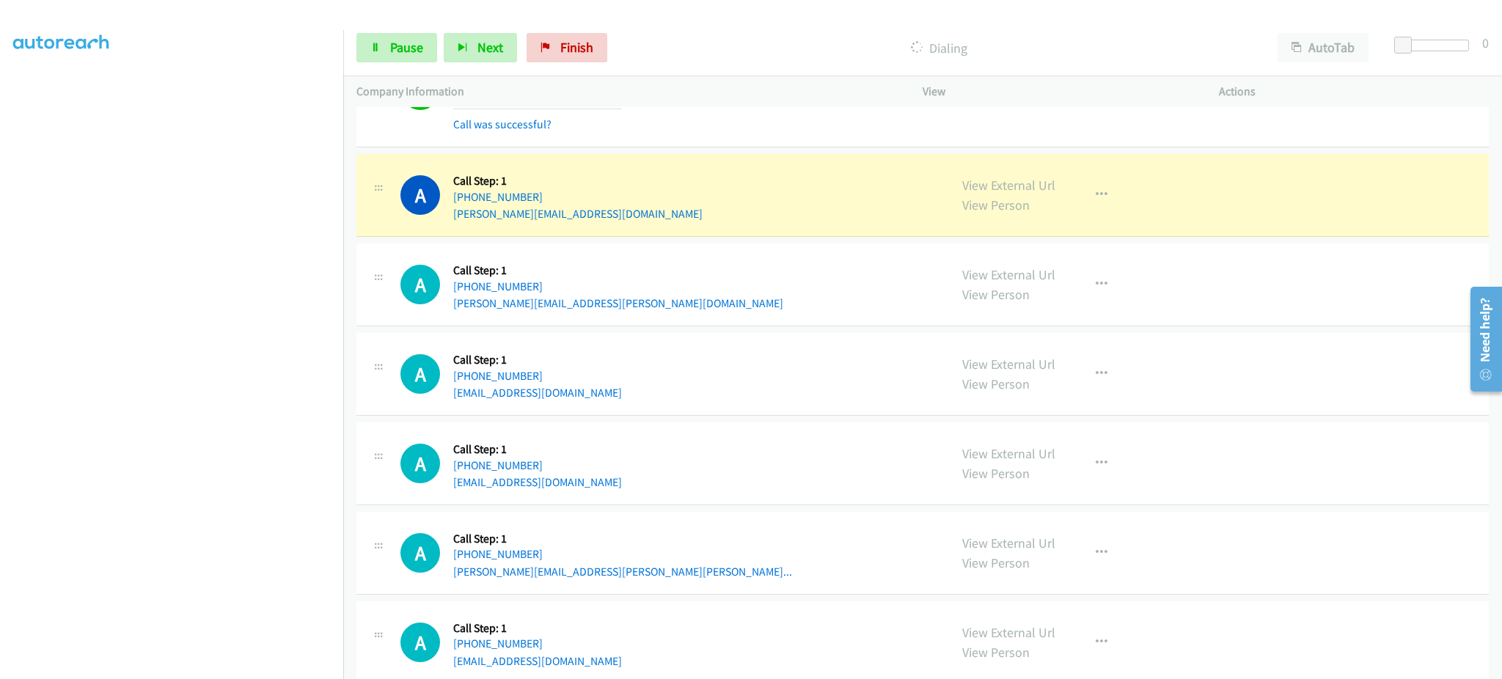
click at [301, 27] on div at bounding box center [744, 28] width 1489 height 56
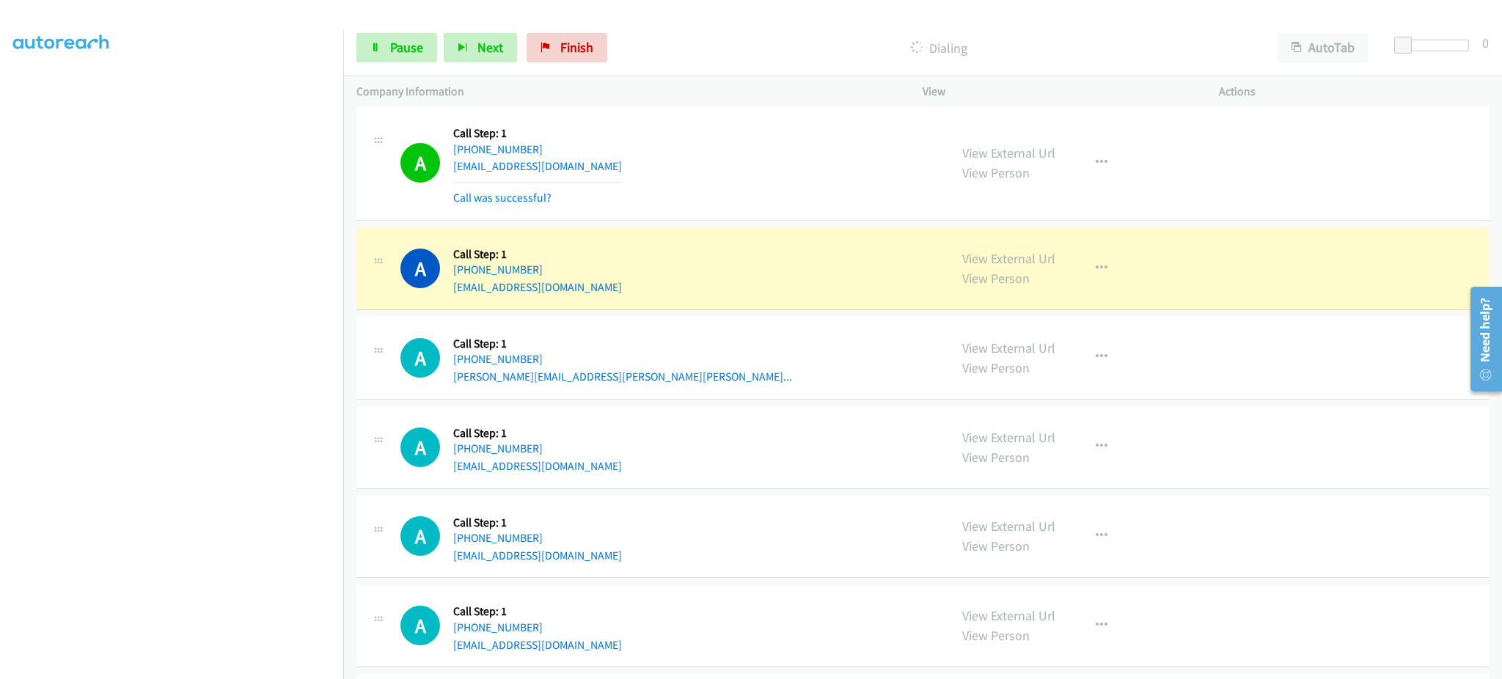
scroll to position [3986, 0]
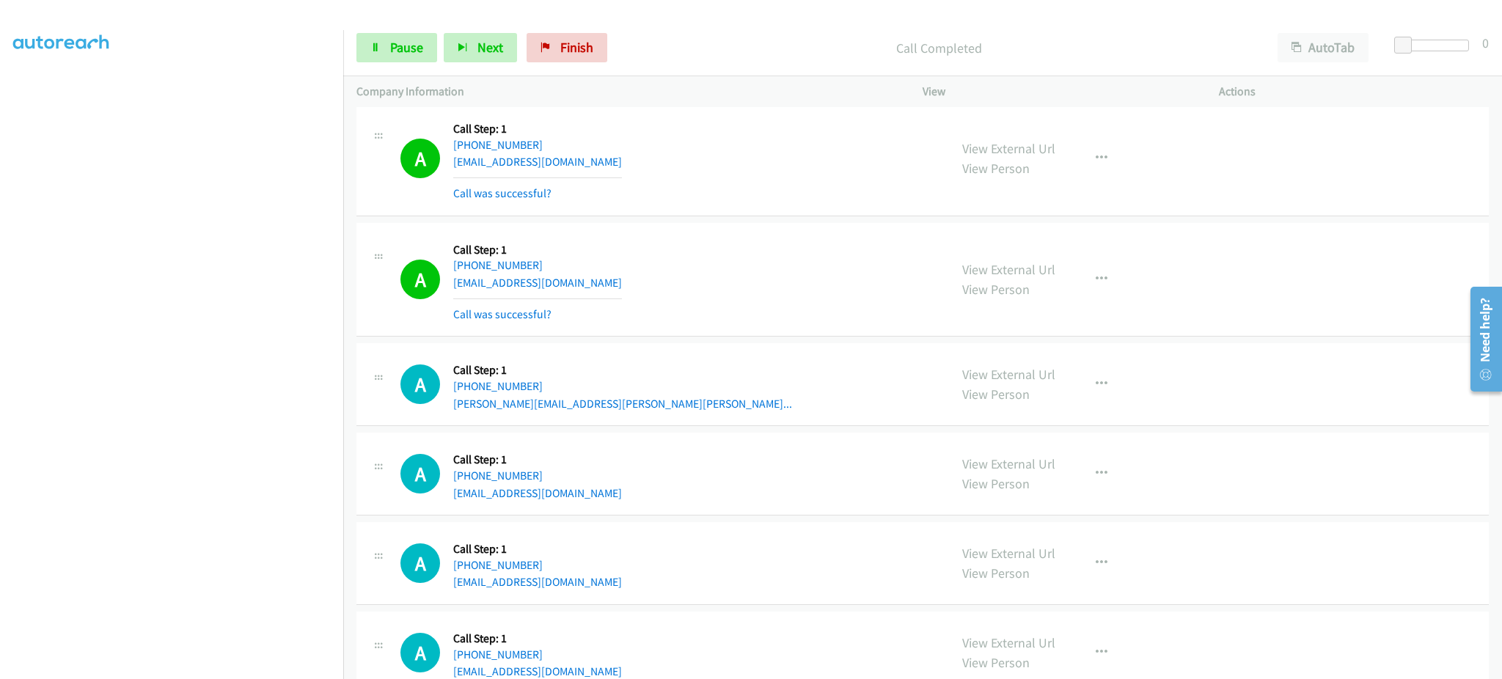
click at [1092, 264] on div "View External Url View Person View External Url Email Schedule/Manage Callback …" at bounding box center [1103, 279] width 309 height 87
click at [1096, 278] on icon "button" at bounding box center [1102, 280] width 12 height 12
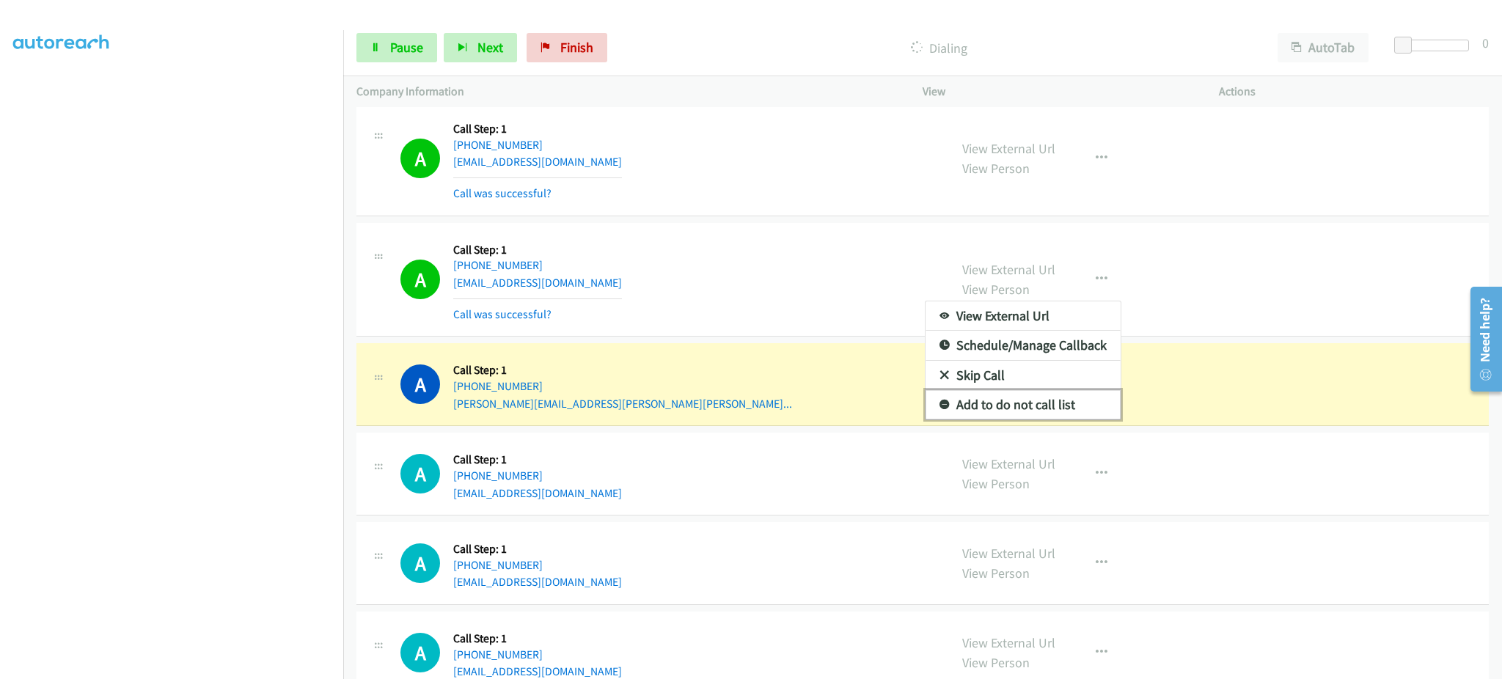
click at [1054, 411] on link "Add to do not call list" at bounding box center [1022, 404] width 195 height 29
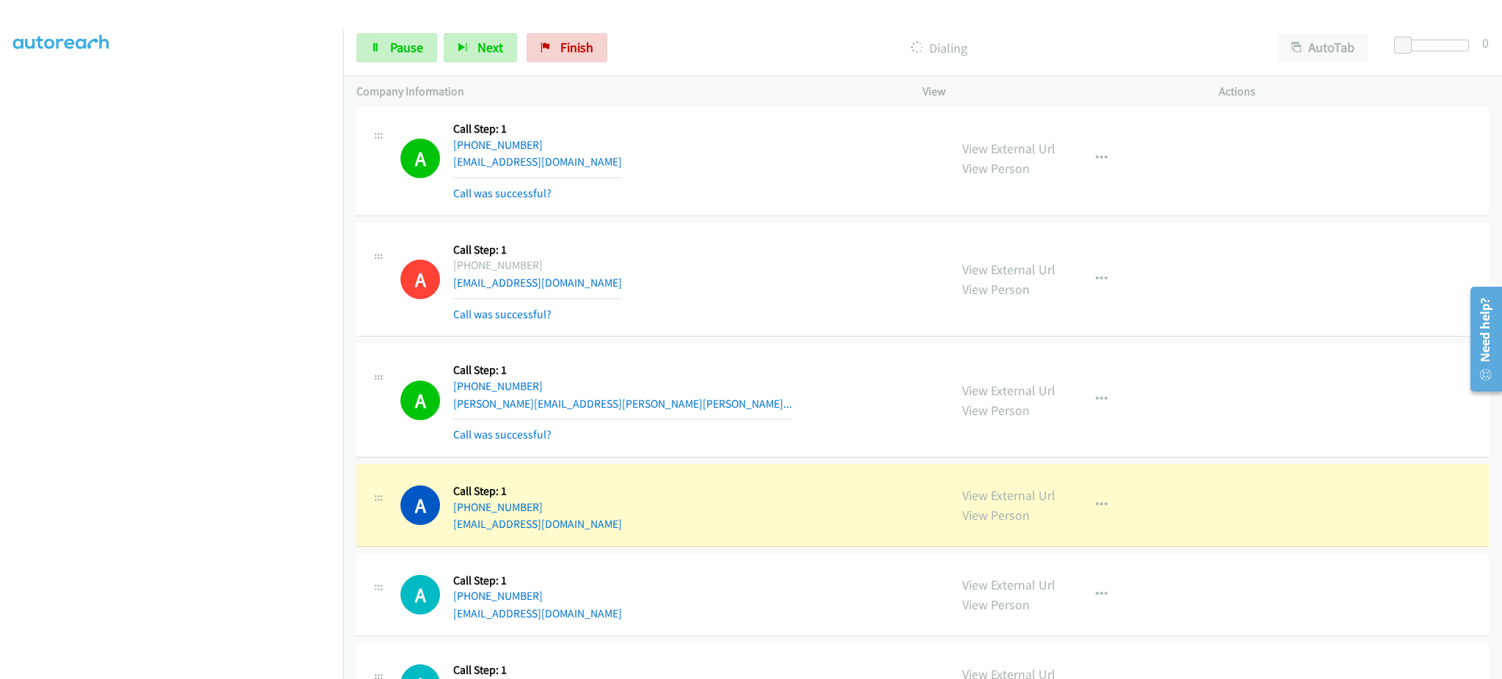
scroll to position [4279, 0]
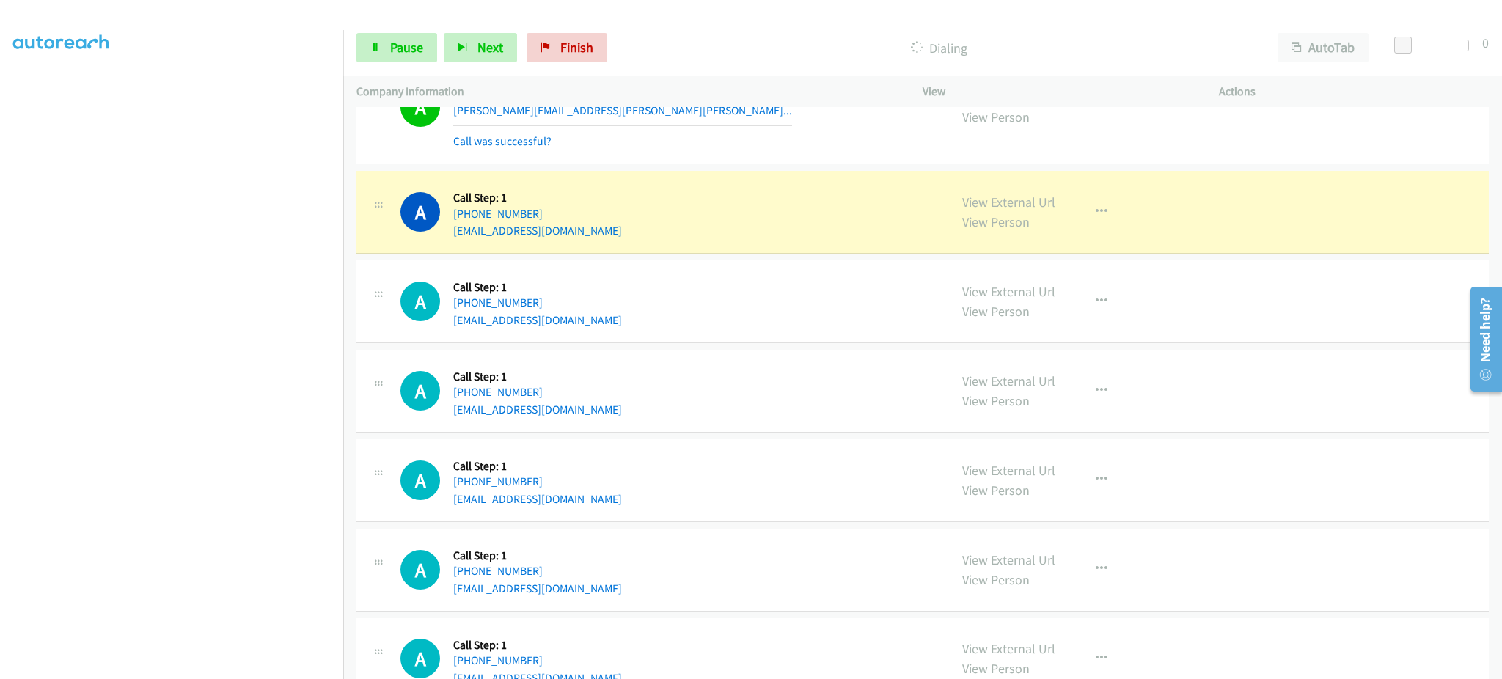
click at [1068, 205] on div "View External Url View Person View External Url Email Schedule/Manage Callback …" at bounding box center [1103, 212] width 309 height 56
click at [1089, 205] on button "button" at bounding box center [1102, 211] width 40 height 29
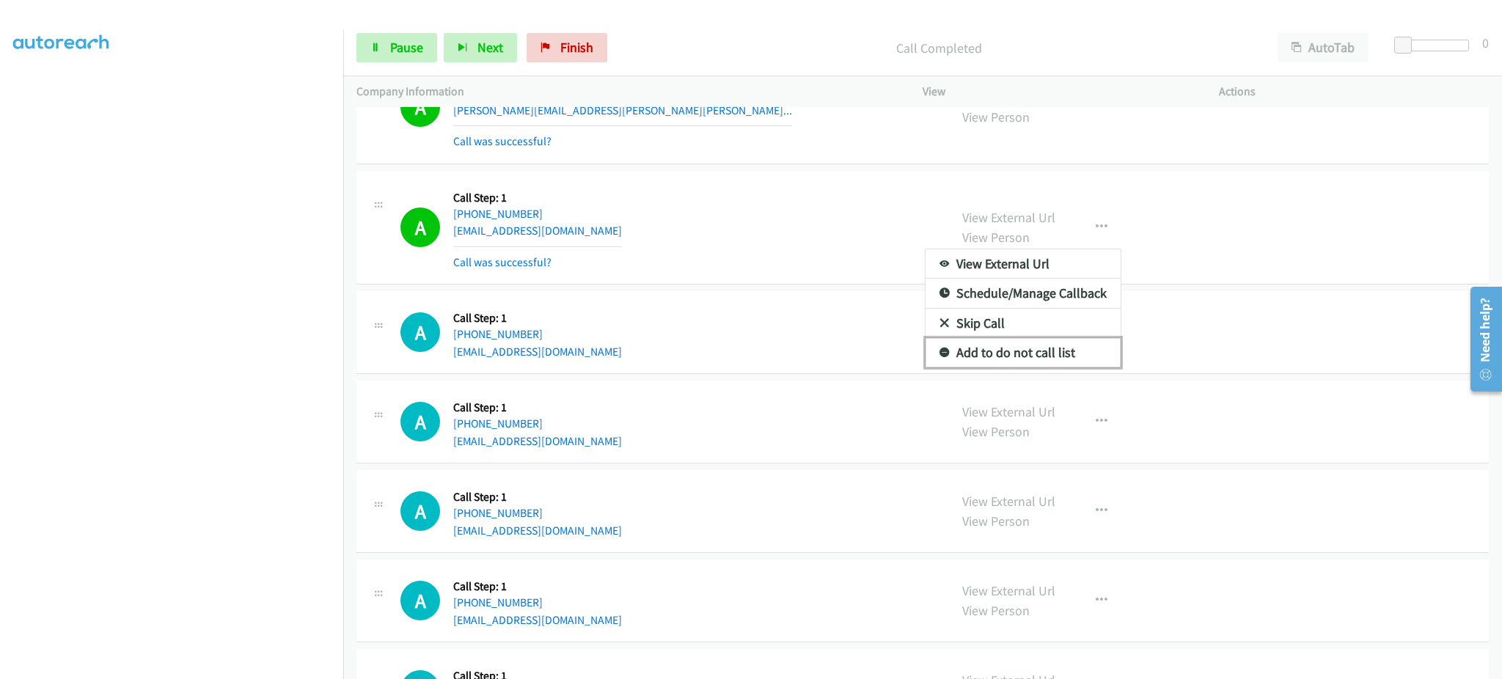
click at [1075, 362] on link "Add to do not call list" at bounding box center [1022, 352] width 195 height 29
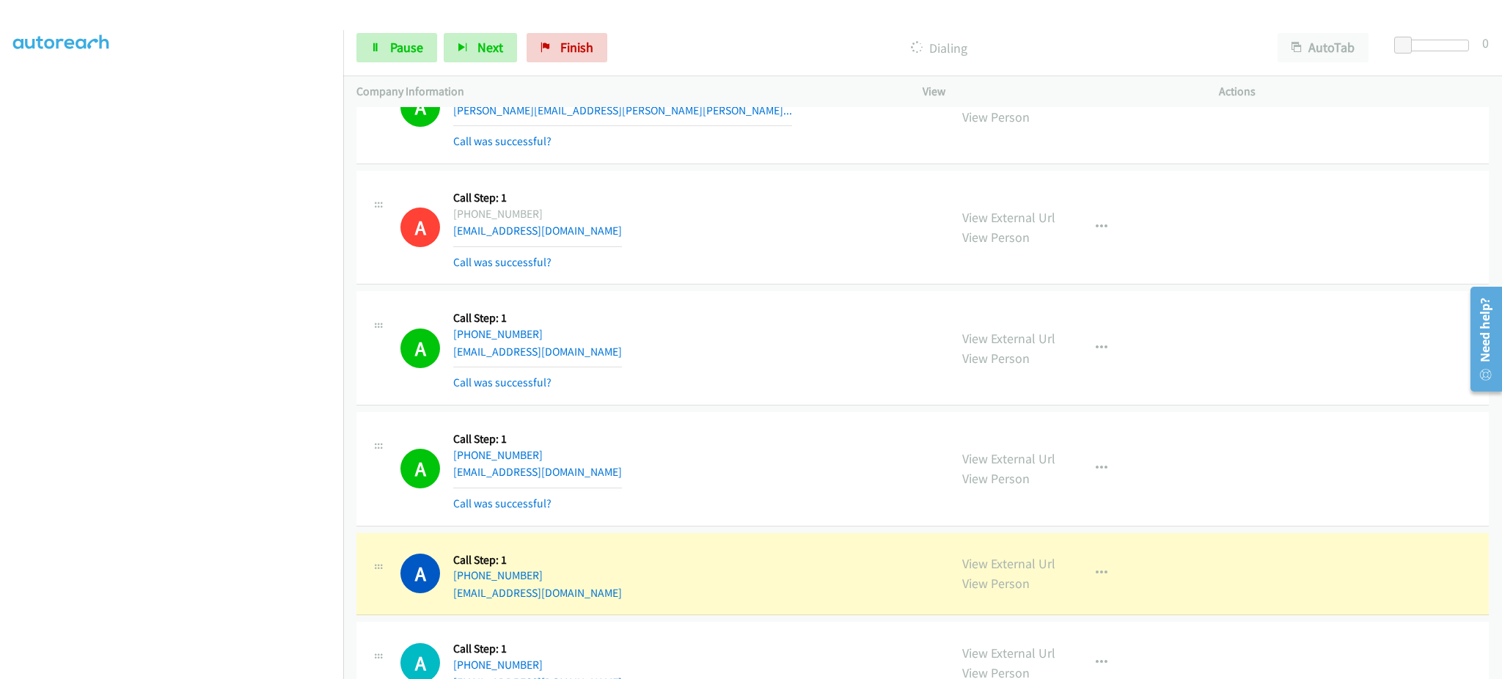
scroll to position [1305, 0]
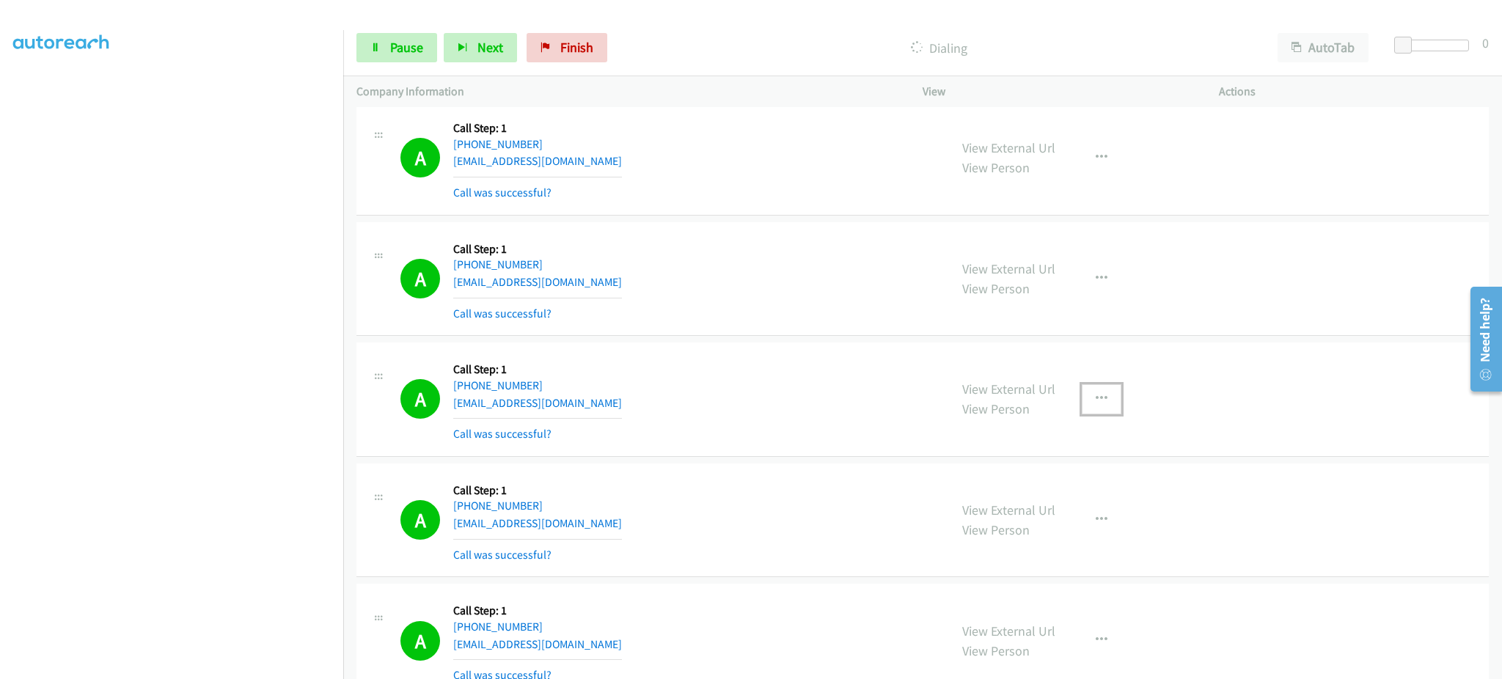
click at [1089, 414] on button "button" at bounding box center [1102, 398] width 40 height 29
click at [1043, 533] on link "Add to do not call list" at bounding box center [1022, 524] width 195 height 29
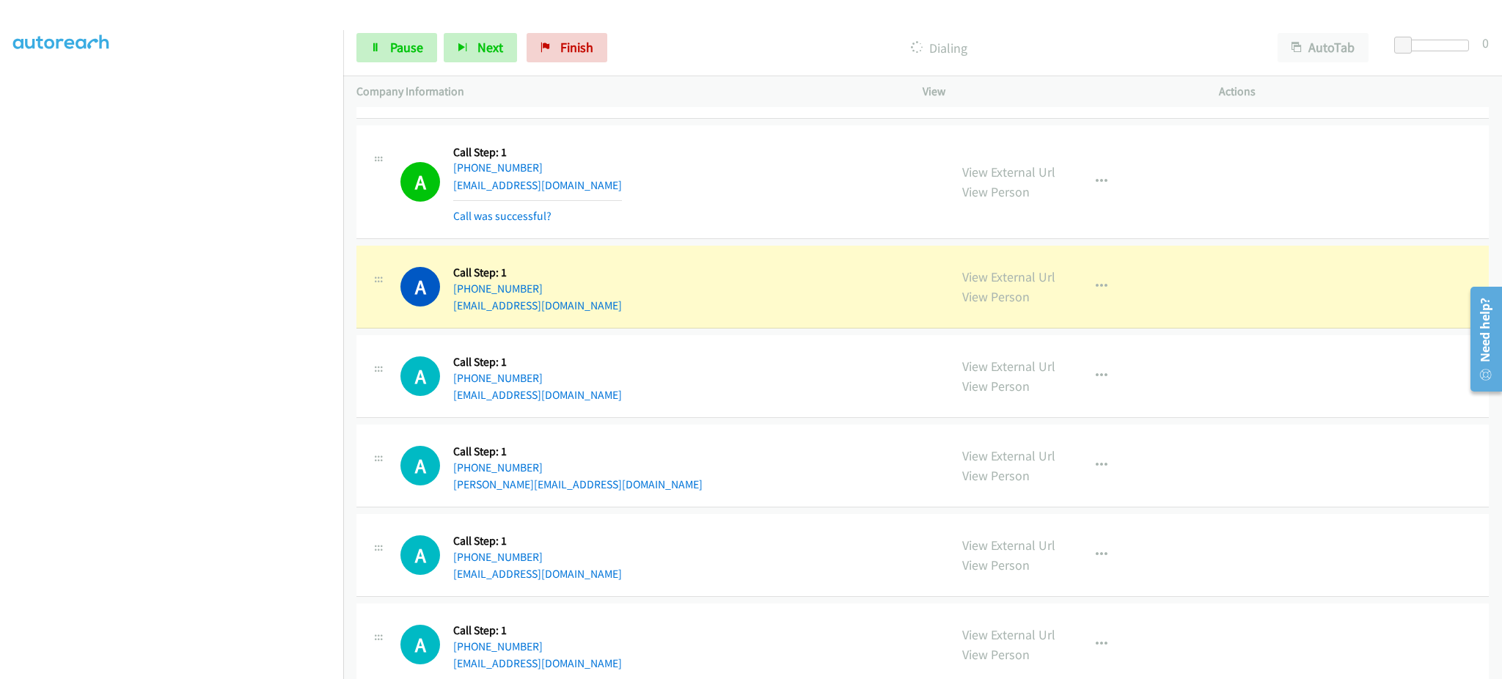
scroll to position [4722, 0]
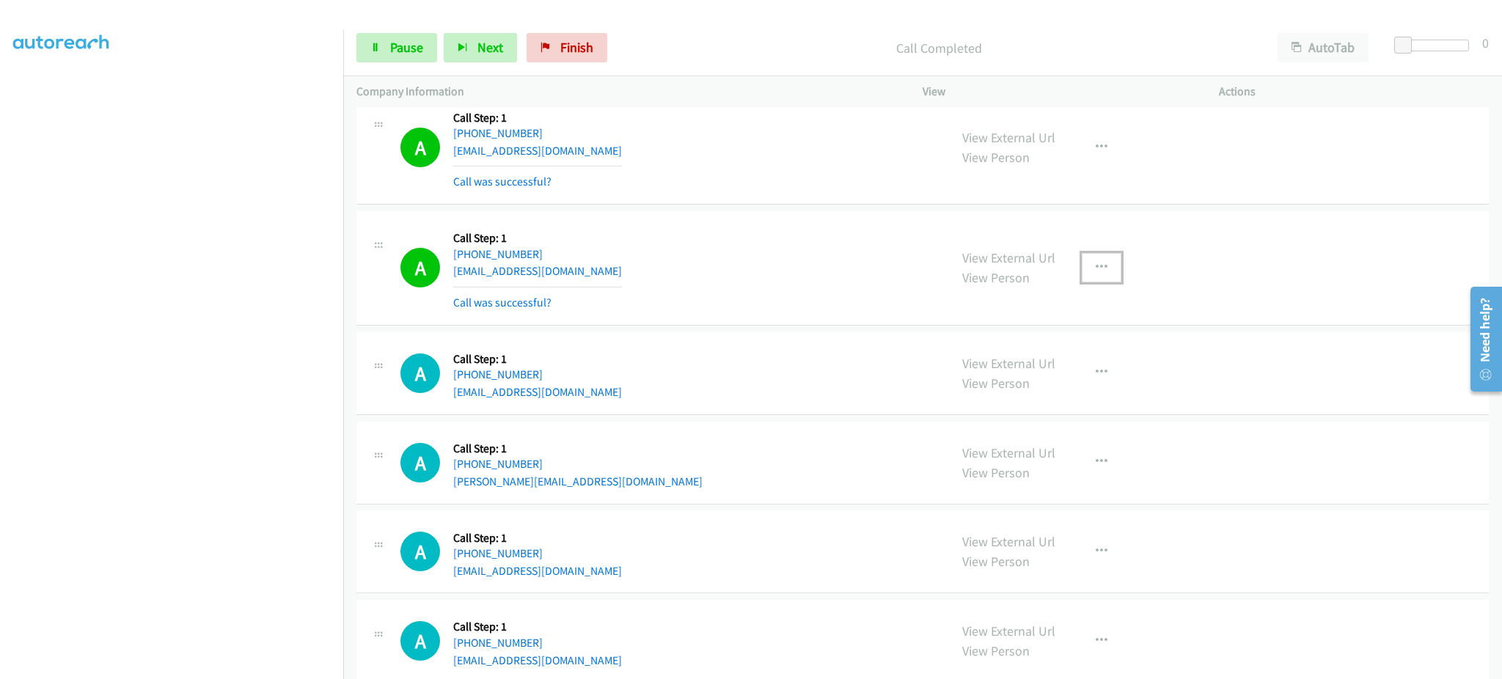
click at [1082, 261] on button "button" at bounding box center [1102, 267] width 40 height 29
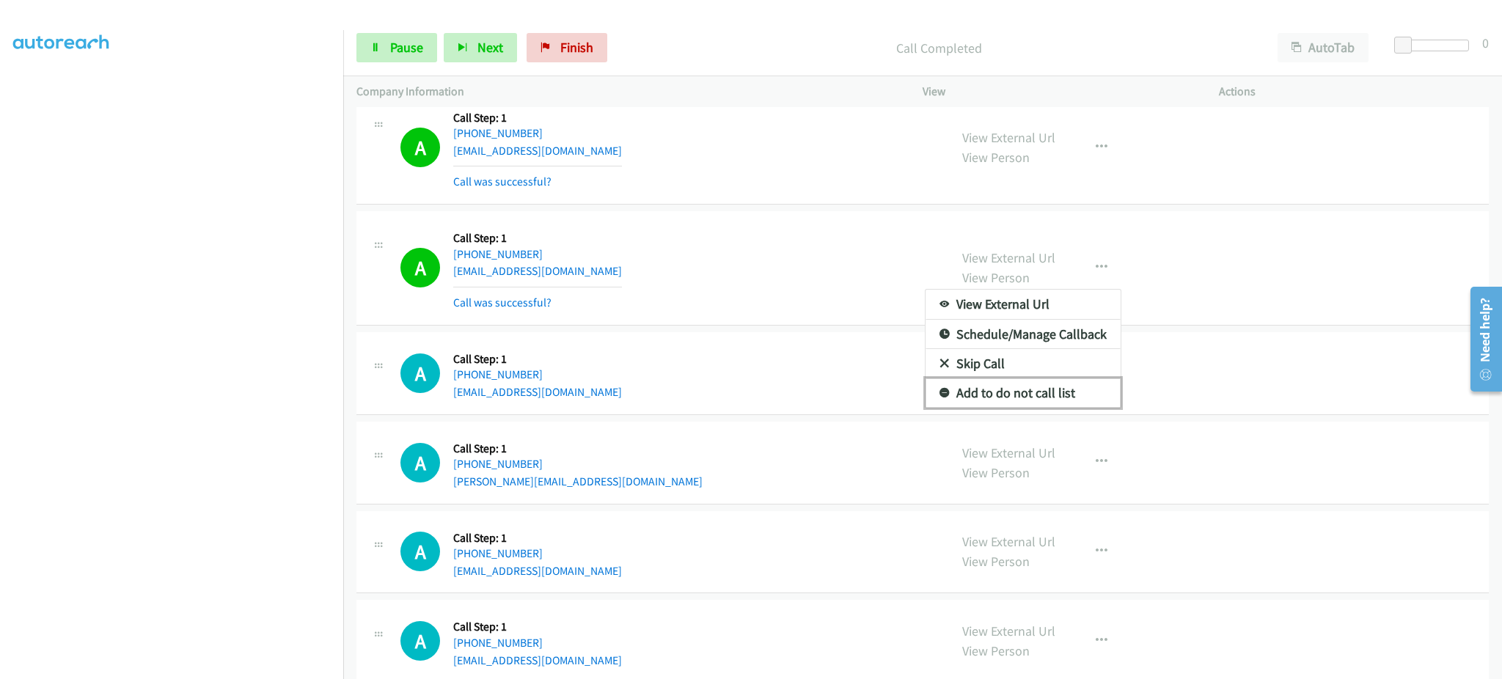
click at [1076, 395] on link "Add to do not call list" at bounding box center [1022, 392] width 195 height 29
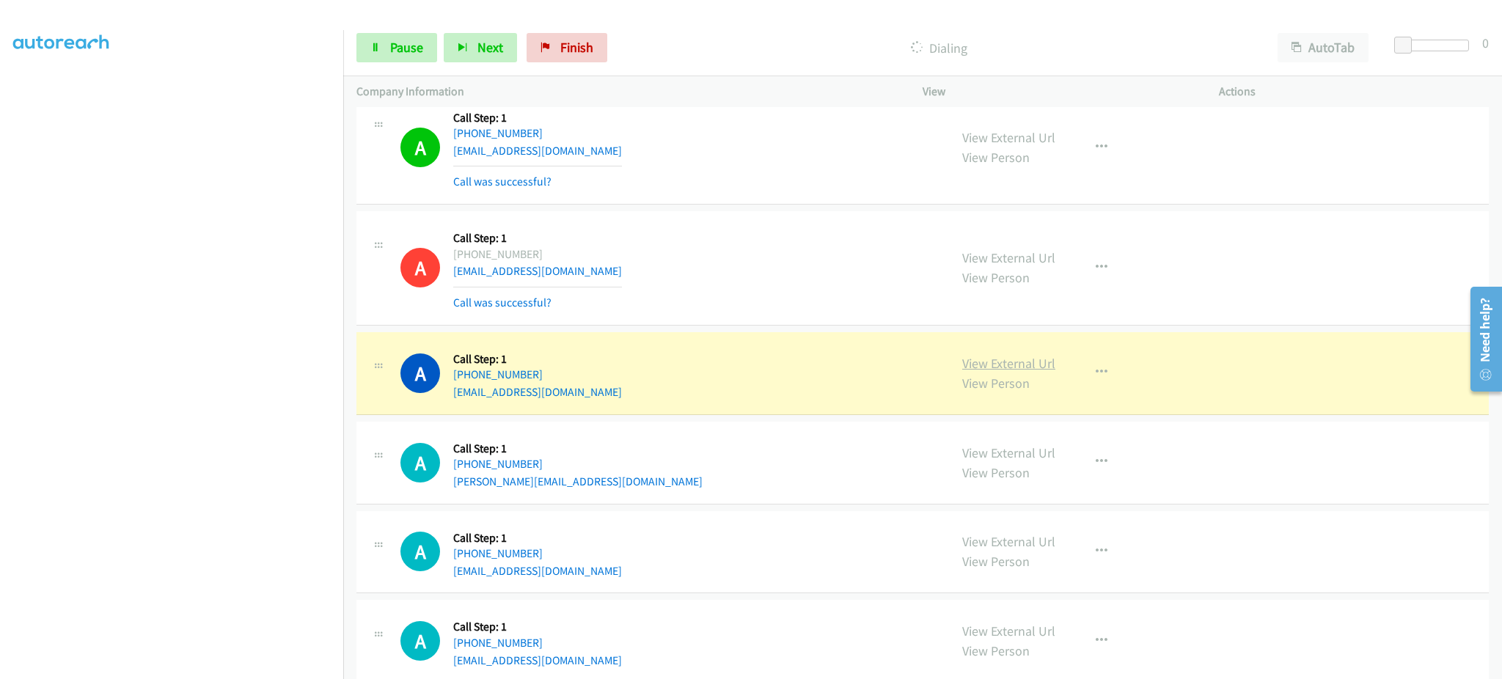
click at [1010, 367] on link "View External Url" at bounding box center [1008, 363] width 93 height 17
drag, startPoint x: 603, startPoint y: 381, endPoint x: 461, endPoint y: 384, distance: 142.3
click at [461, 384] on div "A Callback Scheduled Call Step: 1 America/New_York [PHONE_NUMBER] [EMAIL_ADDRES…" at bounding box center [667, 373] width 535 height 56
click at [571, 392] on div "A Callback Scheduled Call Step: 1 America/New_York [PHONE_NUMBER] [EMAIL_ADDRES…" at bounding box center [667, 373] width 535 height 56
drag, startPoint x: 575, startPoint y: 378, endPoint x: 463, endPoint y: 374, distance: 112.3
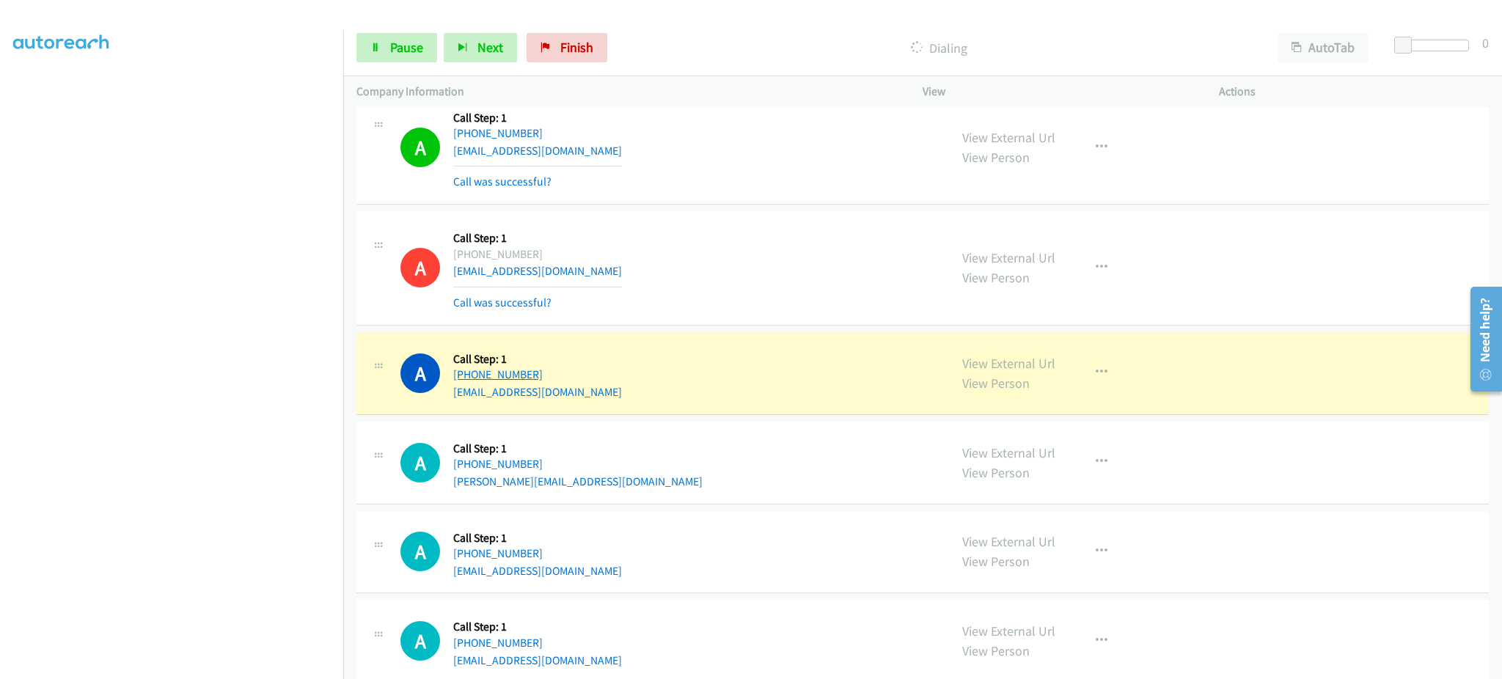
click at [463, 374] on div "A Callback Scheduled Call Step: 1 America/New_York [PHONE_NUMBER] [EMAIL_ADDRES…" at bounding box center [667, 373] width 535 height 56
click at [425, 58] on link "Pause" at bounding box center [396, 47] width 81 height 29
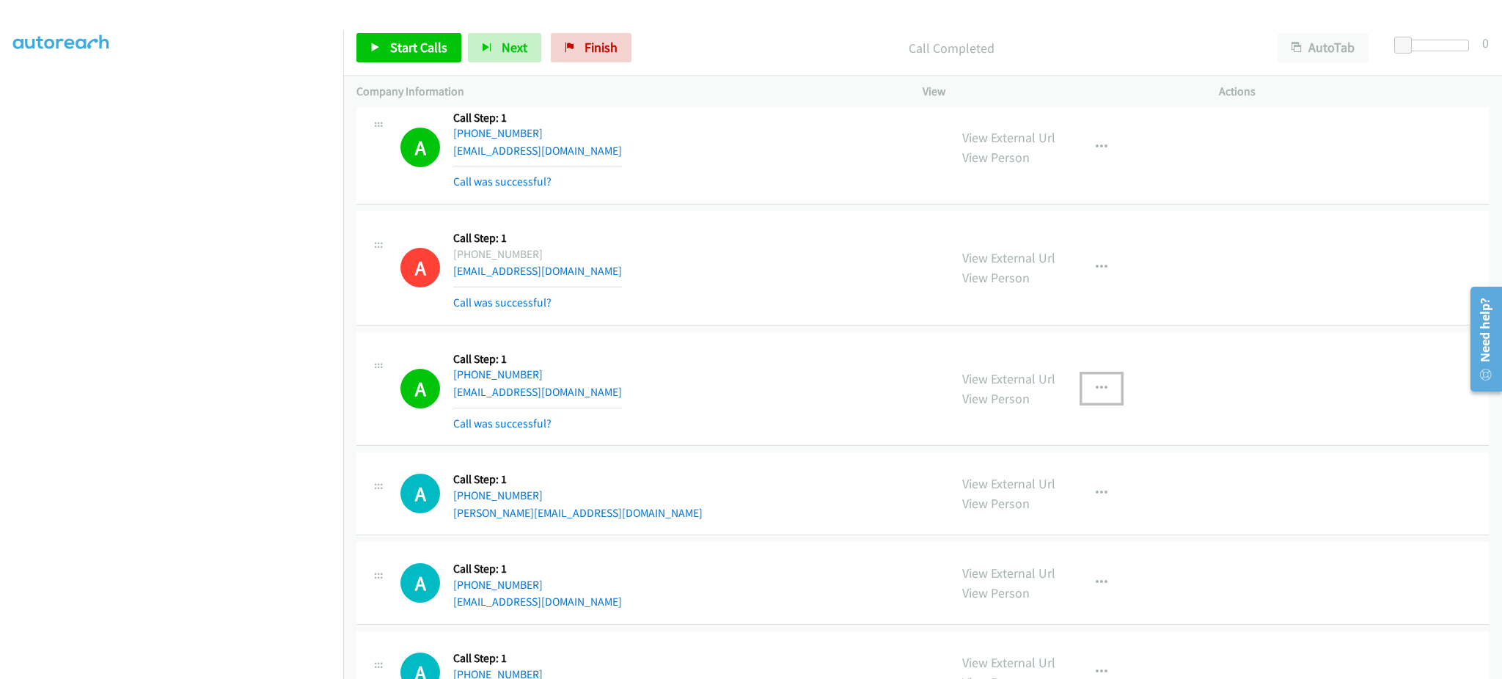
click at [1104, 385] on button "button" at bounding box center [1102, 388] width 40 height 29
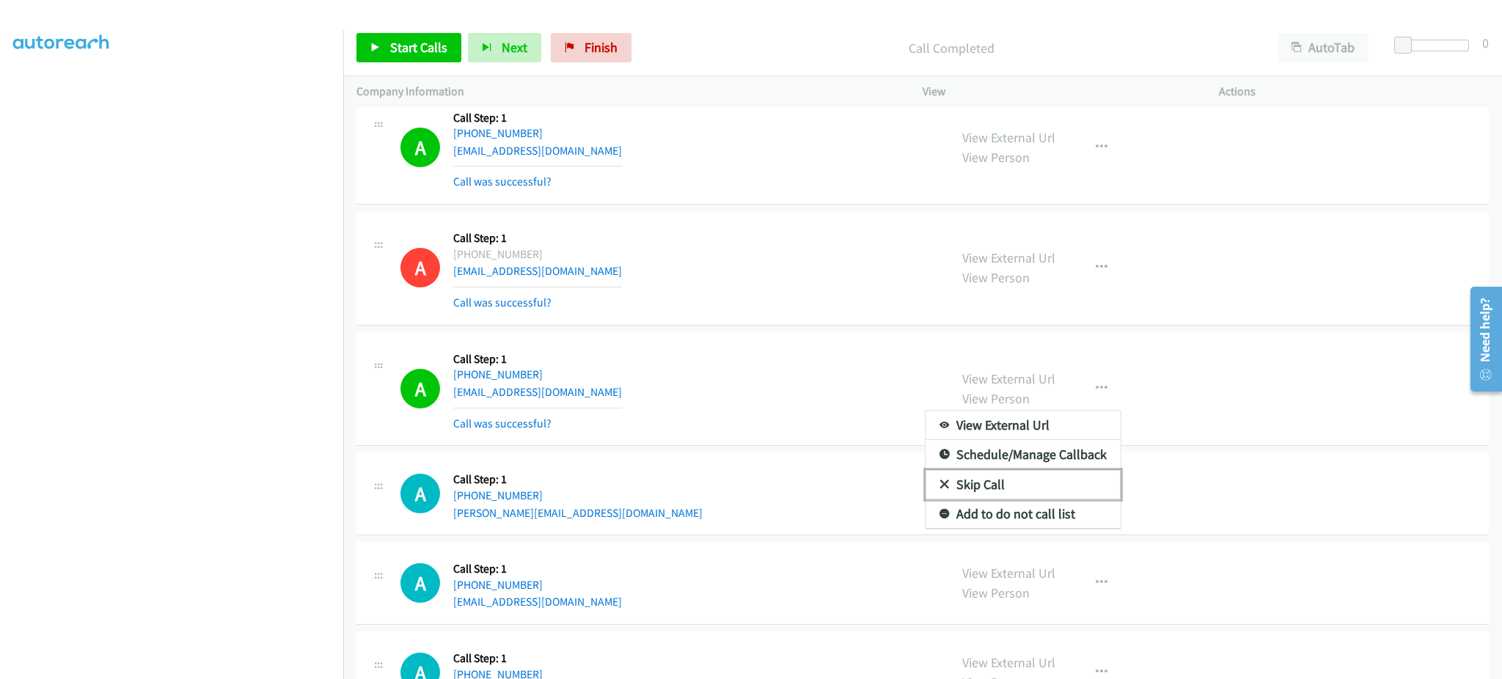
click at [1084, 499] on link "Skip Call" at bounding box center [1022, 484] width 195 height 29
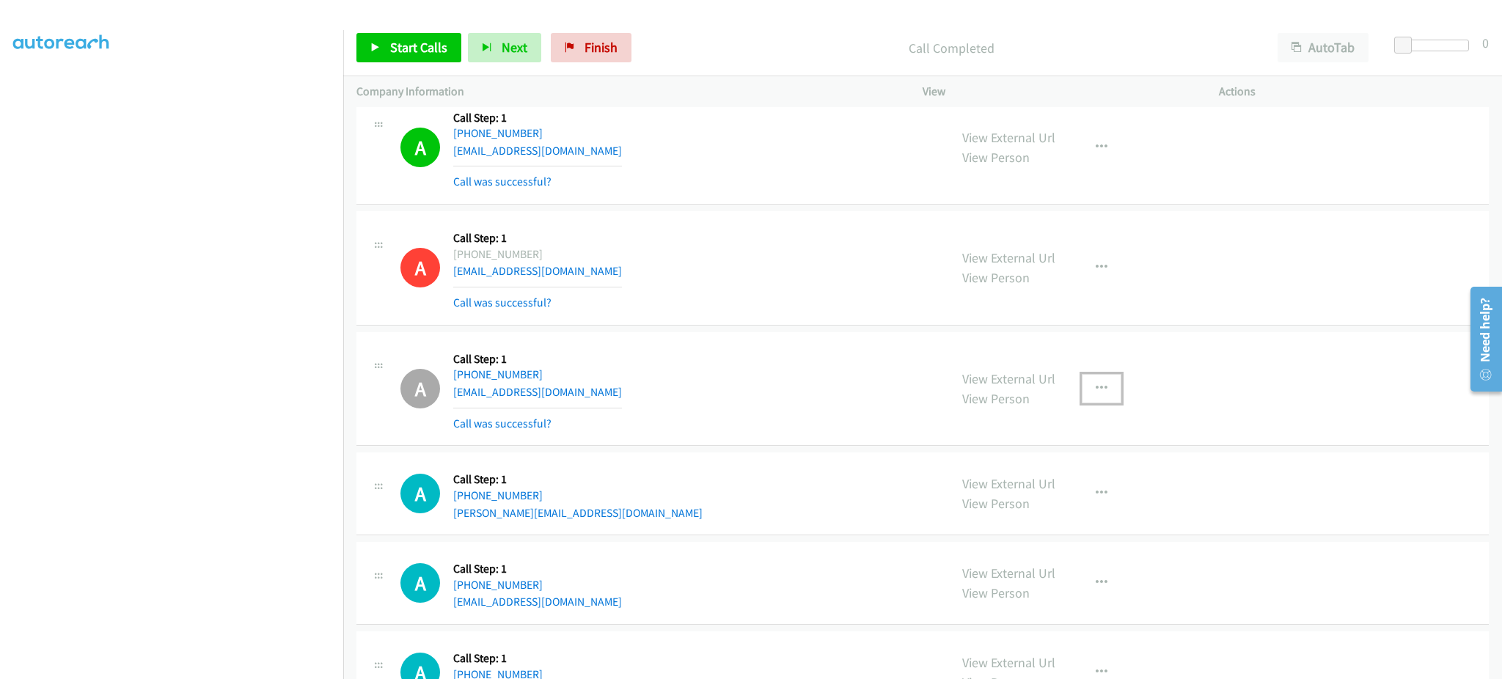
click at [1096, 392] on icon "button" at bounding box center [1102, 389] width 12 height 12
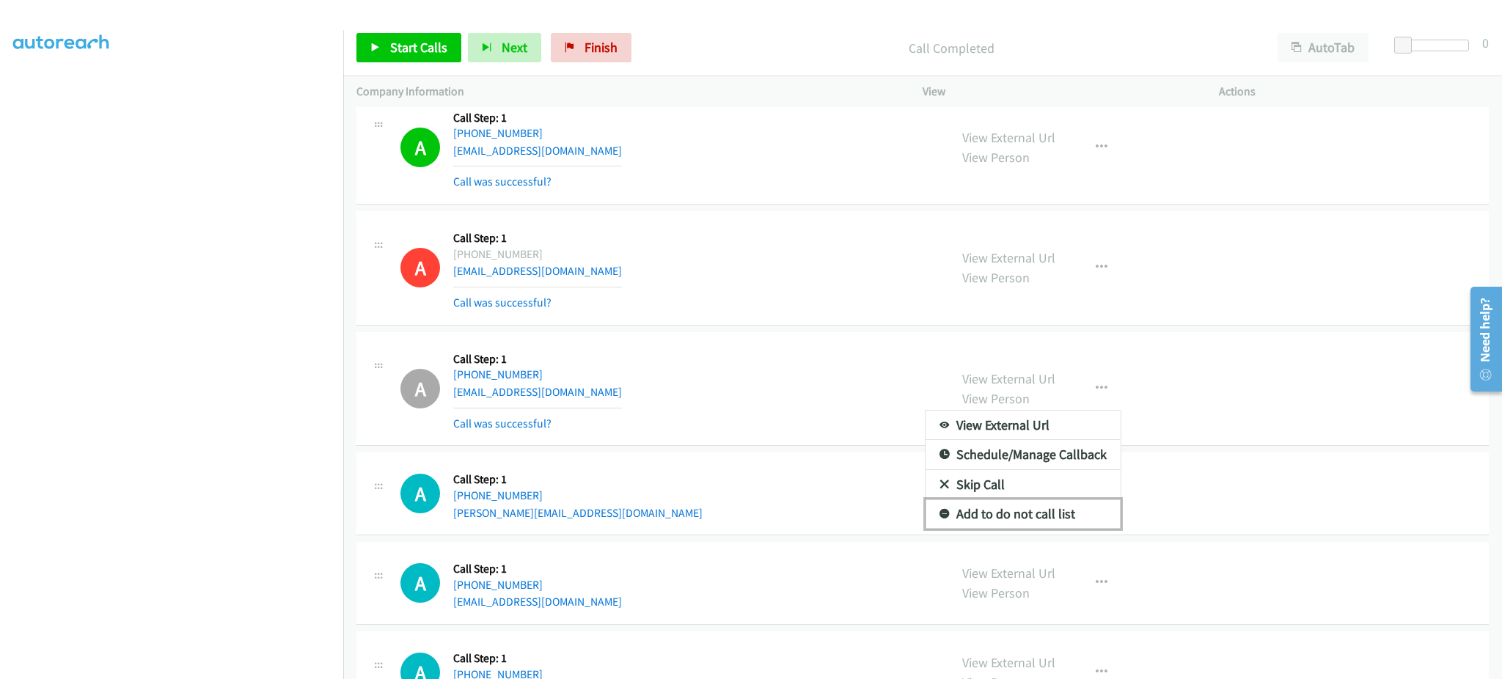
click at [1054, 510] on link "Add to do not call list" at bounding box center [1022, 513] width 195 height 29
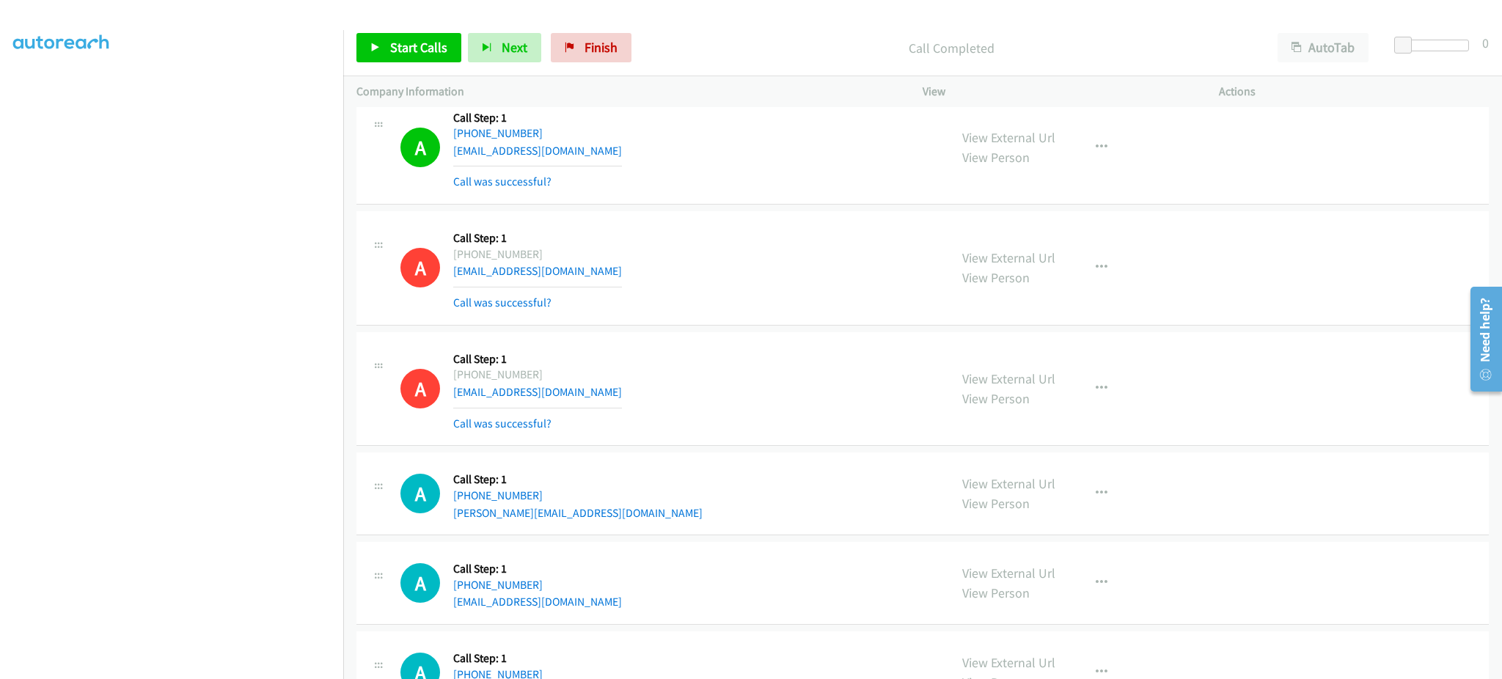
scroll to position [5015, 0]
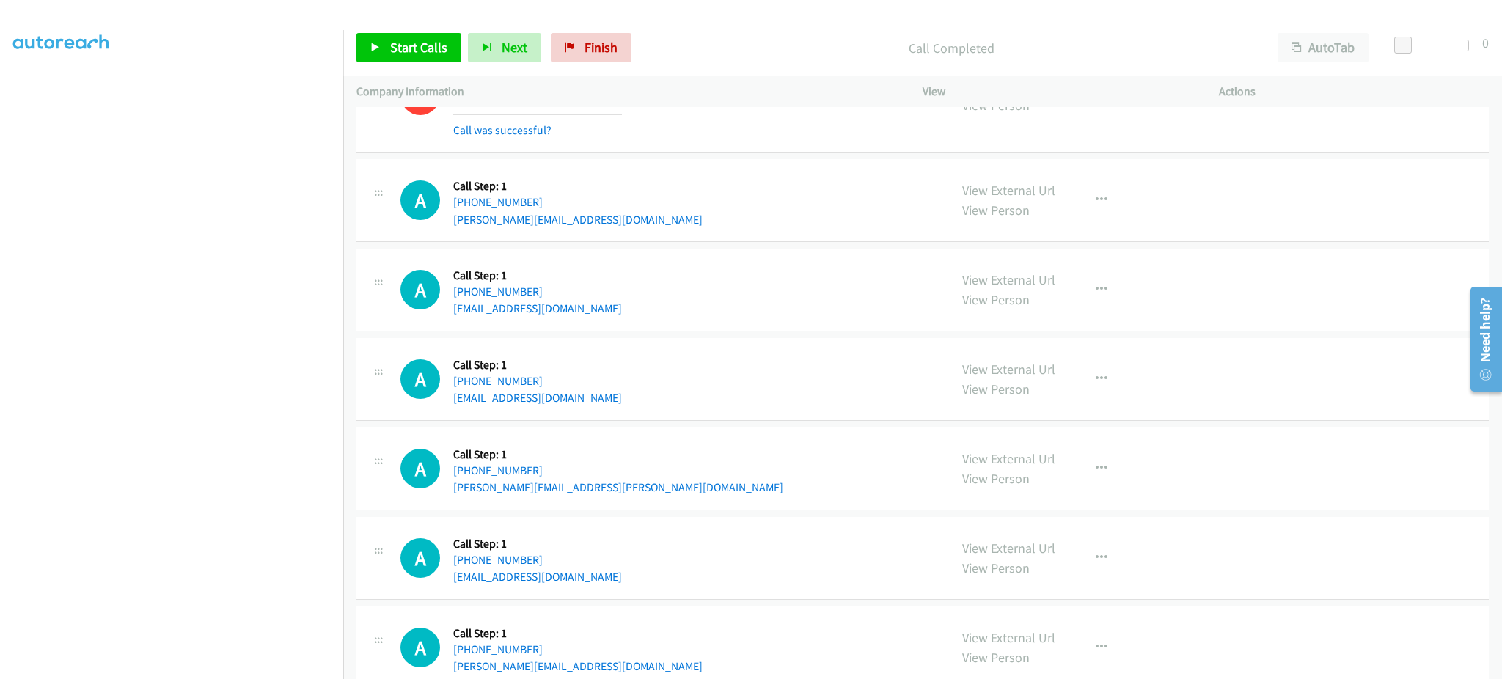
click at [623, 227] on div "A Callback Scheduled Call Step: 1 America/New_York [PHONE_NUMBER] [PERSON_NAME]…" at bounding box center [667, 200] width 535 height 56
click at [591, 318] on div "A Callback Scheduled Call Step: 1 America/New_York [PHONE_NUMBER] [EMAIL_ADDRES…" at bounding box center [667, 290] width 535 height 56
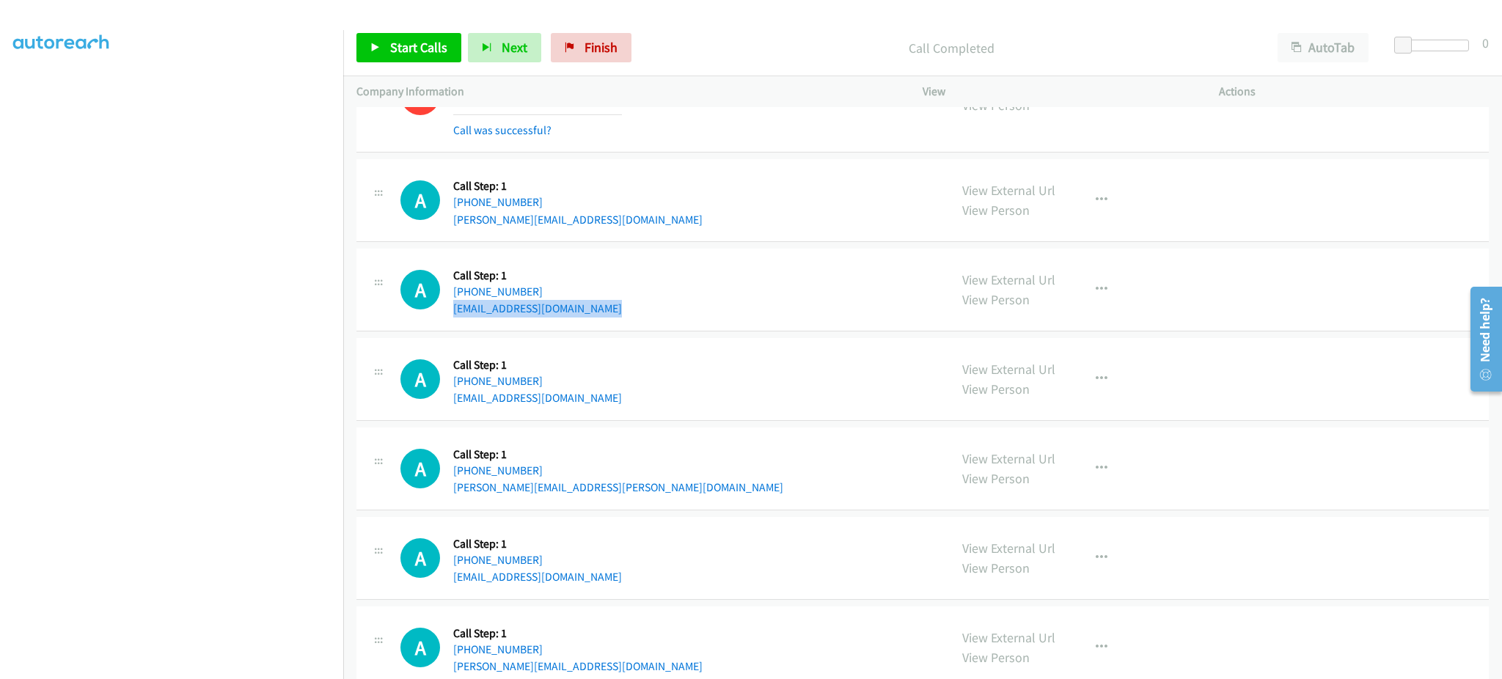
click at [591, 318] on div "A Callback Scheduled Call Step: 1 America/New_York [PHONE_NUMBER] [EMAIL_ADDRES…" at bounding box center [667, 290] width 535 height 56
click at [615, 399] on div "A Callback Scheduled Call Step: 1 [GEOGRAPHIC_DATA]/[GEOGRAPHIC_DATA] [PHONE_NU…" at bounding box center [667, 379] width 535 height 56
click at [600, 487] on div "A Callback Scheduled Call Step: 1 [GEOGRAPHIC_DATA]/[GEOGRAPHIC_DATA] [PHONE_NU…" at bounding box center [667, 469] width 535 height 56
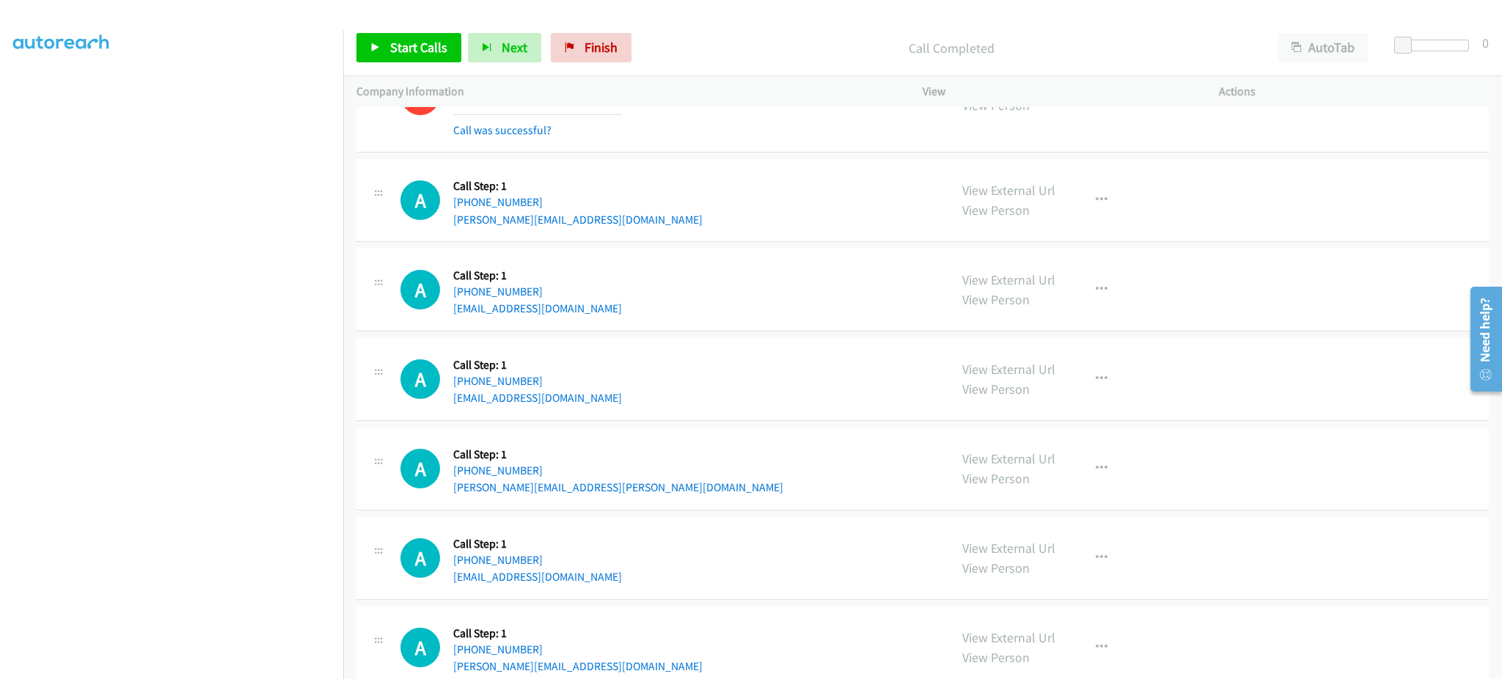
click at [600, 487] on div "A Callback Scheduled Call Step: 1 [GEOGRAPHIC_DATA]/[GEOGRAPHIC_DATA] [PHONE_NU…" at bounding box center [667, 469] width 535 height 56
click at [650, 588] on div "A Callback Scheduled Call Step: 1 America/New_York [PHONE_NUMBER] [EMAIL_ADDRES…" at bounding box center [922, 558] width 1132 height 83
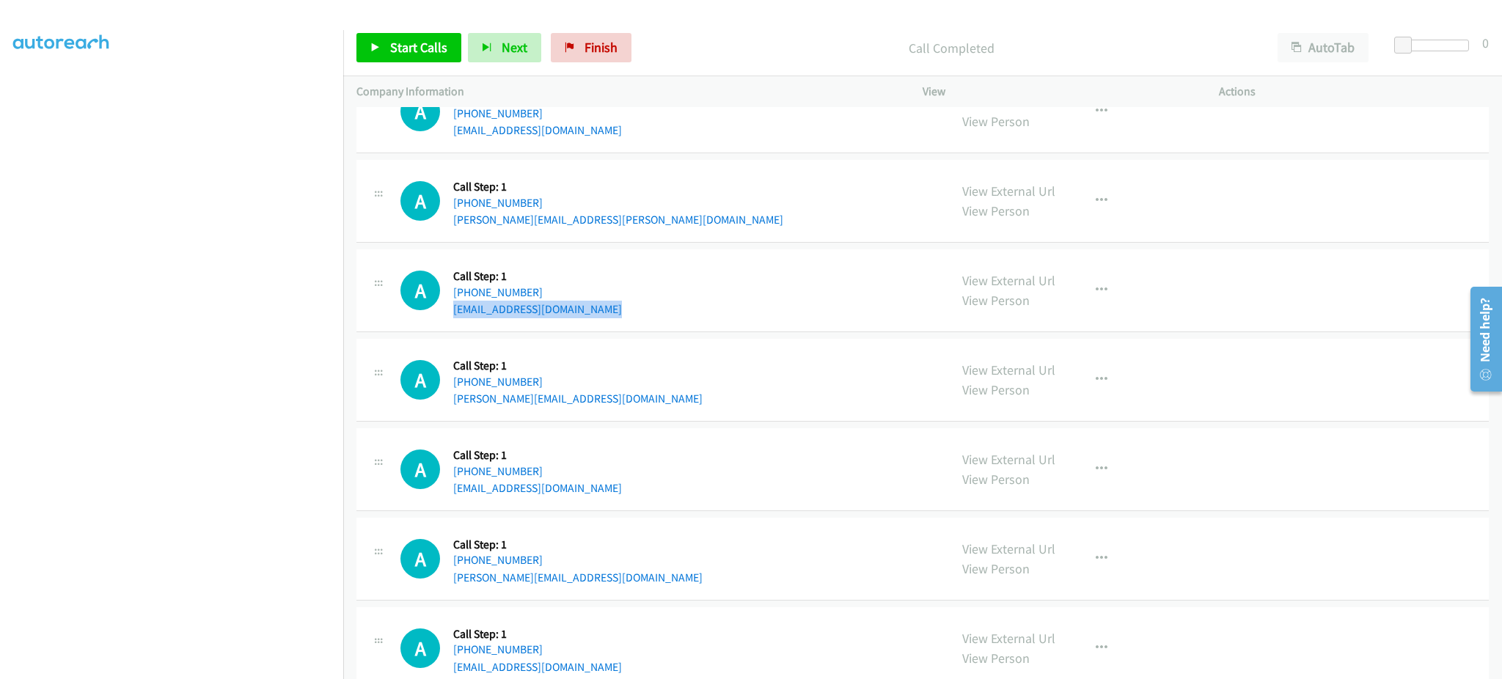
scroll to position [5206, 0]
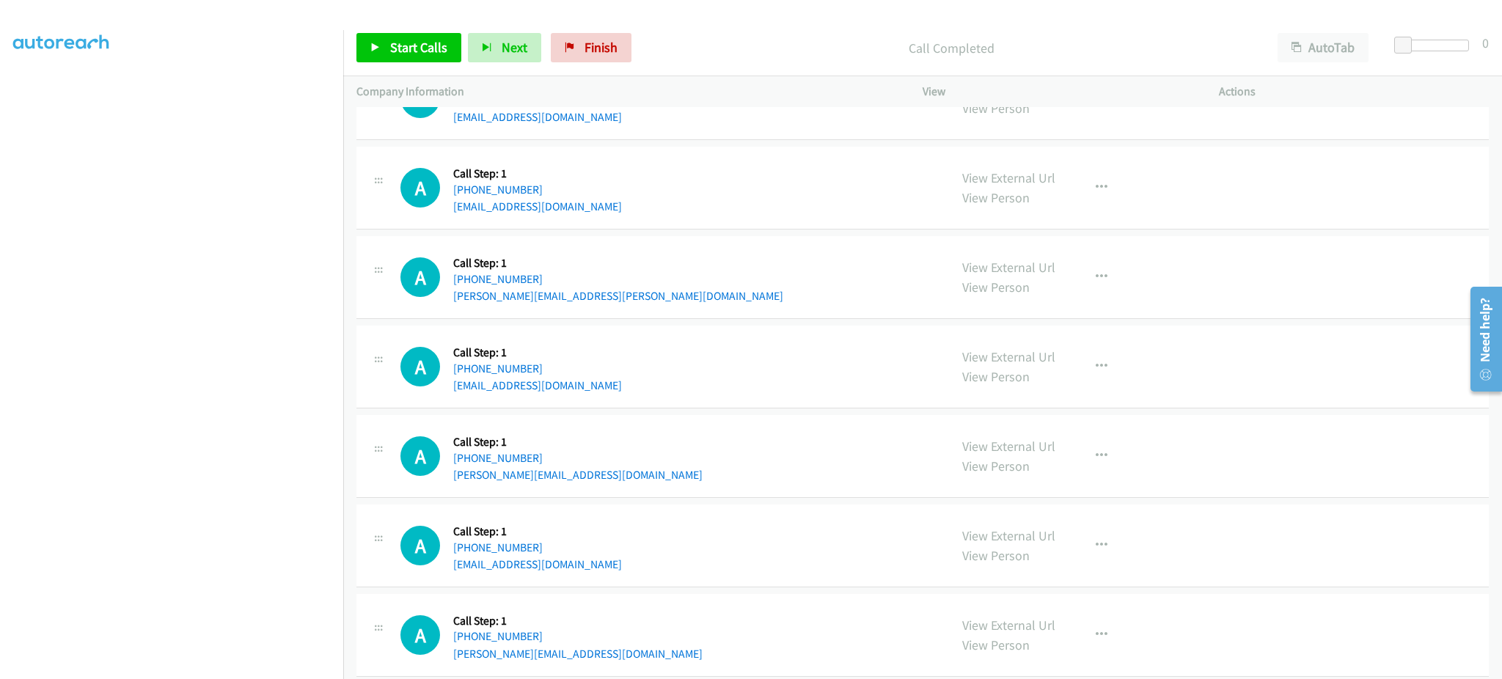
click at [590, 478] on div "A Callback Scheduled Call Step: 1 [GEOGRAPHIC_DATA]/[GEOGRAPHIC_DATA] [PHONE_NU…" at bounding box center [667, 456] width 535 height 56
click at [645, 569] on div "A Callback Scheduled Call Step: 1 America/New_York [PHONE_NUMBER] [EMAIL_ADDRES…" at bounding box center [667, 546] width 535 height 56
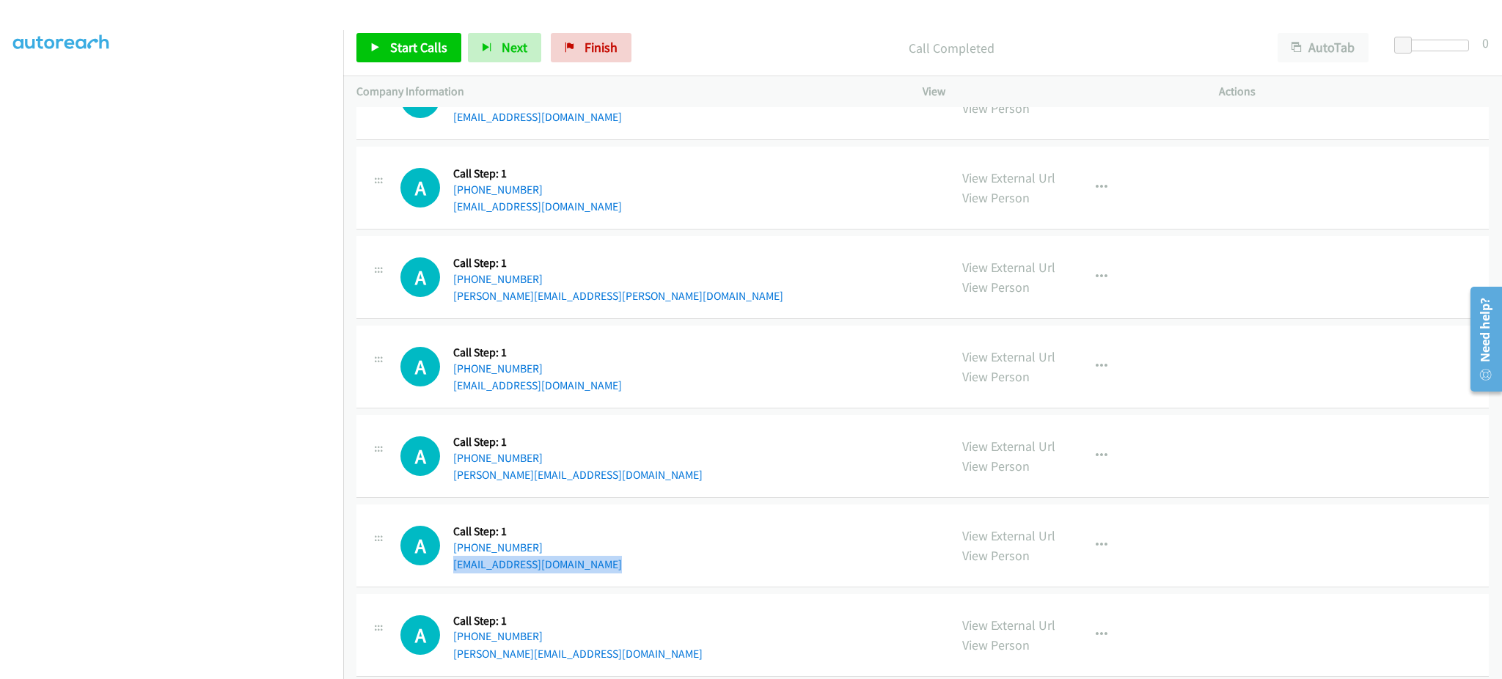
drag, startPoint x: 645, startPoint y: 569, endPoint x: 639, endPoint y: 543, distance: 26.3
click at [645, 568] on div "A Callback Scheduled Call Step: 1 America/New_York [PHONE_NUMBER] [EMAIL_ADDRES…" at bounding box center [667, 546] width 535 height 56
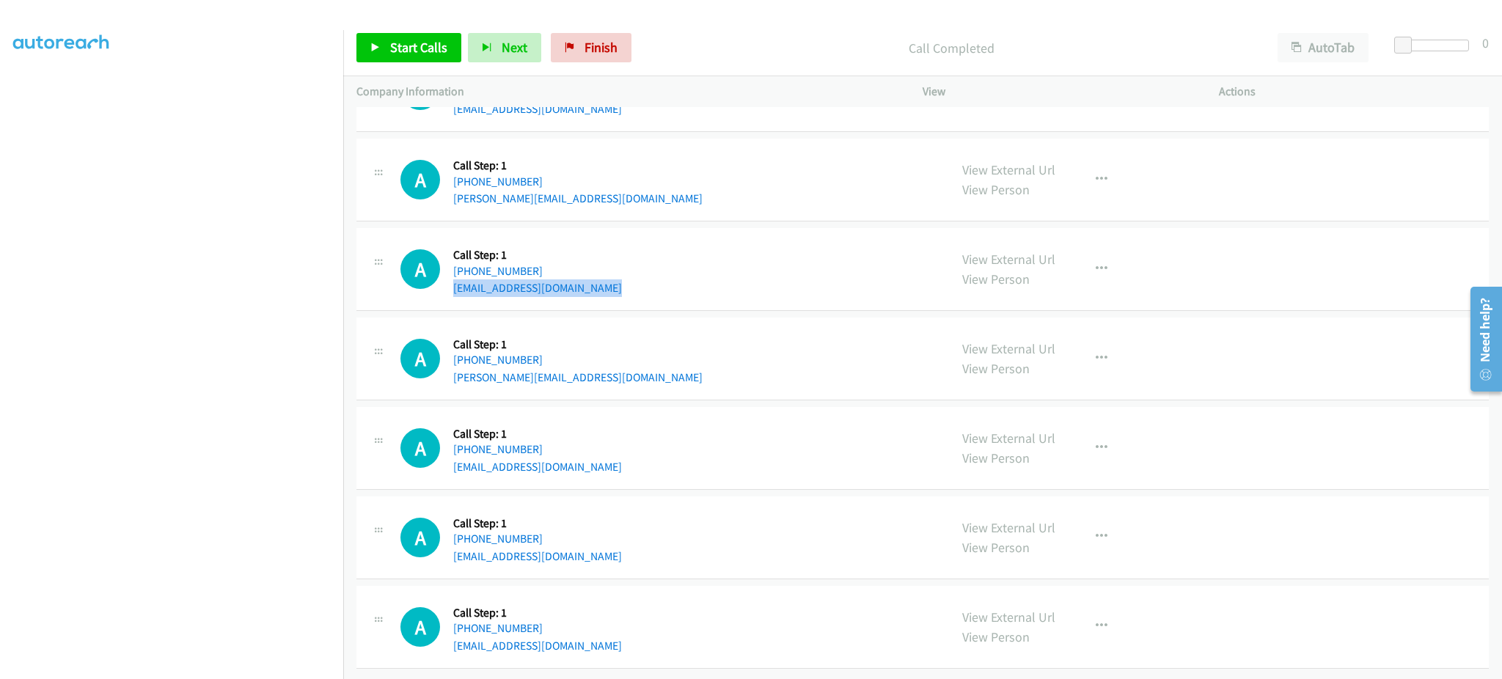
scroll to position [5500, 0]
click at [613, 360] on div "A Callback Scheduled Call Step: 1 America/Los_Angeles [PHONE_NUMBER] [PERSON_NA…" at bounding box center [667, 359] width 535 height 56
click at [576, 459] on div "A Callback Scheduled Call Step: 1 America/New_York [PHONE_NUMBER] [EMAIL_ADDRES…" at bounding box center [667, 448] width 535 height 56
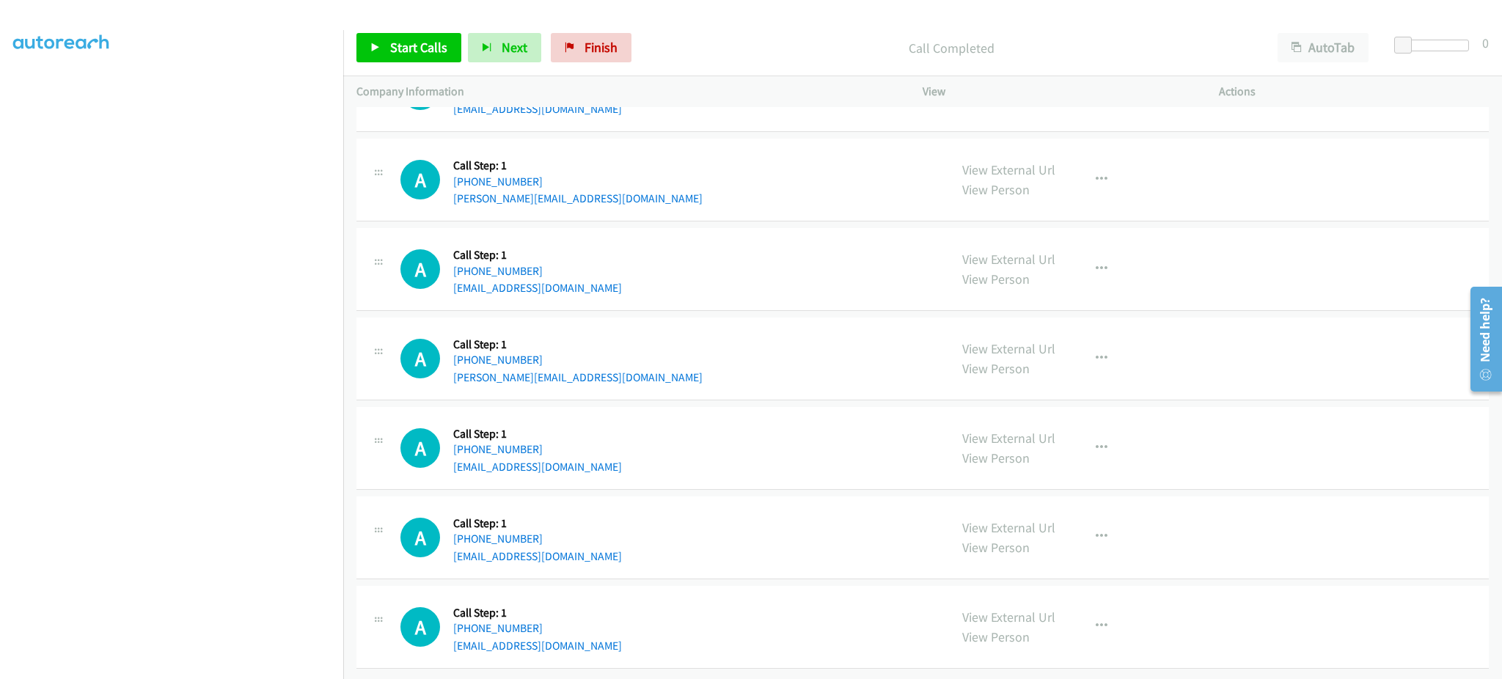
click at [576, 459] on div "A Callback Scheduled Call Step: 1 America/New_York [PHONE_NUMBER] [EMAIL_ADDRES…" at bounding box center [667, 448] width 535 height 56
click at [572, 540] on div "A Callback Scheduled Call Step: 1 America/New_York [PHONE_NUMBER] [EMAIL_ADDRES…" at bounding box center [667, 538] width 535 height 56
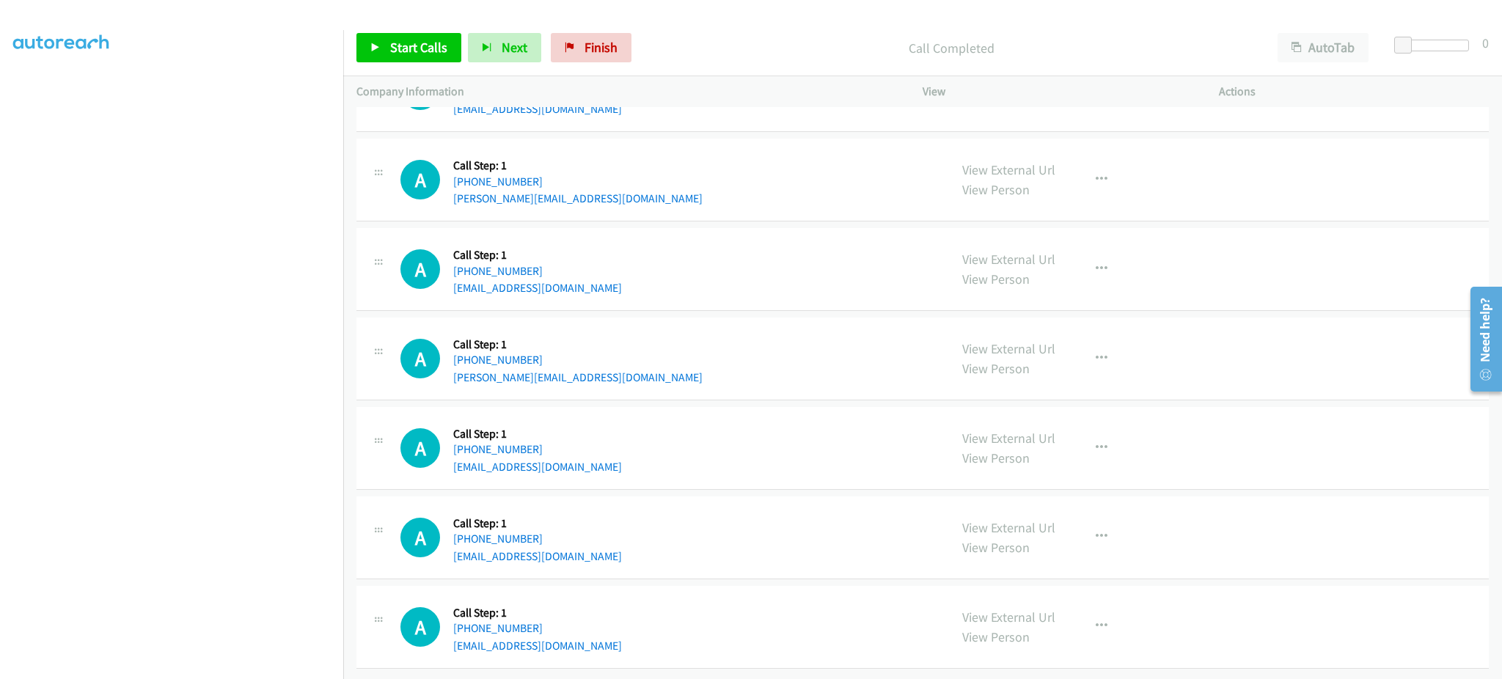
click at [557, 649] on div "A Callback Scheduled Call Step: 1 America/New_York [PHONE_NUMBER] [EMAIL_ADDRES…" at bounding box center [922, 627] width 1132 height 83
click at [367, 45] on link "Start Calls" at bounding box center [408, 47] width 105 height 29
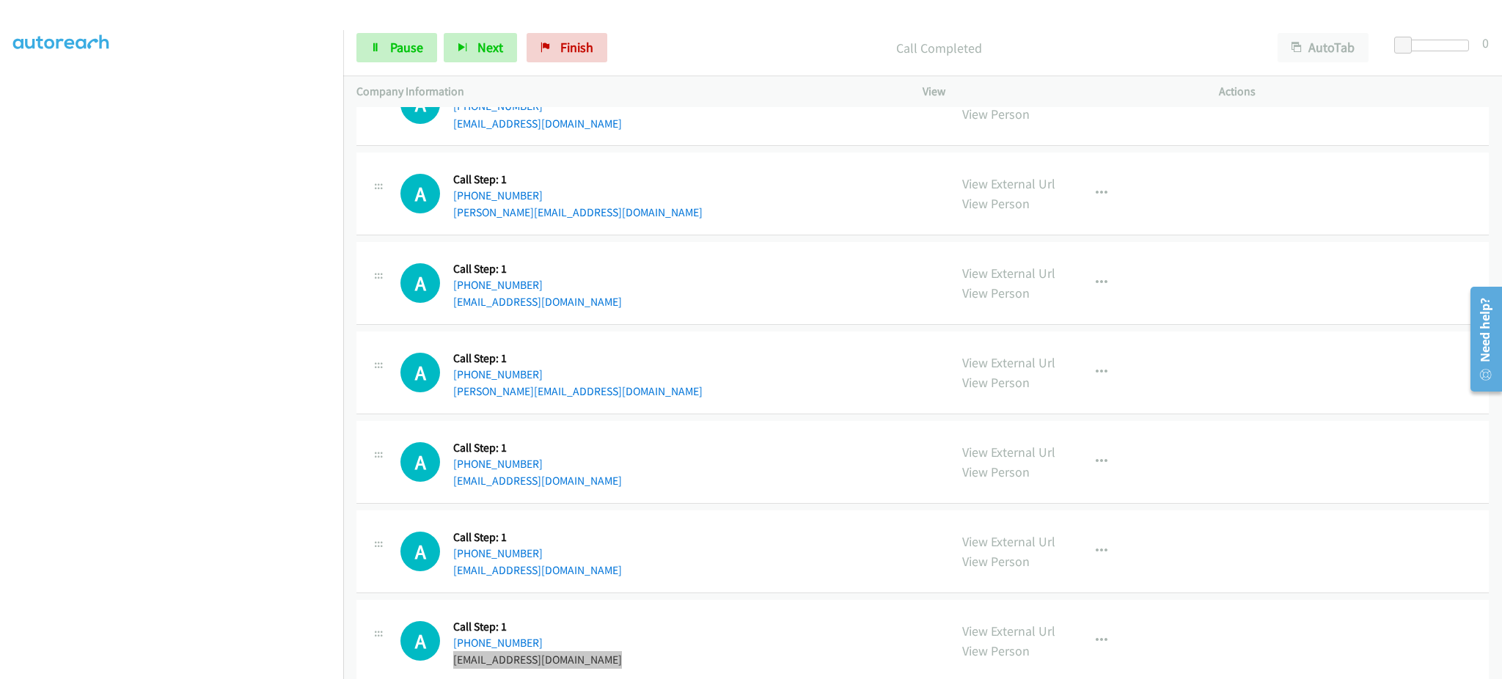
scroll to position [5563, 0]
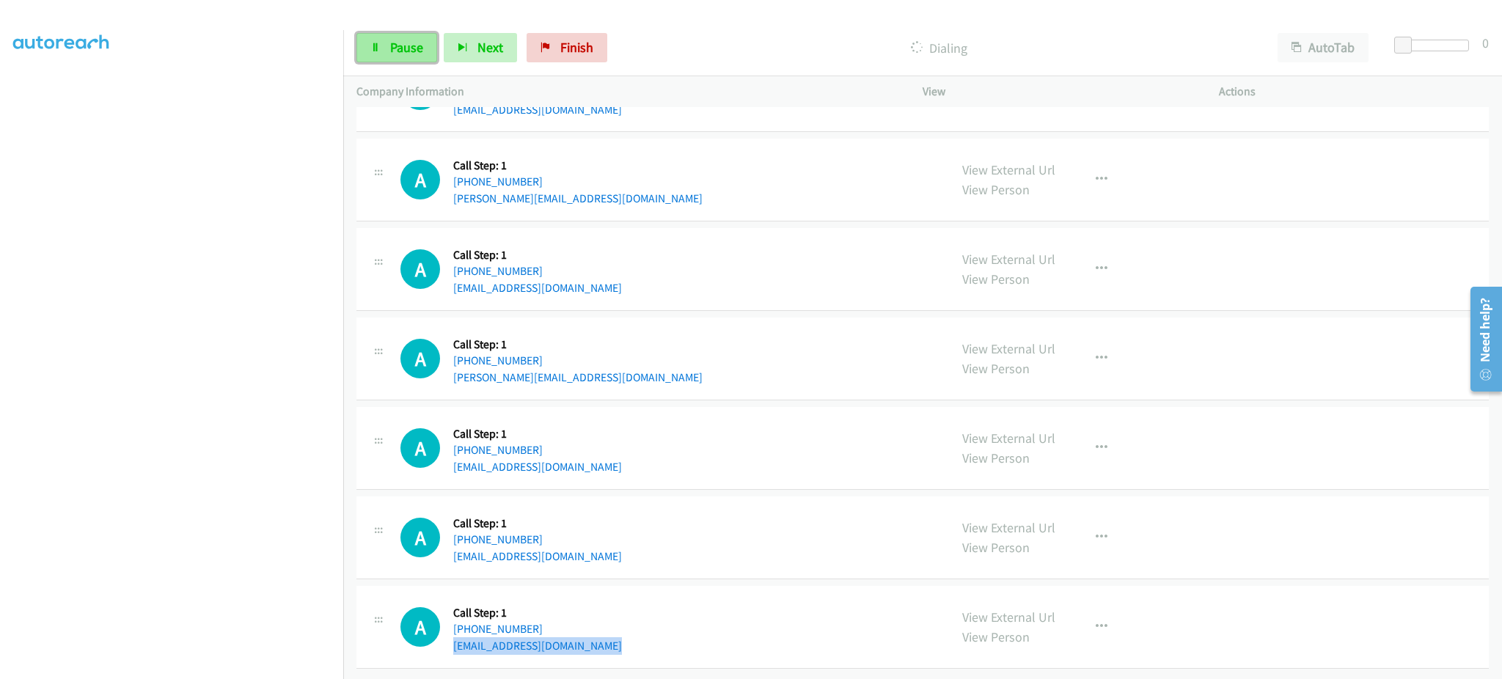
drag, startPoint x: 395, startPoint y: 45, endPoint x: 408, endPoint y: 45, distance: 13.2
click at [395, 45] on span "Pause" at bounding box center [406, 47] width 33 height 17
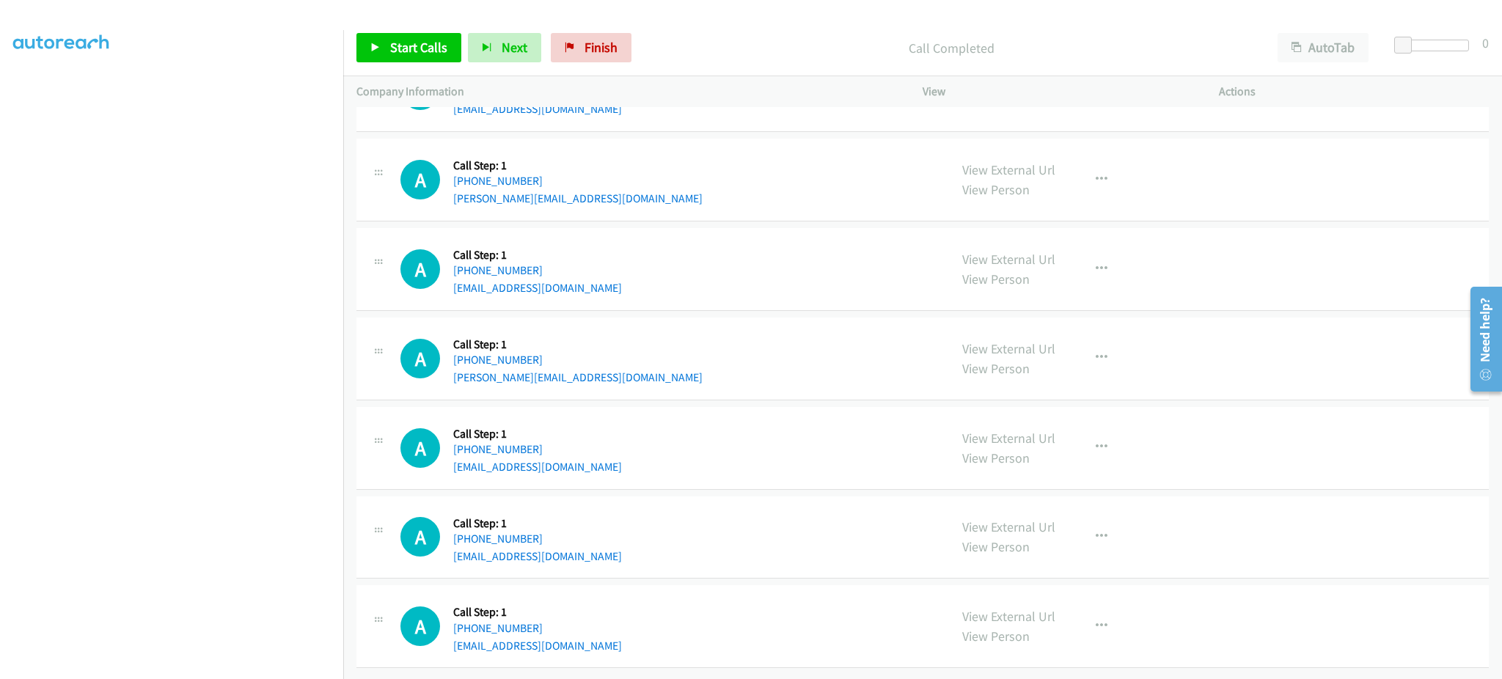
scroll to position [1998, 0]
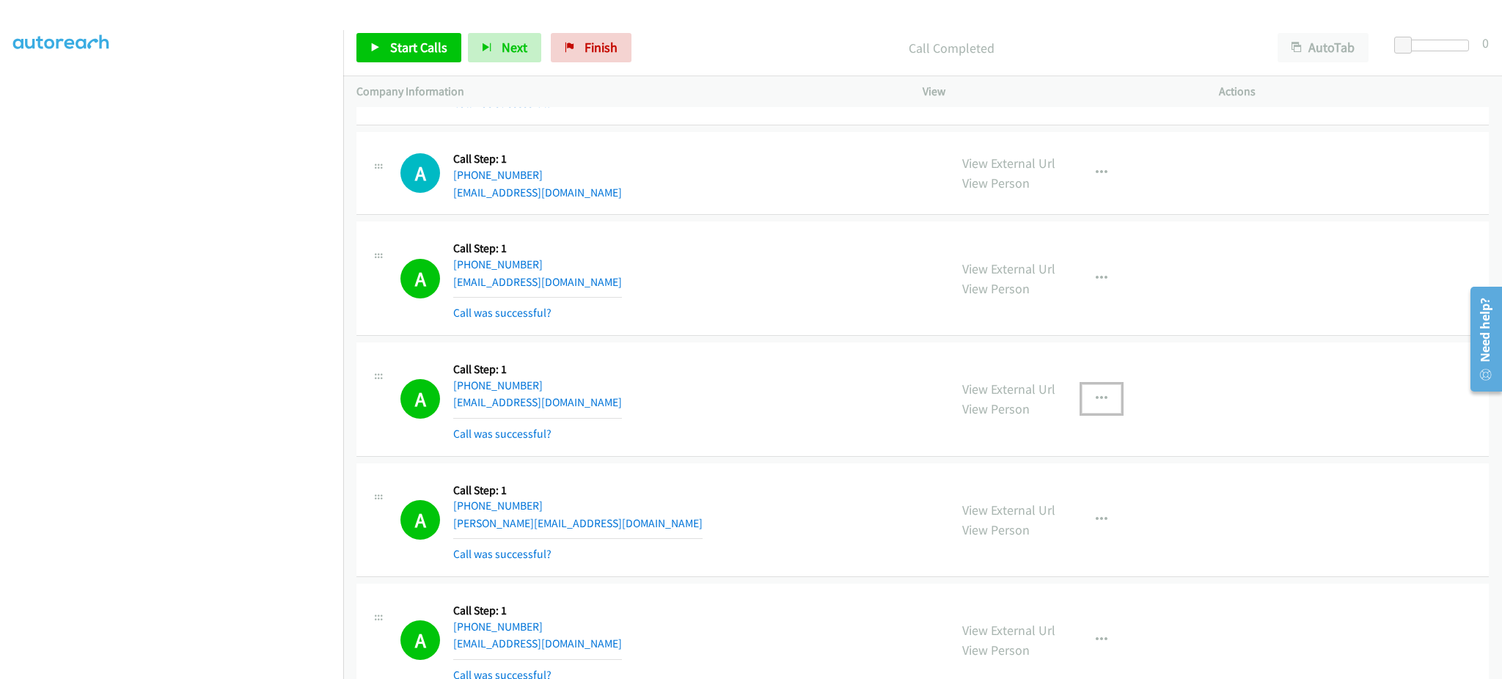
click at [1094, 406] on button "button" at bounding box center [1102, 398] width 40 height 29
click at [1068, 521] on link "Add to do not call list" at bounding box center [1022, 524] width 195 height 29
click at [418, 47] on span "Start Calls" at bounding box center [418, 47] width 57 height 17
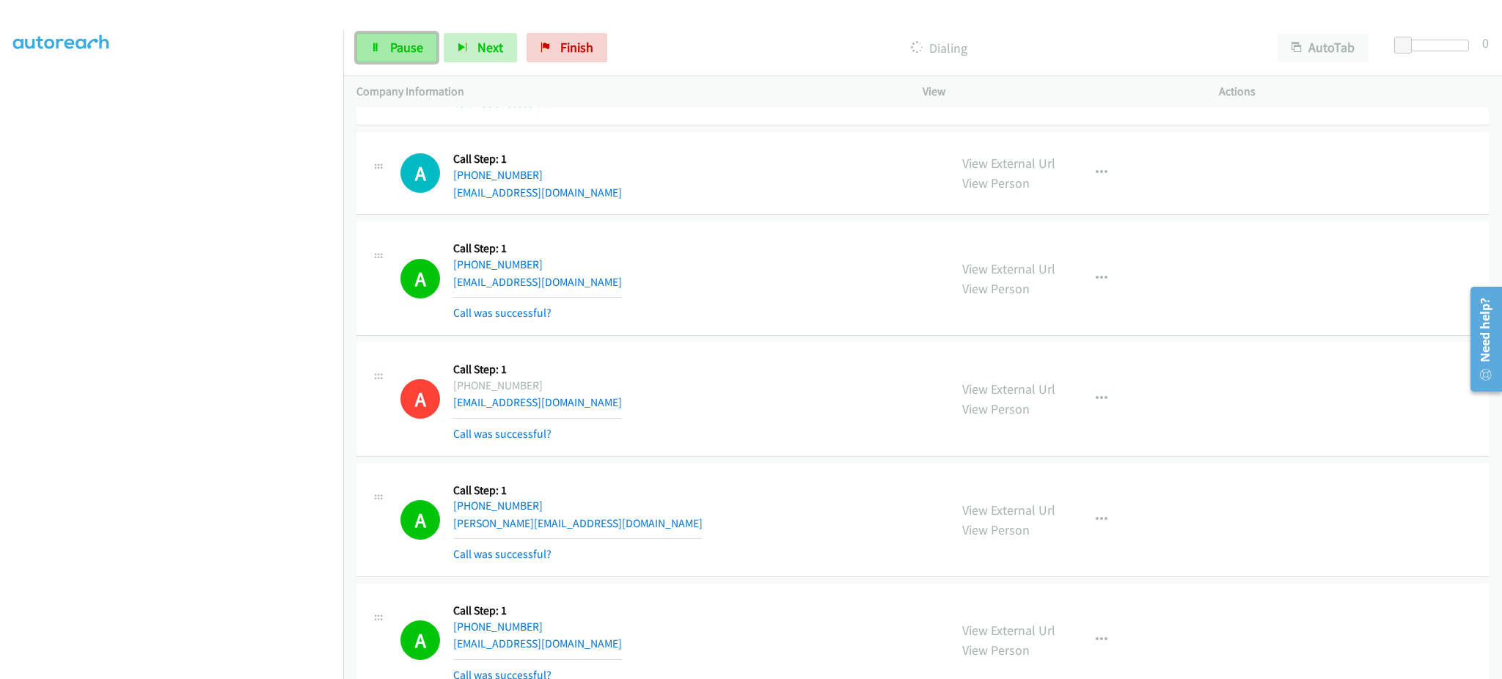
click at [397, 48] on span "Pause" at bounding box center [406, 47] width 33 height 17
click at [403, 44] on span "Start Calls" at bounding box center [418, 47] width 57 height 17
click at [411, 39] on span "Pause" at bounding box center [406, 47] width 33 height 17
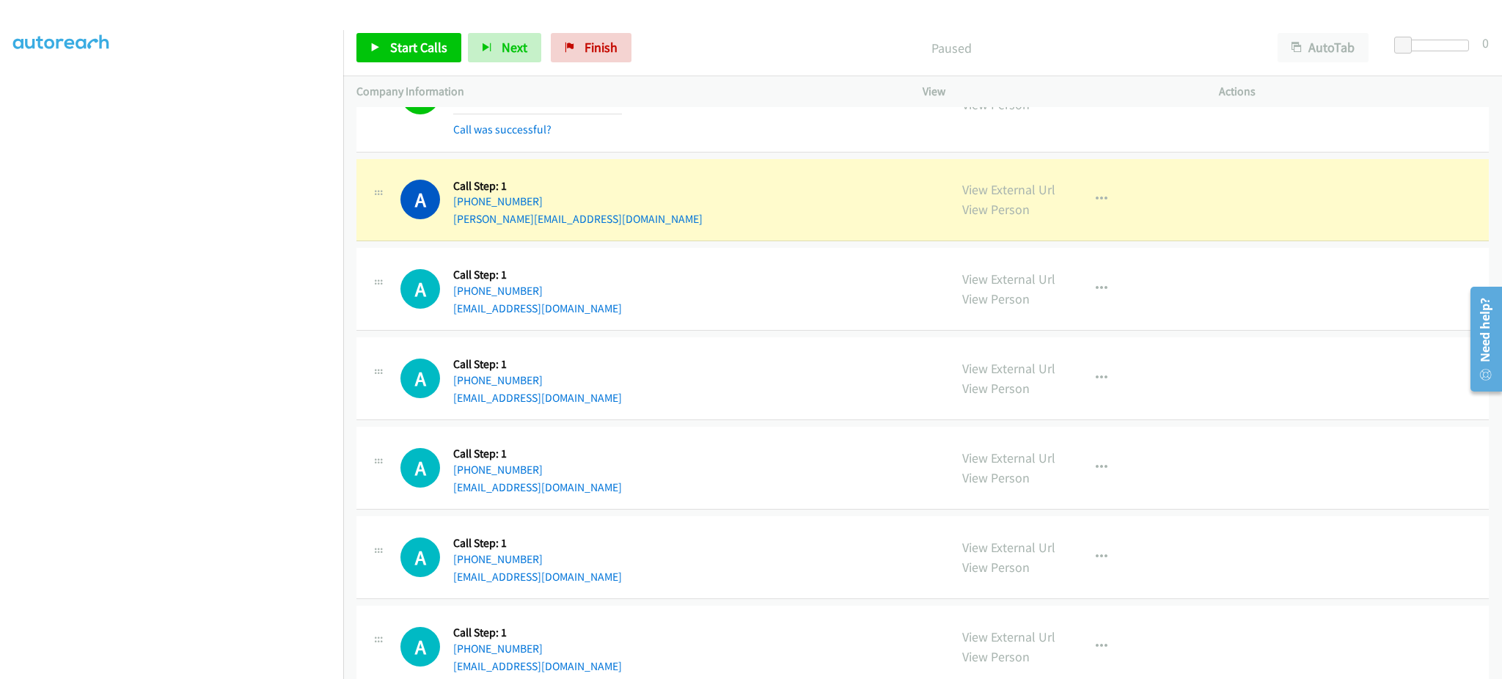
scroll to position [6622, 0]
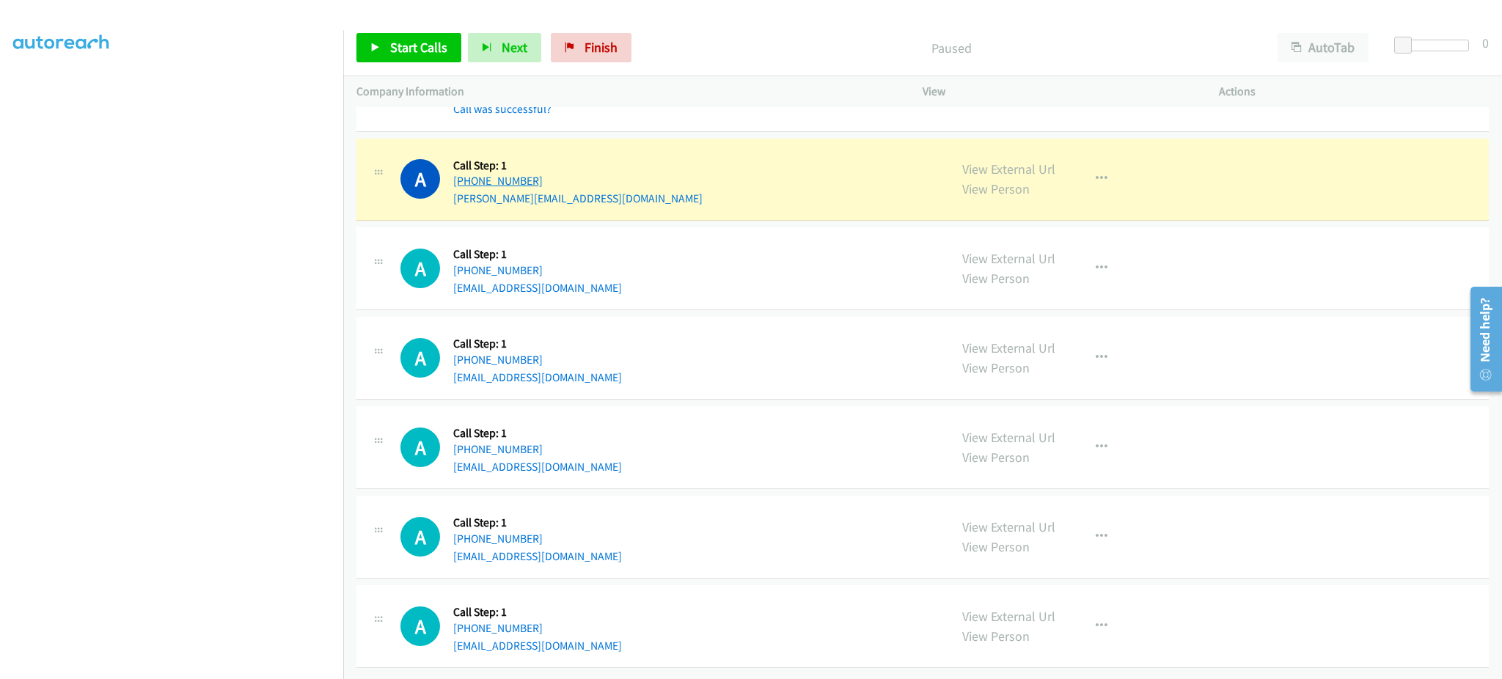
drag, startPoint x: 562, startPoint y: 165, endPoint x: 468, endPoint y: 172, distance: 94.1
click at [468, 172] on div "[PHONE_NUMBER]" at bounding box center [577, 181] width 249 height 18
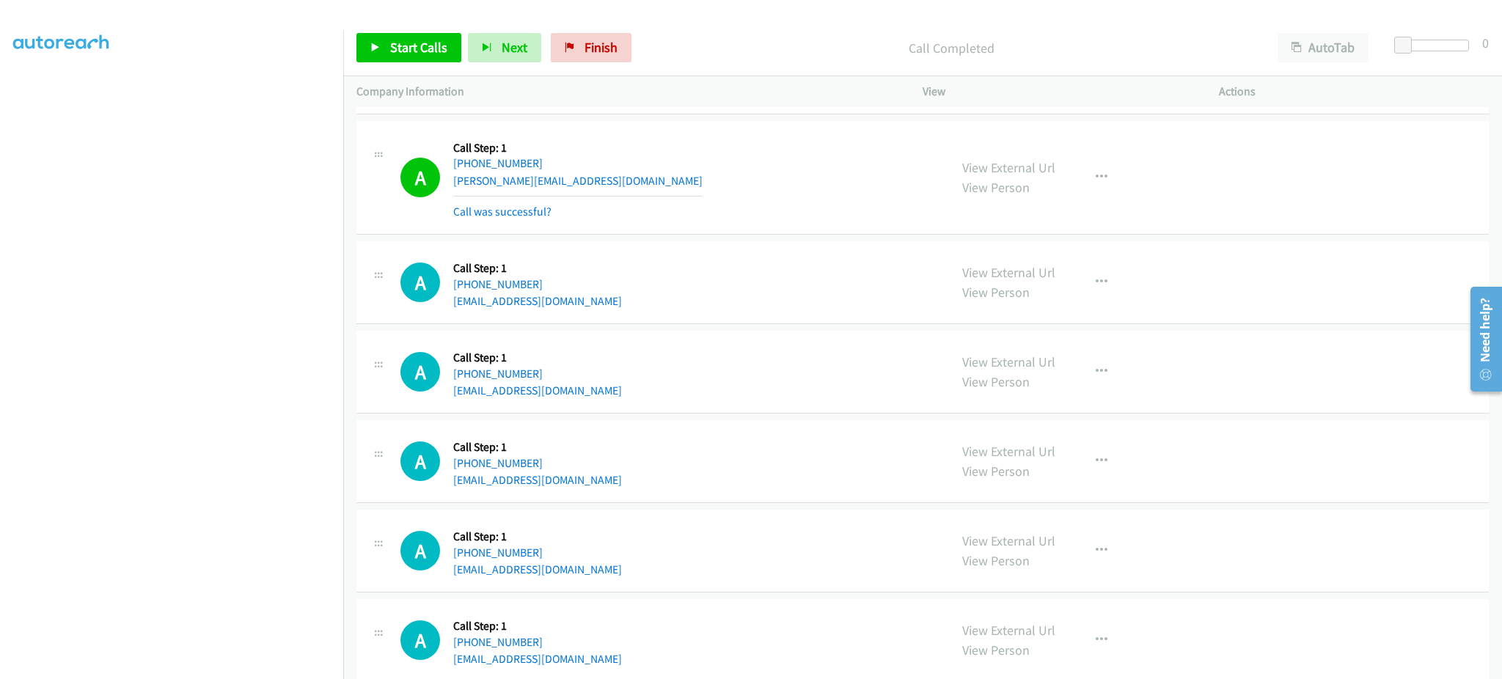
click at [1117, 164] on div "View External Url View Person View External Url Email Schedule/Manage Callback …" at bounding box center [1103, 177] width 309 height 87
click at [1104, 183] on button "button" at bounding box center [1102, 177] width 40 height 29
click at [1051, 301] on link "Add to do not call list" at bounding box center [1022, 302] width 195 height 29
click at [614, 186] on div "A Callback Scheduled Call Step: 1 America/New_York [PHONE_NUMBER] [PERSON_NAME]…" at bounding box center [667, 177] width 535 height 87
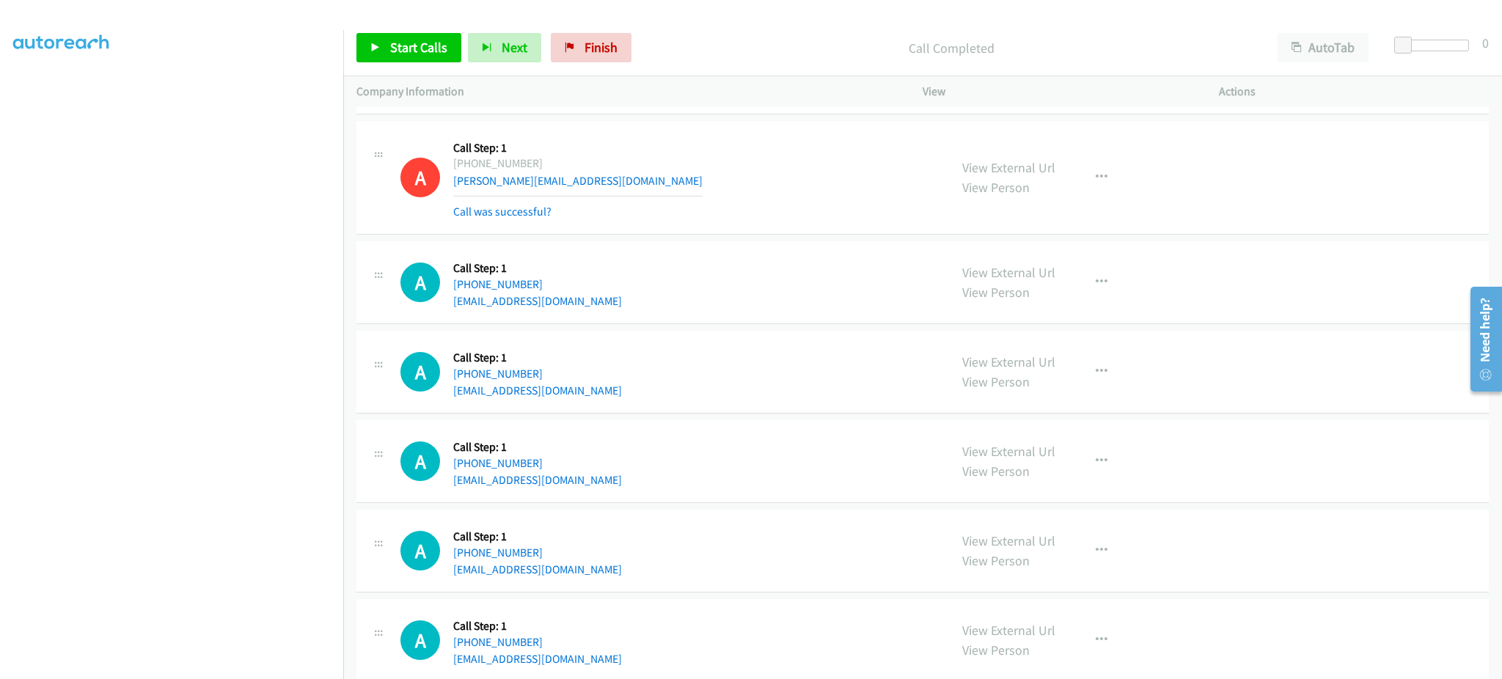
click at [614, 186] on div "A Callback Scheduled Call Step: 1 America/New_York [PHONE_NUMBER] [PERSON_NAME]…" at bounding box center [667, 177] width 535 height 87
click at [609, 184] on div "A Callback Scheduled Call Step: 1 America/New_York [PHONE_NUMBER] [PERSON_NAME]…" at bounding box center [667, 177] width 535 height 87
click at [1002, 169] on link "View External Url" at bounding box center [1008, 167] width 93 height 17
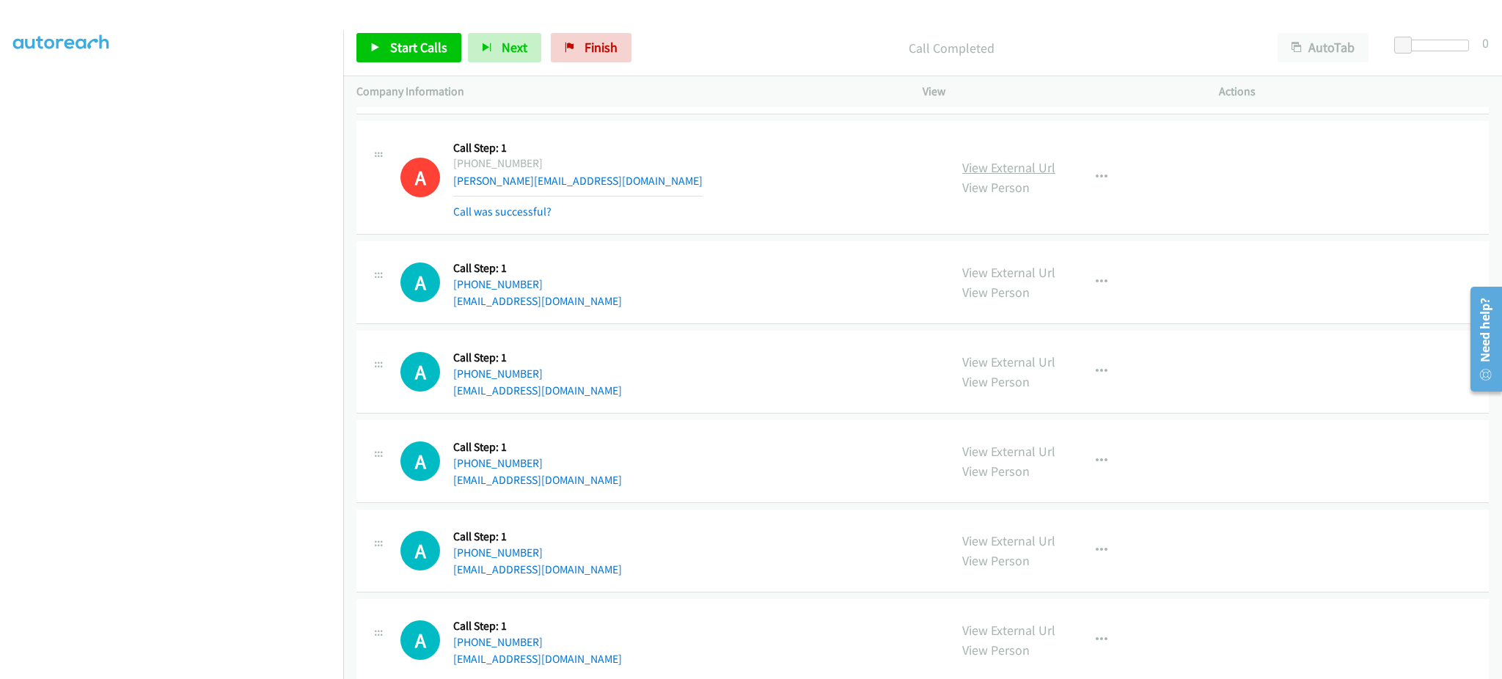
scroll to position [5921, 0]
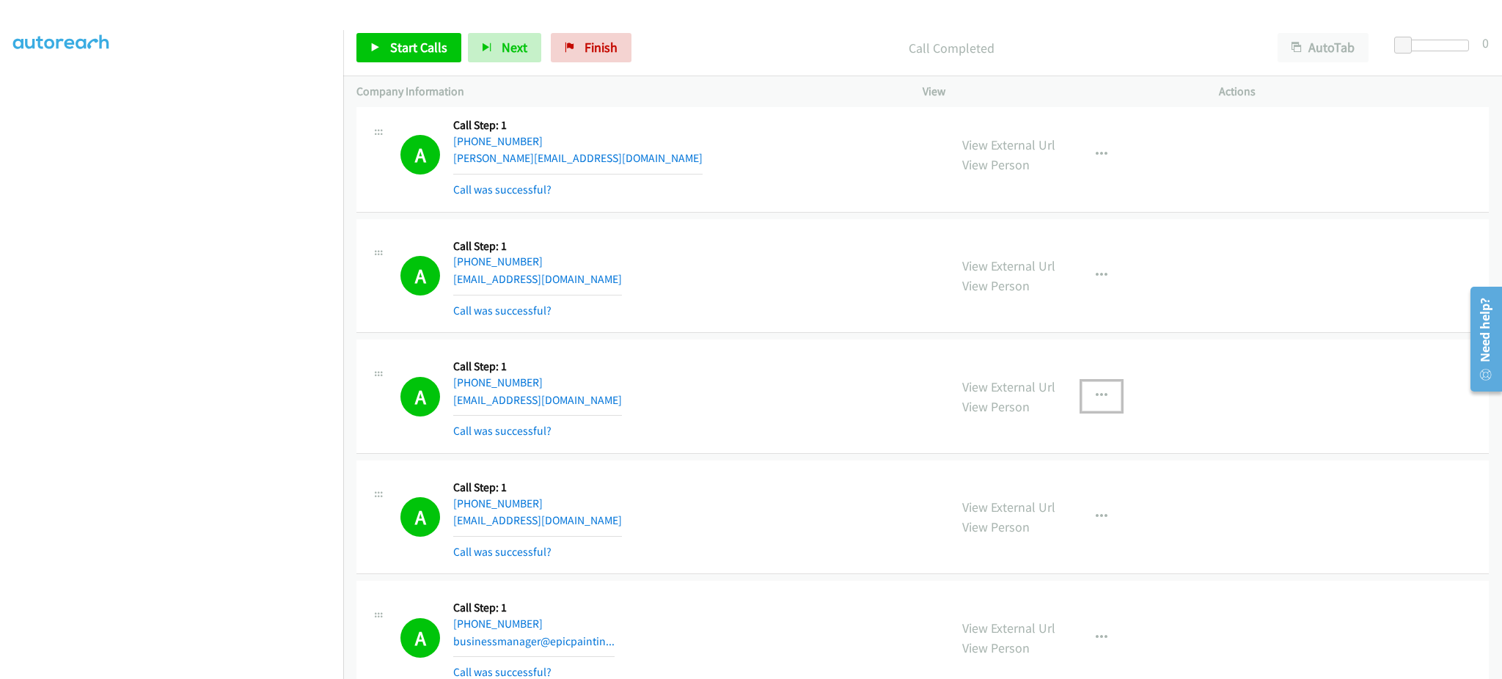
click at [1096, 395] on icon "button" at bounding box center [1102, 396] width 12 height 12
click at [1073, 529] on link "Add to do not call list" at bounding box center [1022, 521] width 195 height 29
